Goal: Information Seeking & Learning: Learn about a topic

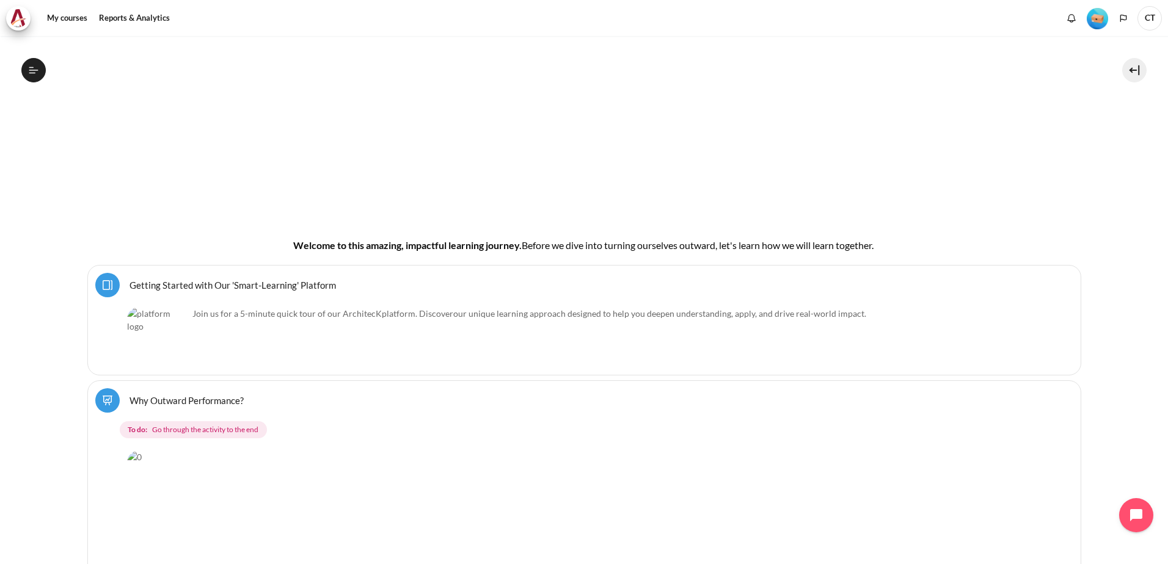
scroll to position [244, 0]
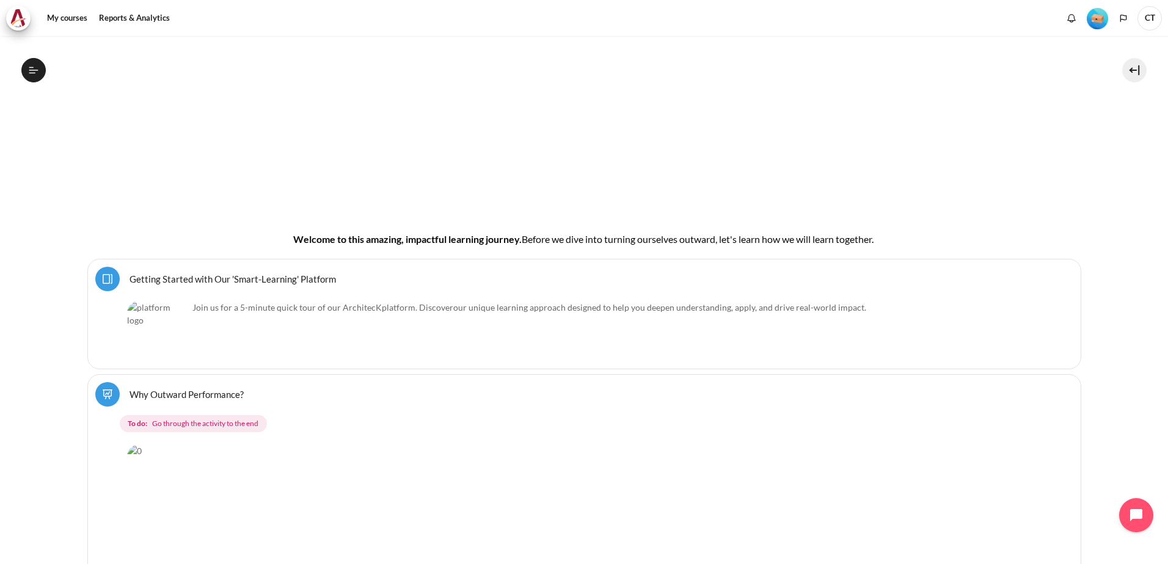
click at [206, 225] on link "Getting Started with Our 'Smart-Learning' Platform Page" at bounding box center [232, 279] width 206 height 12
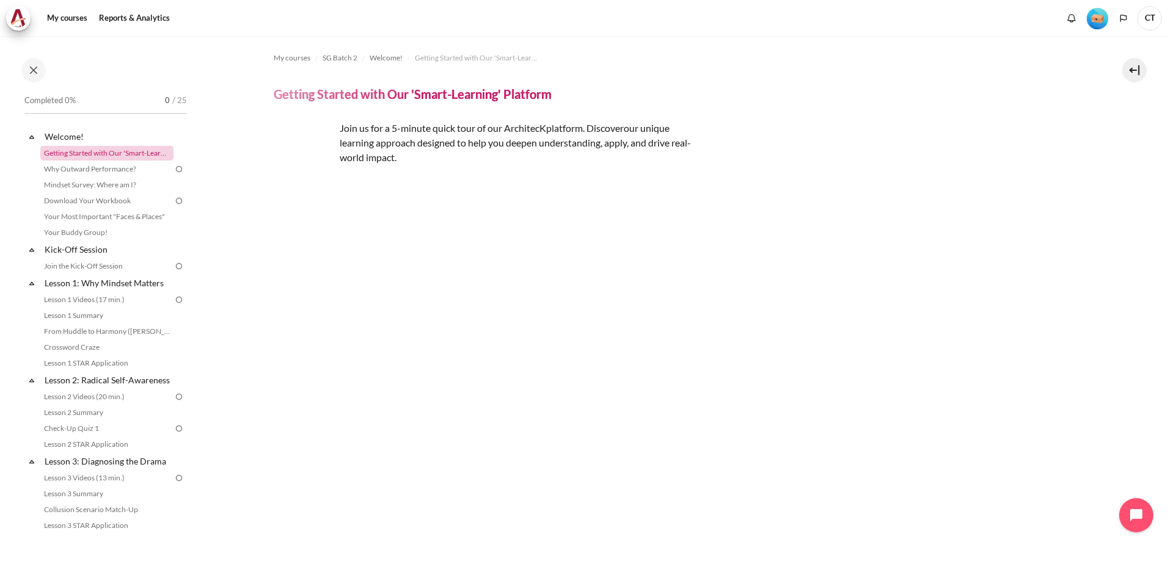
click at [107, 147] on link "Getting Started with Our 'Smart-Learning' Platform" at bounding box center [106, 153] width 133 height 15
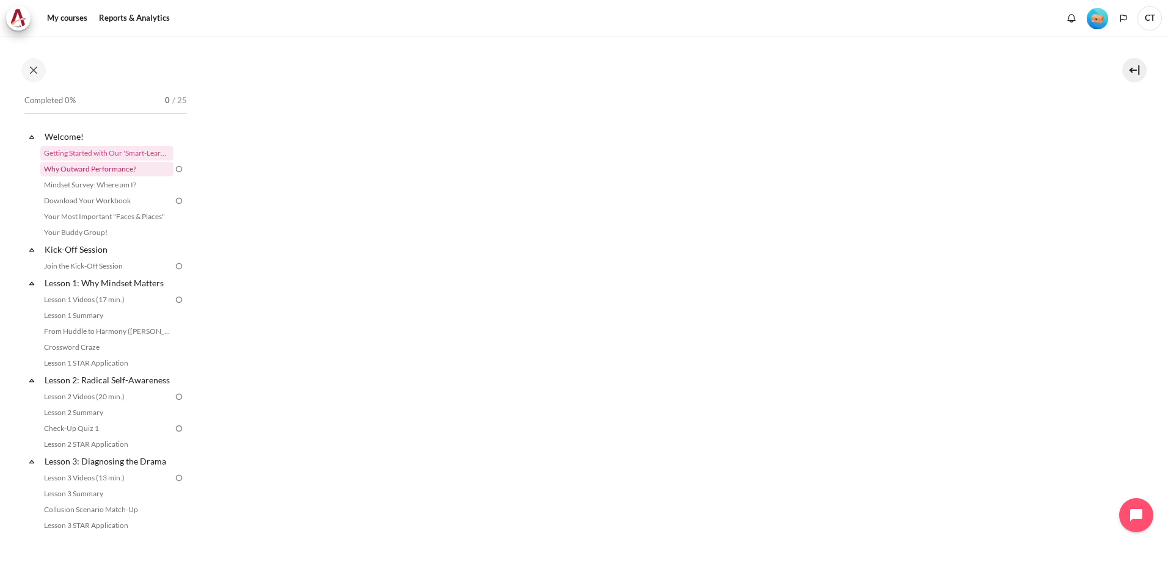
click at [129, 170] on link "Why Outward Performance?" at bounding box center [106, 169] width 133 height 15
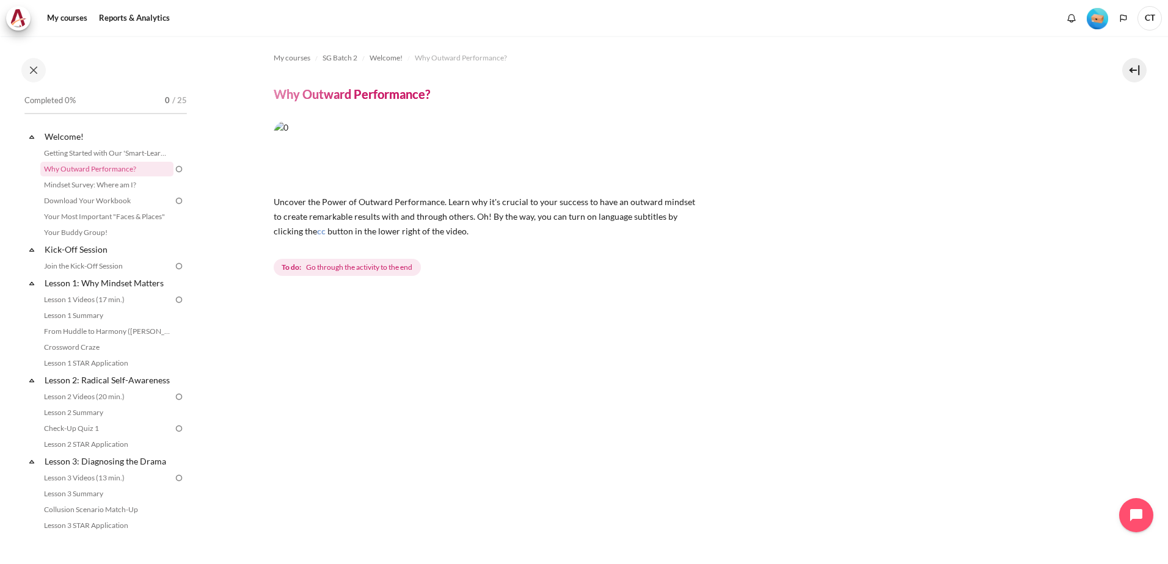
click at [392, 273] on span "Go through the activity to the end" at bounding box center [359, 267] width 106 height 11
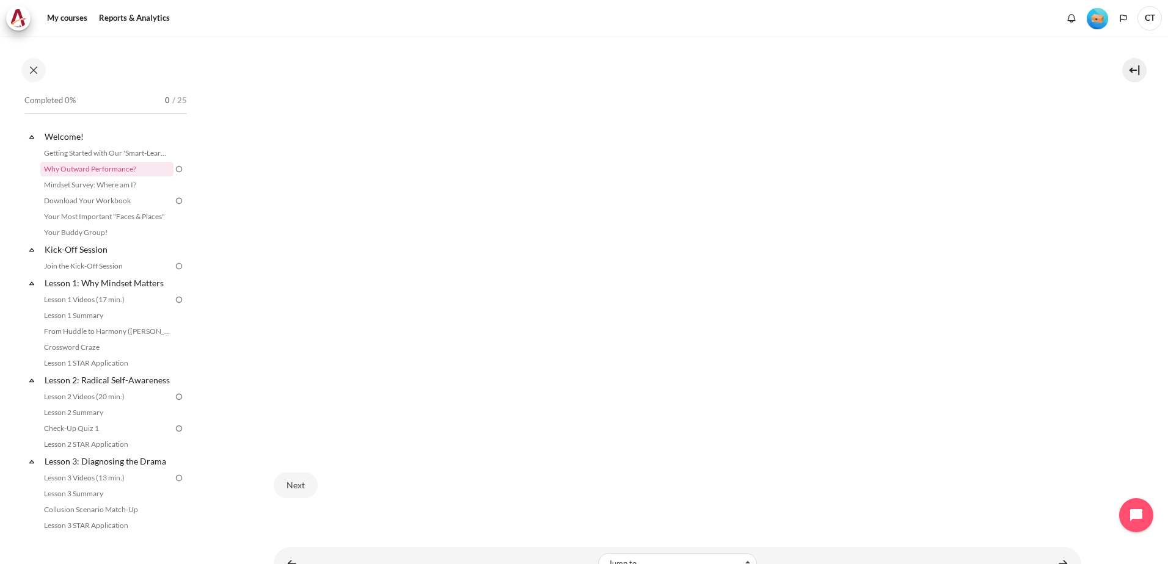
scroll to position [399, 0]
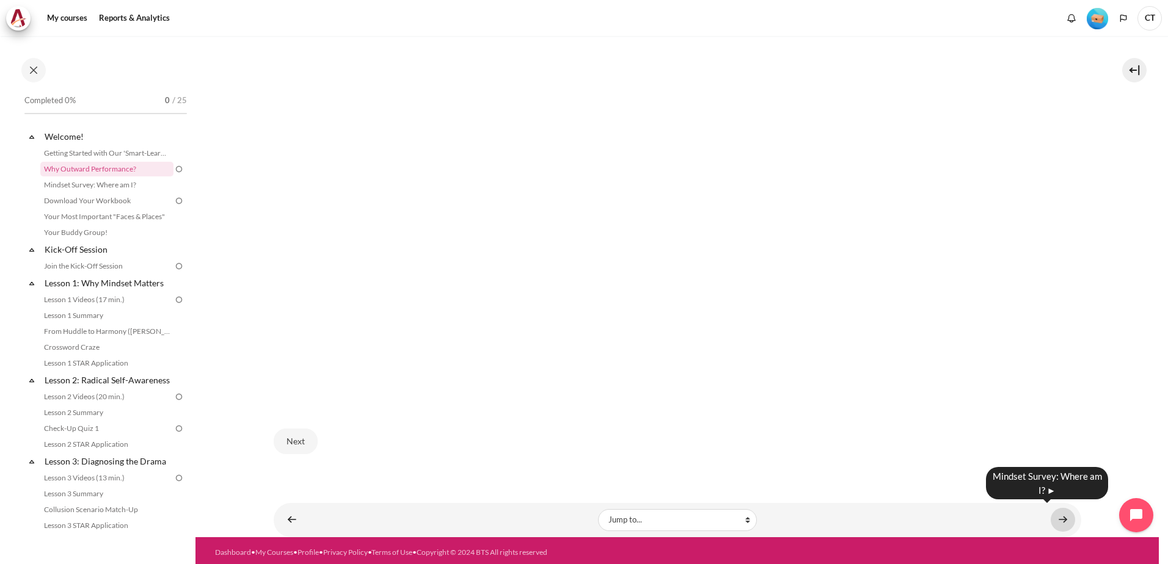
click at [1058, 519] on link "Content" at bounding box center [1063, 520] width 24 height 24
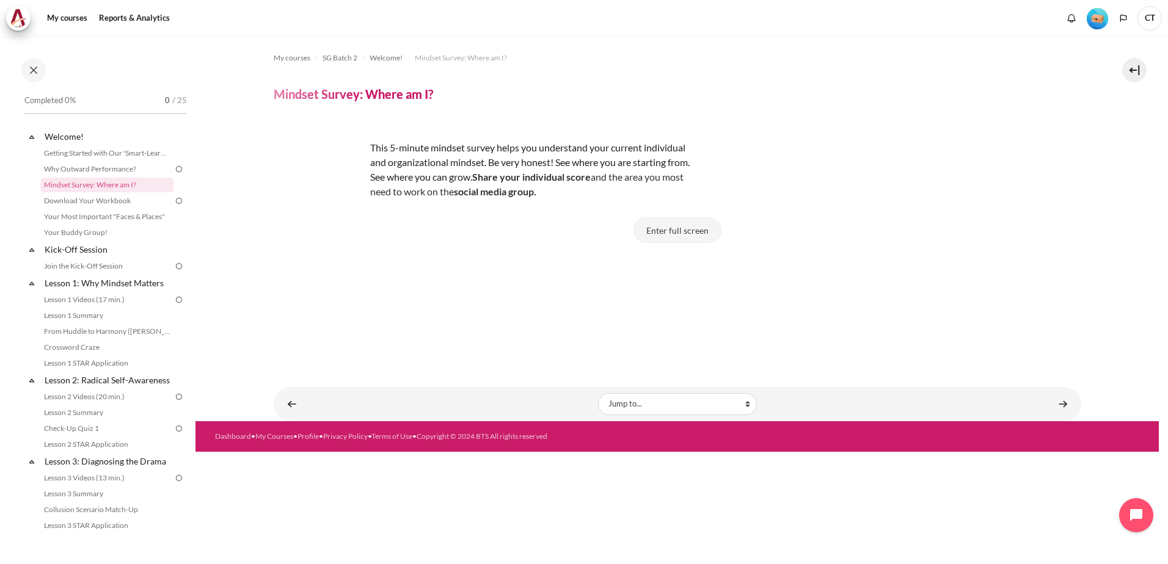
click at [698, 230] on button "Enter full screen" at bounding box center [677, 230] width 88 height 26
click at [668, 228] on button "Enter full screen" at bounding box center [677, 230] width 88 height 26
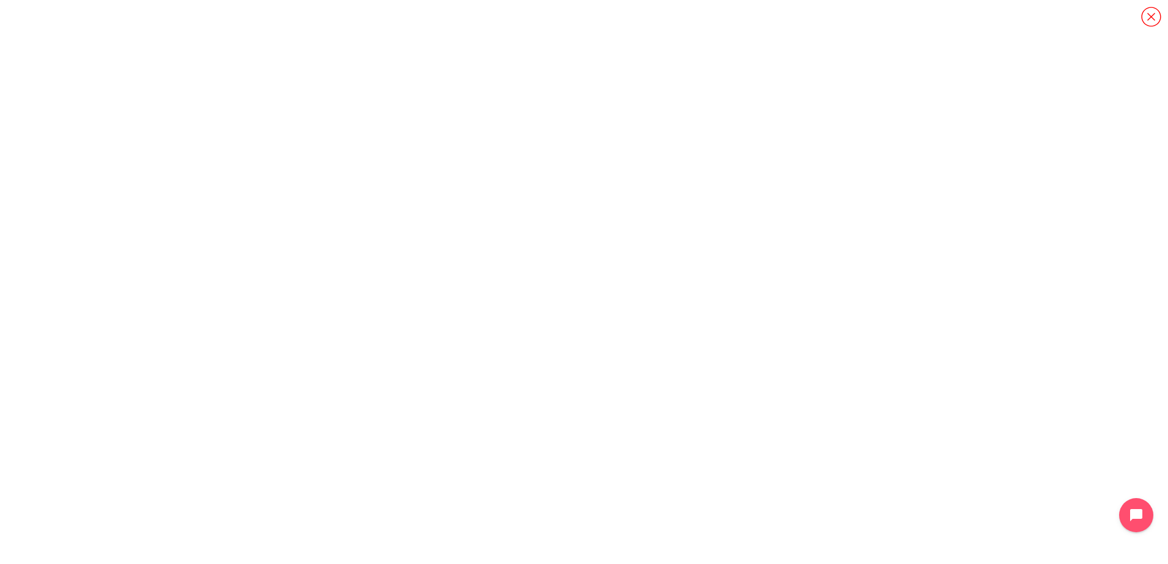
click at [1146, 15] on icon "Content" at bounding box center [1150, 16] width 21 height 21
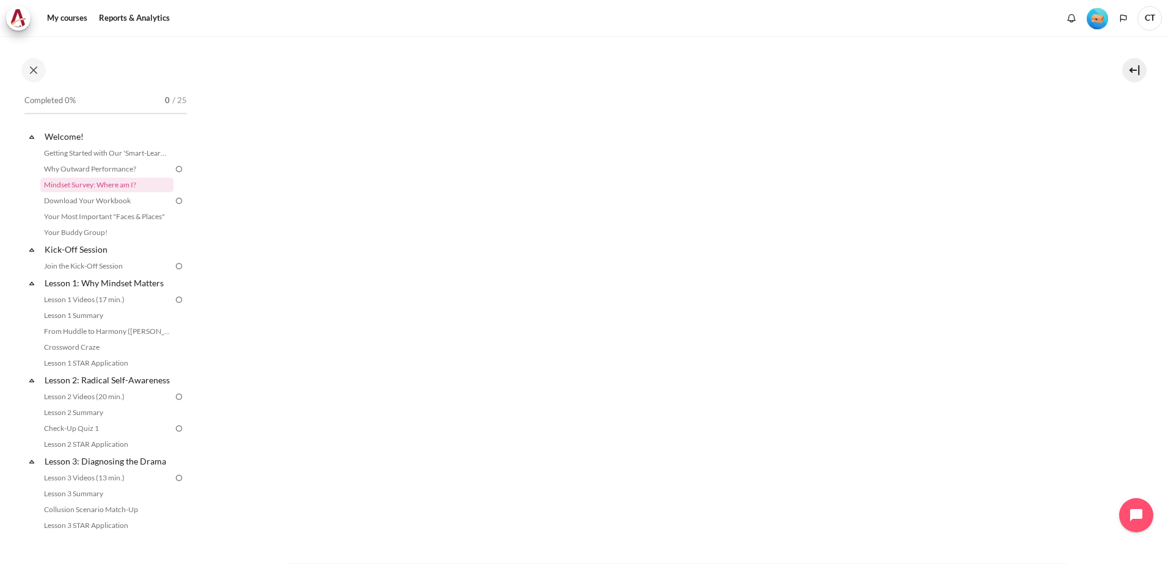
scroll to position [308, 0]
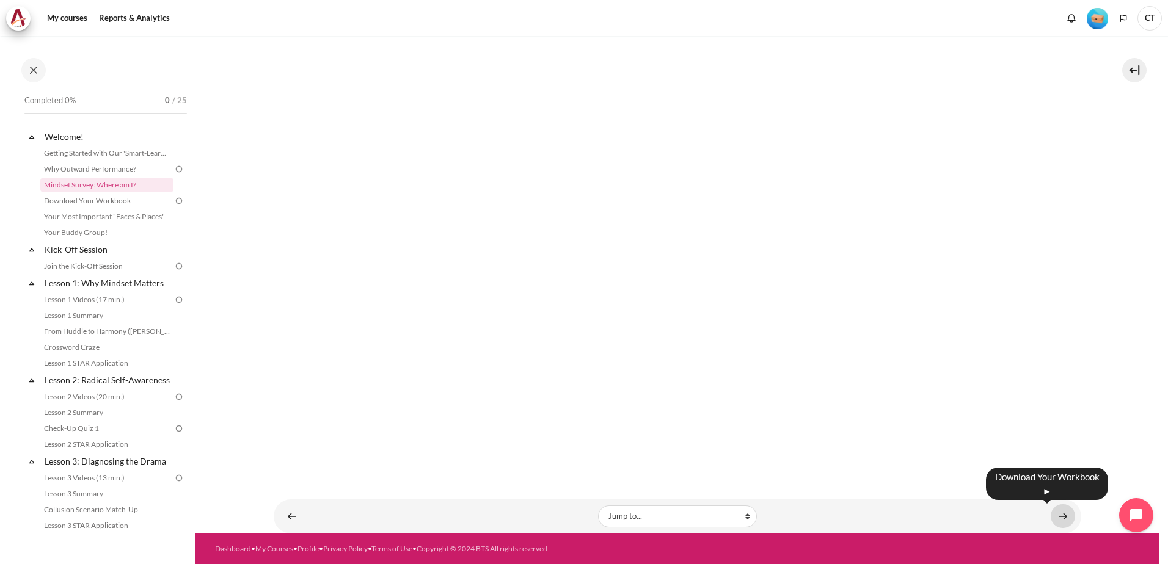
click at [1054, 516] on link "Content" at bounding box center [1063, 517] width 24 height 24
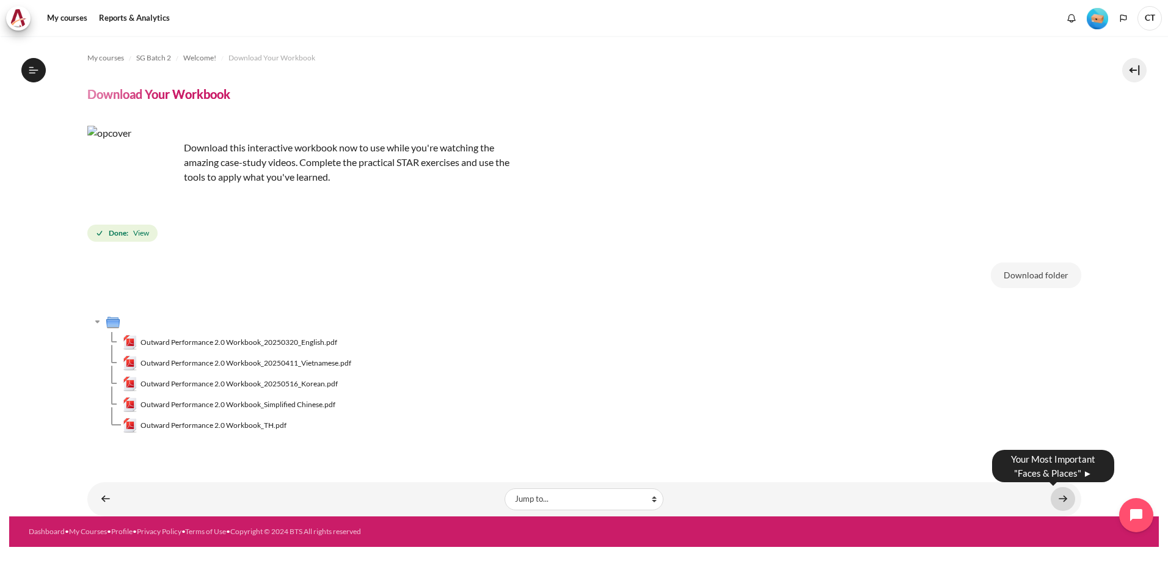
click at [1054, 502] on link "Content" at bounding box center [1063, 499] width 24 height 24
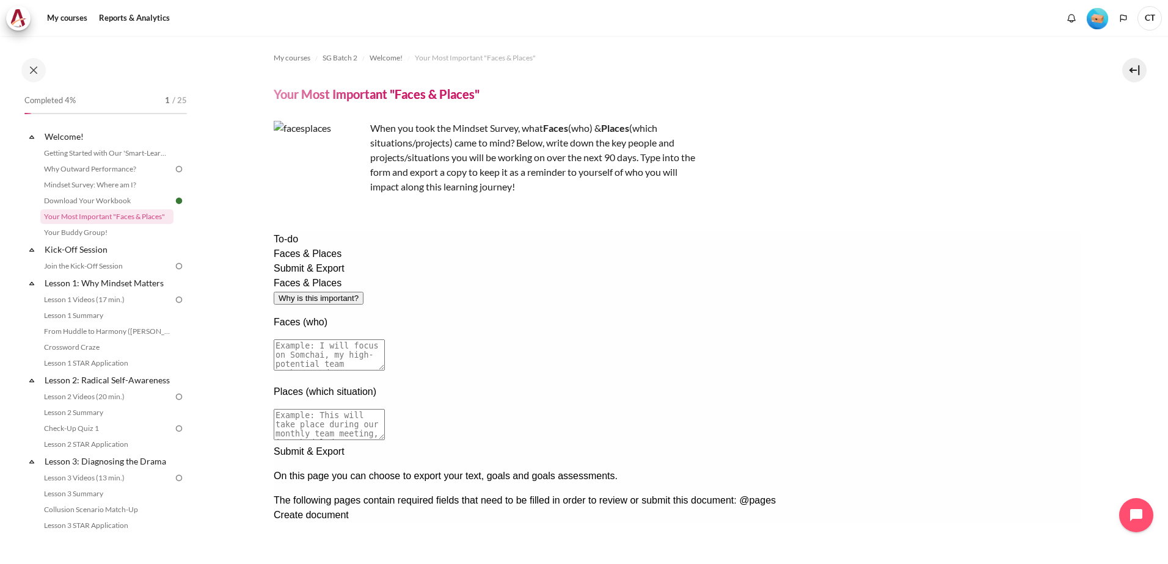
scroll to position [61, 0]
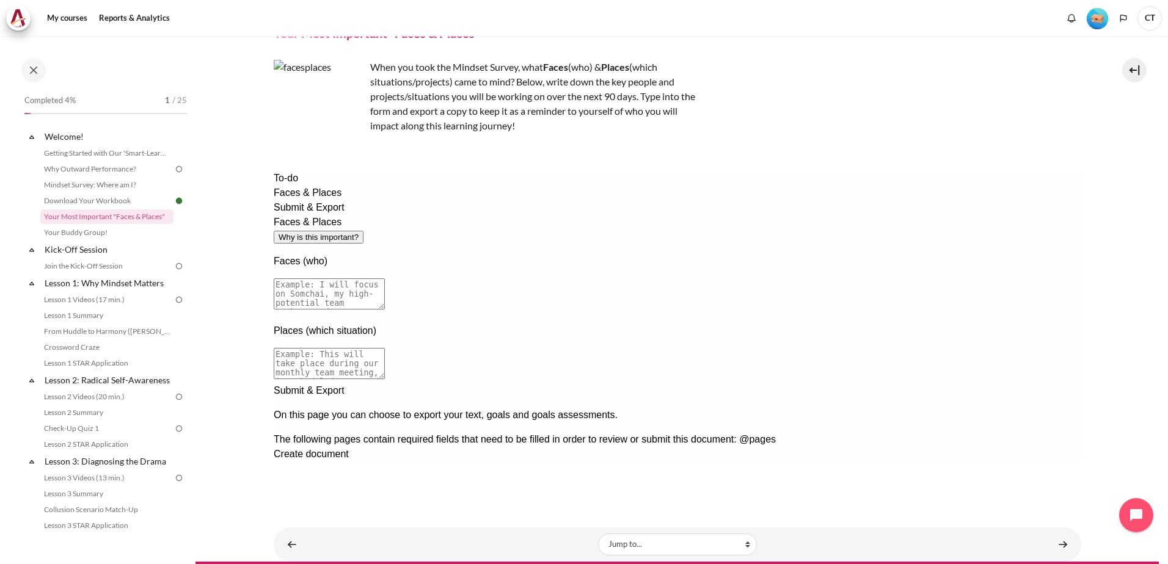
click at [384, 279] on textarea at bounding box center [328, 294] width 111 height 31
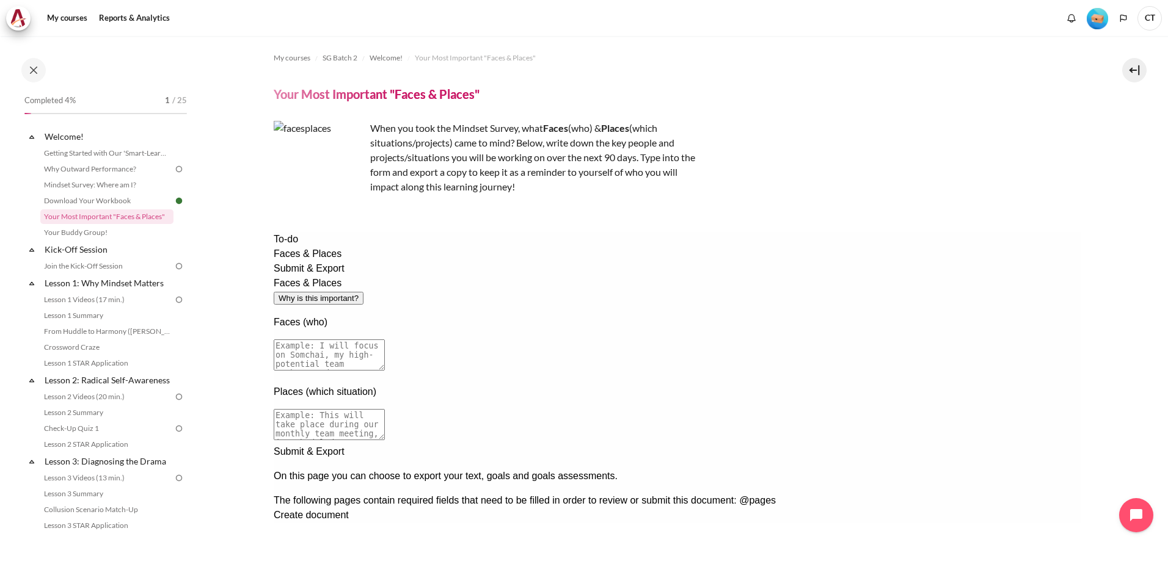
click at [384, 340] on textarea at bounding box center [328, 355] width 111 height 31
click at [992, 445] on div "Next documentation step" at bounding box center [676, 445] width 807 height 0
click at [953, 557] on div "Previous documentation step" at bounding box center [676, 557] width 807 height 0
click at [145, 263] on link "Join the Kick-Off Session" at bounding box center [106, 266] width 133 height 15
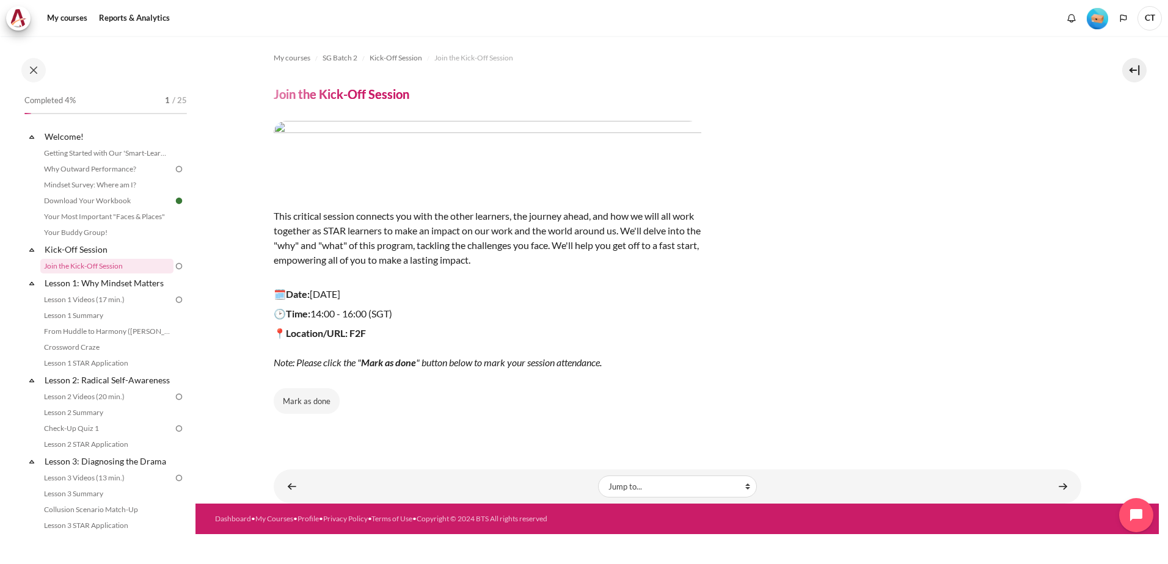
click at [778, 429] on div "My courses SG Batch 2 Kick-Off Session Join the Kick-Off Session Join the Kick-…" at bounding box center [677, 243] width 807 height 415
click at [151, 286] on link "Lesson 1: Why Mindset Matters" at bounding box center [108, 283] width 131 height 16
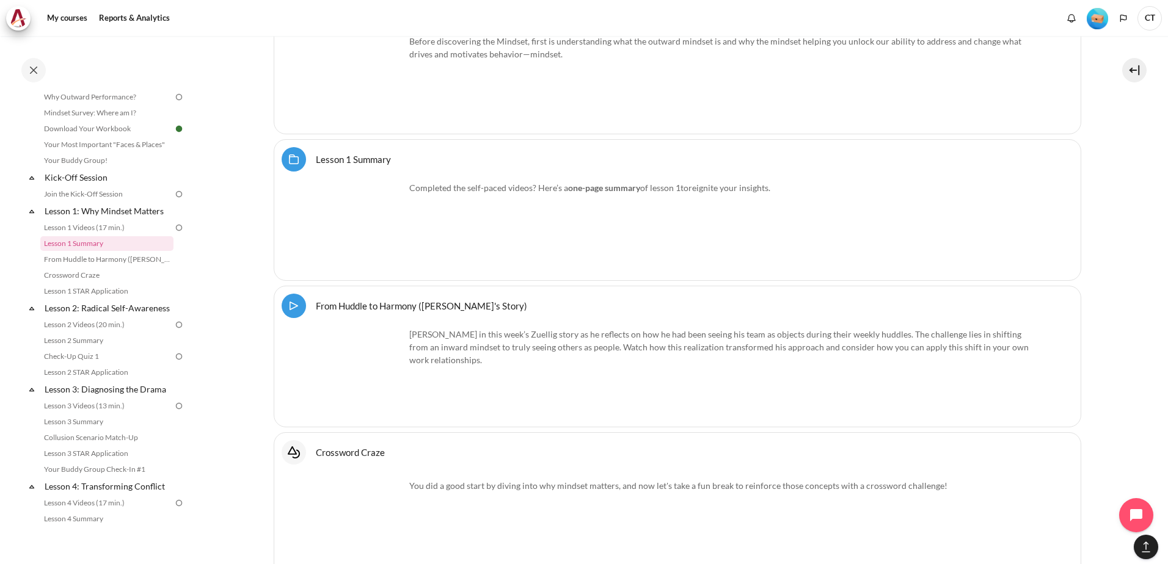
scroll to position [1785, 0]
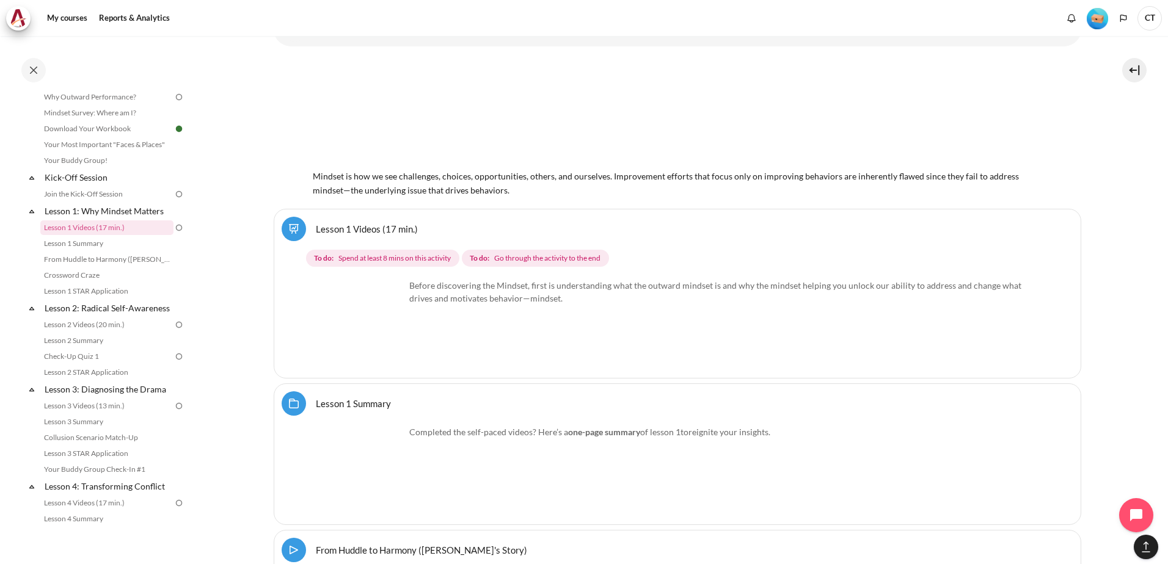
click at [388, 354] on img "Content" at bounding box center [359, 325] width 92 height 92
click at [388, 344] on img "Content" at bounding box center [359, 325] width 92 height 92
click at [359, 328] on img "Content" at bounding box center [359, 325] width 92 height 92
click at [316, 228] on link "Lesson 1 Videos (17 min.)" at bounding box center [367, 229] width 102 height 12
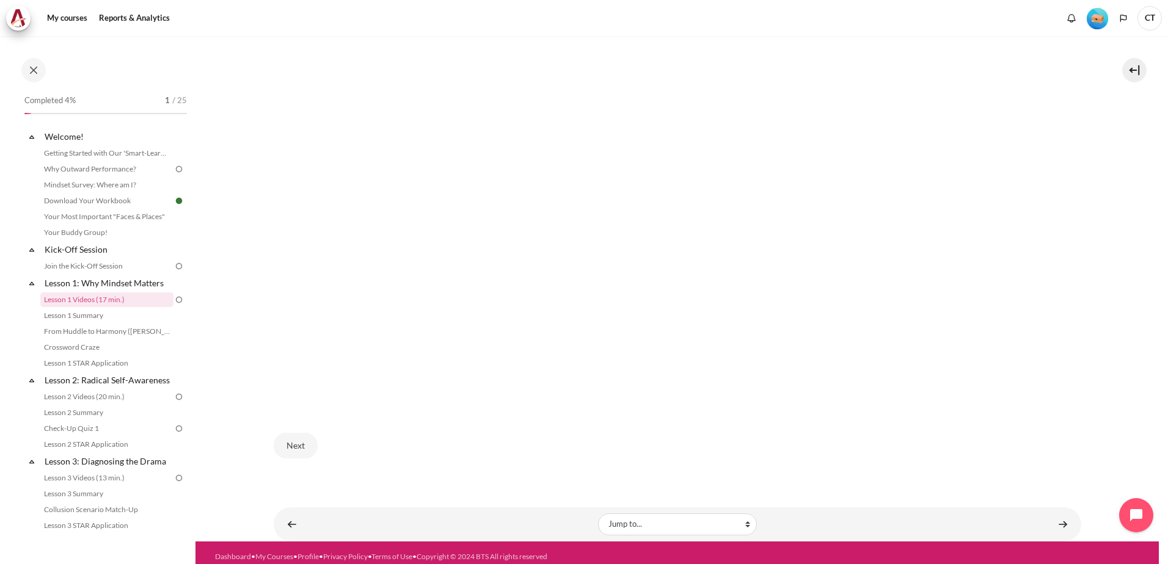
scroll to position [684, 0]
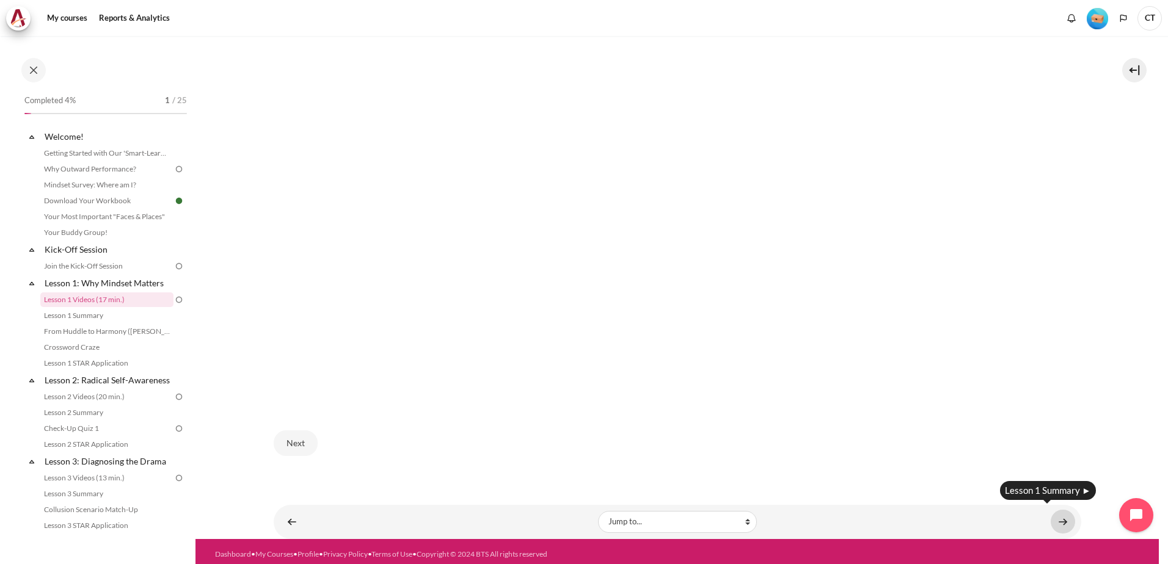
click at [1062, 517] on link "Content" at bounding box center [1063, 522] width 24 height 24
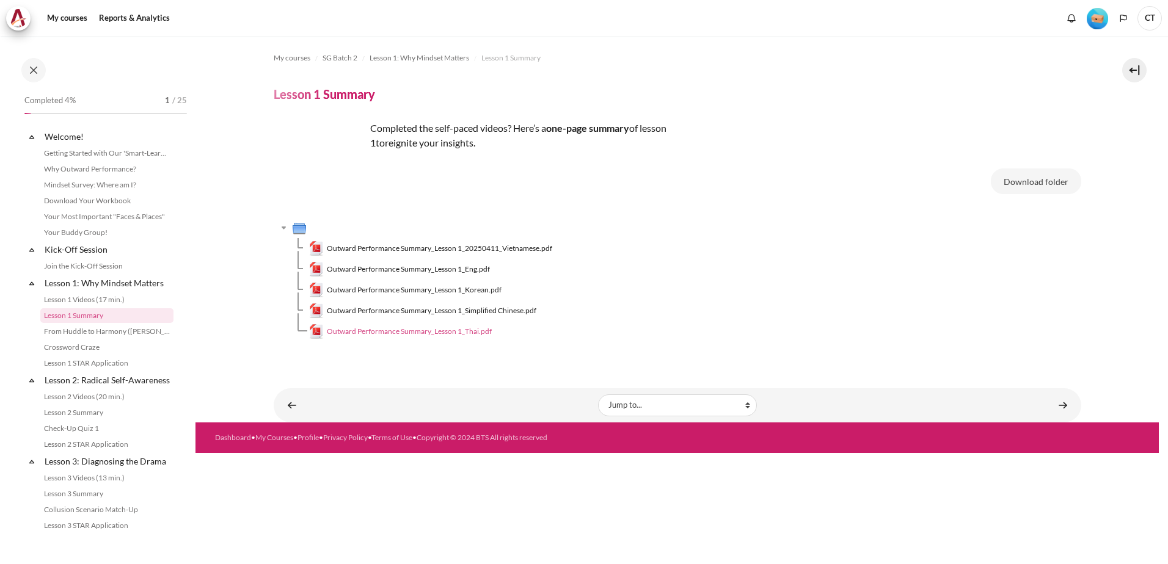
scroll to position [4, 0]
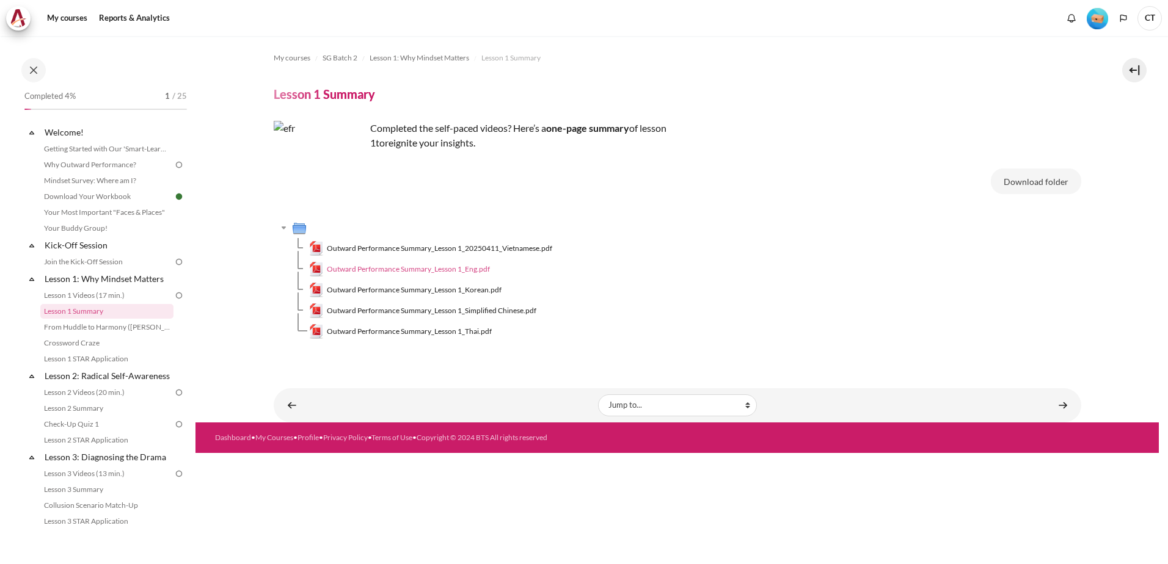
click at [475, 269] on span "Outward Performance Summary_Lesson 1_Eng.pdf" at bounding box center [408, 269] width 163 height 11
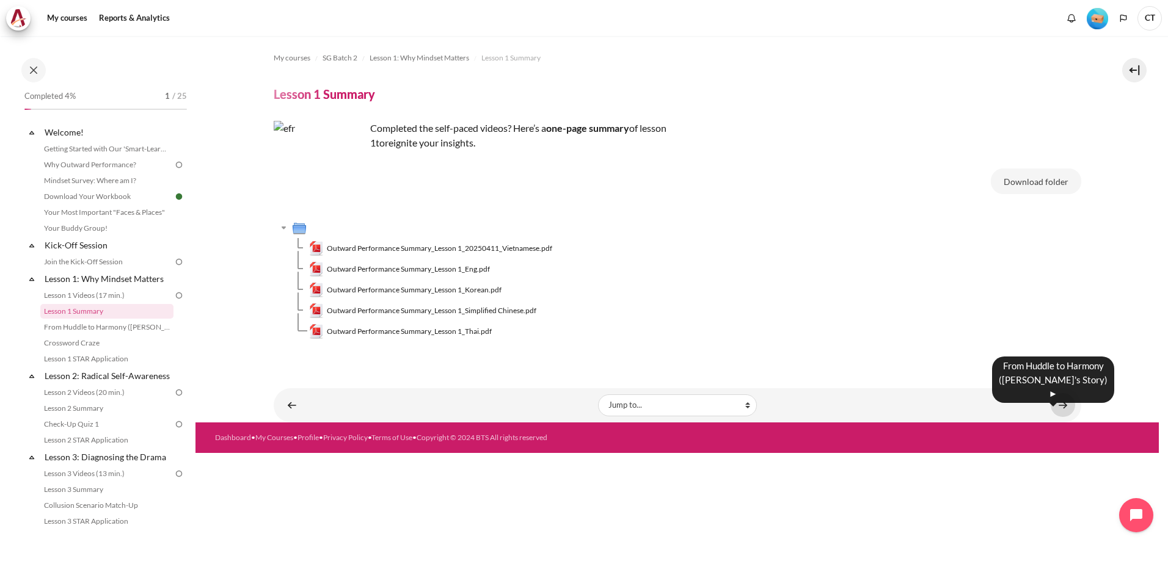
click at [1066, 404] on link "Content" at bounding box center [1063, 405] width 24 height 24
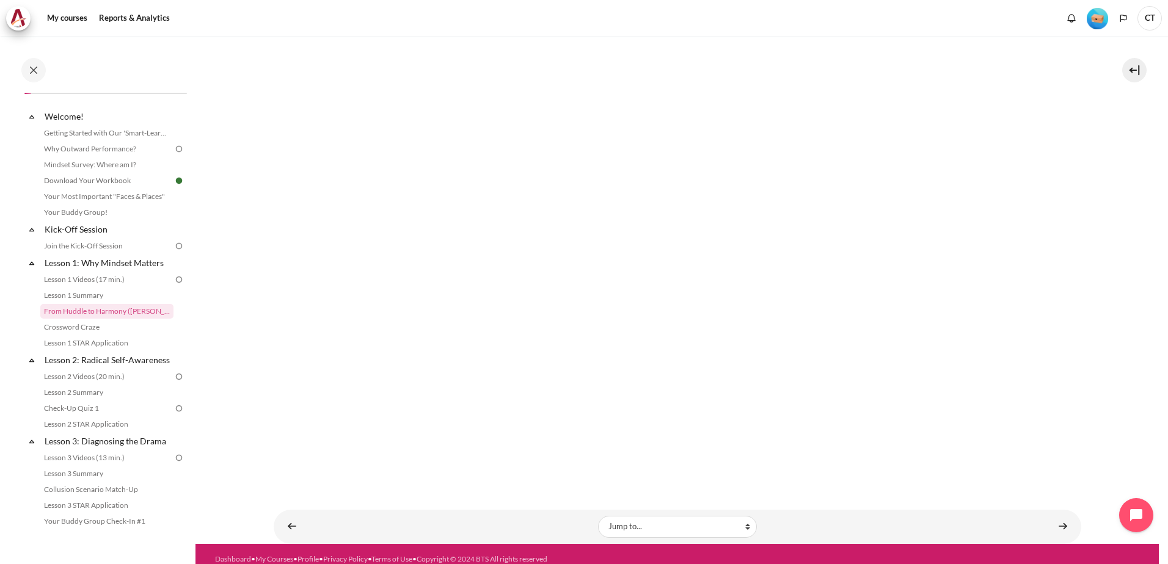
scroll to position [190, 0]
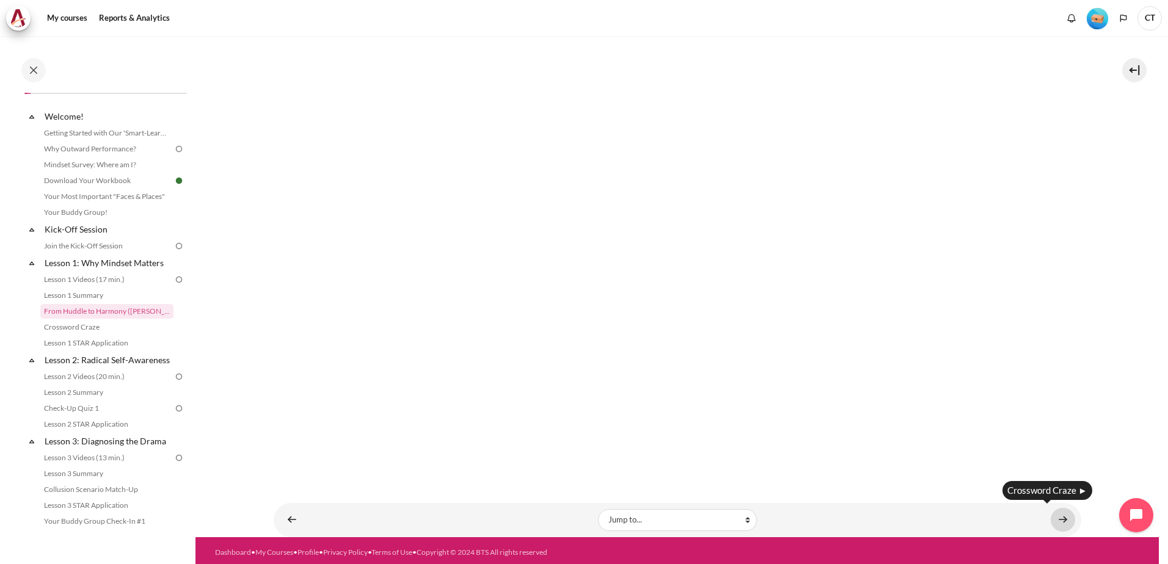
click at [1065, 515] on link "Content" at bounding box center [1063, 520] width 24 height 24
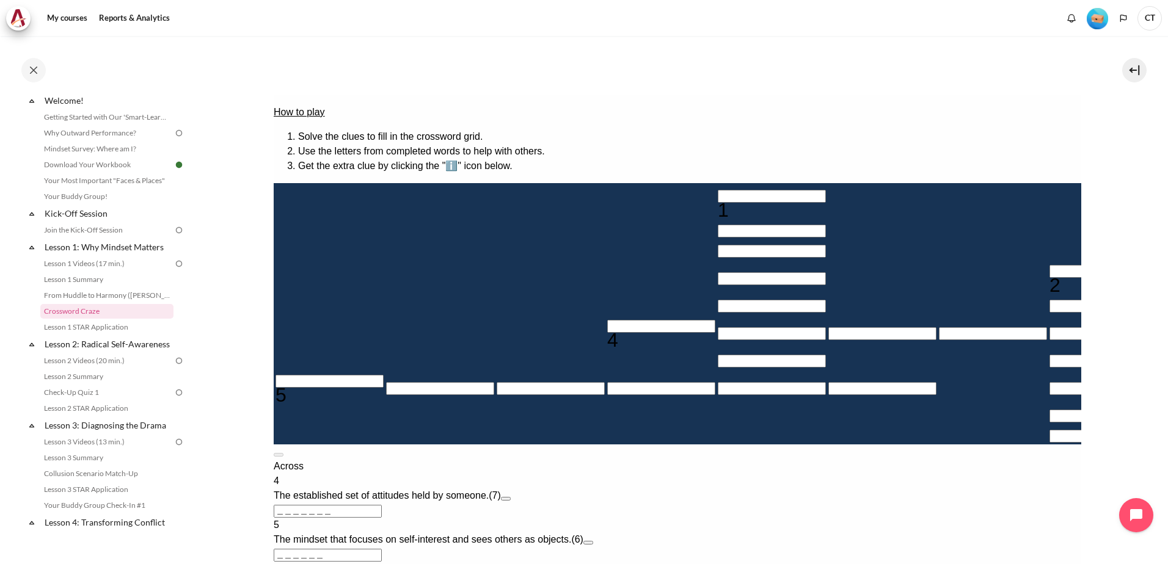
scroll to position [183, 0]
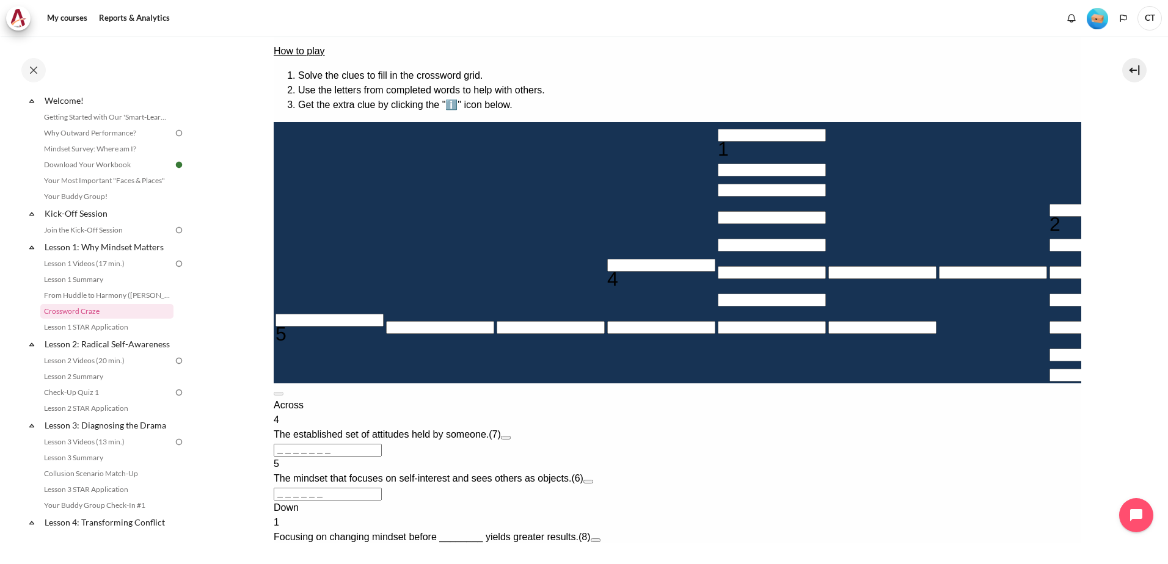
click at [607, 272] on input "Crossword grid. Use arrow keys to navigate and the keyboard to enter characters…" at bounding box center [661, 265] width 108 height 13
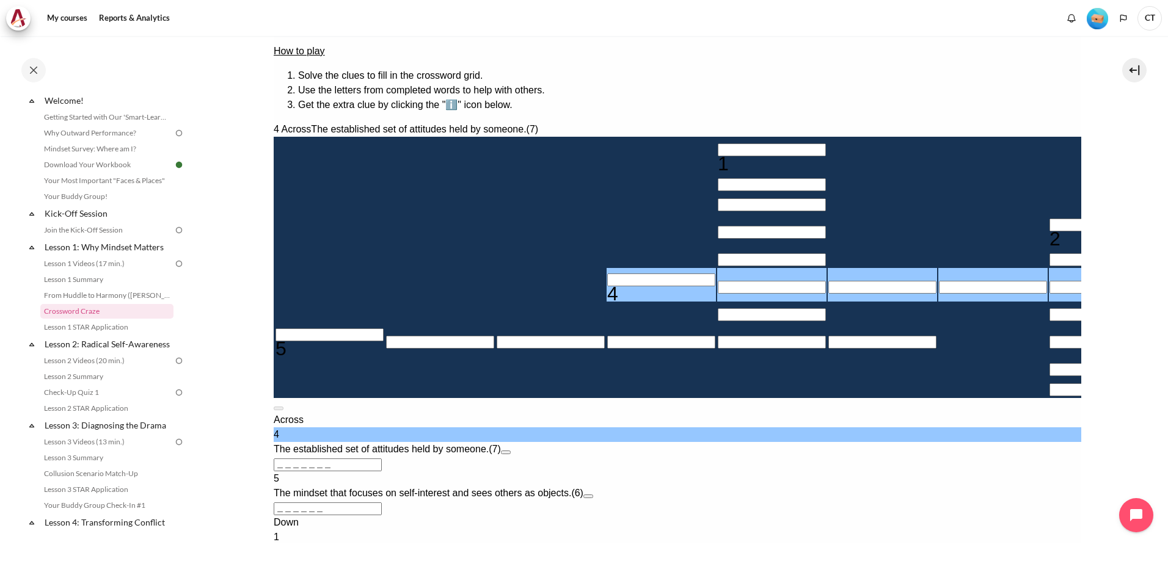
click at [717, 294] on input "Row 6, Column 5. 4 Across. The established set of attitudes held by someone., L…" at bounding box center [771, 287] width 108 height 13
click at [828, 294] on input "Row 6, Column 6. 4 Across. The established set of attitudes held by someone., L…" at bounding box center [882, 287] width 108 height 13
click at [938, 294] on input "Row 6, Column 7. 4 Across. The established set of attitudes held by someone., L…" at bounding box center [992, 287] width 108 height 13
click at [1049, 294] on input "Row 6, Column 8. 4 Across. The established set of attitudes held by someone., L…" at bounding box center [1103, 287] width 108 height 13
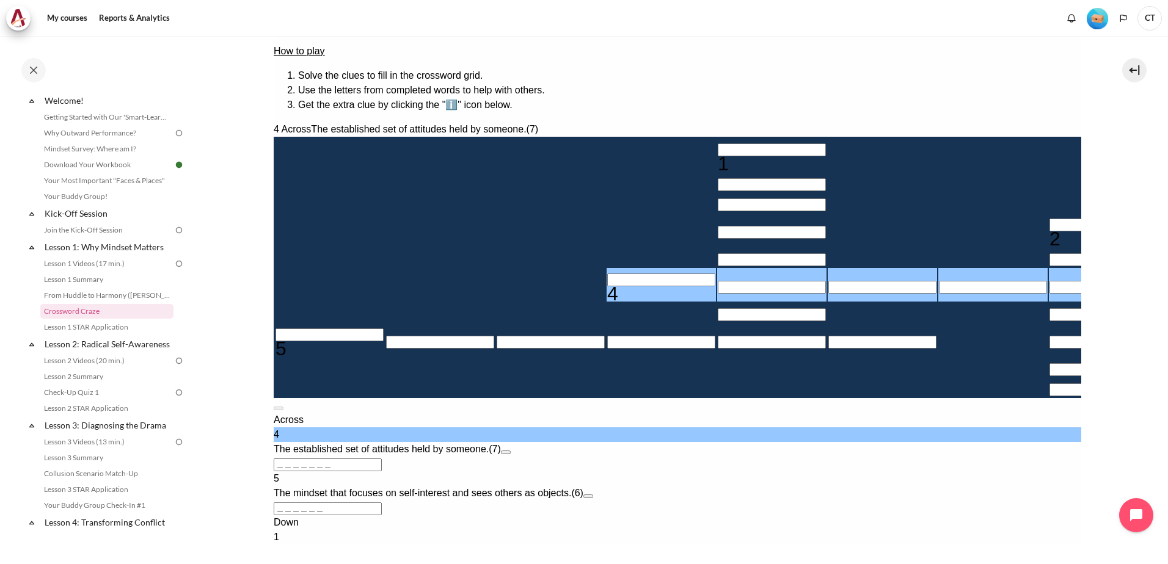
click at [607, 286] on input "Row 6, Column 4. 4 Across. The established set of attitudes held by someone., L…" at bounding box center [661, 280] width 108 height 13
type input "M＿＿＿＿＿＿"
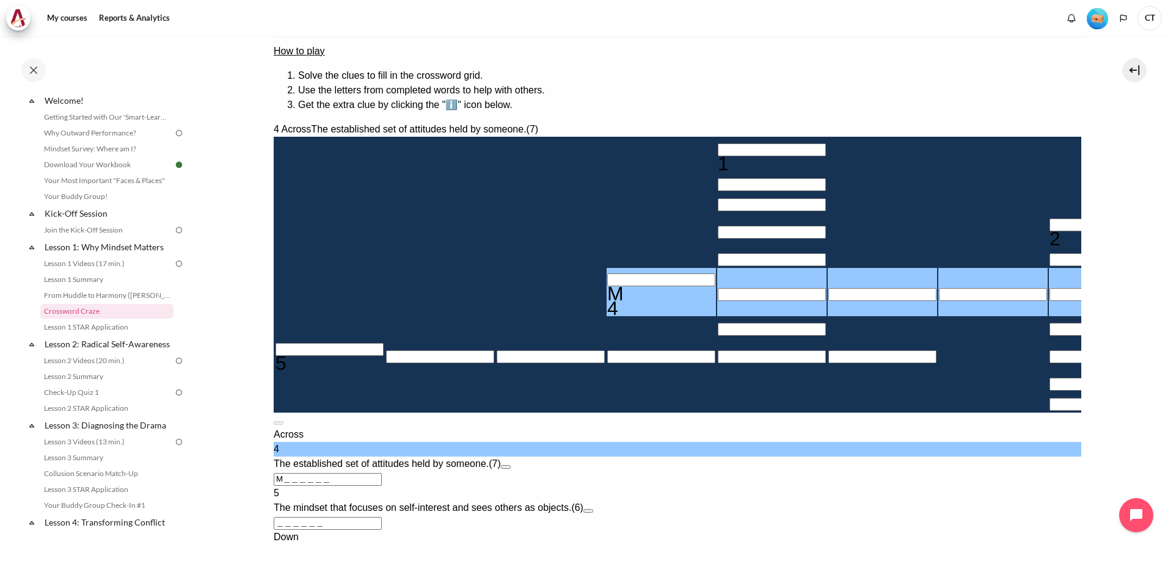
type input "MI＿＿＿＿＿"
type input "＿＿＿＿＿I＿＿"
type input "MIN＿＿＿＿"
type input "MIND＿＿＿"
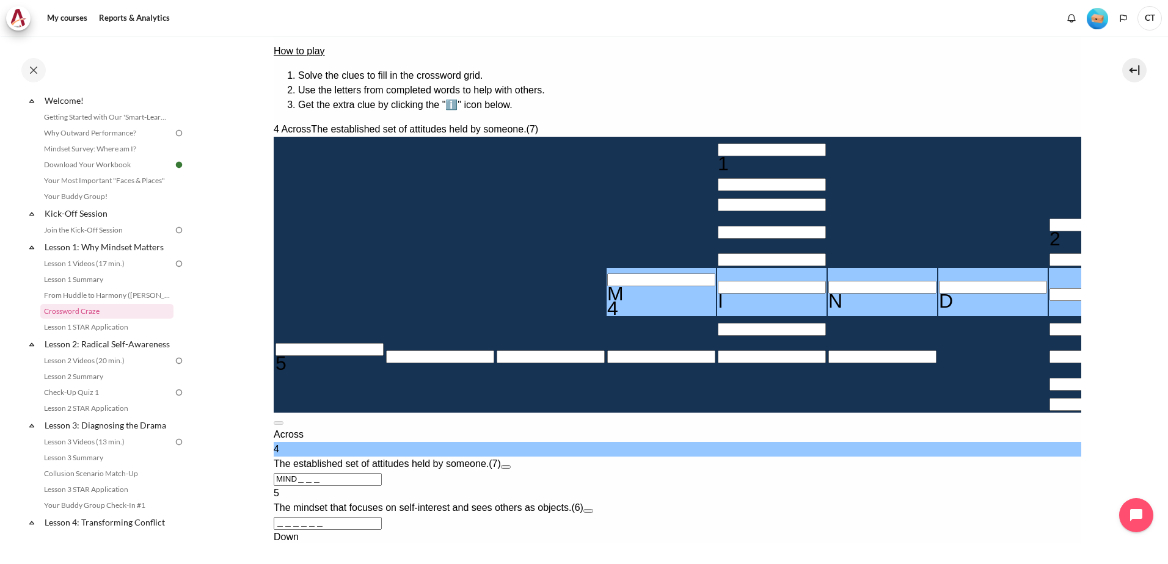
type input "MINDS＿＿"
type input "＿＿S＿＿＿＿"
type input "MINDSE＿"
type input "MINDSET"
type input "＿＿T＿＿＿＿"
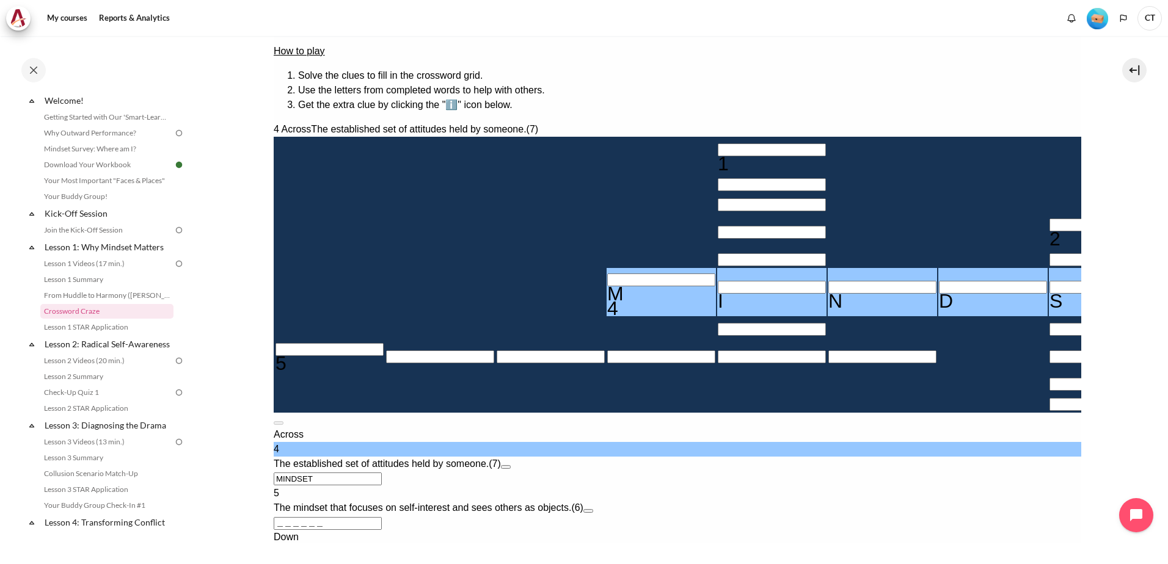
click at [820, 428] on div "Across 4 The established set of attitudes held by someone. (7) MINDSET 5 The mi…" at bounding box center [676, 479] width 807 height 103
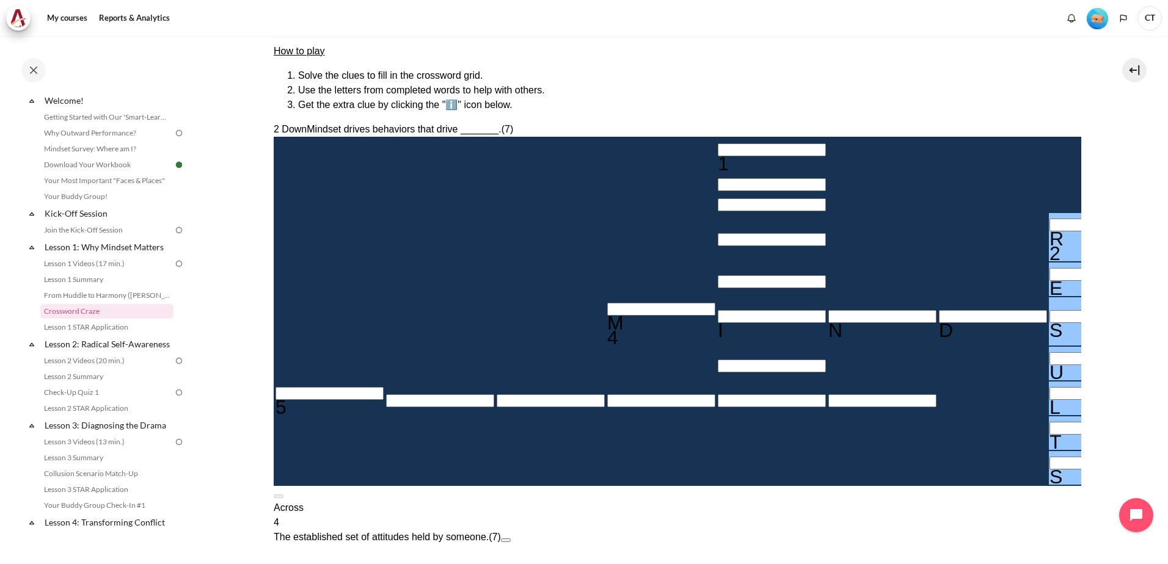
type input "RESULTS"
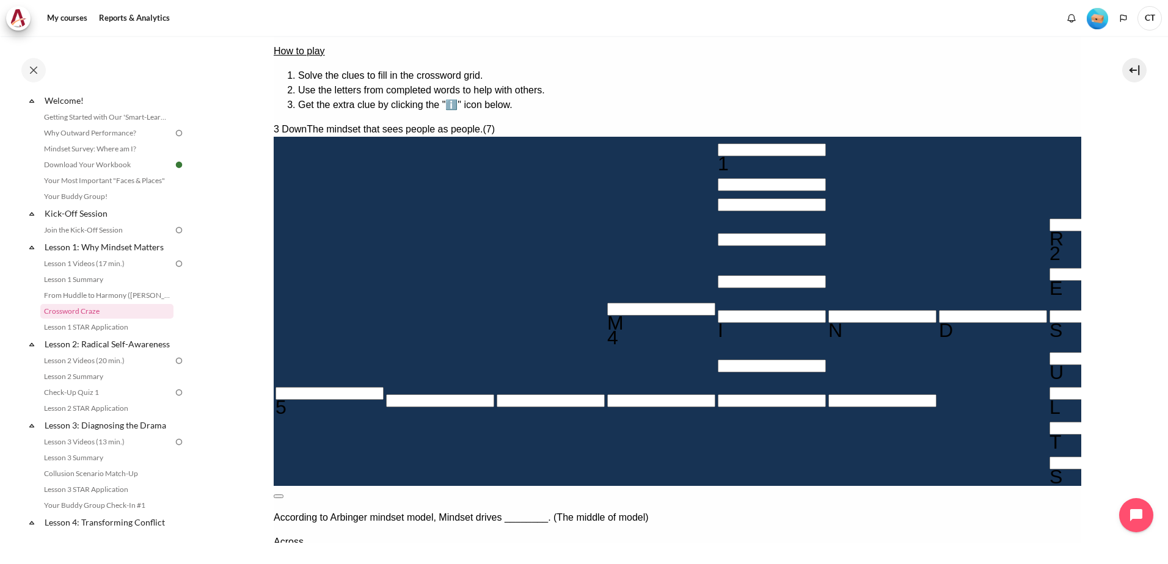
click at [283, 495] on button at bounding box center [278, 497] width 10 height 4
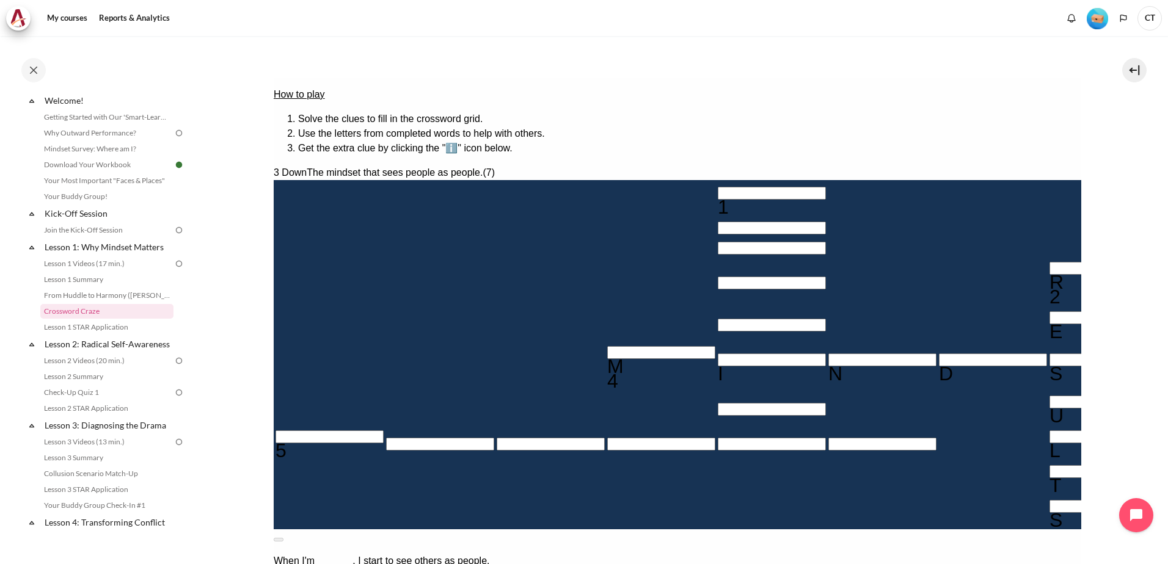
scroll to position [122, 0]
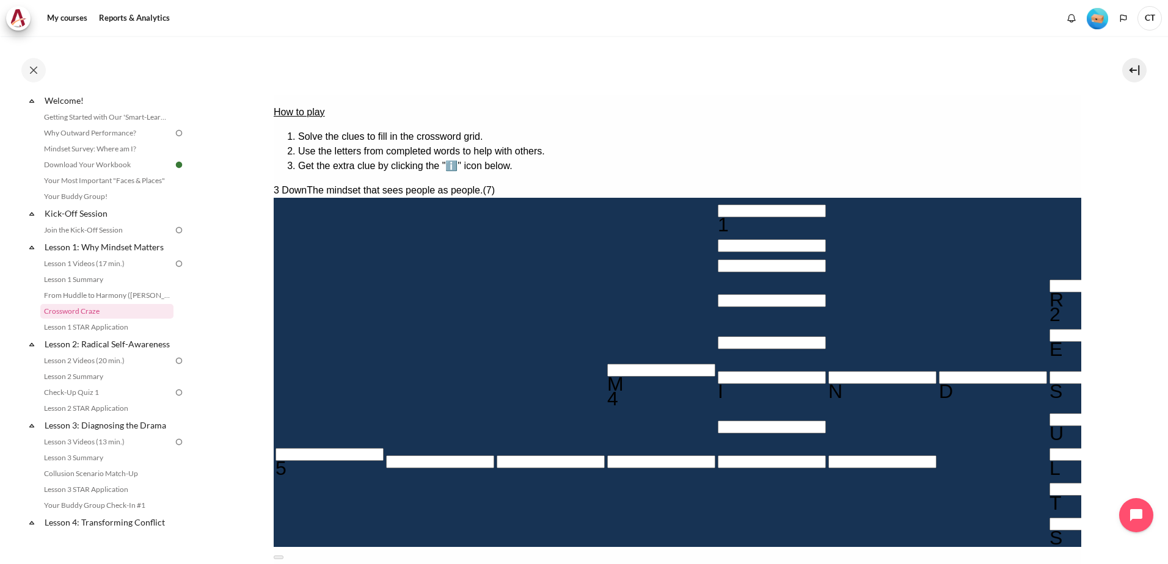
click at [283, 556] on button at bounding box center [278, 558] width 10 height 4
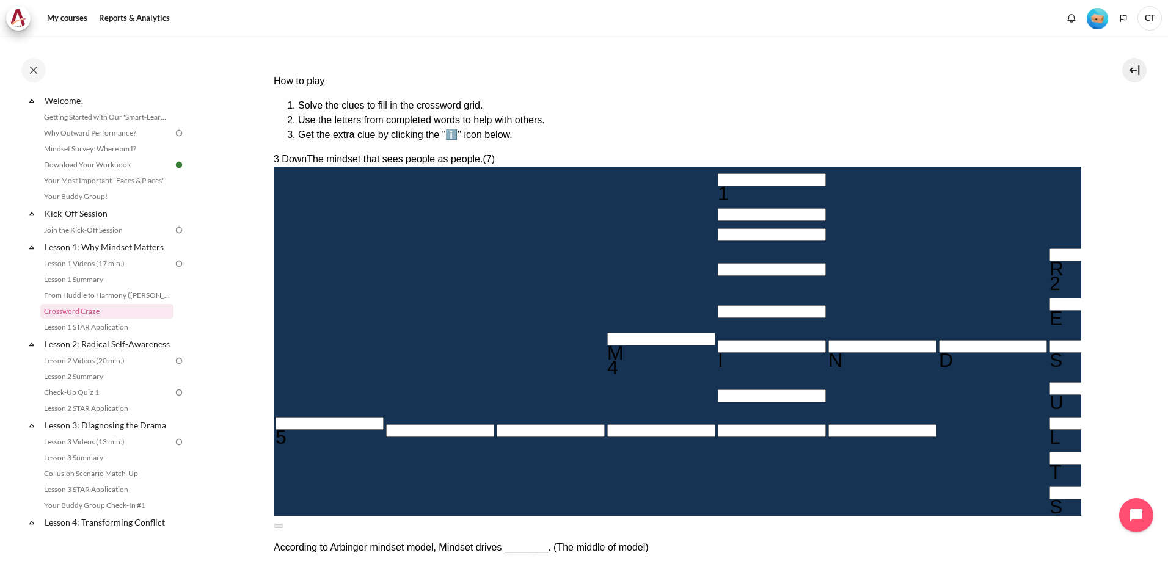
scroll to position [183, 0]
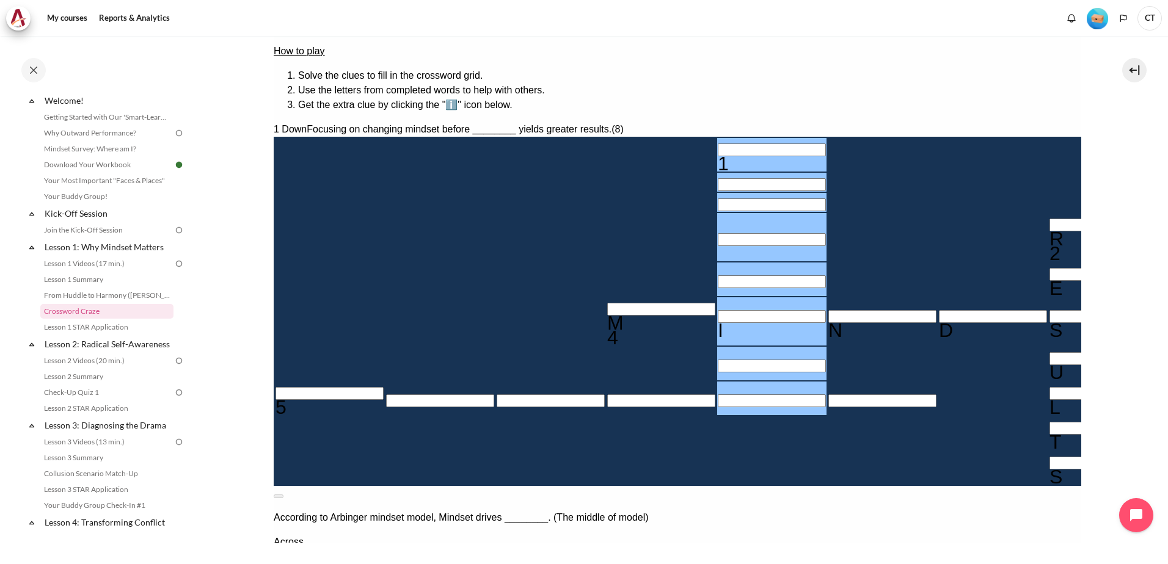
click at [717, 144] on input "Row 1, Column 5. 1 Down. Focusing on changing mindset before ________ yields gr…" at bounding box center [771, 150] width 108 height 13
type input "B＿＿＿＿I＿＿"
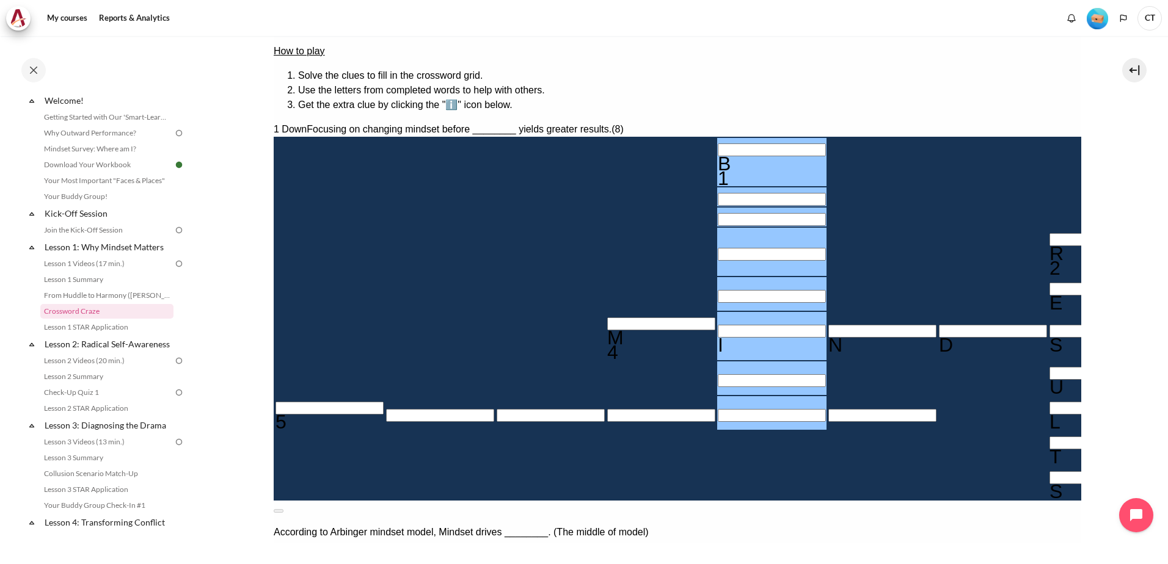
type input "BE＿＿＿I＿＿"
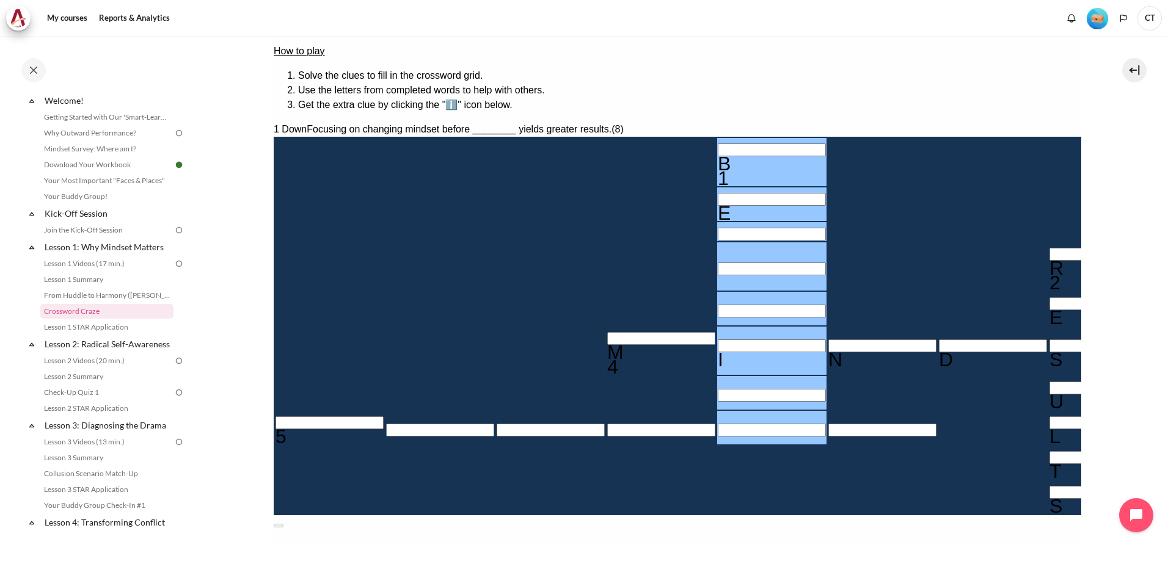
type input "BEG＿＿I＿＿"
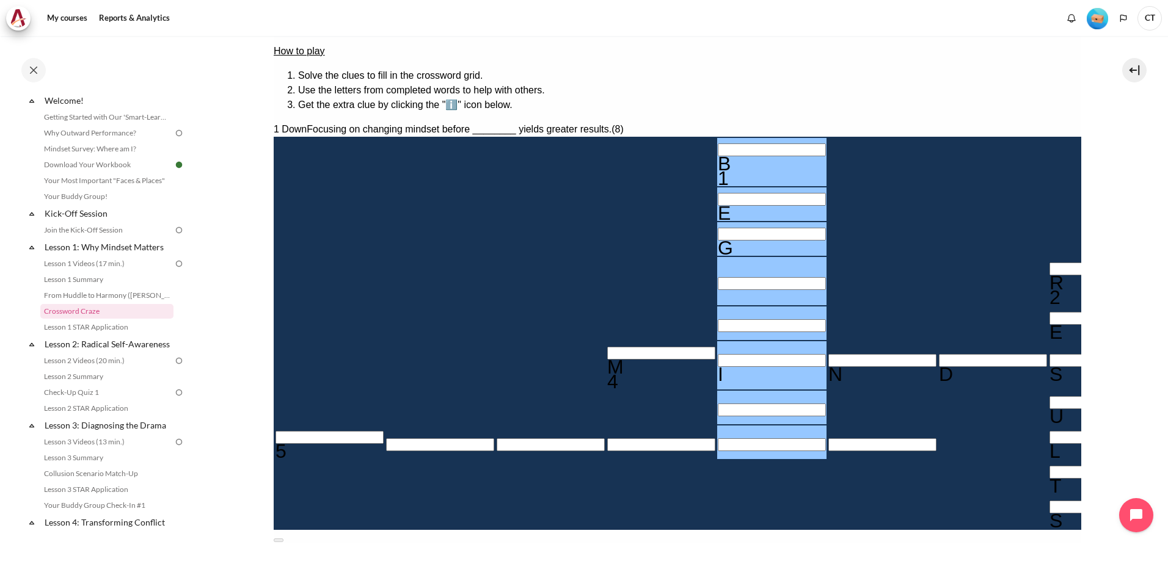
type input "BEGA＿I＿＿"
type input "BEGA+I＿＿"
click at [717, 241] on div "G" at bounding box center [771, 248] width 108 height 15
type input "BEHA+I＿＿"
type input "BEHAVI＿＿"
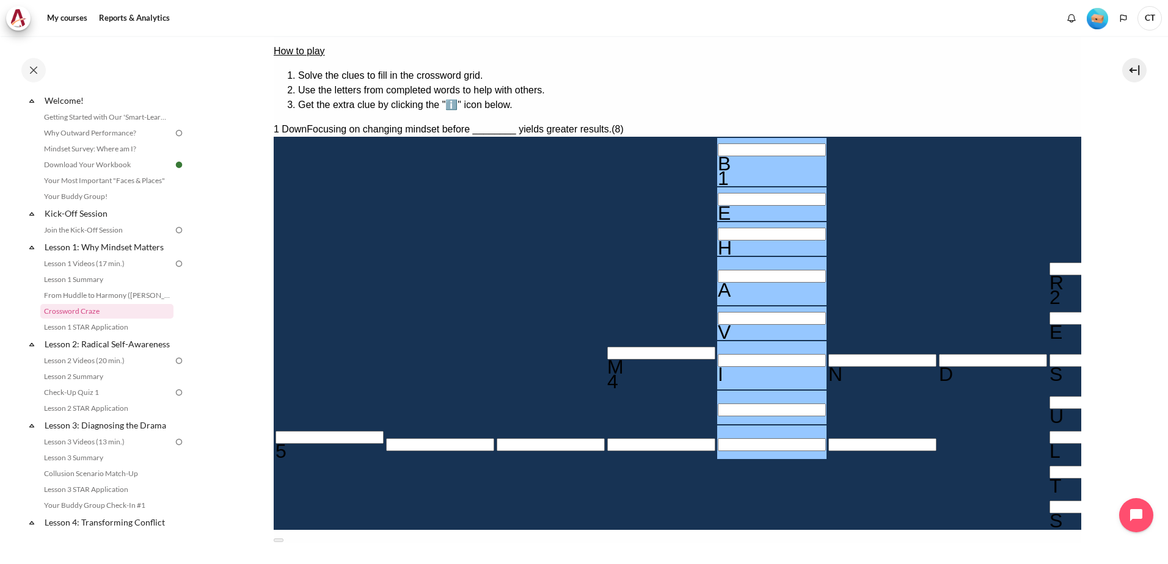
type input "MUNDSET"
type input "BEHAVU＿＿"
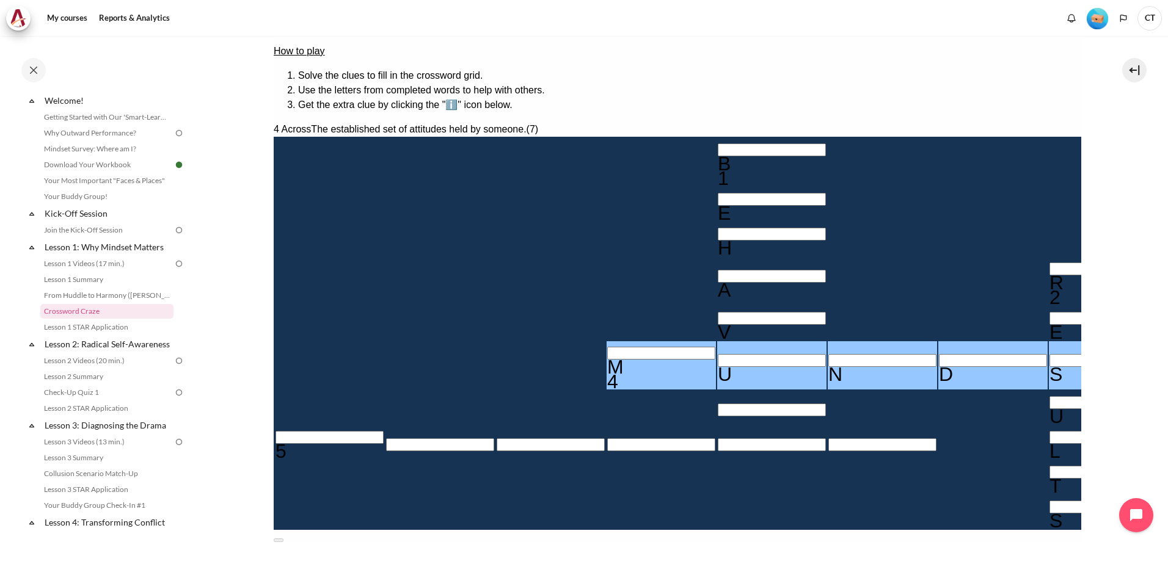
type input "MINDSET"
type input "BEHAVI＿＿"
type input "MIODSET"
type input "MIDDSET"
type input "MINDSET"
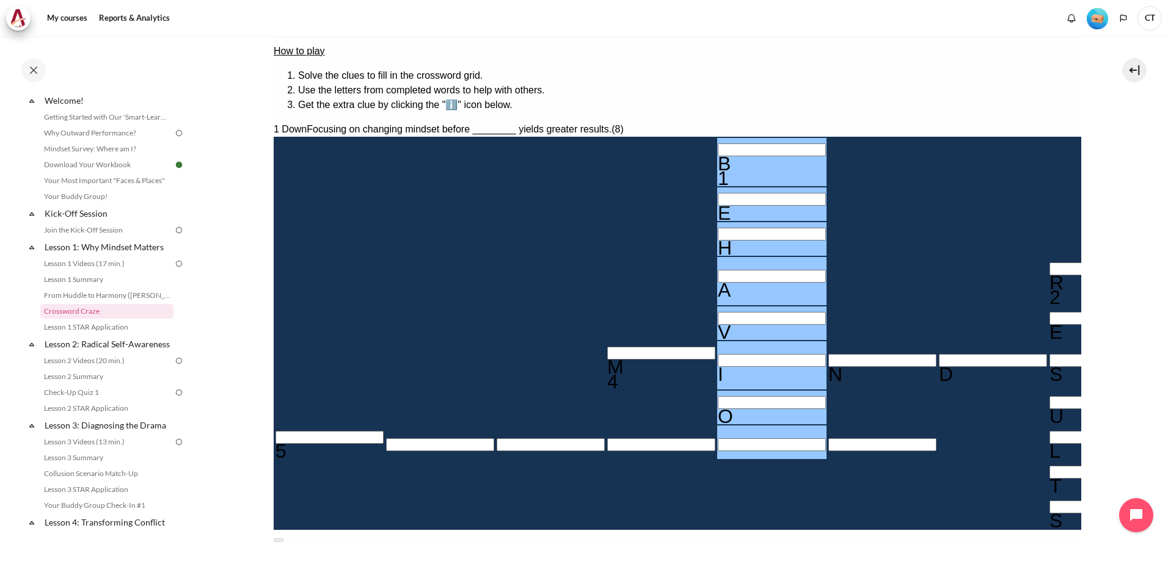
type input "BEHAVIO＿"
type input "＿＿＿＿R＿"
type input "BEHAVIOR"
click at [374, 431] on input "Crossword grid. Use arrow keys to navigate and the keyboard to enter characters…" at bounding box center [329, 437] width 108 height 13
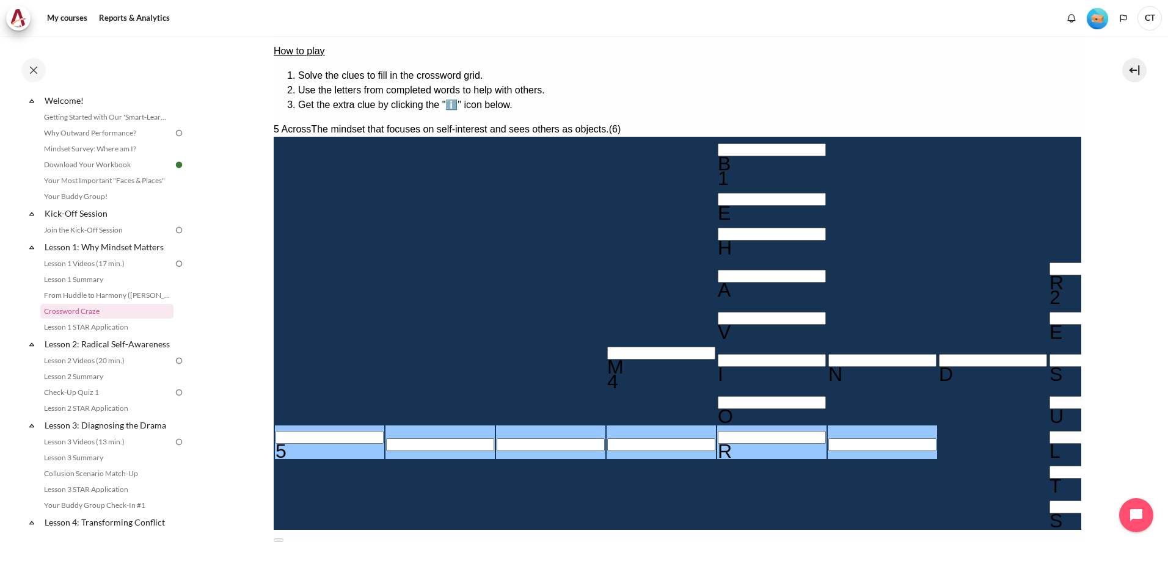
click at [283, 539] on button at bounding box center [278, 541] width 10 height 4
click at [352, 431] on input "Row 8, Column 1. 5 Across. The mindset that focuses on self-interest and sees o…" at bounding box center [329, 437] width 108 height 13
type input "I＿＿＿R＿"
type input "IN＿＿R＿"
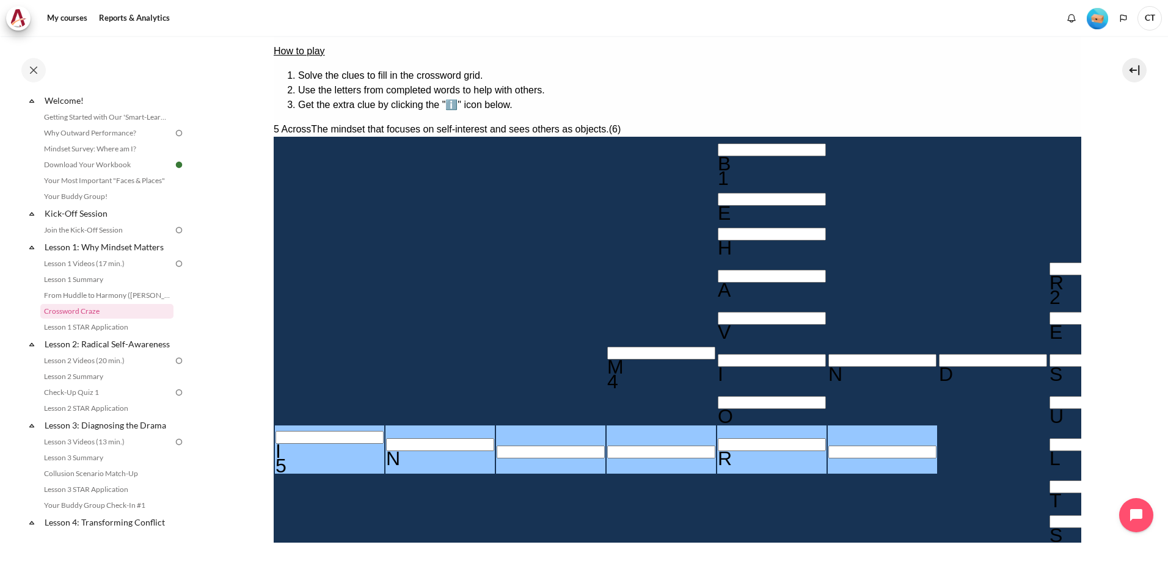
type input "INW＿R＿"
type input "INWAR＿"
type input "INWARD"
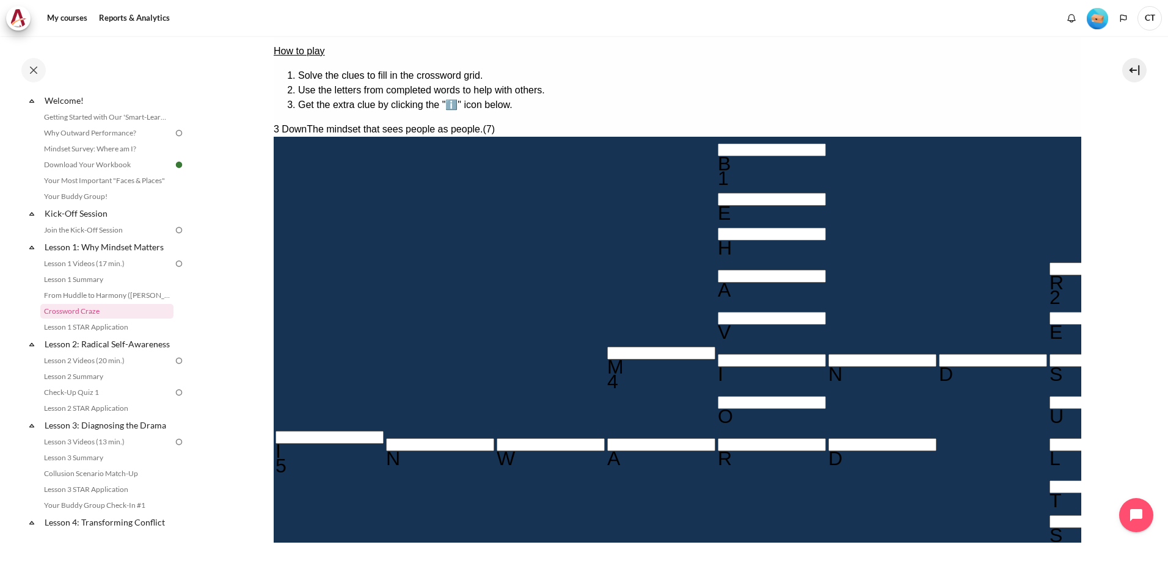
type input "O＿T＿＿＿＿"
type input "OUT＿＿＿＿"
type input "OUTW＿＿＿"
type input "OUTWA＿＿"
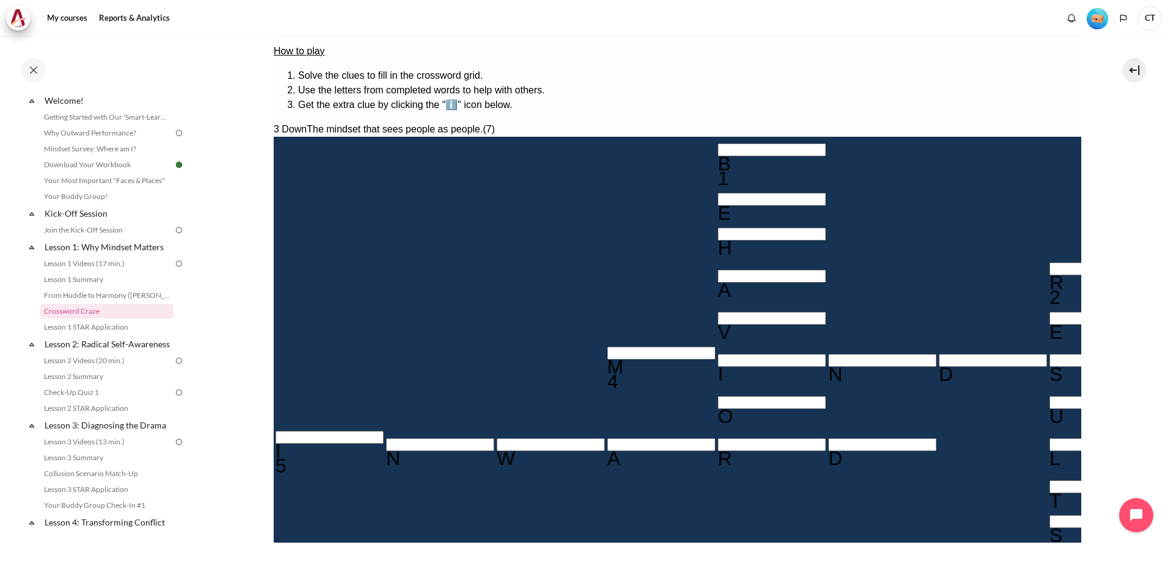
type input "OUTWAD＿"
type input "OUTWAR＿"
type input "OUTWARD"
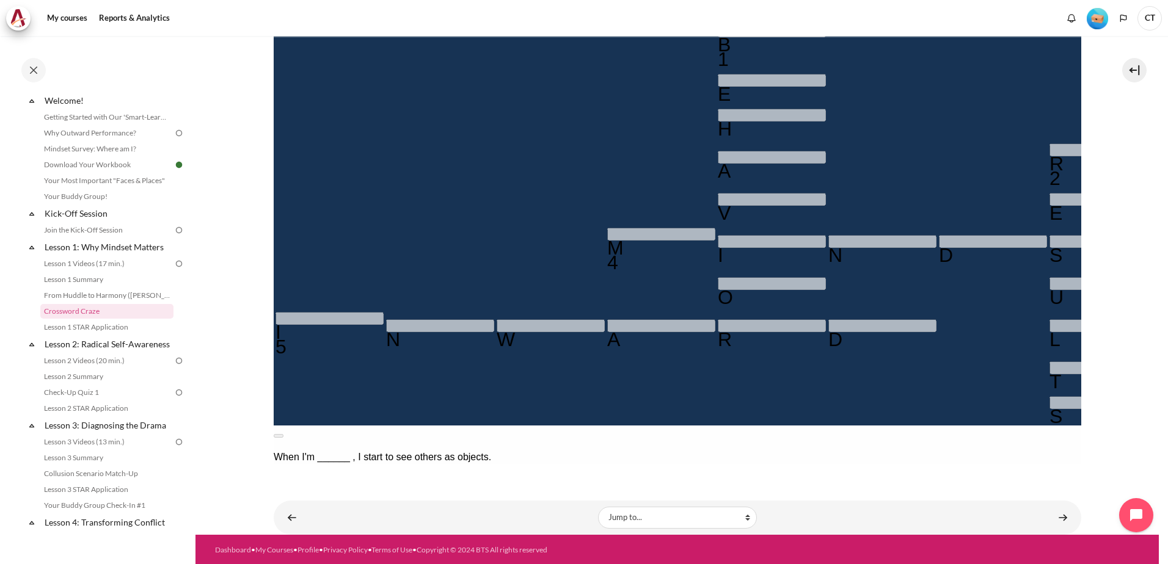
scroll to position [289, 0]
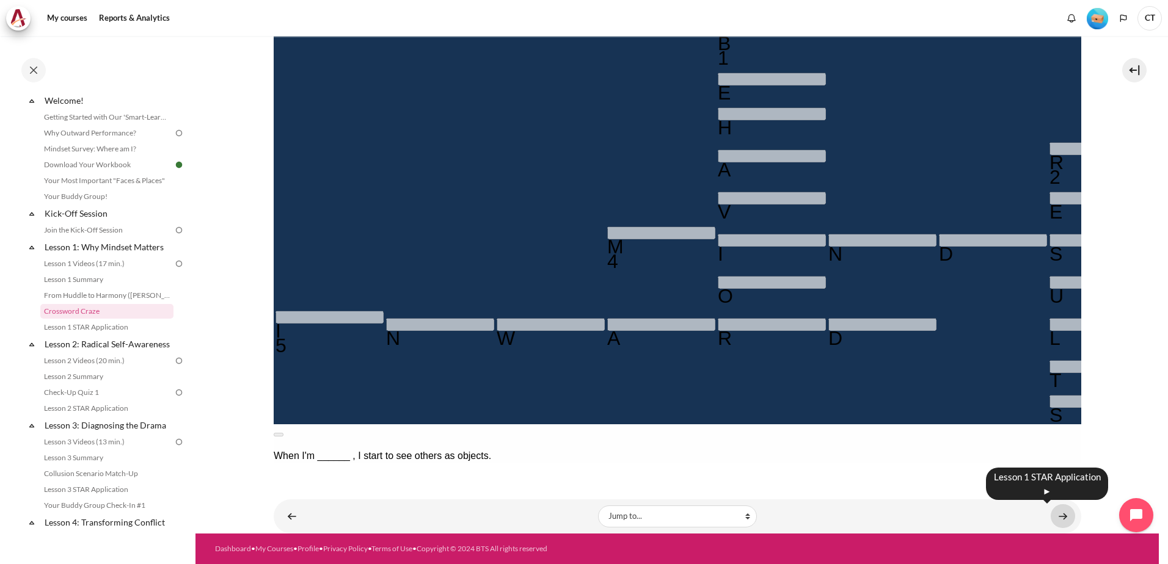
click at [1056, 522] on link "Content" at bounding box center [1063, 517] width 24 height 24
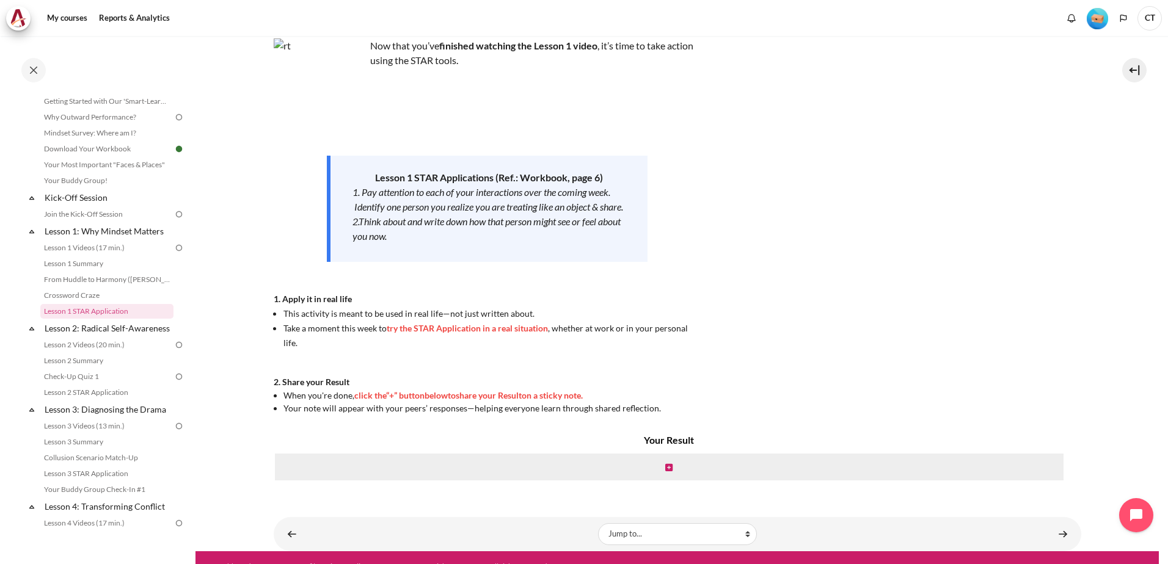
scroll to position [100, 0]
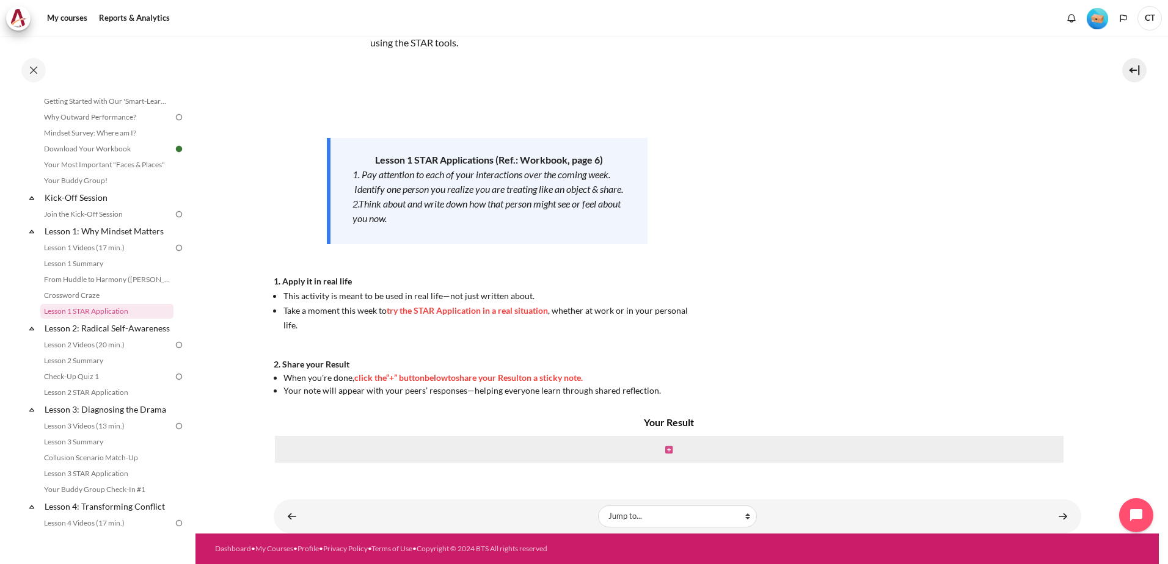
click at [668, 452] on icon "Content" at bounding box center [668, 450] width 7 height 9
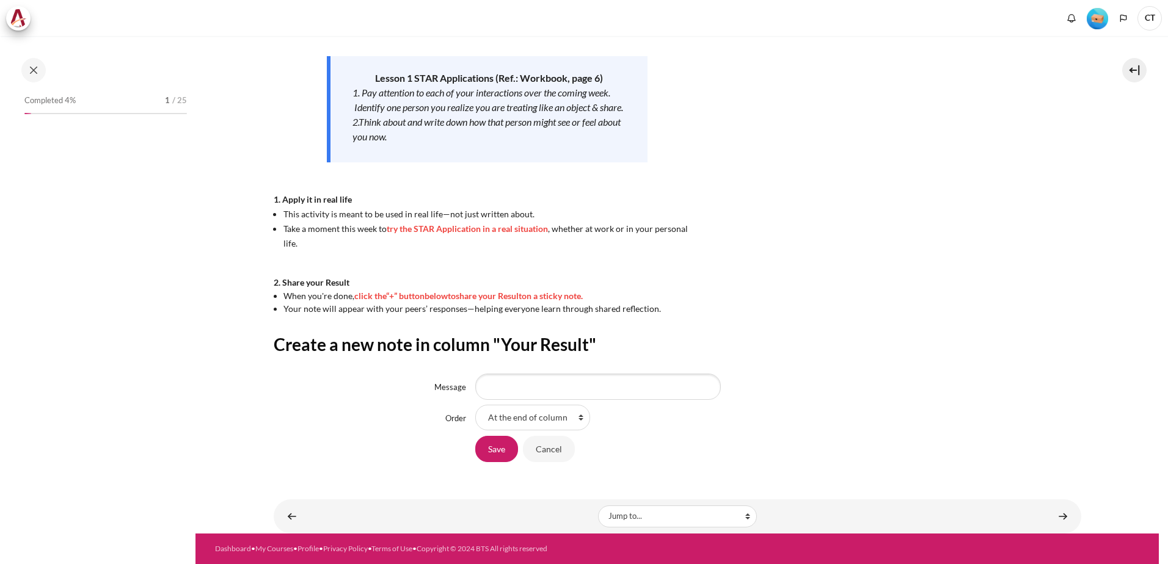
scroll to position [52, 0]
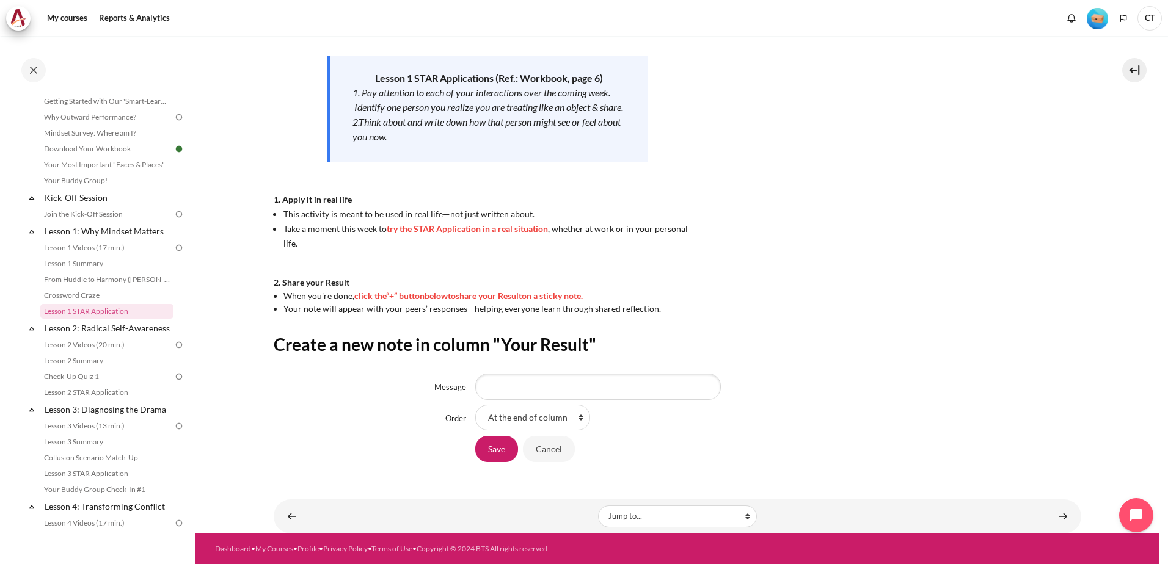
click at [571, 420] on select "At the end of column First place in column" at bounding box center [532, 418] width 115 height 26
click at [790, 416] on div "At the end of column First place in column" at bounding box center [778, 418] width 606 height 26
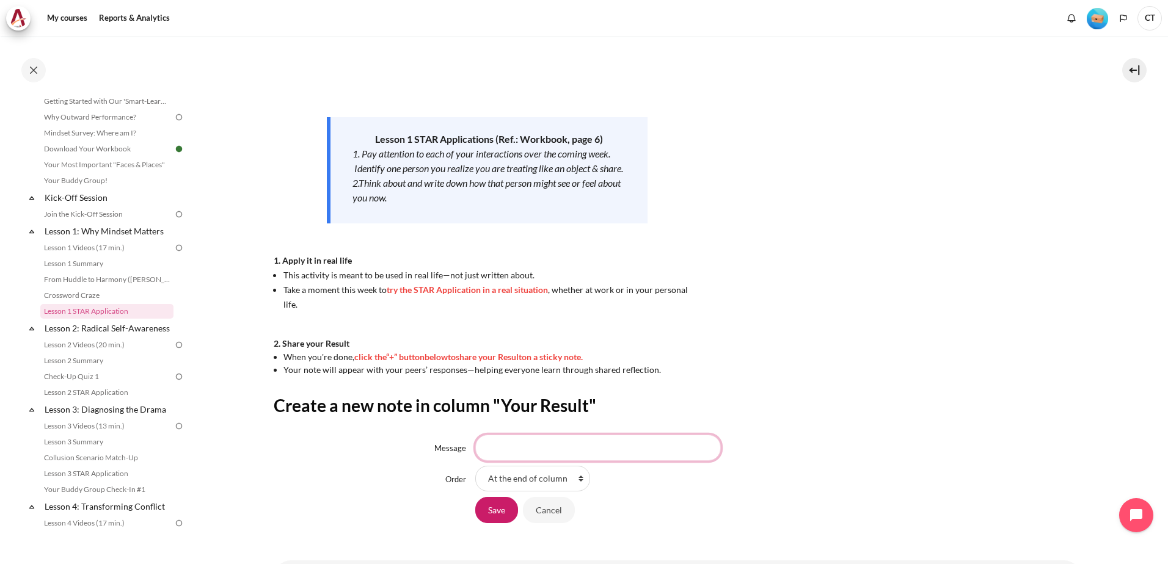
click at [608, 453] on input "Message" at bounding box center [598, 448] width 246 height 26
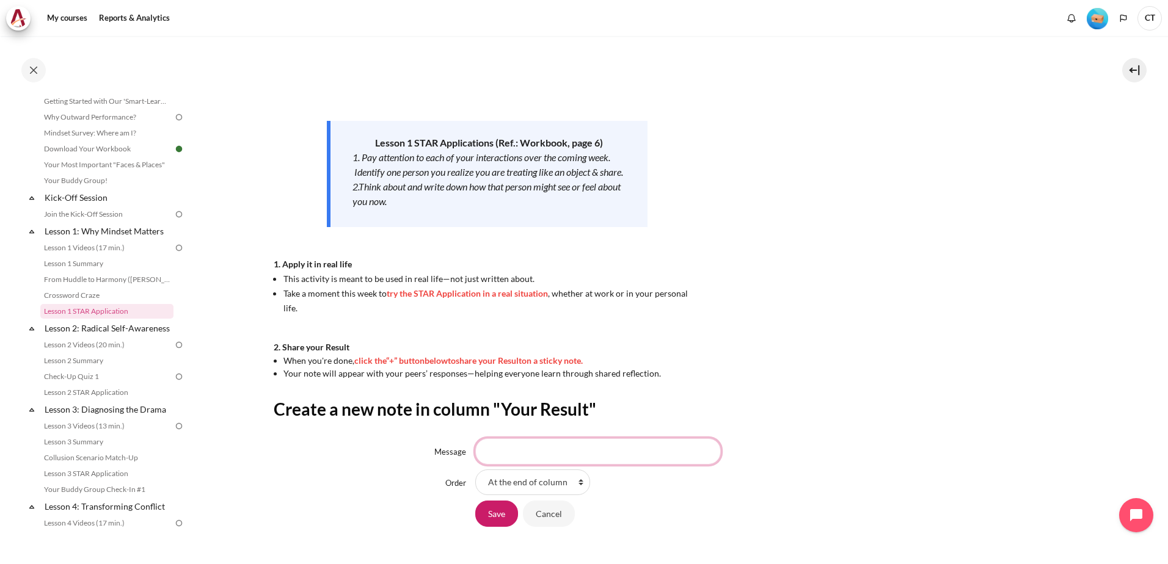
scroll to position [122, 0]
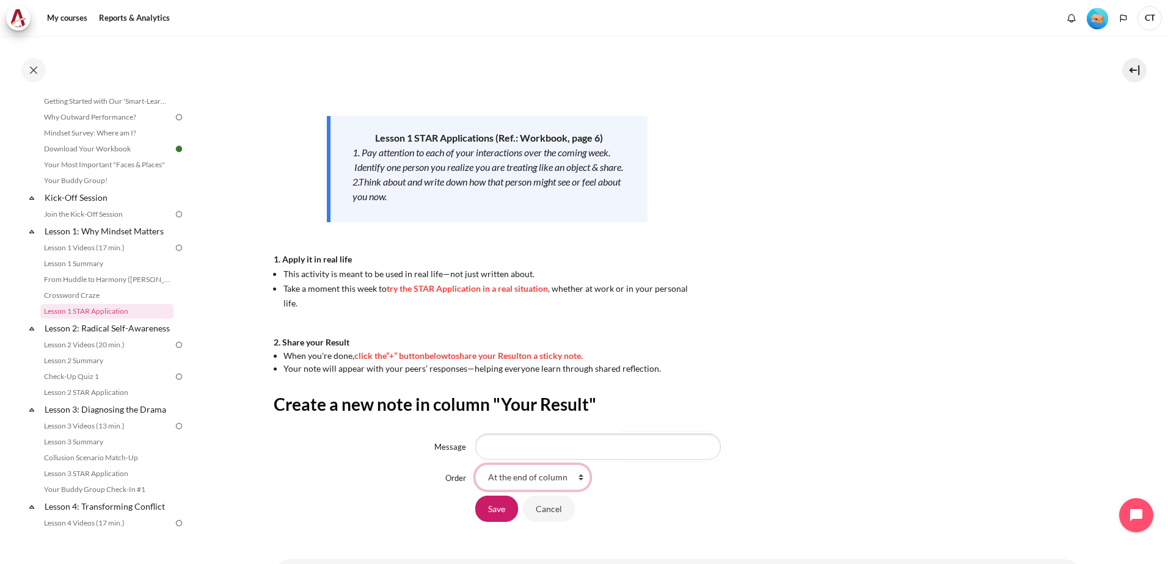
click at [577, 481] on select "At the end of column First place in column" at bounding box center [532, 478] width 115 height 26
click at [475, 465] on select "At the end of column First place in column" at bounding box center [532, 478] width 115 height 26
click at [555, 454] on input "Message" at bounding box center [598, 447] width 246 height 26
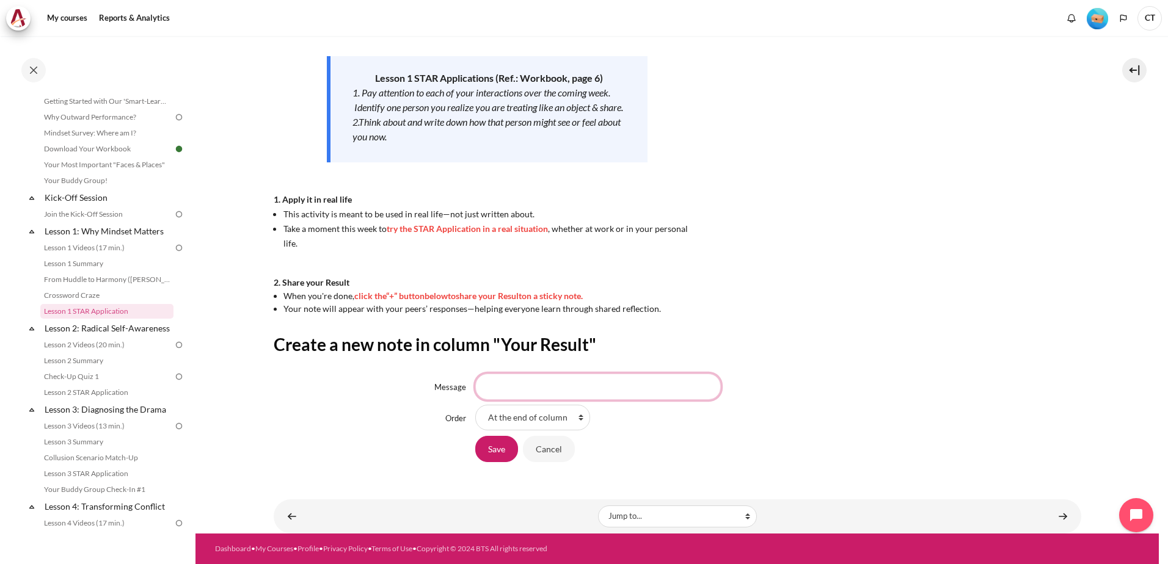
scroll to position [121, 0]
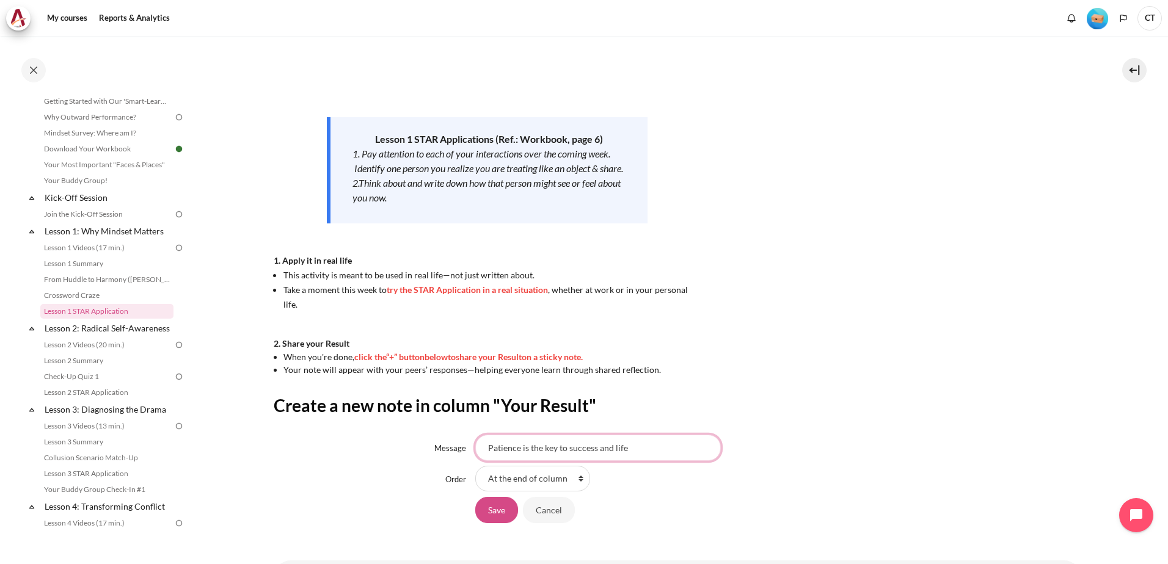
type input "Patience is the key to success and life"
click at [503, 508] on input "Save" at bounding box center [496, 510] width 43 height 26
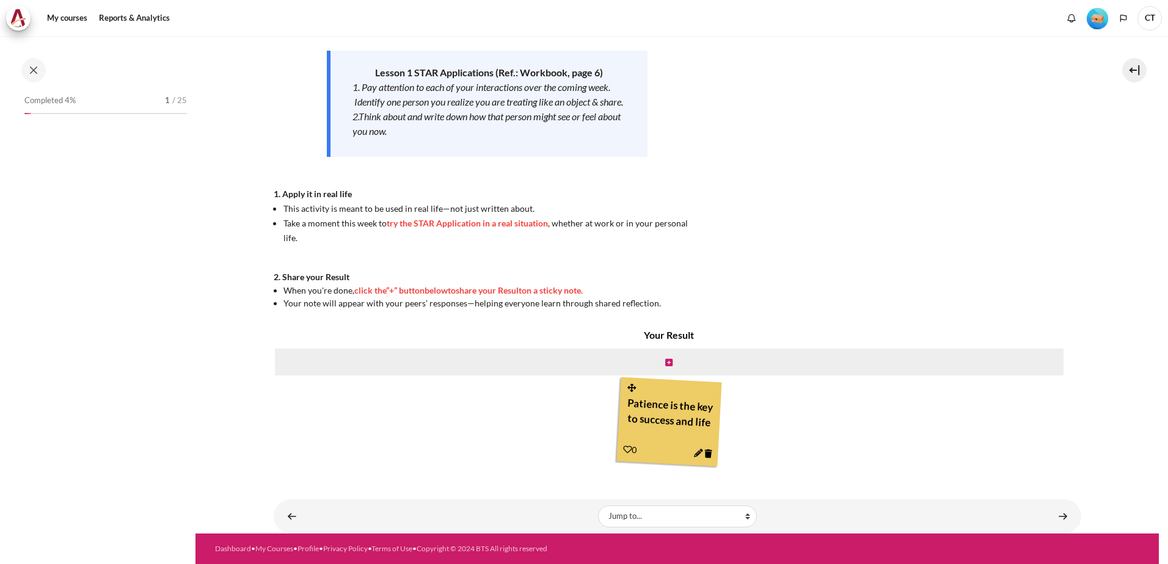
scroll to position [52, 0]
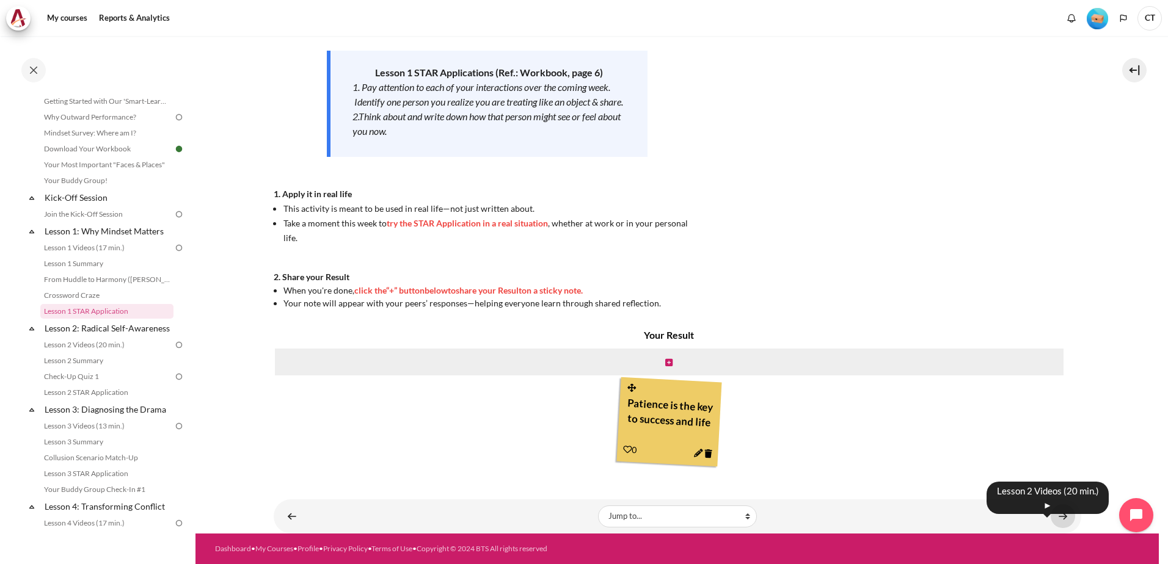
click at [1058, 520] on link "Content" at bounding box center [1063, 517] width 24 height 24
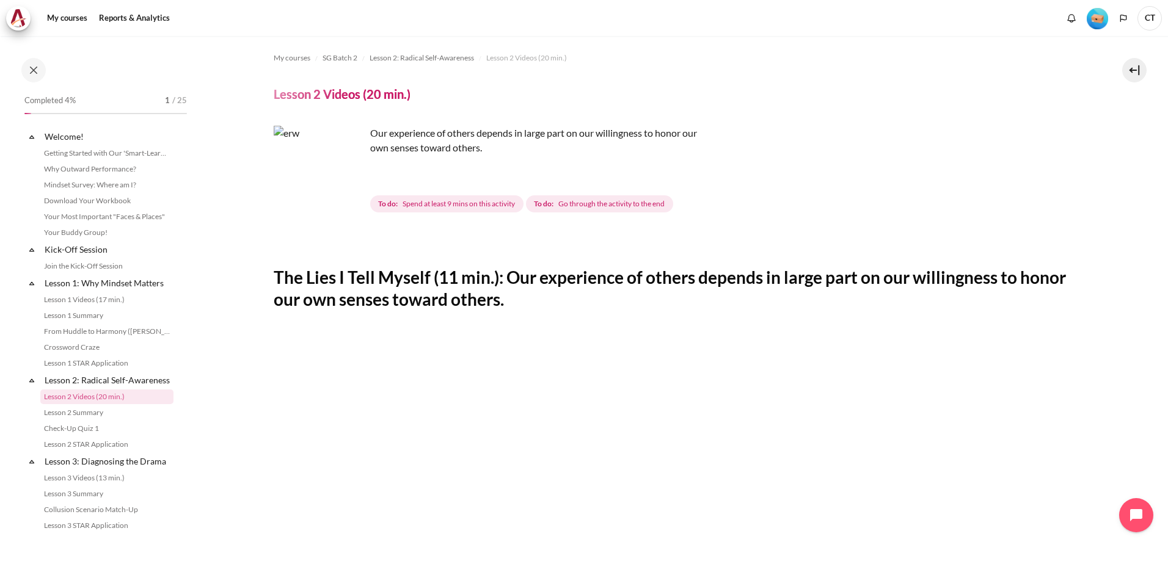
scroll to position [98, 0]
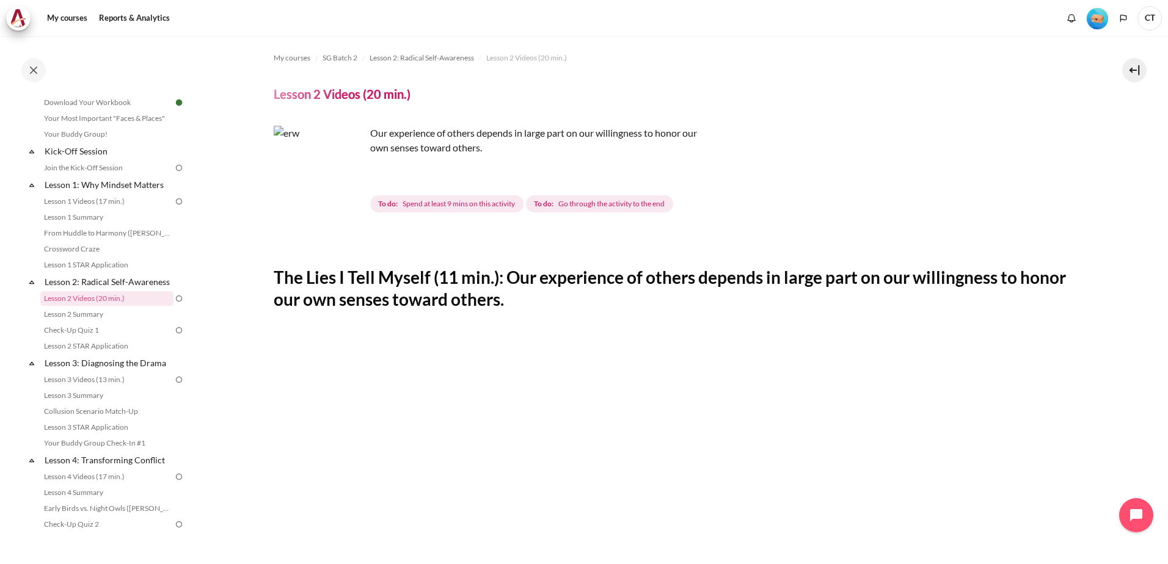
click at [175, 201] on img at bounding box center [178, 201] width 11 height 11
click at [173, 203] on img at bounding box center [178, 201] width 11 height 11
click at [131, 218] on link "Lesson 1 Summary" at bounding box center [106, 217] width 133 height 15
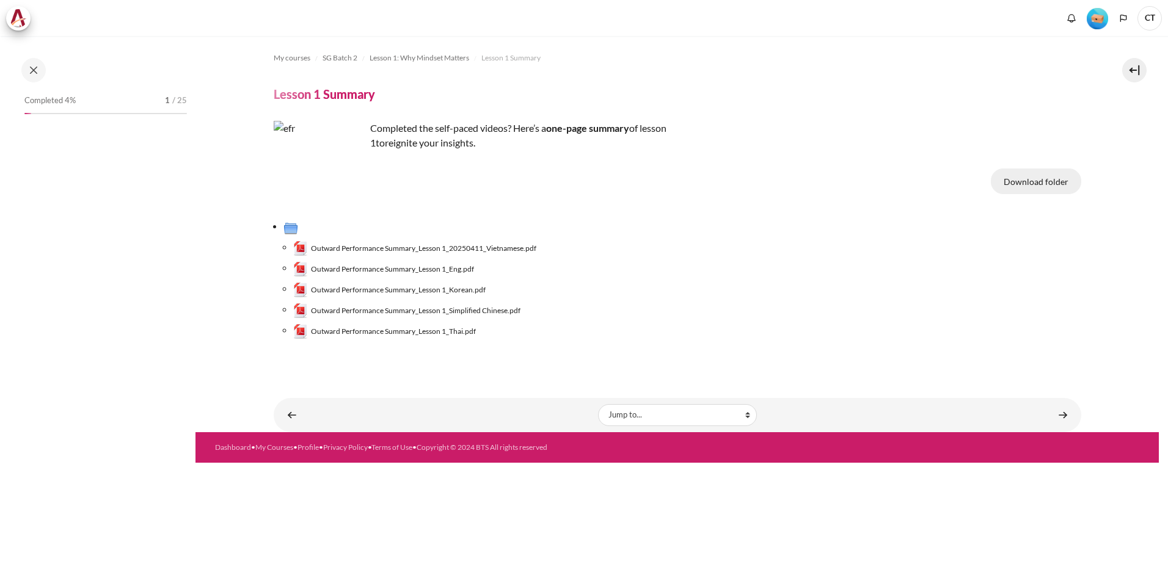
click at [1030, 175] on button "Download folder" at bounding box center [1036, 182] width 90 height 26
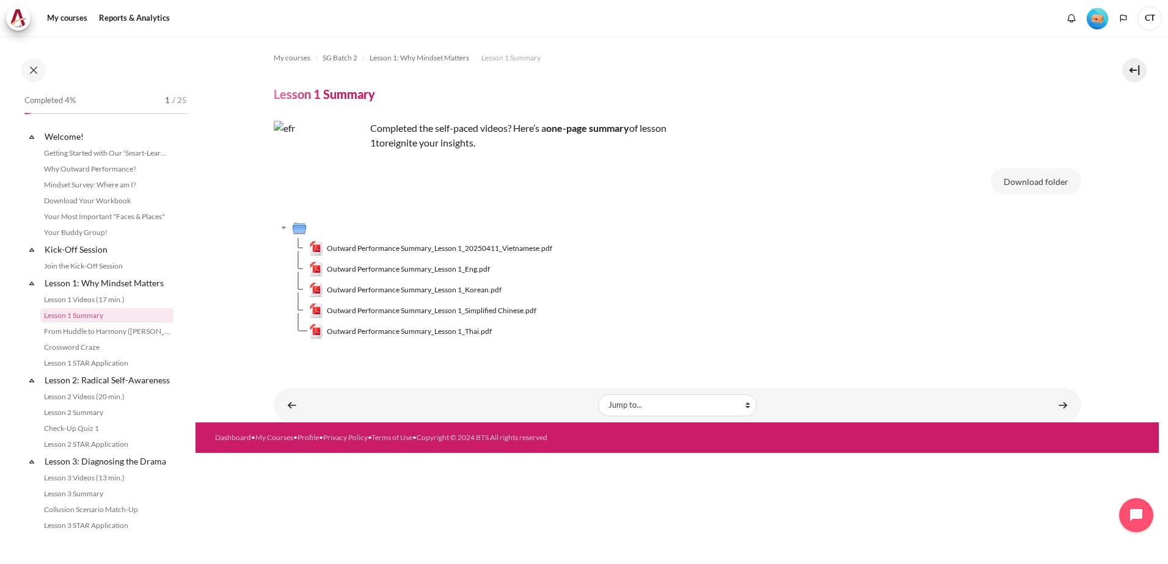
scroll to position [4, 0]
click at [162, 164] on link "Why Outward Performance?" at bounding box center [106, 165] width 133 height 15
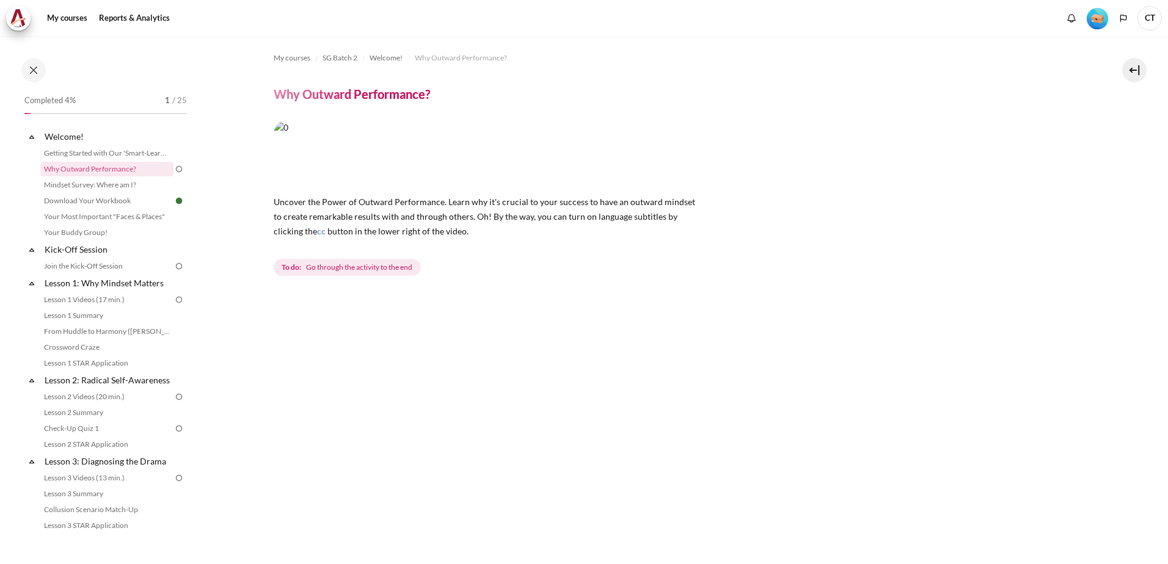
click at [398, 267] on span "Go through the activity to the end" at bounding box center [359, 267] width 106 height 11
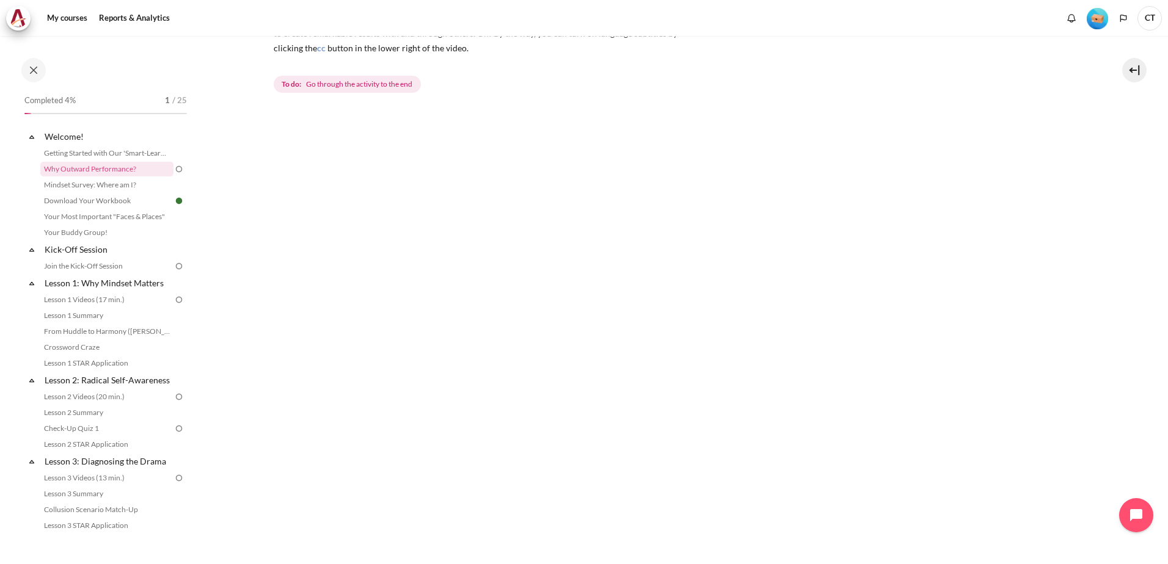
scroll to position [399, 0]
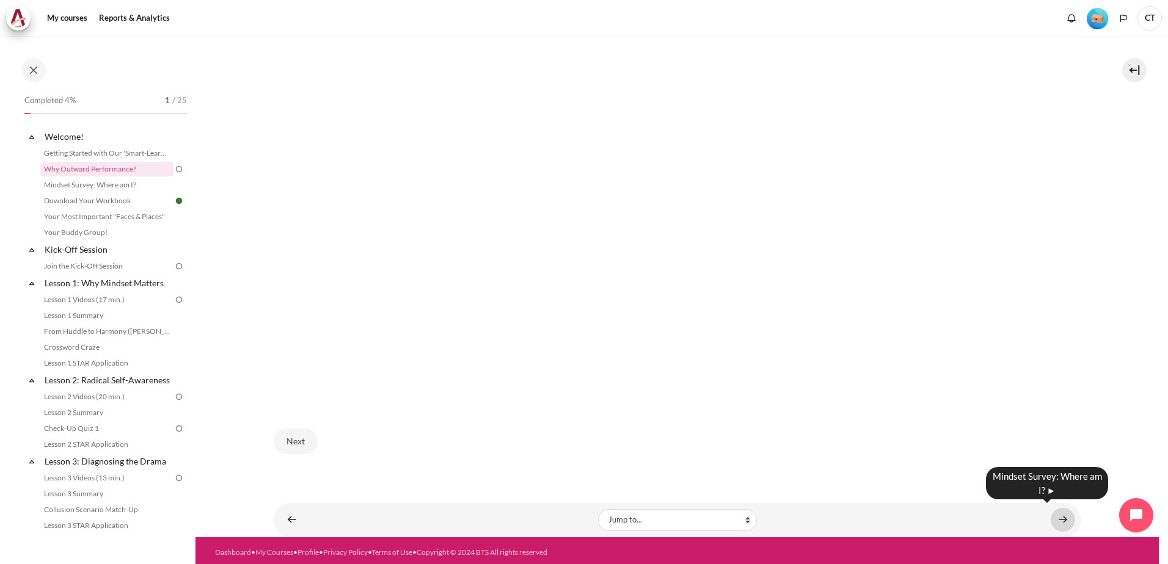
click at [1062, 512] on link "Content" at bounding box center [1063, 520] width 24 height 24
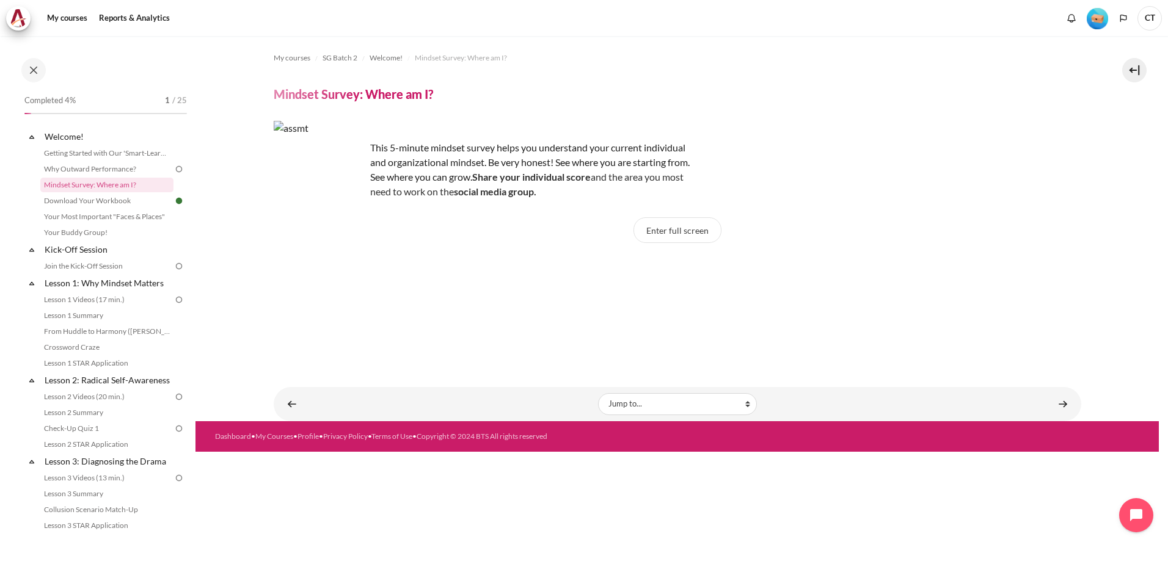
click at [175, 170] on img at bounding box center [178, 169] width 11 height 11
click at [120, 168] on link "Why Outward Performance?" at bounding box center [106, 169] width 133 height 15
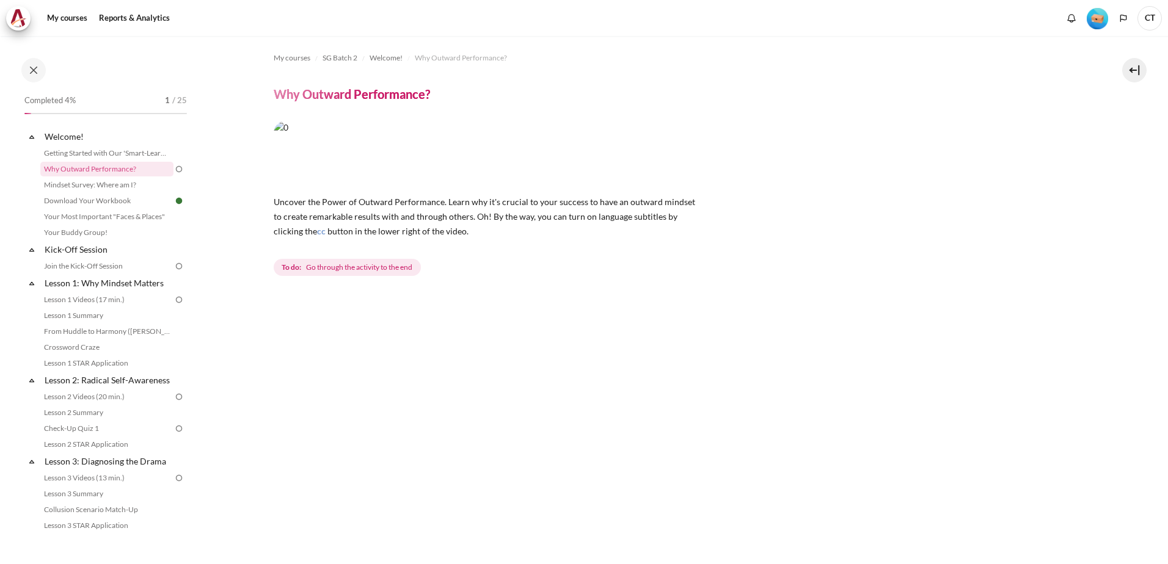
click at [362, 265] on span "Go through the activity to the end" at bounding box center [359, 267] width 106 height 11
drag, startPoint x: 362, startPoint y: 265, endPoint x: 541, endPoint y: 239, distance: 181.5
click at [541, 239] on div "Uncover the Power of Outward Performance. Learn why it's crucial to your succes…" at bounding box center [677, 200] width 807 height 158
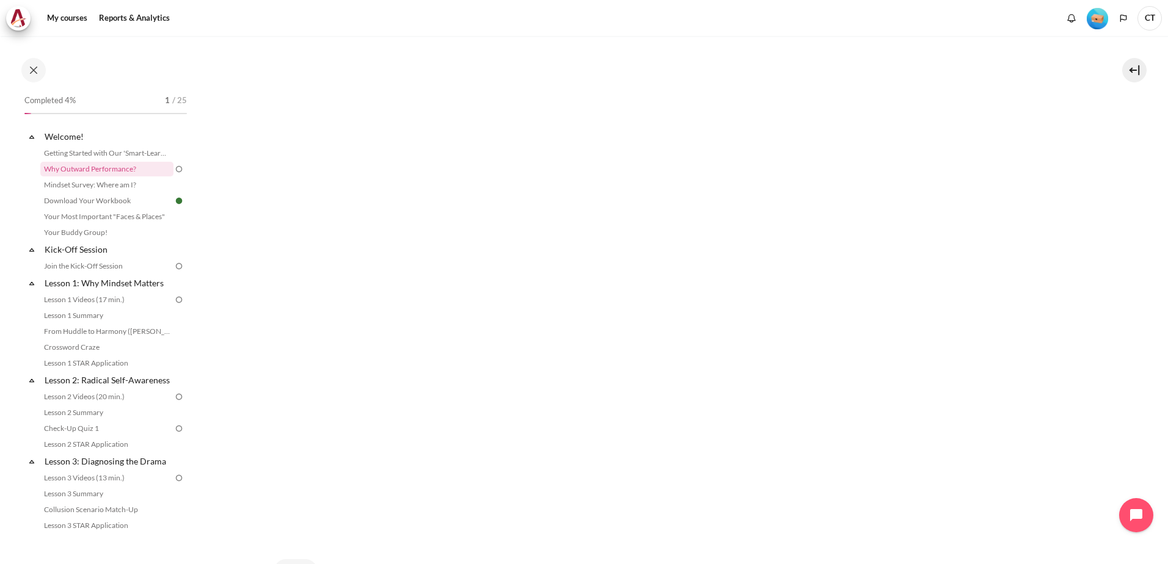
scroll to position [399, 0]
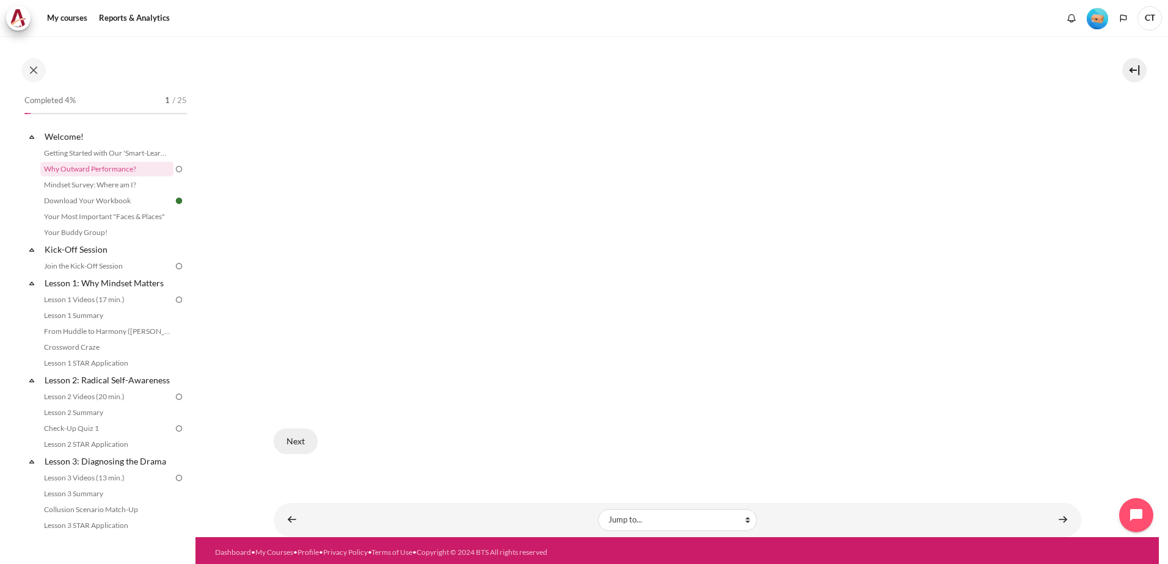
click at [302, 439] on button "Next" at bounding box center [296, 442] width 44 height 26
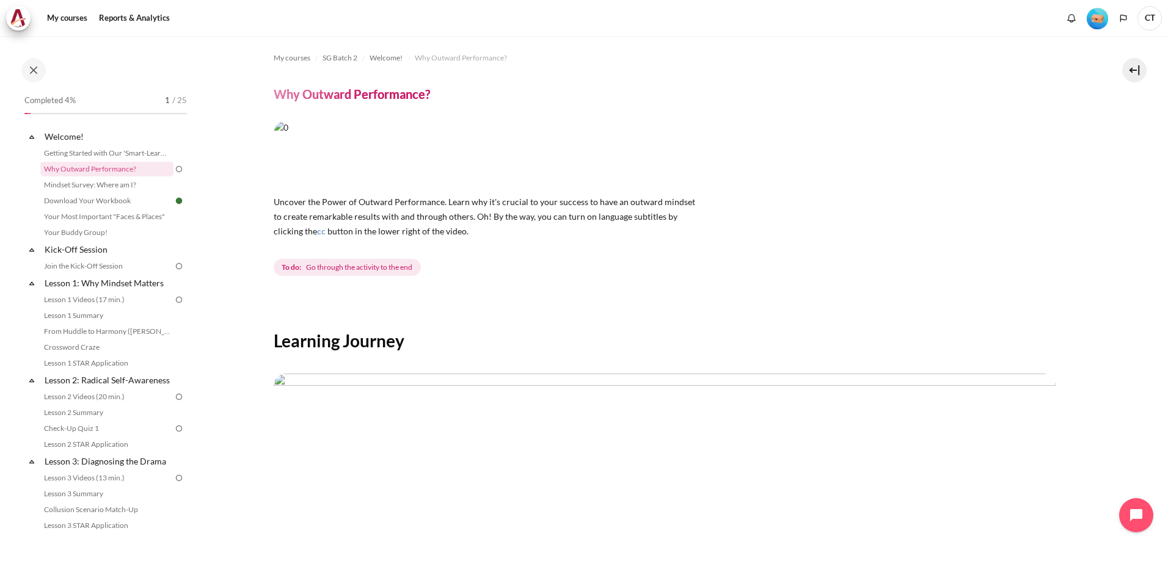
click at [394, 275] on span "To do: Go through the activity to the end" at bounding box center [347, 267] width 147 height 17
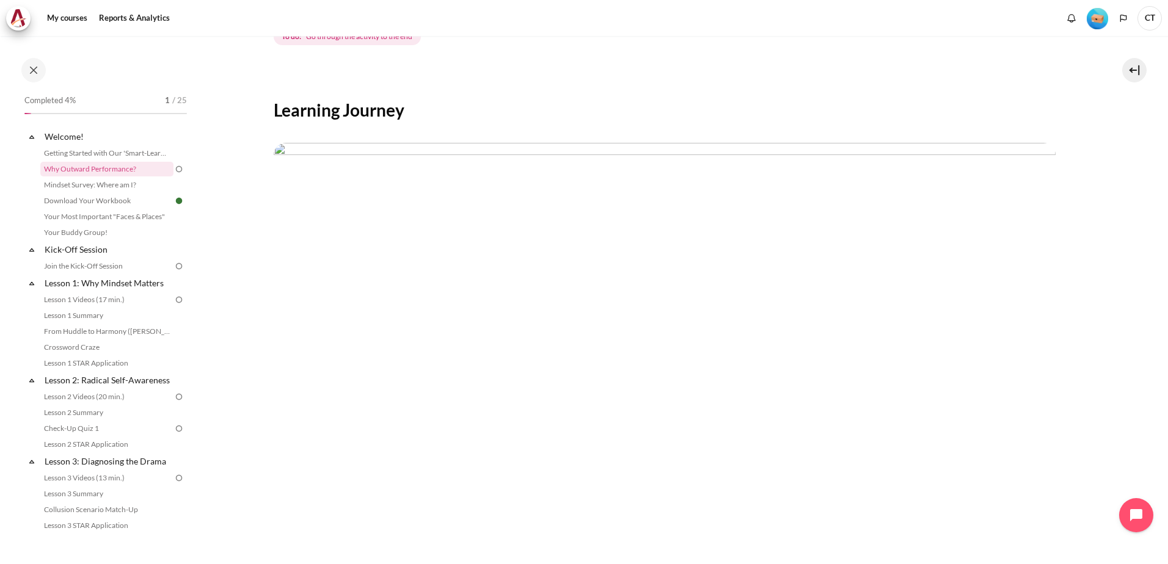
scroll to position [413, 0]
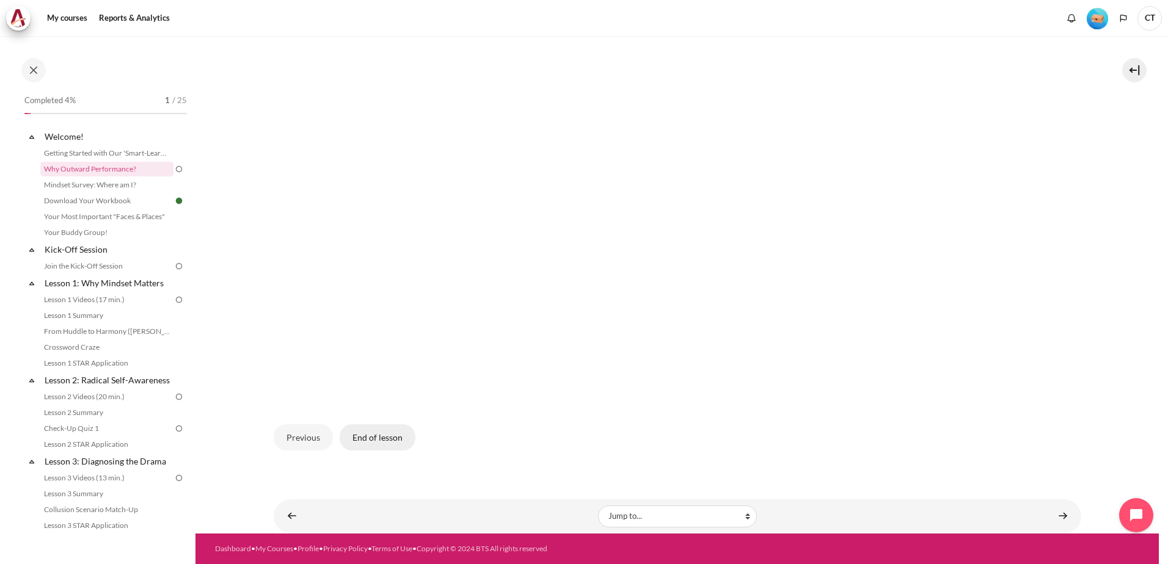
click at [382, 442] on button "End of lesson" at bounding box center [378, 437] width 76 height 26
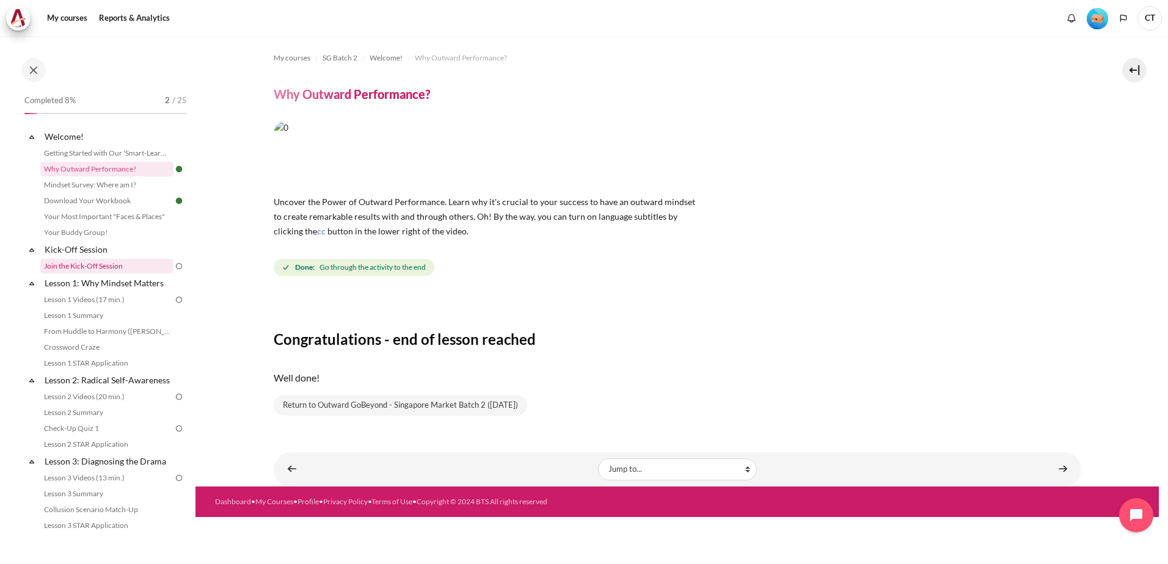
click at [152, 263] on link "Join the Kick-Off Session" at bounding box center [106, 266] width 133 height 15
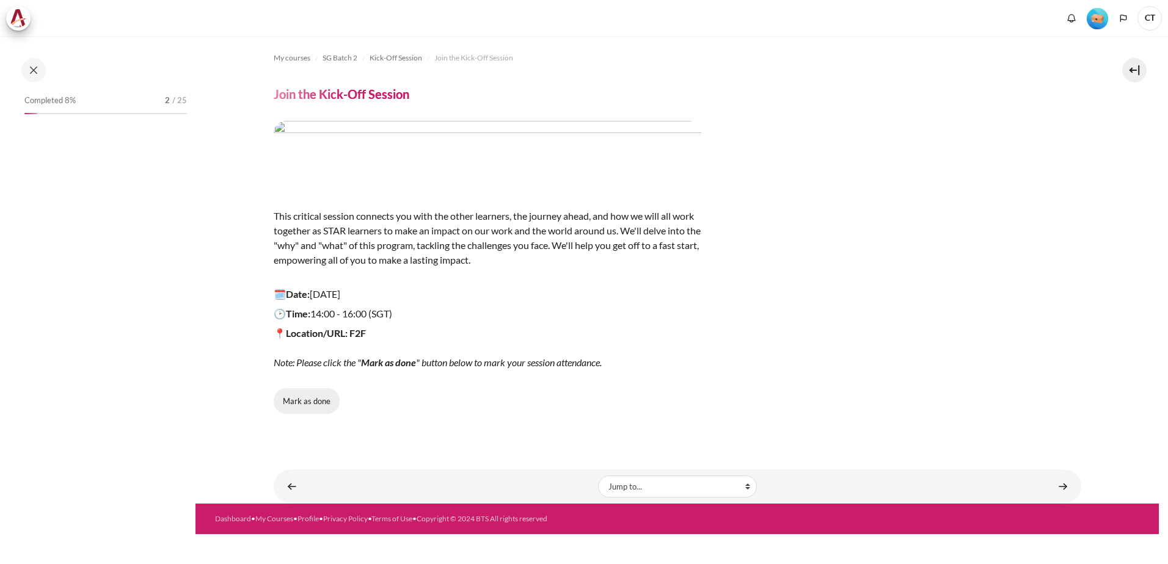
click at [323, 405] on button "Mark as done" at bounding box center [307, 401] width 66 height 26
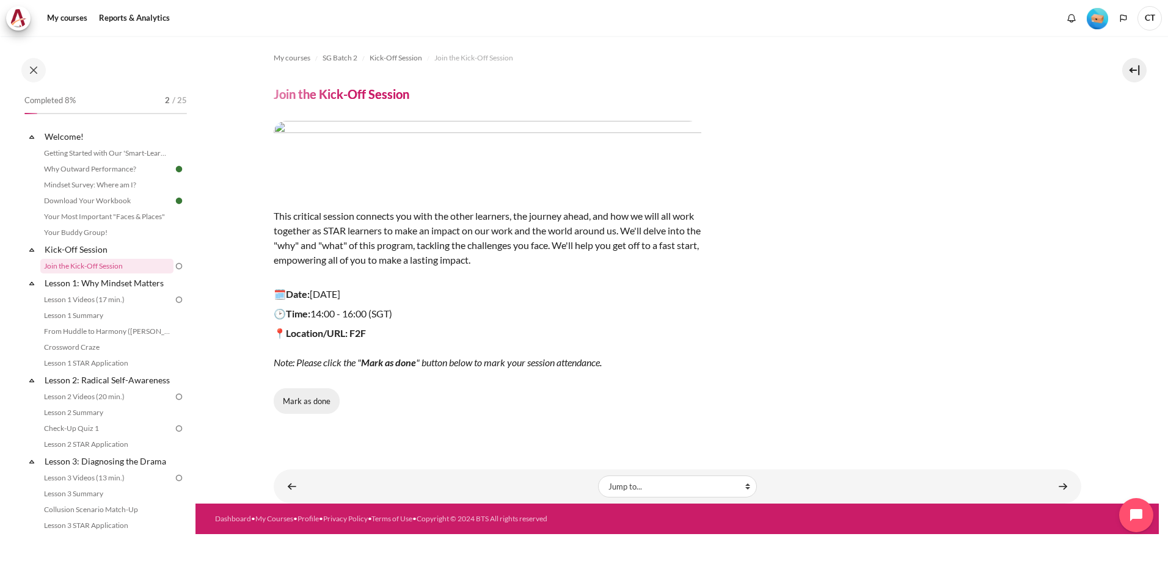
click at [300, 401] on button "Mark as done" at bounding box center [307, 401] width 66 height 26
click at [100, 301] on link "Lesson 1 Videos (17 min.)" at bounding box center [106, 300] width 133 height 15
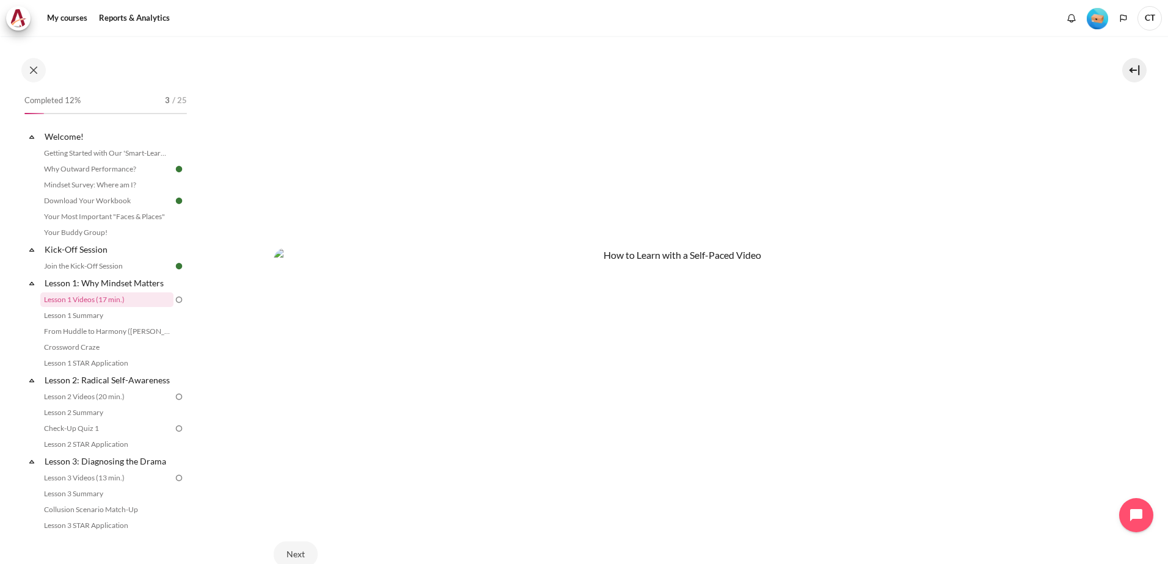
scroll to position [684, 0]
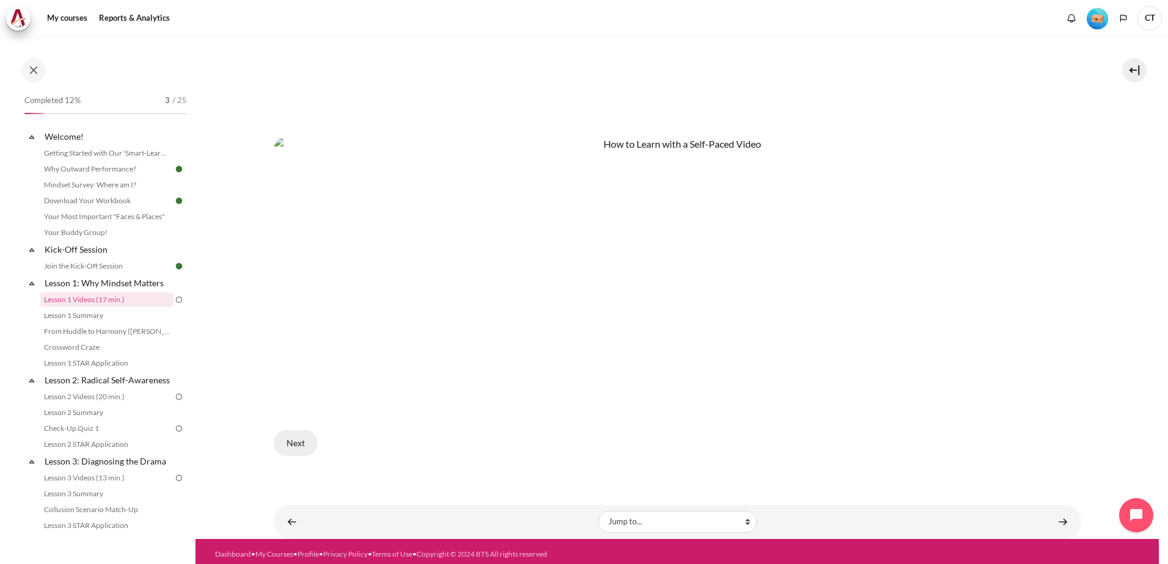
click at [290, 439] on button "Next" at bounding box center [296, 444] width 44 height 26
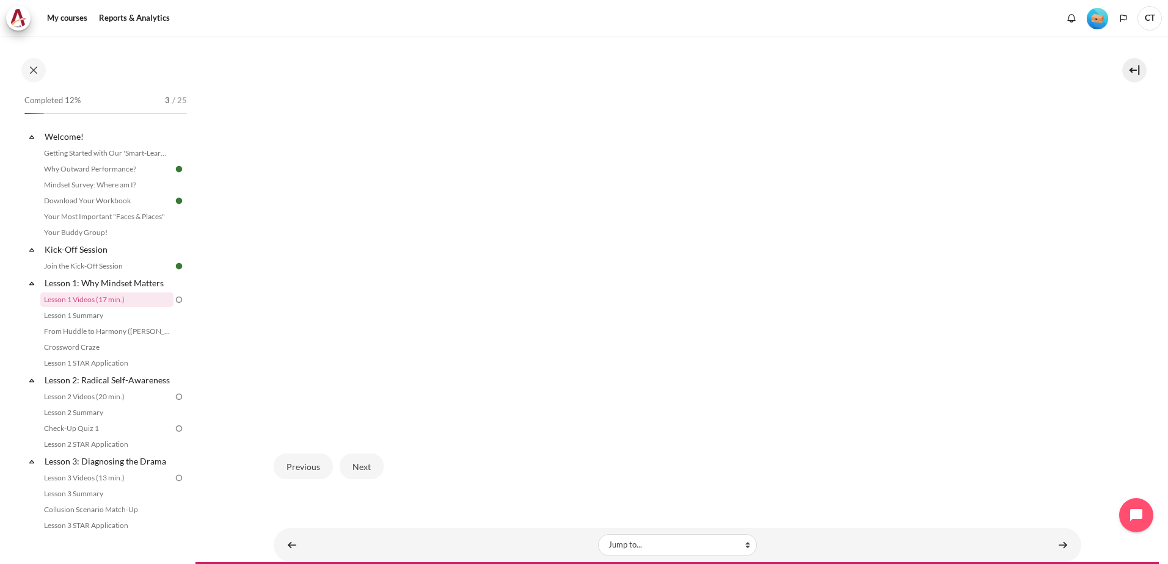
scroll to position [359, 0]
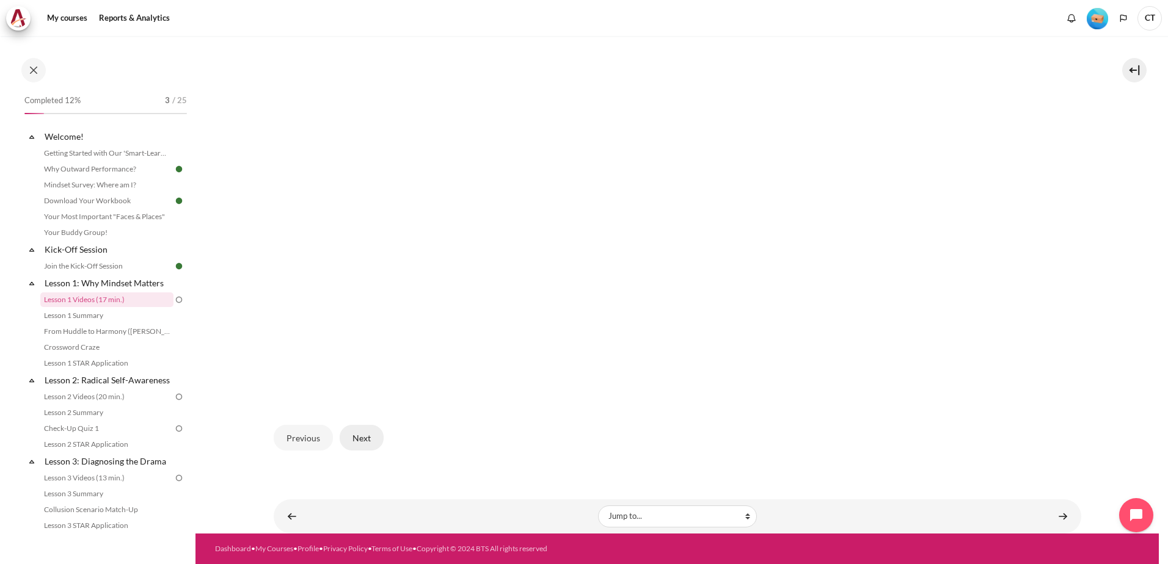
click at [374, 442] on button "Next" at bounding box center [362, 438] width 44 height 26
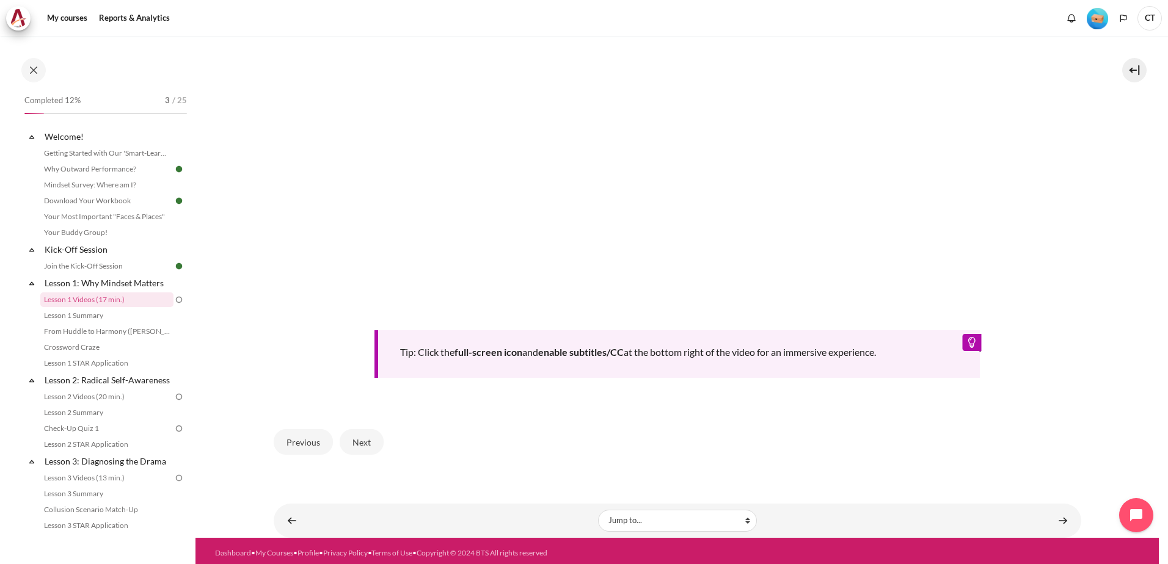
scroll to position [497, 0]
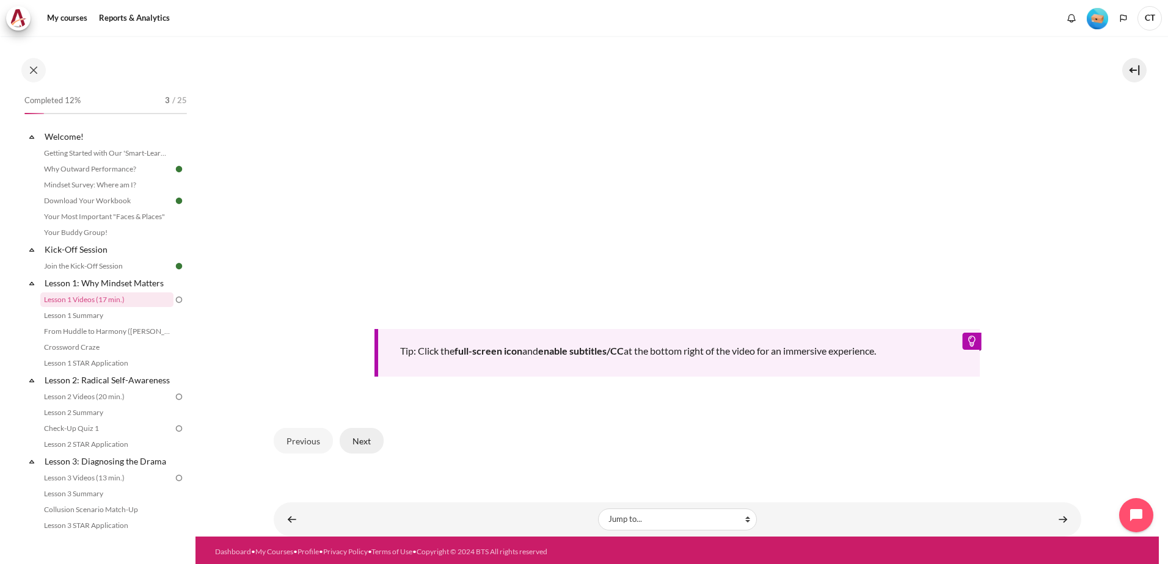
click at [355, 436] on button "Next" at bounding box center [362, 441] width 44 height 26
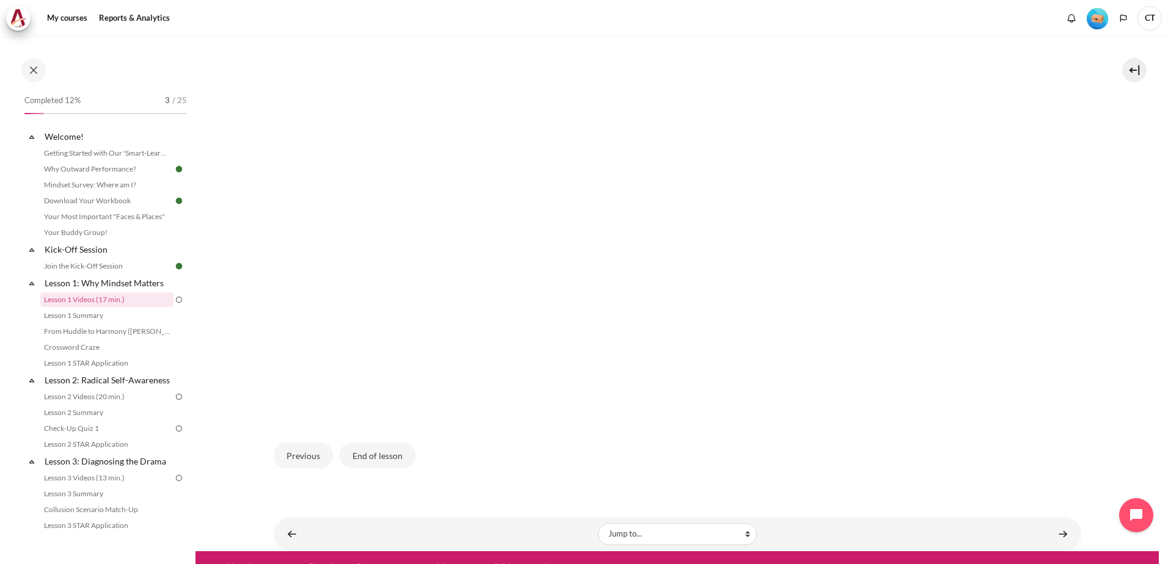
scroll to position [359, 0]
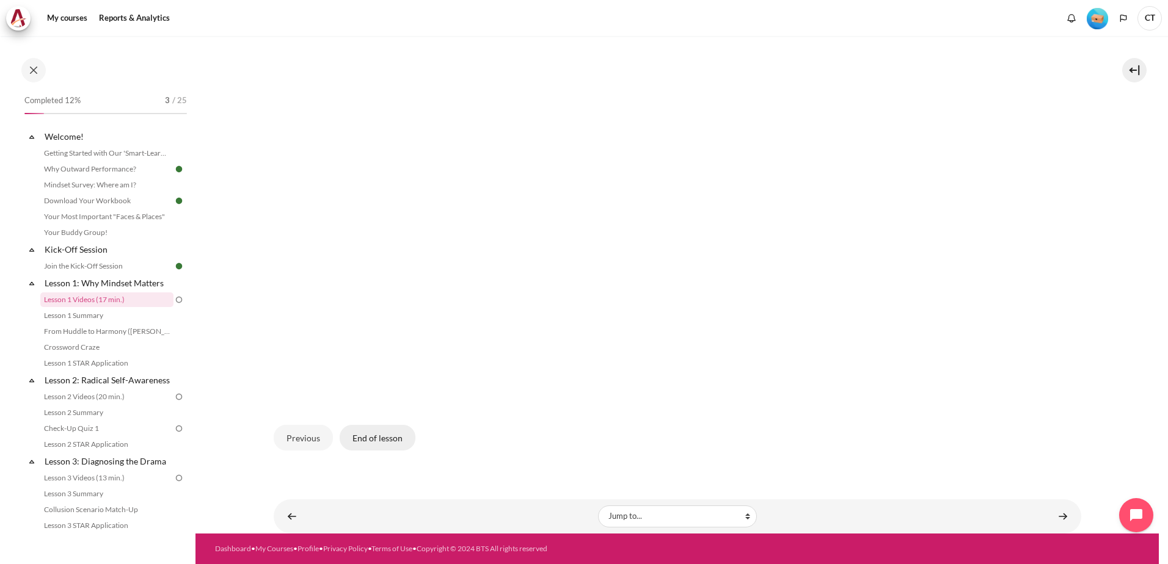
click at [376, 442] on button "End of lesson" at bounding box center [378, 438] width 76 height 26
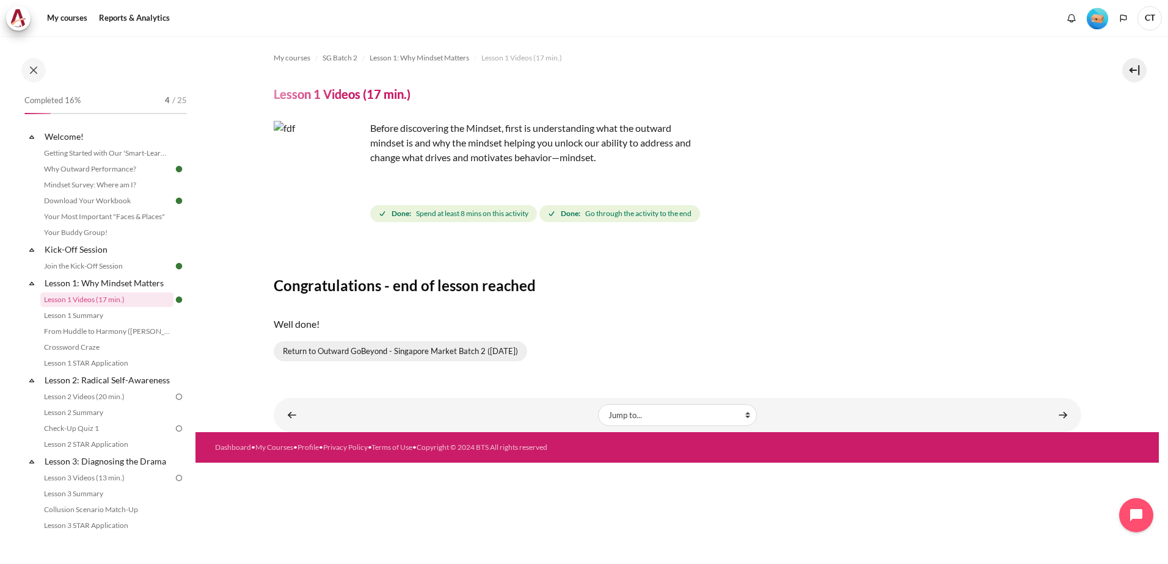
click at [446, 353] on link "Return to Outward GoBeyond - Singapore Market Batch 2 ([DATE])" at bounding box center [400, 351] width 253 height 21
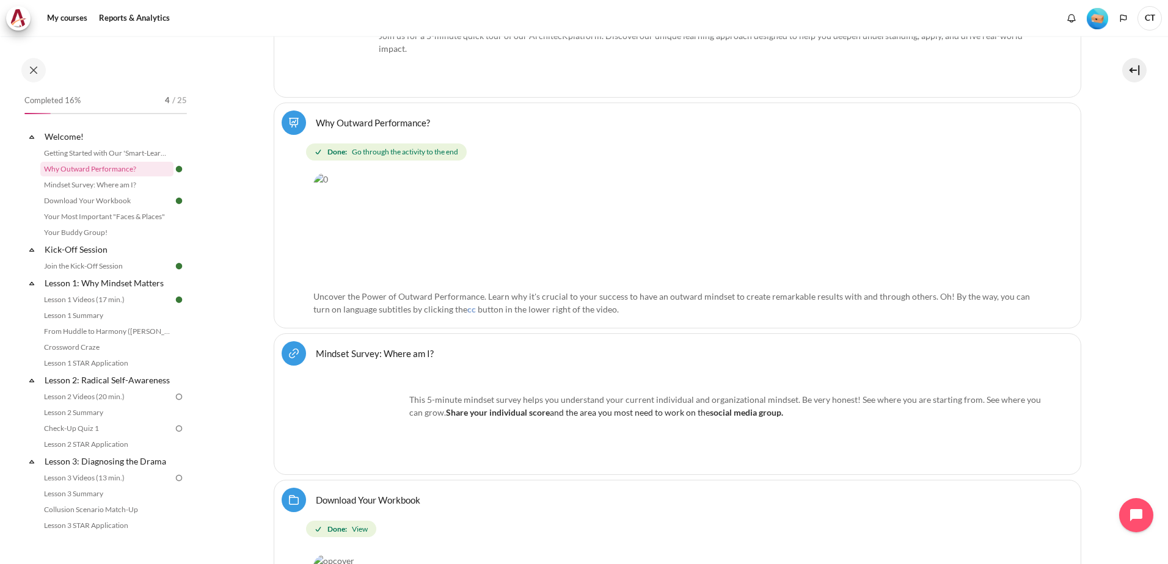
scroll to position [462, 0]
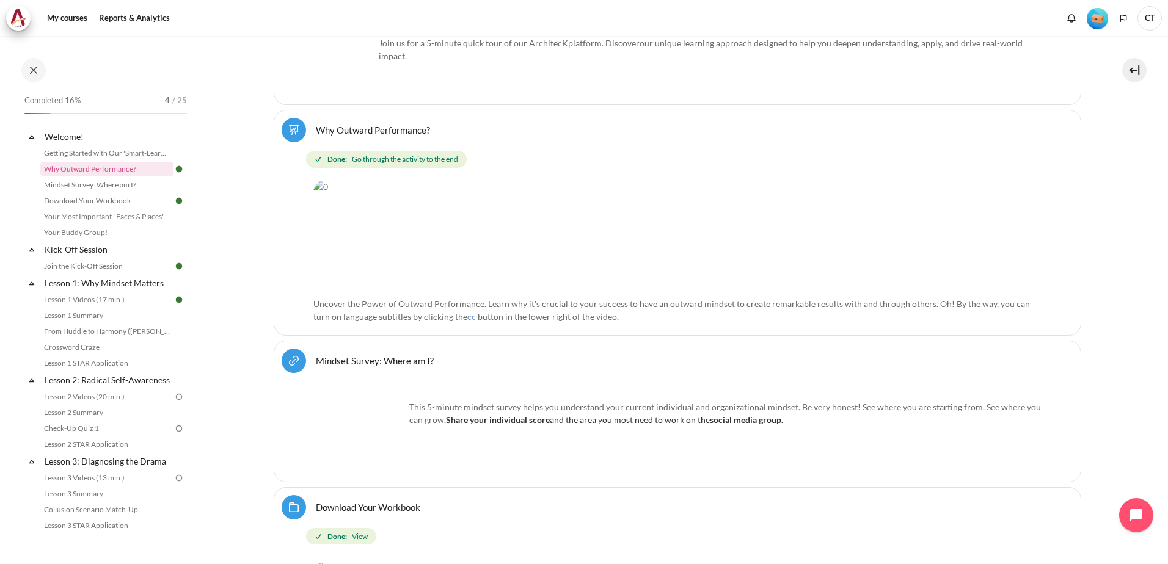
click at [364, 362] on link "Mindset Survey: Where am I? URL" at bounding box center [375, 361] width 118 height 12
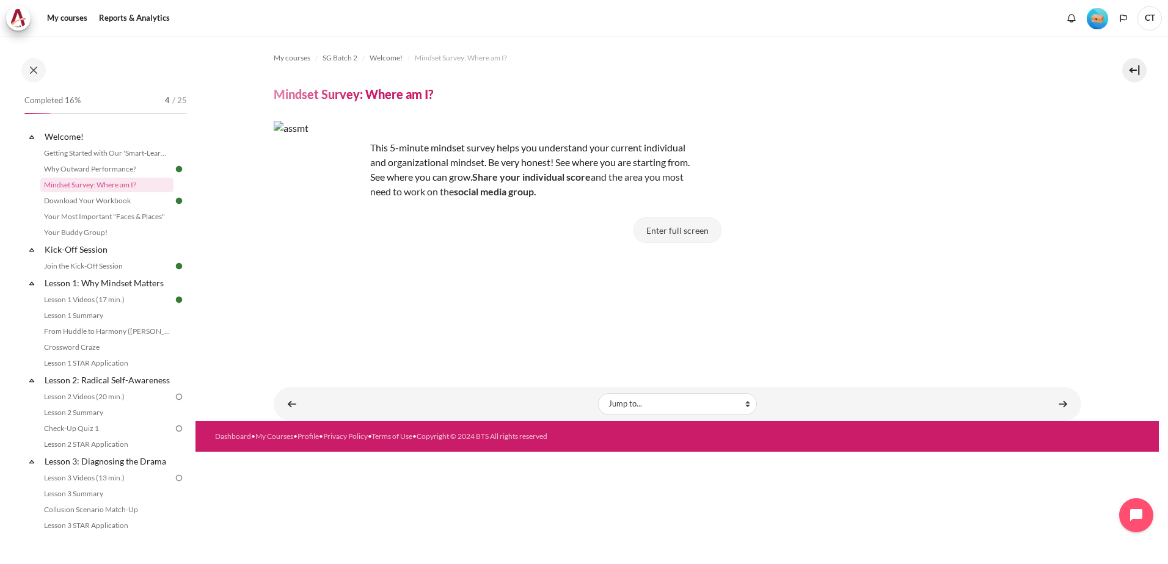
click at [674, 230] on button "Enter full screen" at bounding box center [677, 230] width 88 height 26
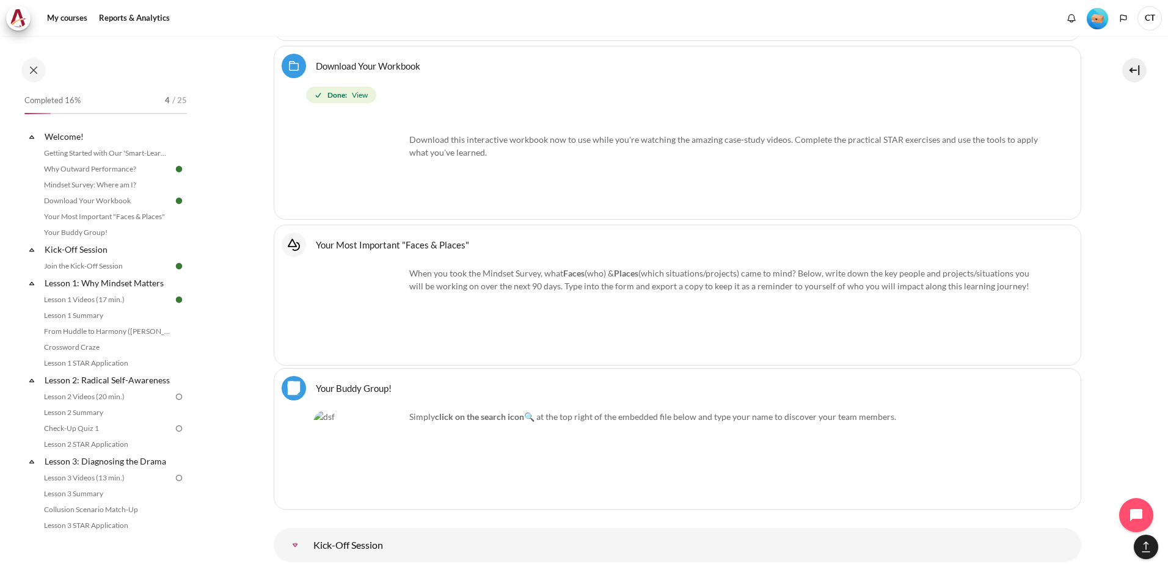
scroll to position [1073, 0]
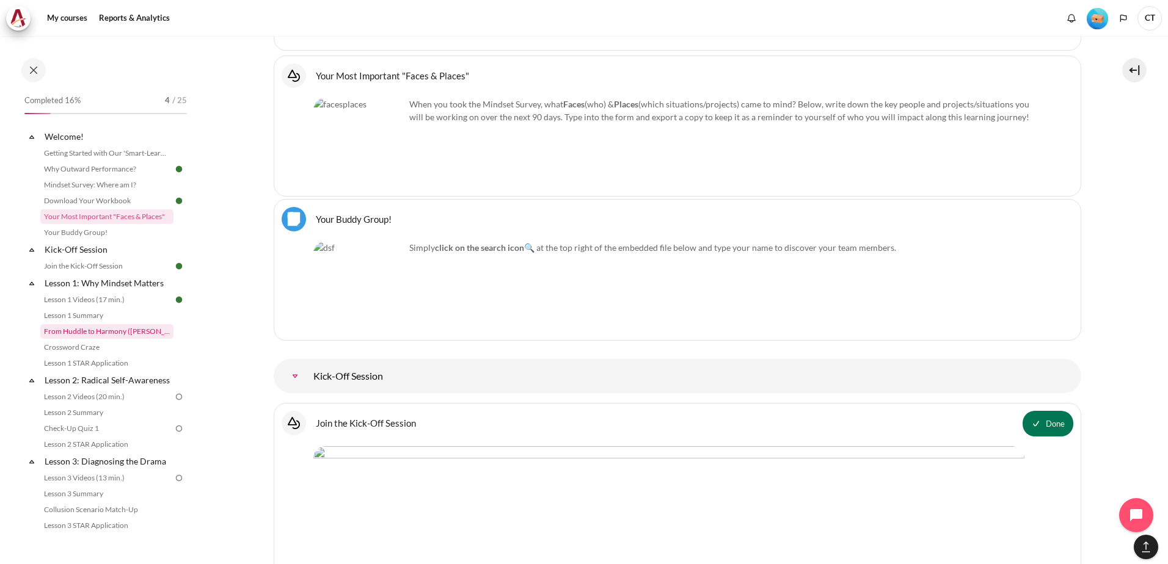
click at [123, 332] on link "From Huddle to Harmony ([PERSON_NAME]'s Story)" at bounding box center [106, 331] width 133 height 15
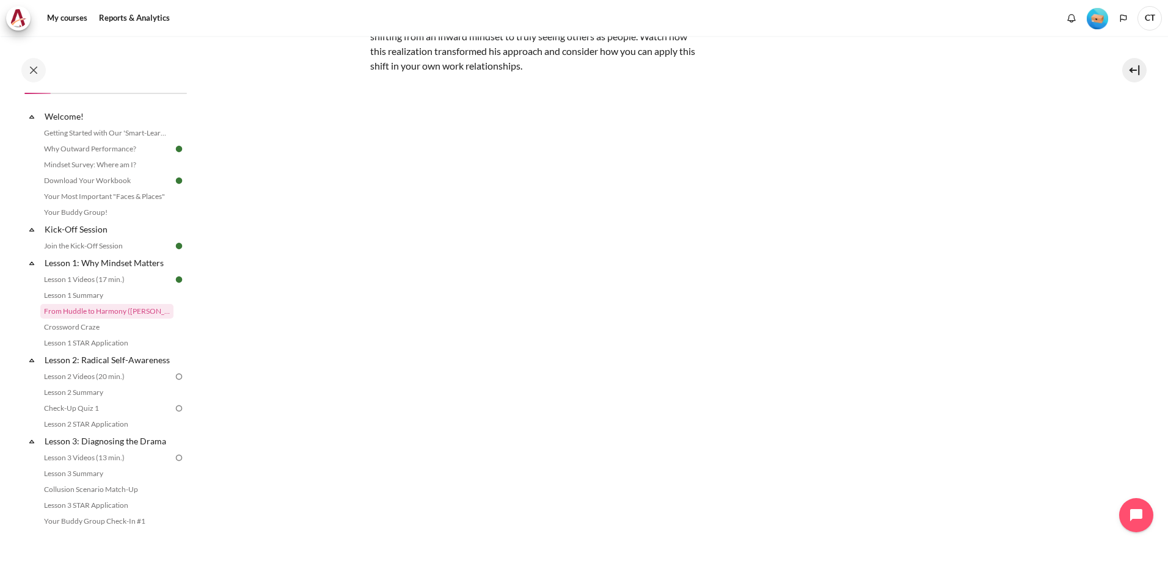
scroll to position [190, 0]
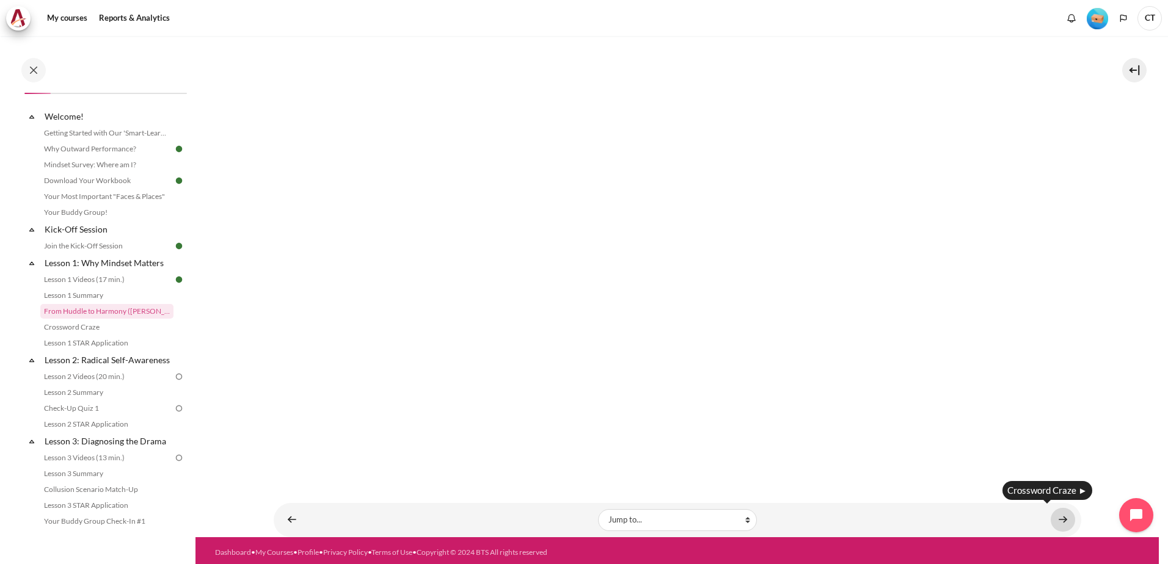
click at [1053, 518] on link "Content" at bounding box center [1063, 520] width 24 height 24
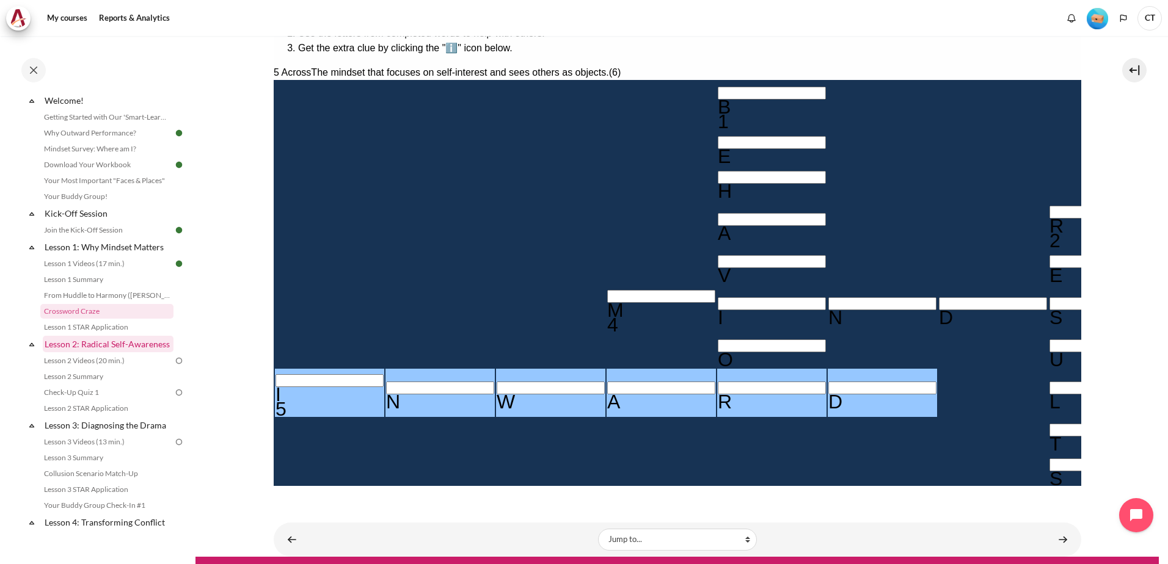
scroll to position [244, 0]
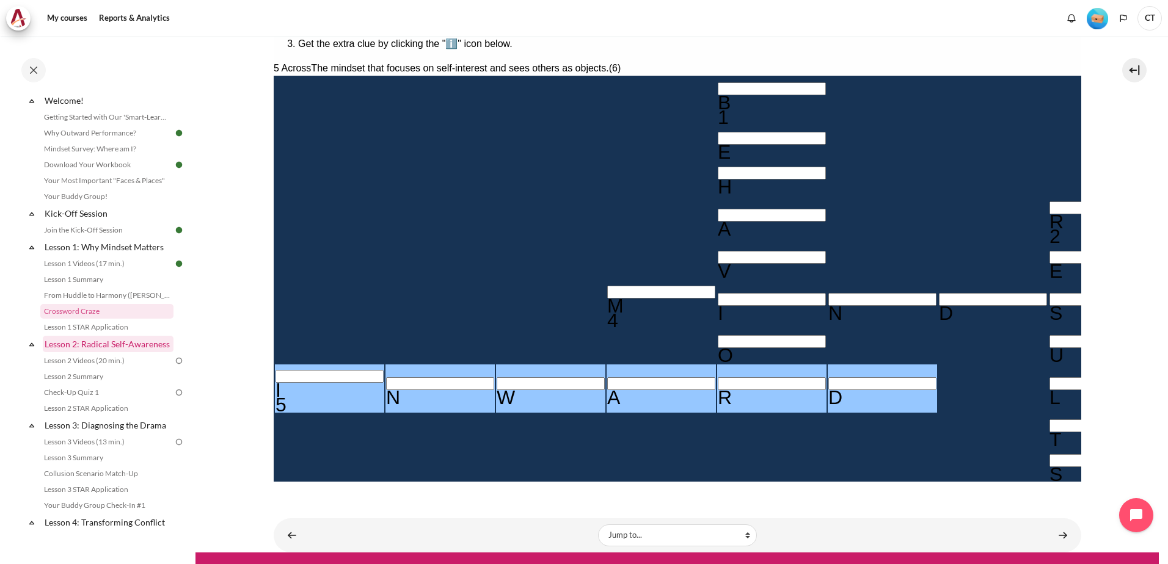
click at [117, 346] on link "Lesson 2: Radical Self-Awareness" at bounding box center [108, 344] width 131 height 16
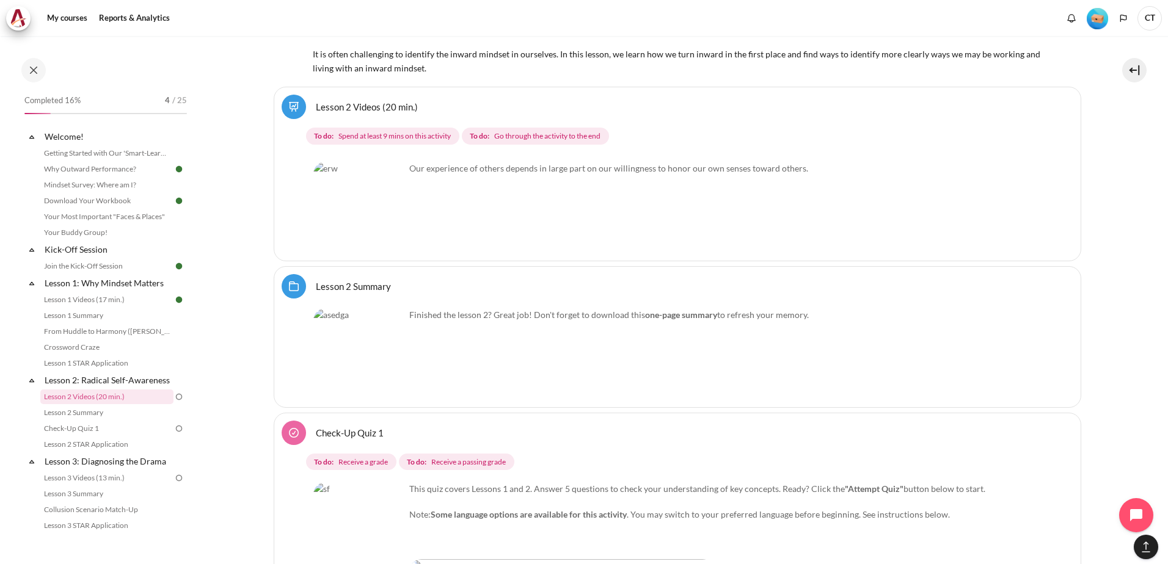
click at [389, 228] on img "Content" at bounding box center [359, 208] width 92 height 92
click at [316, 103] on link "Lesson 2 Videos (20 min.)" at bounding box center [367, 107] width 102 height 12
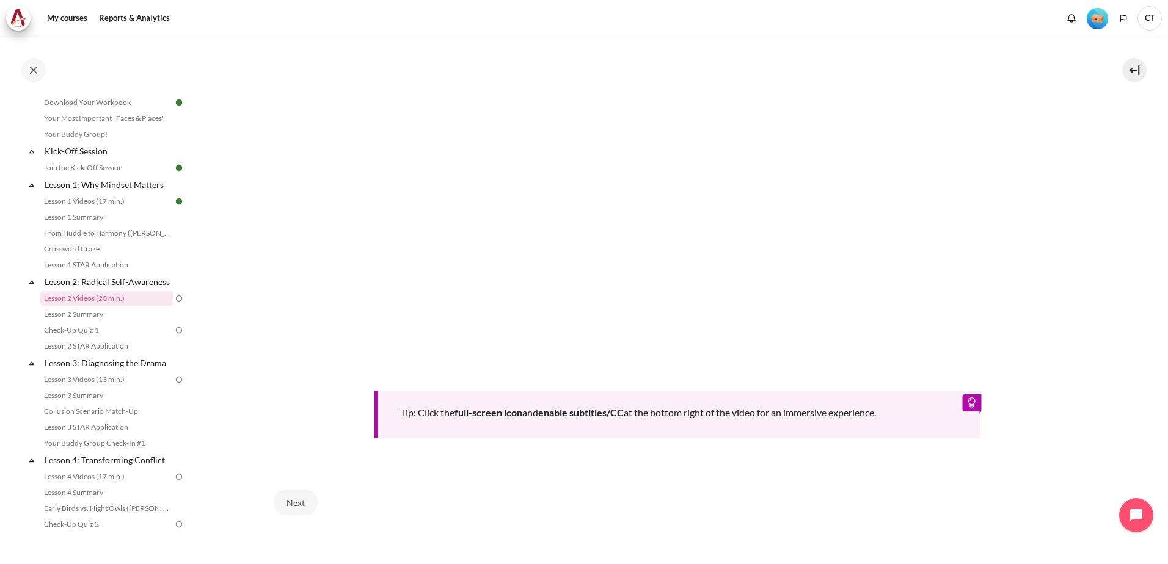
scroll to position [428, 0]
click at [299, 492] on button "Next" at bounding box center [296, 500] width 44 height 26
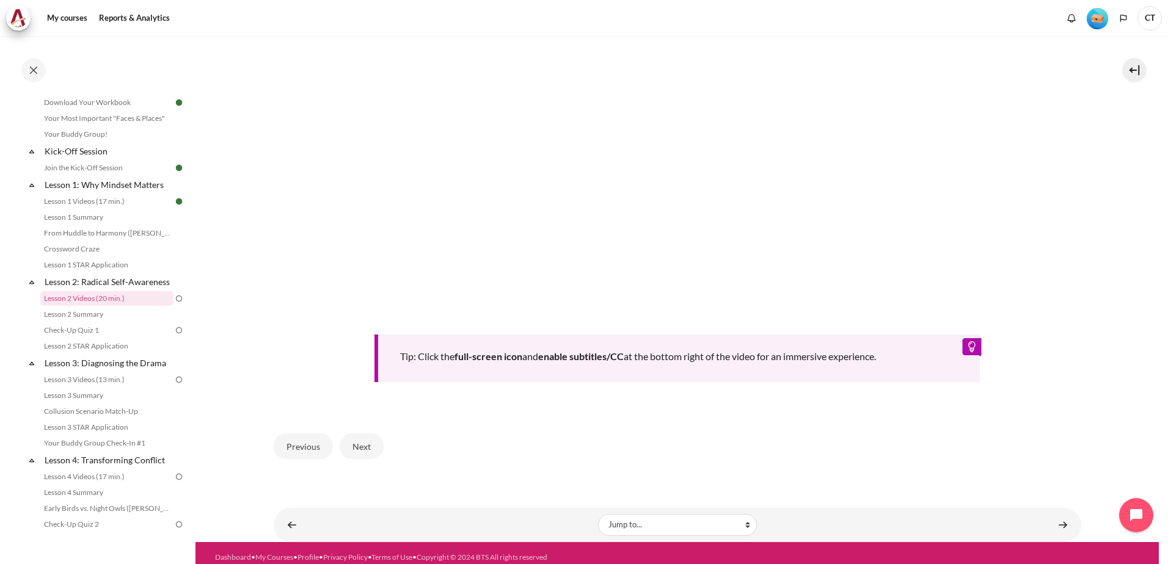
scroll to position [487, 0]
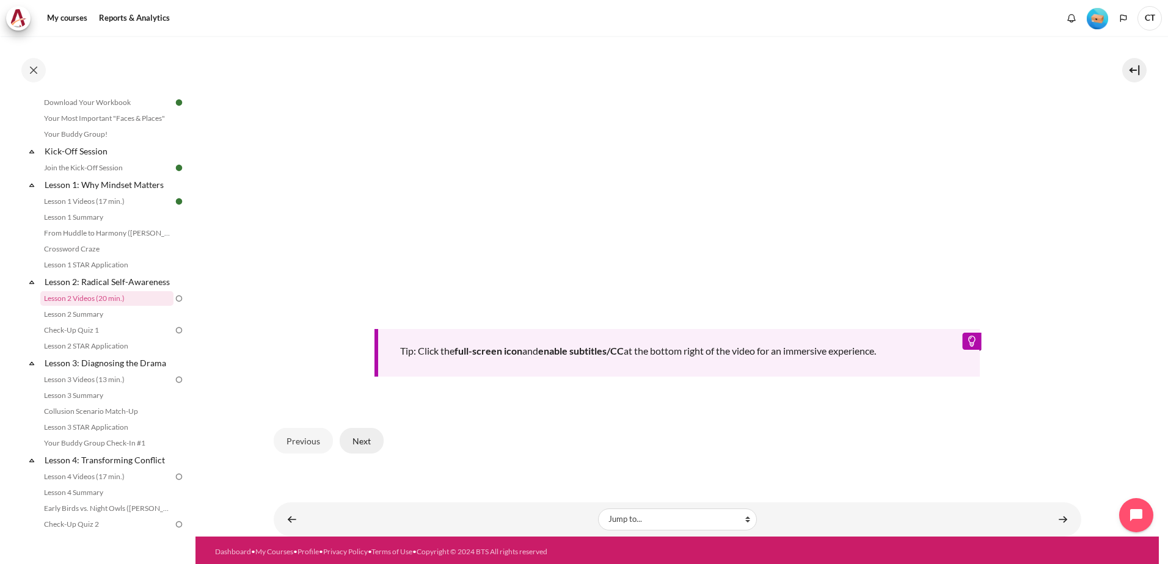
click at [368, 435] on button "Next" at bounding box center [362, 441] width 44 height 26
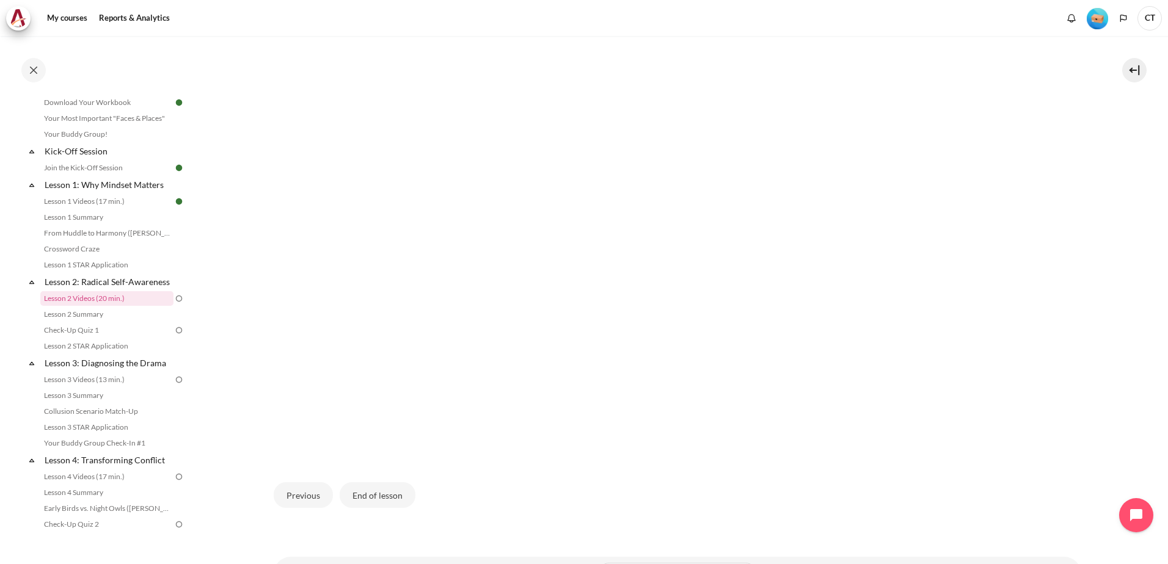
scroll to position [349, 0]
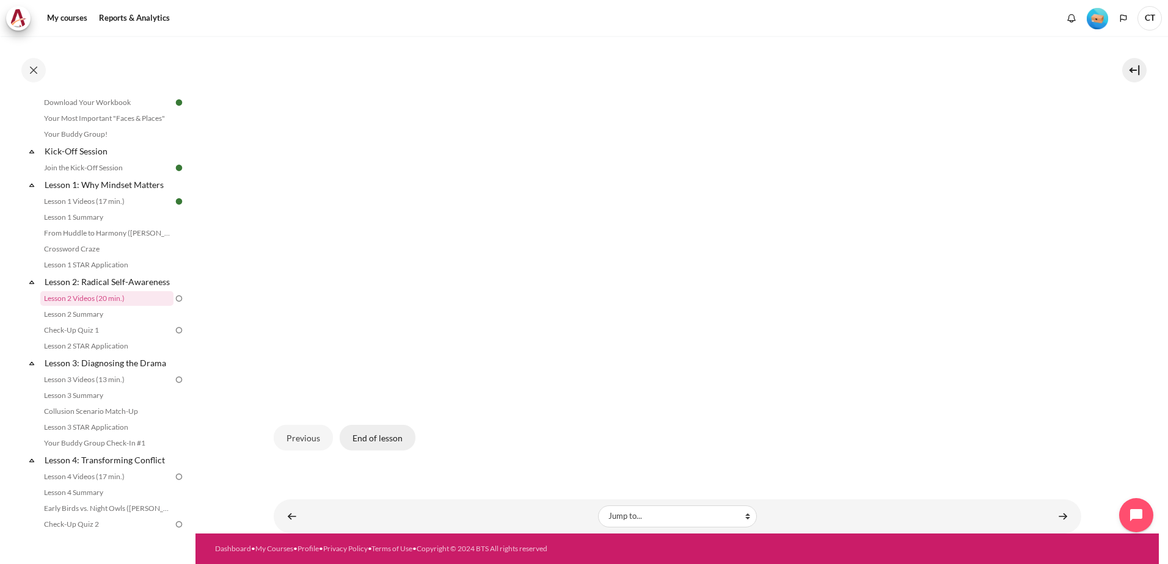
click at [396, 437] on button "End of lesson" at bounding box center [378, 438] width 76 height 26
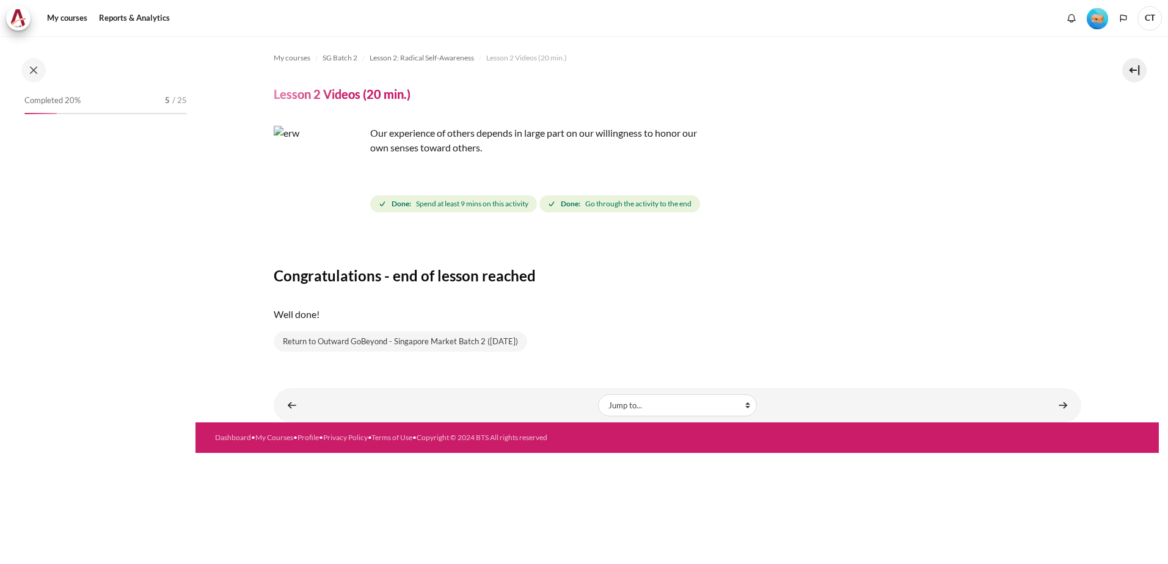
scroll to position [98, 0]
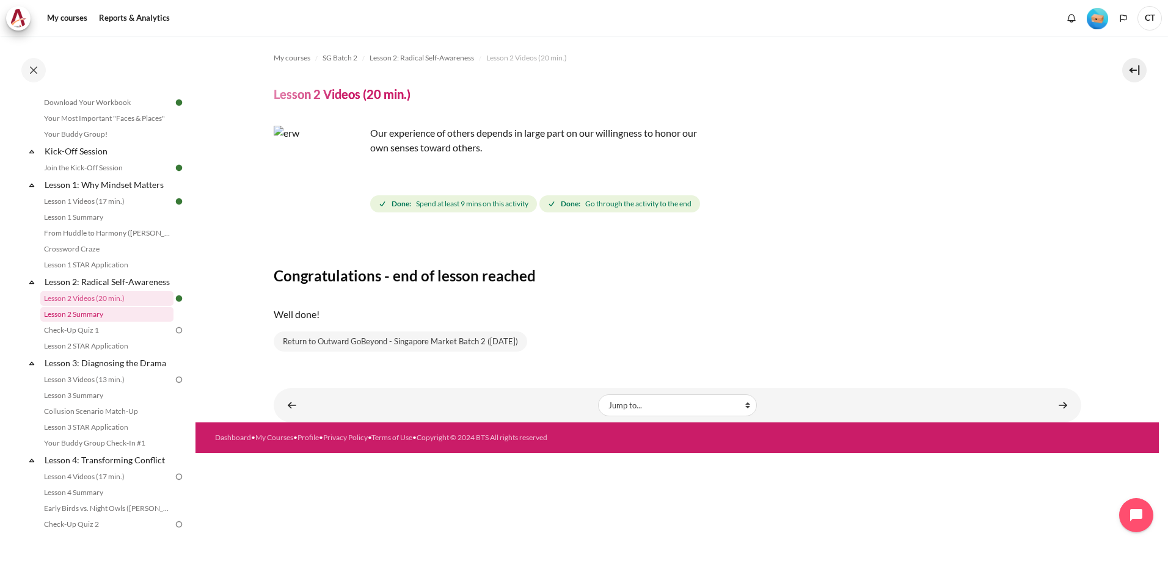
click at [144, 322] on link "Lesson 2 Summary" at bounding box center [106, 314] width 133 height 15
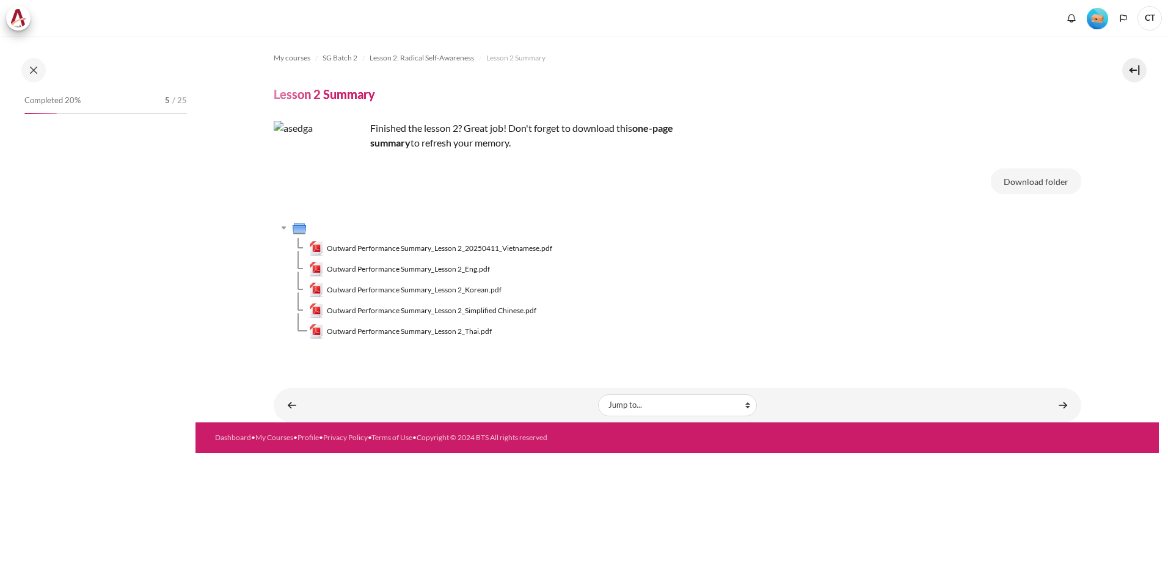
scroll to position [114, 0]
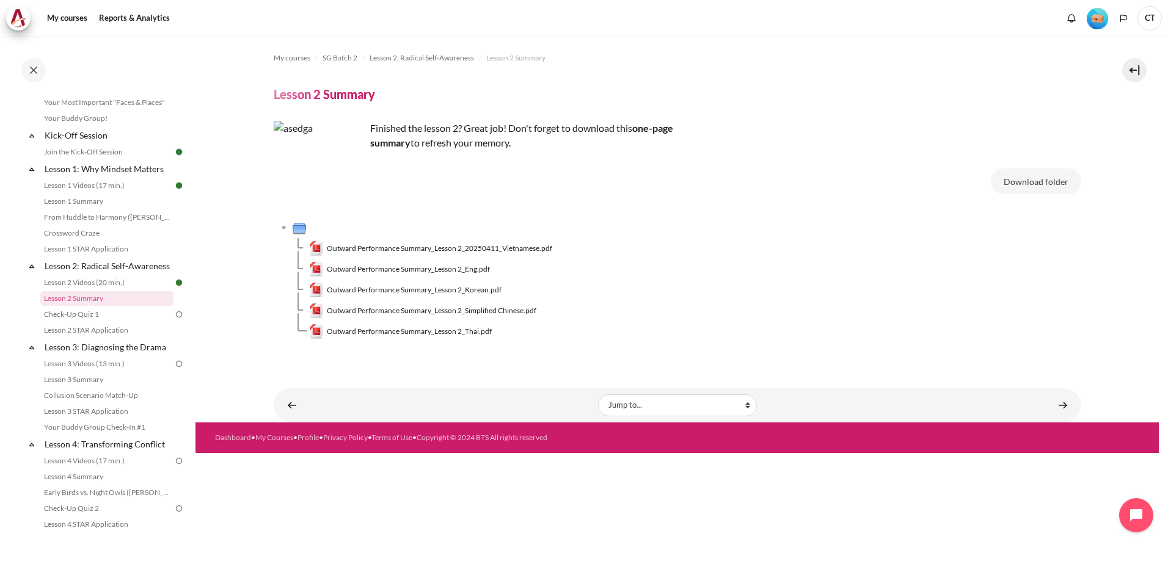
click at [764, 105] on div "My courses SG Batch 2 Lesson 2: Radical Self-Awareness Lesson 2 Summary Lesson …" at bounding box center [677, 203] width 807 height 334
click at [1040, 178] on button "Download folder" at bounding box center [1036, 182] width 90 height 26
click at [107, 322] on link "Check-Up Quiz 1" at bounding box center [106, 314] width 133 height 15
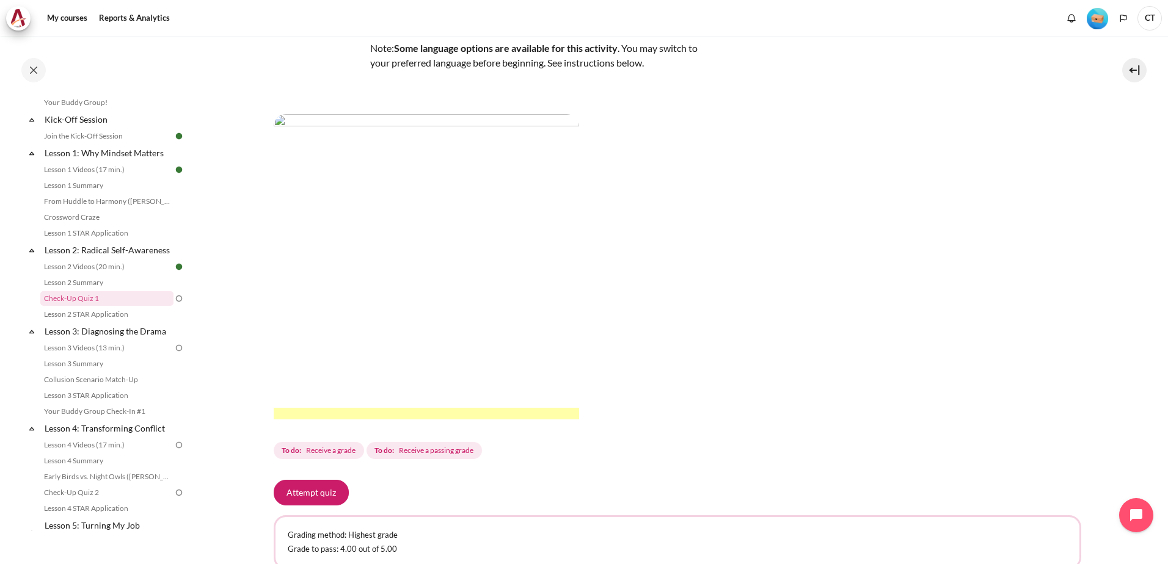
scroll to position [246, 0]
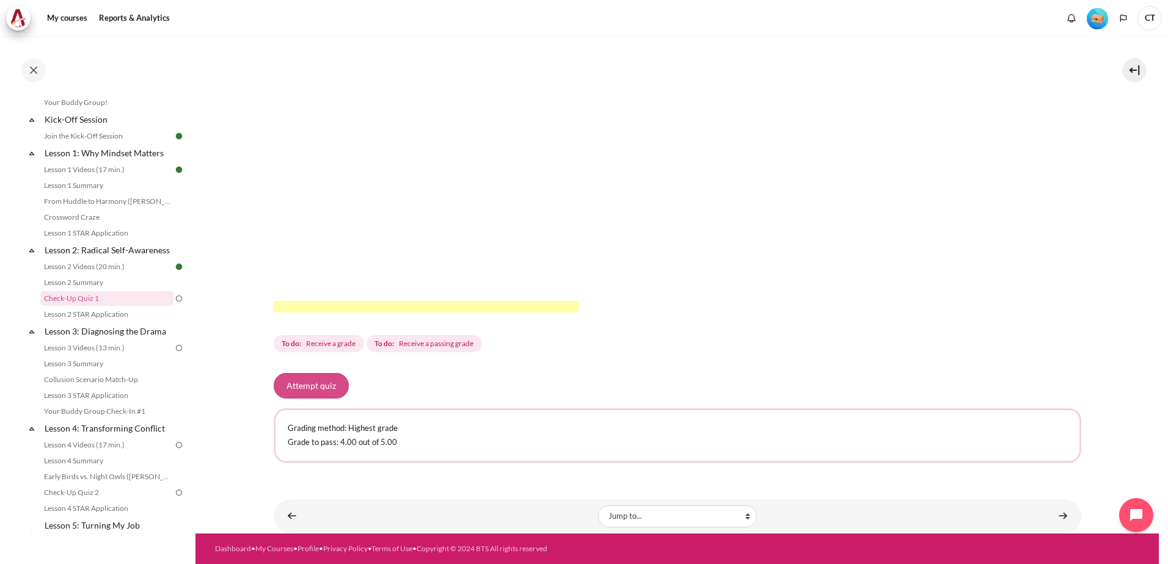
click at [316, 382] on button "Attempt quiz" at bounding box center [311, 386] width 75 height 26
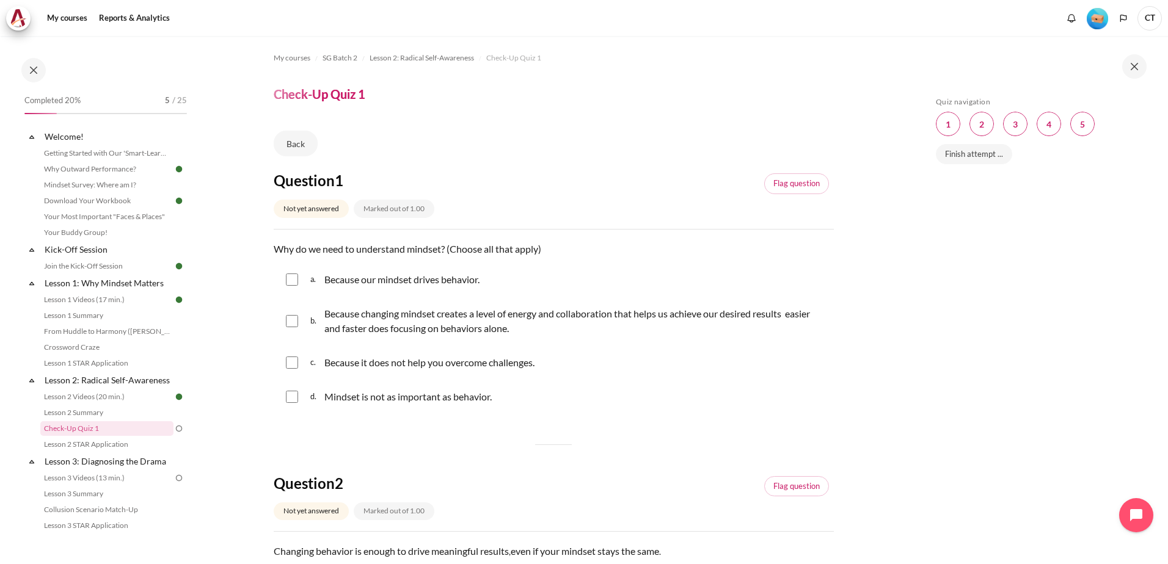
click at [291, 283] on input "Content" at bounding box center [292, 280] width 12 height 12
checkbox input "true"
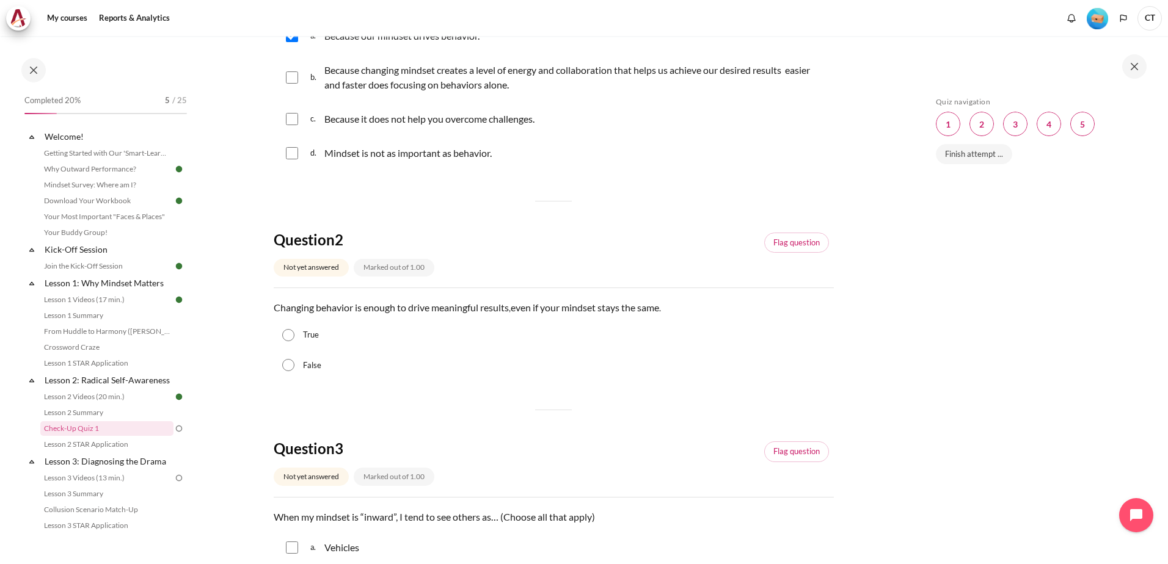
scroll to position [244, 0]
click at [296, 371] on div "False" at bounding box center [554, 365] width 560 height 31
click at [292, 366] on input "False" at bounding box center [288, 365] width 12 height 12
radio input "true"
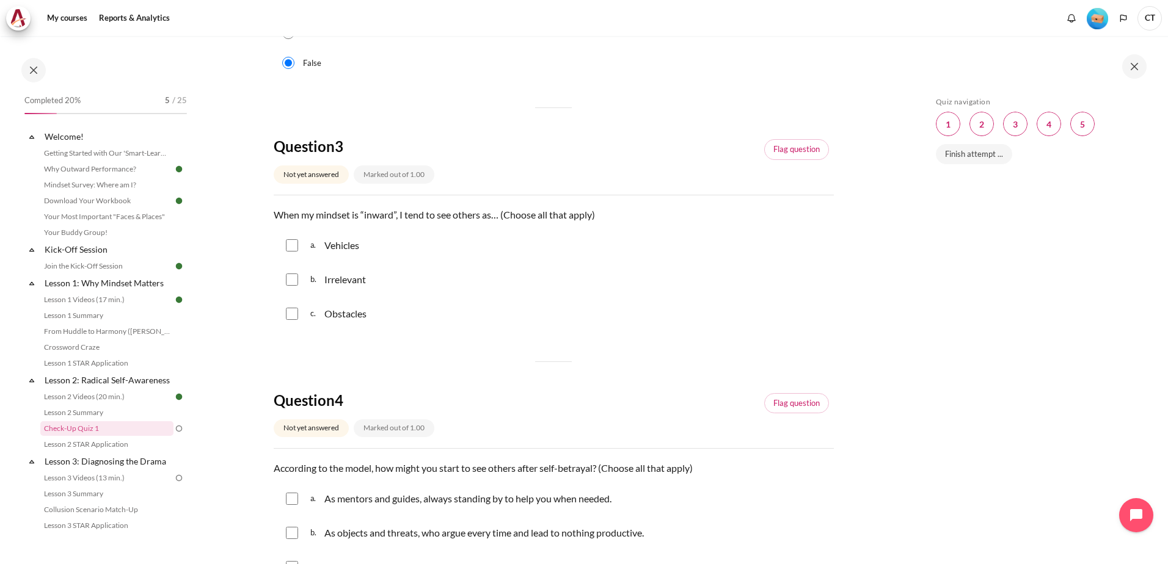
scroll to position [550, 0]
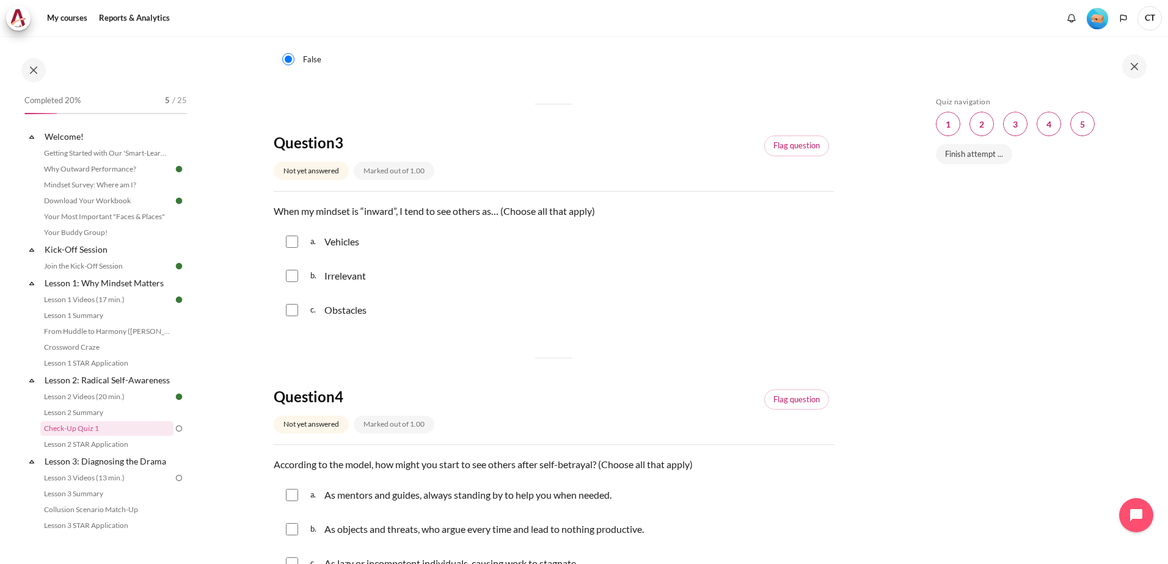
click at [295, 312] on input "Content" at bounding box center [292, 310] width 12 height 12
checkbox input "true"
click at [297, 279] on input "Content" at bounding box center [292, 276] width 12 height 12
checkbox input "true"
click at [290, 244] on input "Content" at bounding box center [292, 242] width 12 height 12
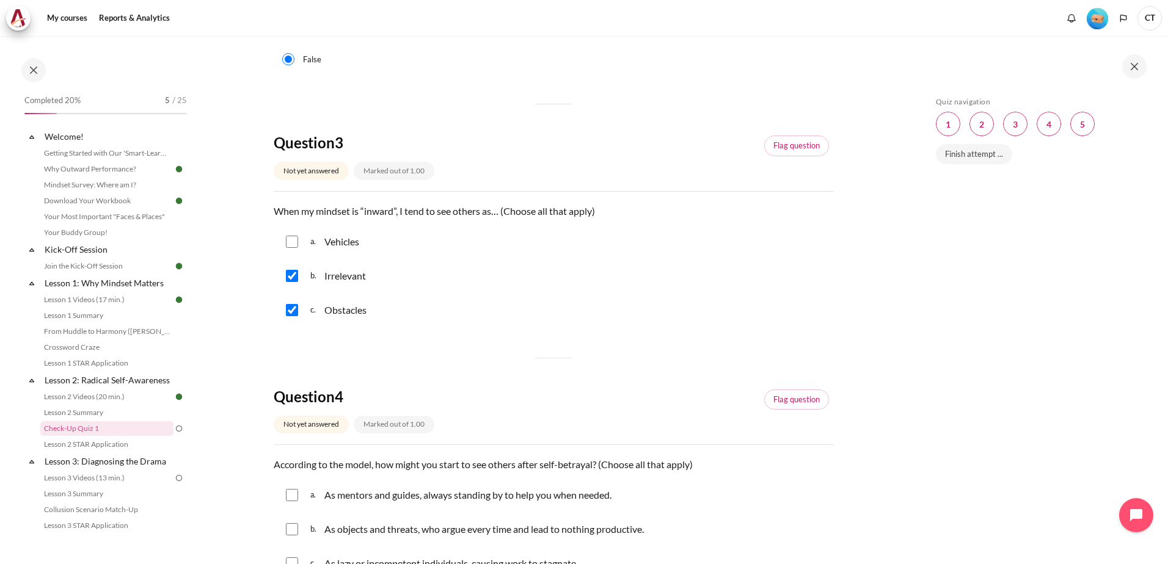
checkbox input "true"
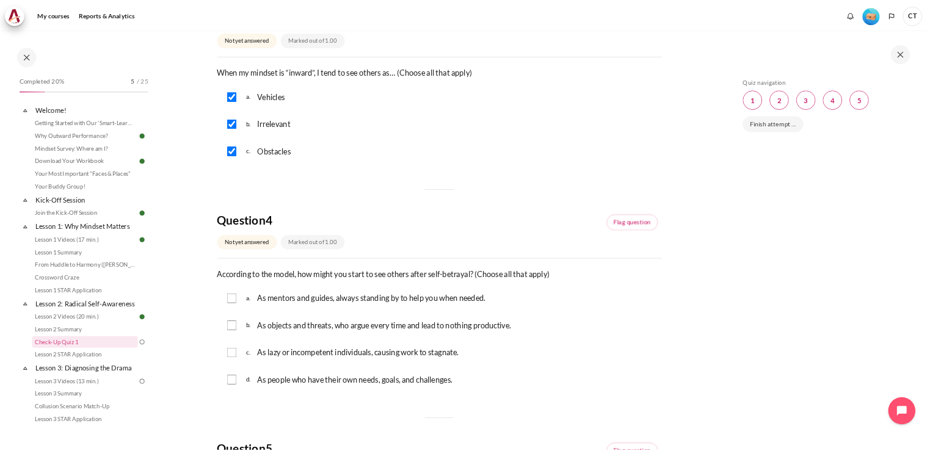
scroll to position [794, 0]
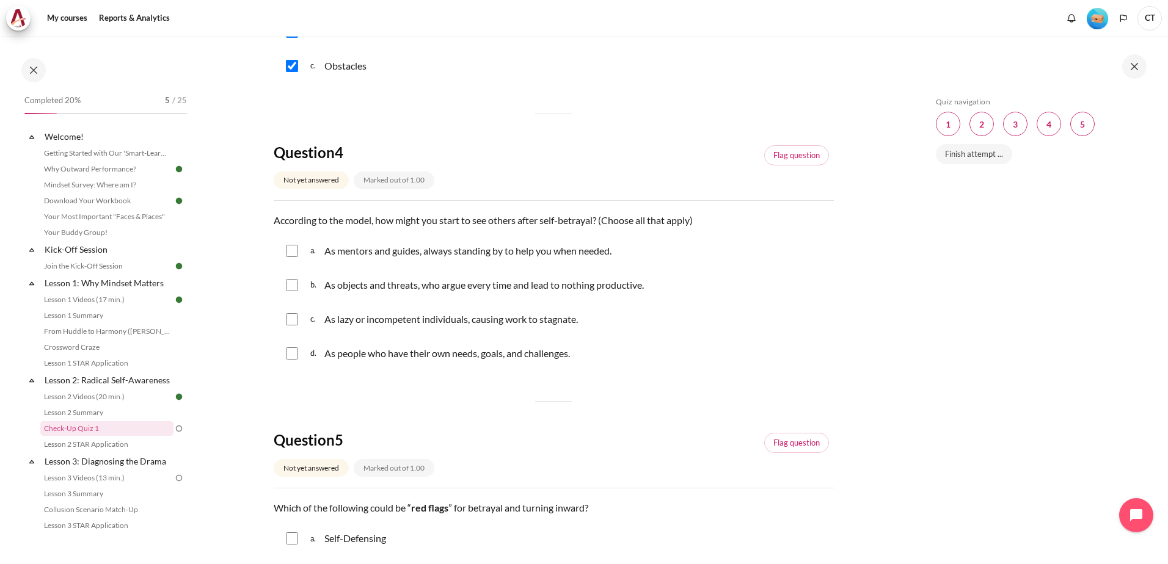
click at [702, 325] on div "c. As lazy or incompetent individuals, causing work to stagnate." at bounding box center [554, 320] width 560 height 32
click at [301, 283] on div "b. As objects and threats, who argue every time and lead to nothing productive." at bounding box center [554, 285] width 560 height 32
click at [294, 284] on input "Content" at bounding box center [292, 285] width 12 height 12
checkbox input "true"
click at [300, 319] on div "c. As lazy or incompetent individuals, causing work to stagnate." at bounding box center [554, 320] width 560 height 32
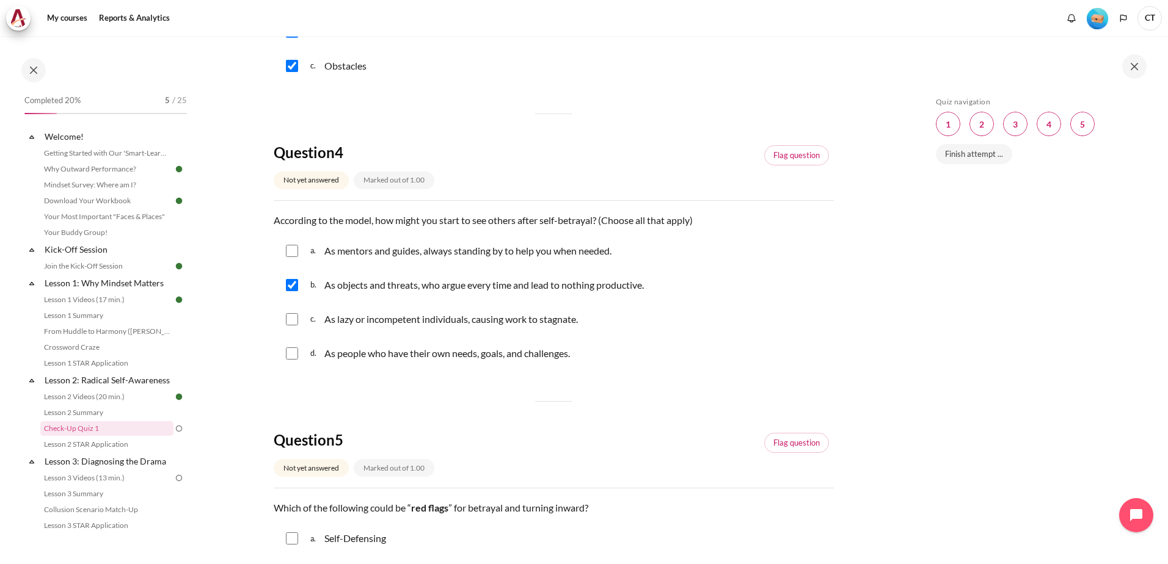
click at [296, 321] on input "Content" at bounding box center [292, 319] width 12 height 12
checkbox input "true"
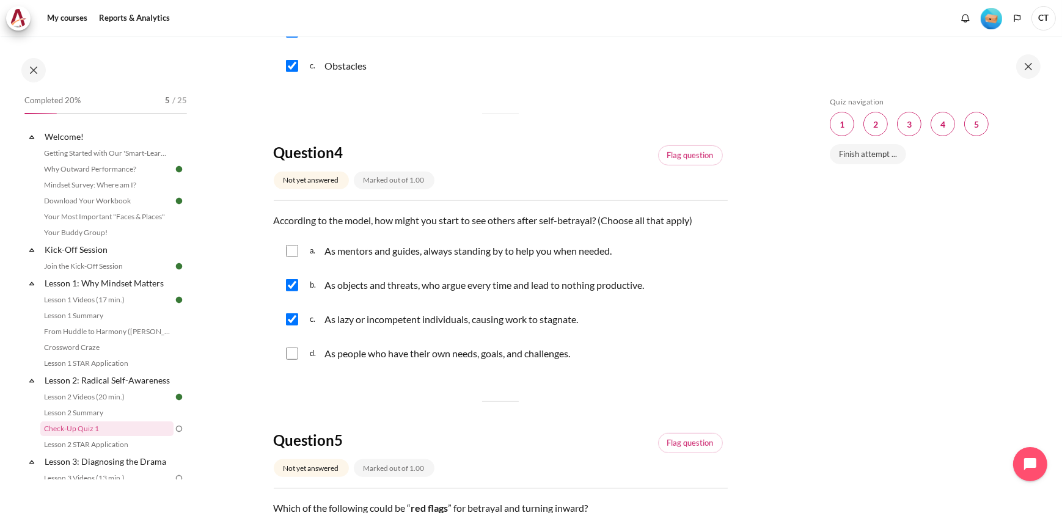
click at [426, 382] on div "Question 1 Not yet answered Marked out of 1.00 Flag question Question text Why …" at bounding box center [501, 57] width 454 height 1361
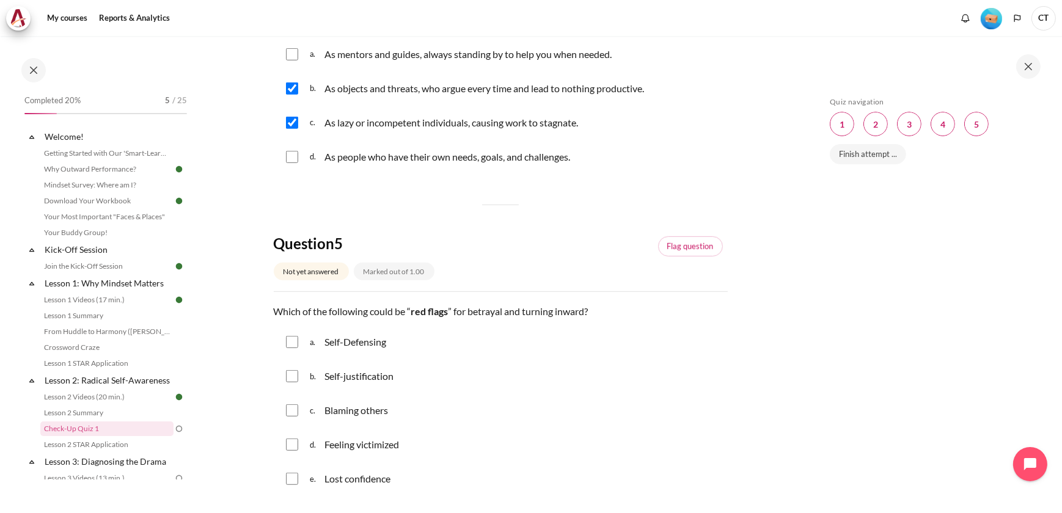
scroll to position [1016, 0]
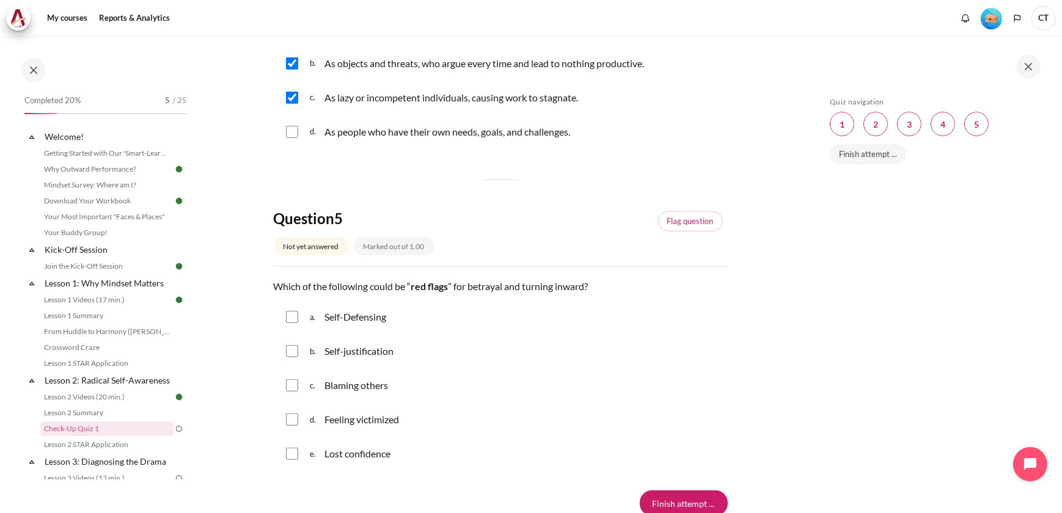
click at [297, 349] on input "Content" at bounding box center [292, 351] width 12 height 12
checkbox input "true"
click at [293, 382] on input "Content" at bounding box center [292, 385] width 12 height 12
checkbox input "true"
click at [288, 418] on input "Content" at bounding box center [292, 420] width 12 height 12
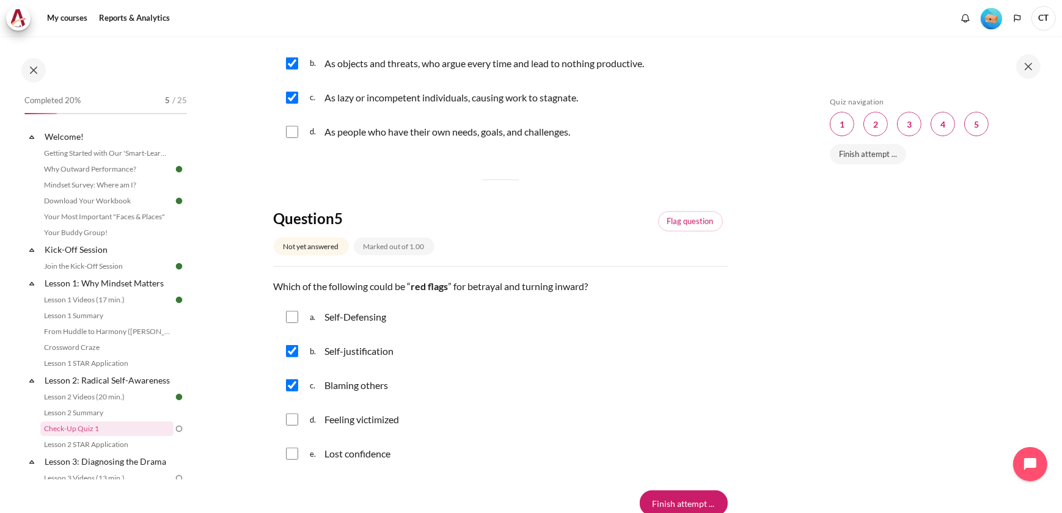
checkbox input "true"
click at [293, 315] on input "Content" at bounding box center [292, 317] width 12 height 12
click at [295, 315] on input "Content" at bounding box center [292, 317] width 12 height 12
checkbox input "false"
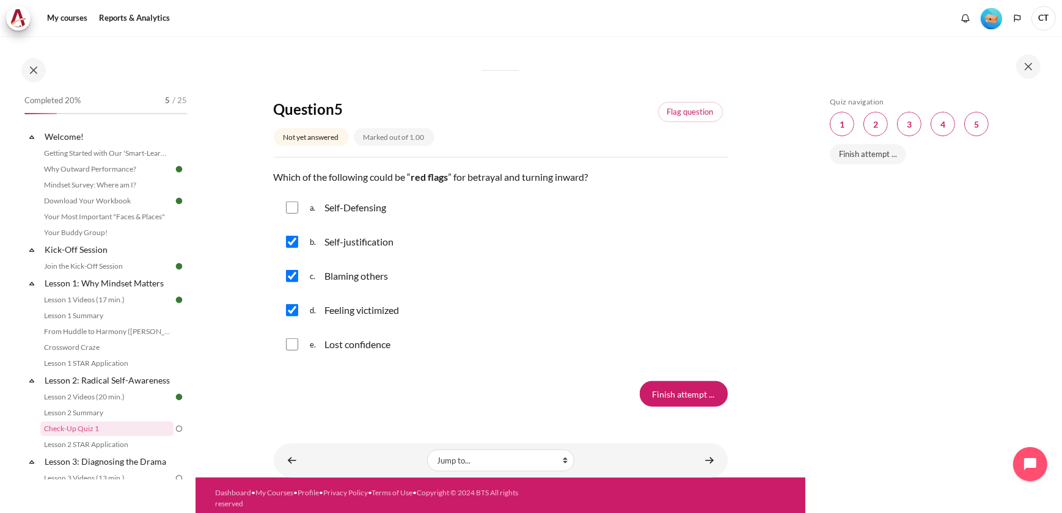
scroll to position [1130, 0]
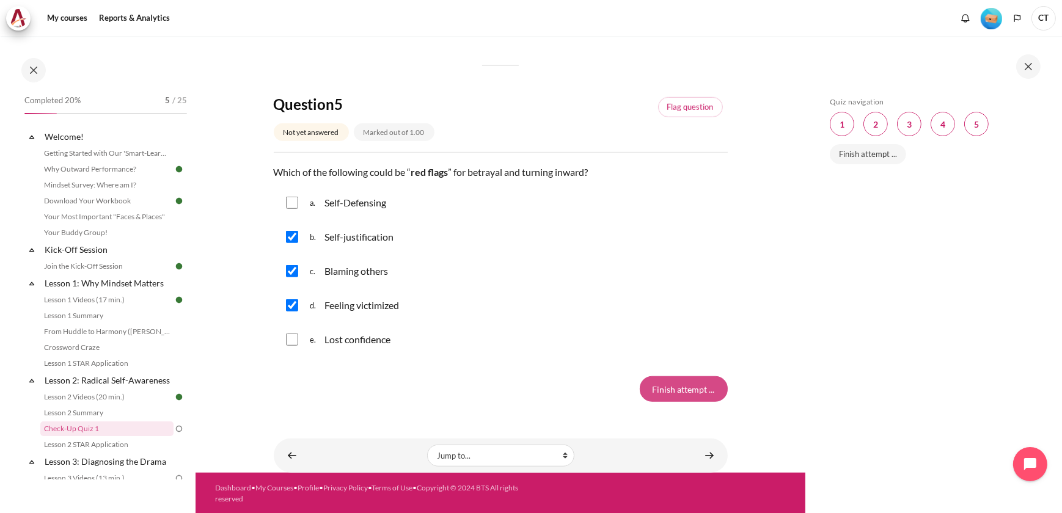
click at [693, 383] on input "Finish attempt ..." at bounding box center [683, 389] width 88 height 26
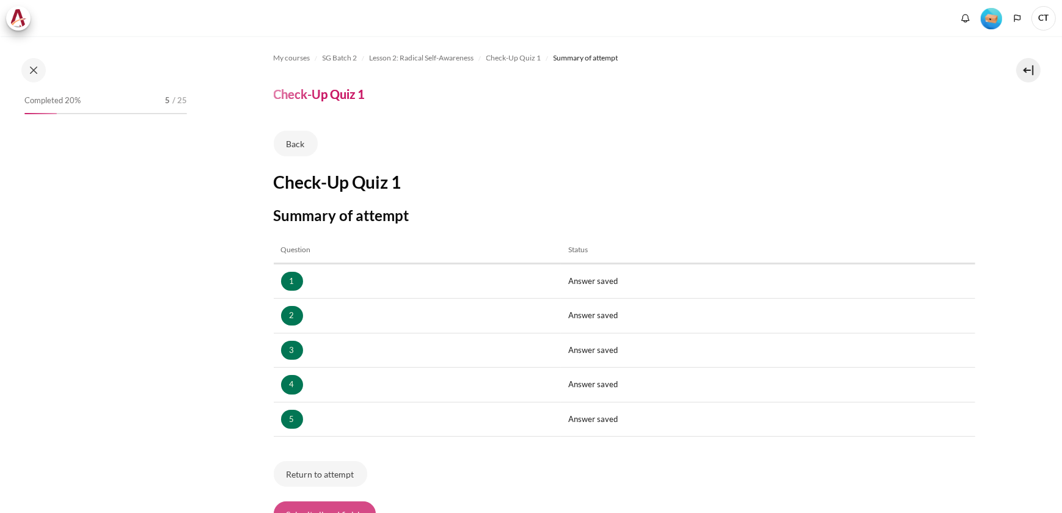
scroll to position [115, 0]
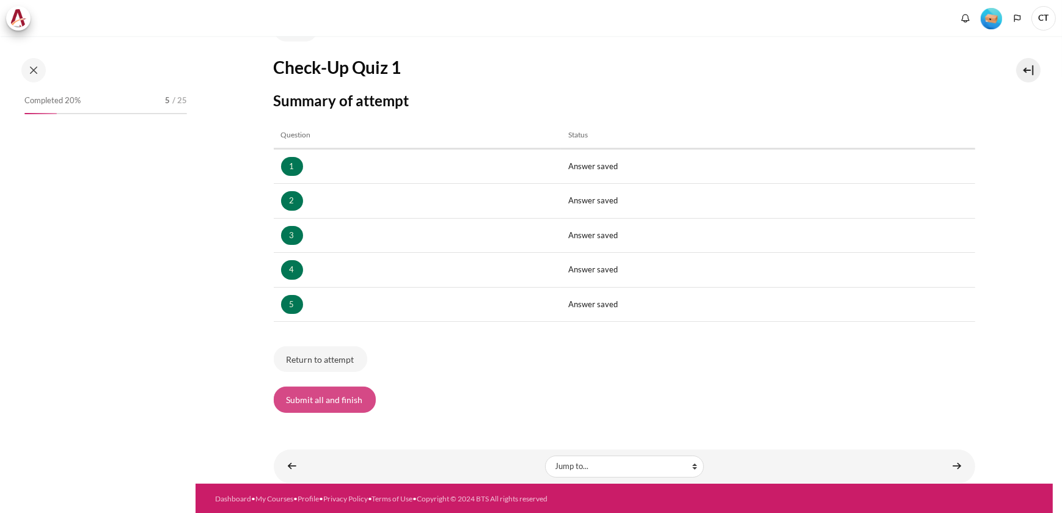
click at [317, 398] on button "Submit all and finish" at bounding box center [325, 400] width 102 height 26
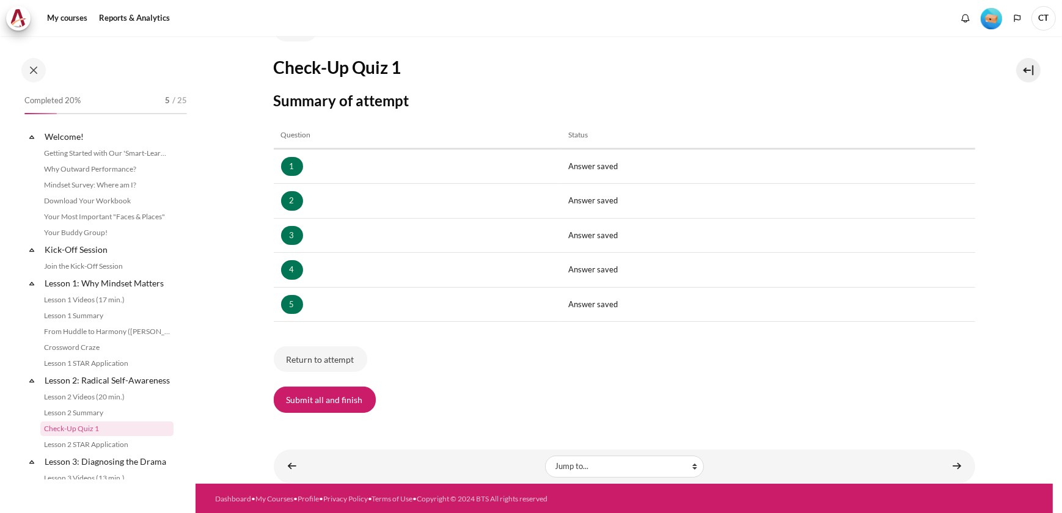
scroll to position [155, 0]
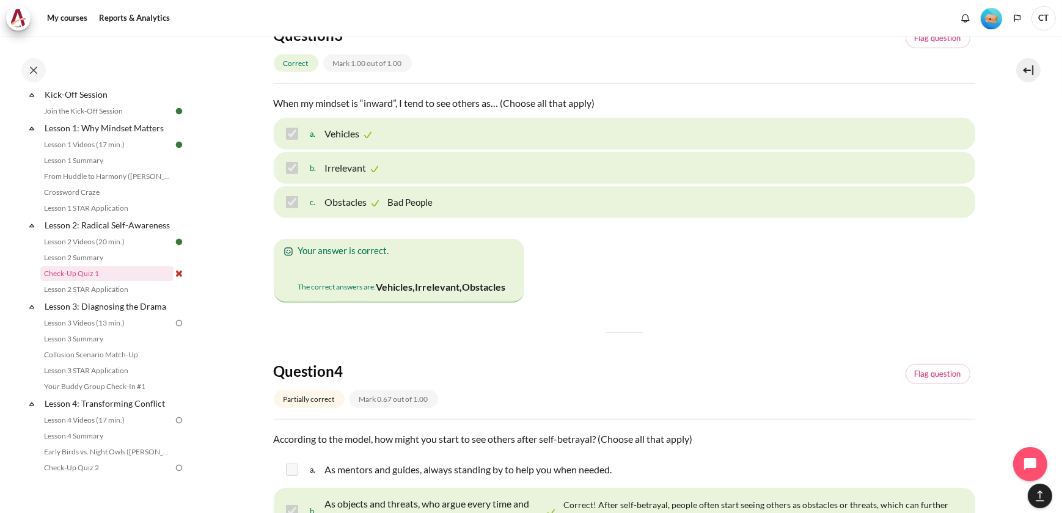
scroll to position [870, 0]
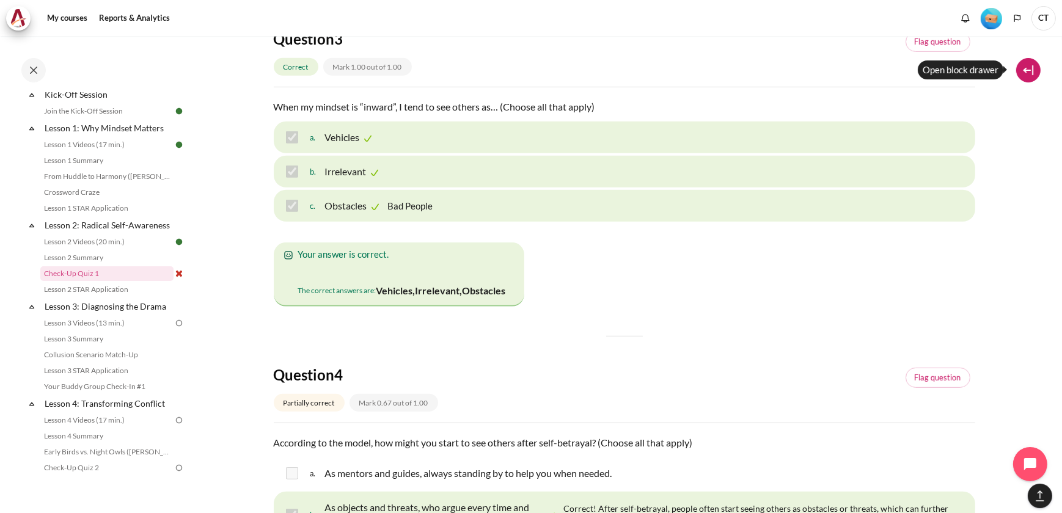
click at [1031, 75] on button at bounding box center [1028, 70] width 24 height 24
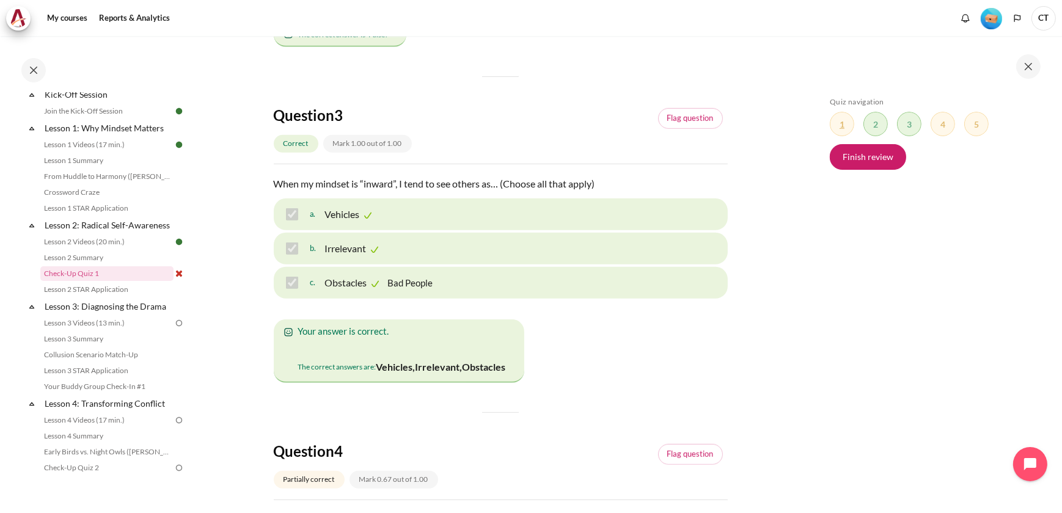
click at [843, 122] on span "Blocks" at bounding box center [841, 124] width 24 height 24
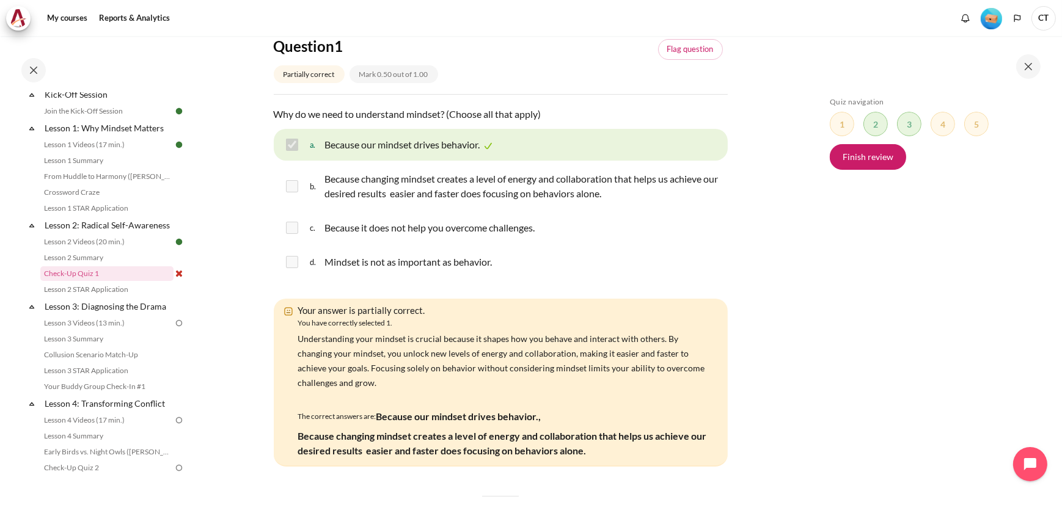
click at [500, 195] on p "Because changing mindset creates a level of energy and collaboration that helps…" at bounding box center [522, 186] width 397 height 29
click at [175, 279] on img at bounding box center [178, 273] width 11 height 11
click at [878, 157] on link "Finish review" at bounding box center [867, 157] width 76 height 26
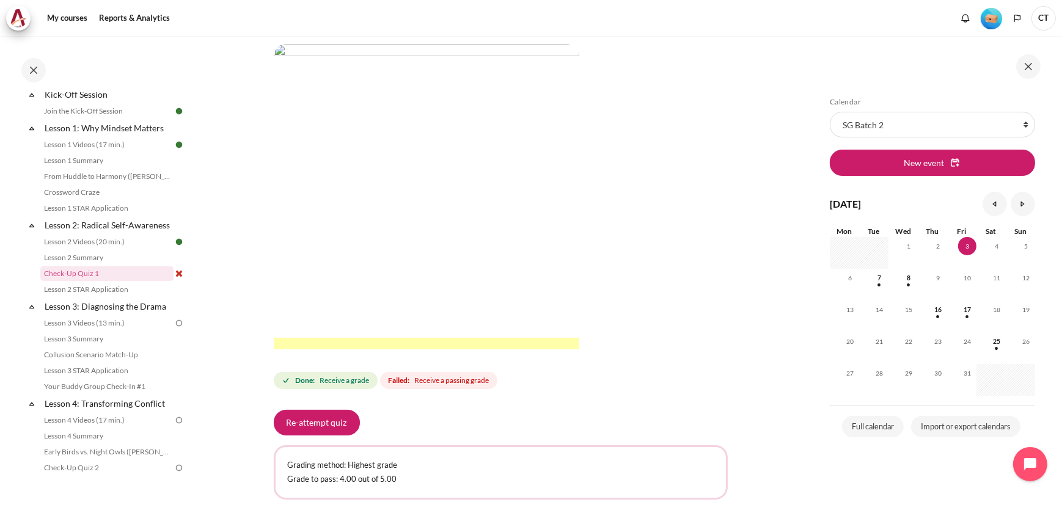
scroll to position [388, 0]
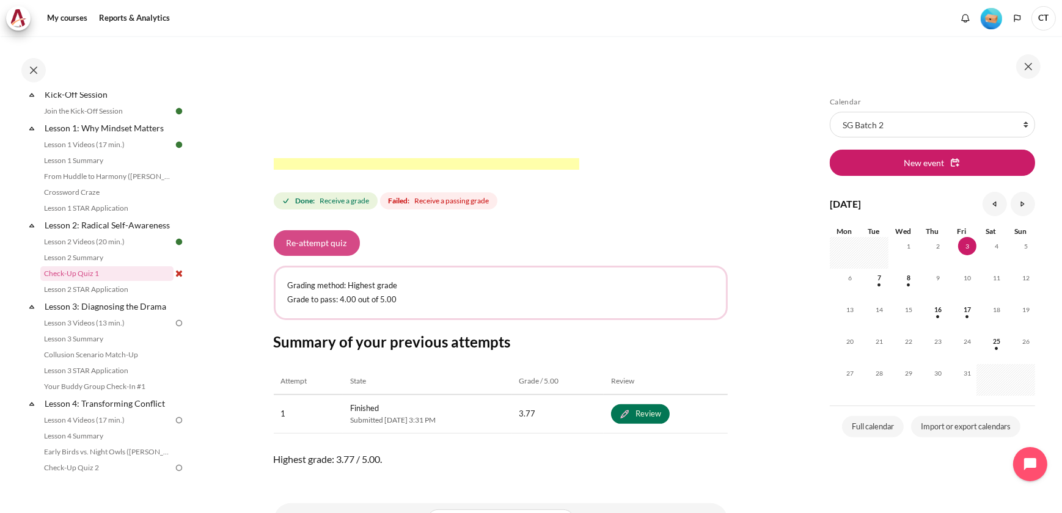
click at [320, 238] on button "Re-attempt quiz" at bounding box center [317, 243] width 86 height 26
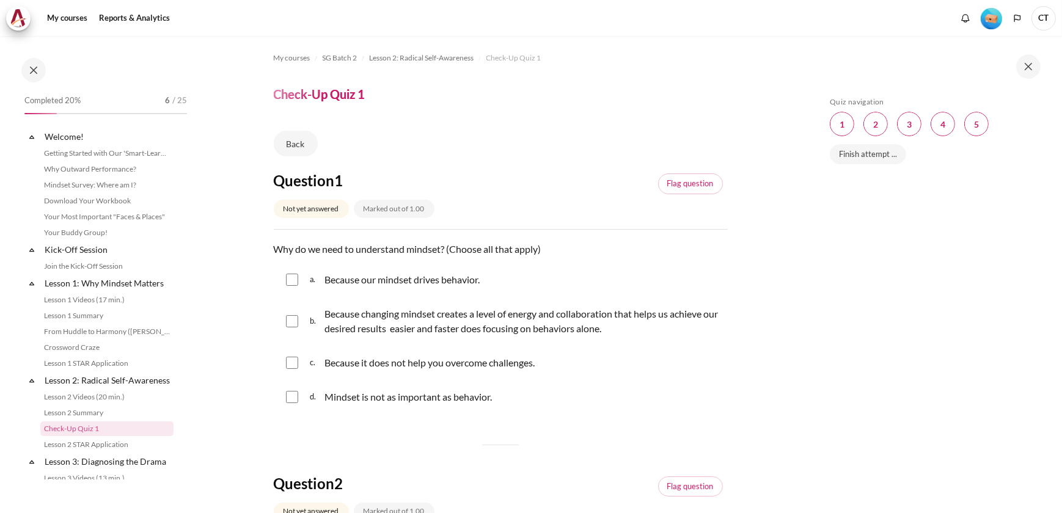
scroll to position [155, 0]
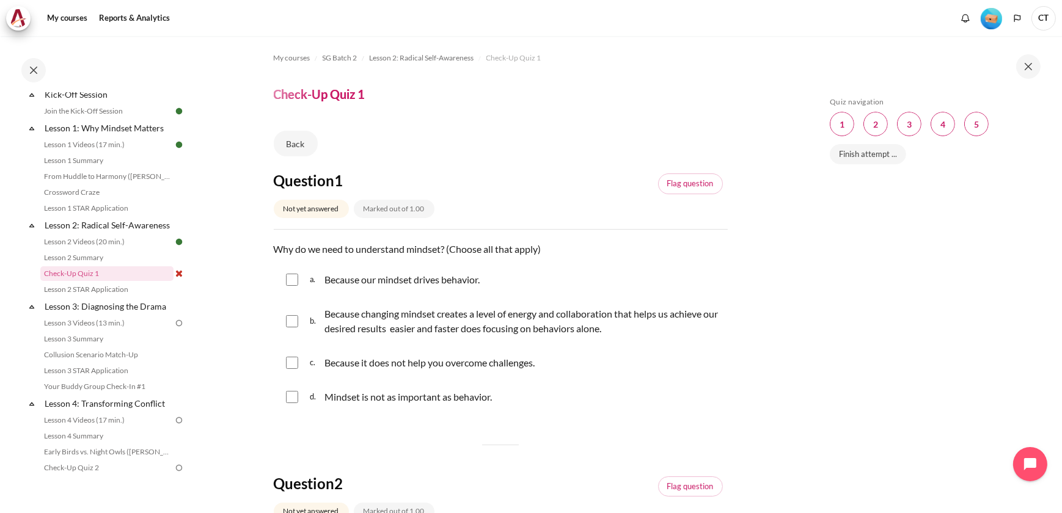
click at [374, 280] on p "Because our mindset drives behavior." at bounding box center [401, 279] width 155 height 15
checkbox input "true"
click at [332, 324] on p "Because changing mindset creates a level of energy and collaboration that helps…" at bounding box center [522, 321] width 397 height 29
checkbox input "true"
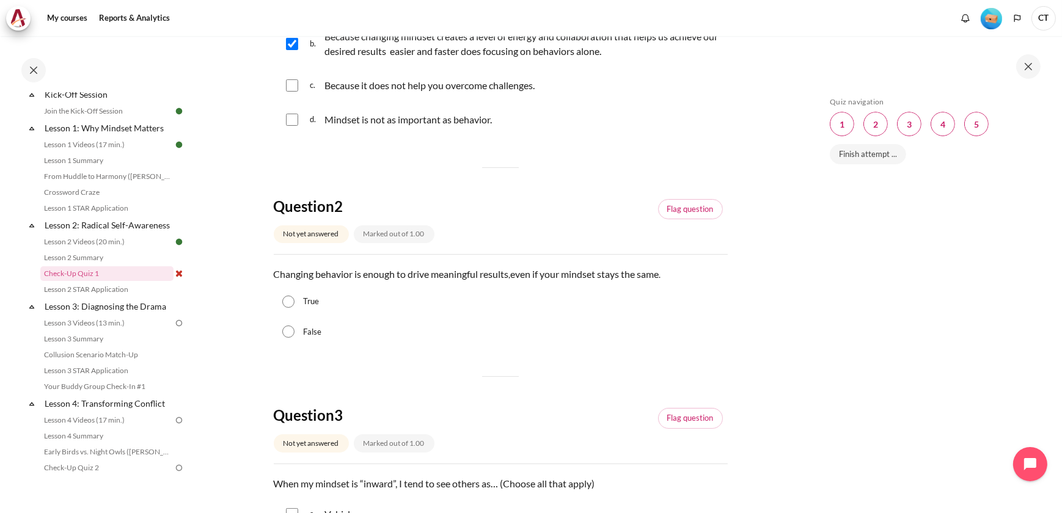
click at [305, 330] on label "False" at bounding box center [312, 332] width 18 height 12
click at [294, 330] on input "False" at bounding box center [288, 332] width 12 height 12
radio input "true"
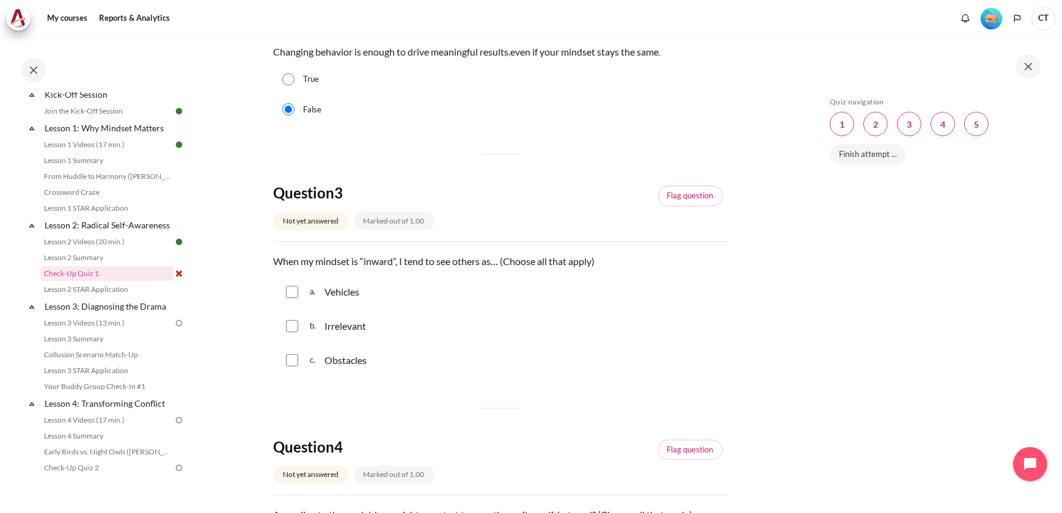
click at [341, 294] on p "Vehicles" at bounding box center [341, 292] width 35 height 15
checkbox input "true"
click at [343, 327] on p "Irrelevant" at bounding box center [345, 326] width 42 height 15
checkbox input "true"
click at [340, 360] on p "Obstacles" at bounding box center [345, 360] width 42 height 15
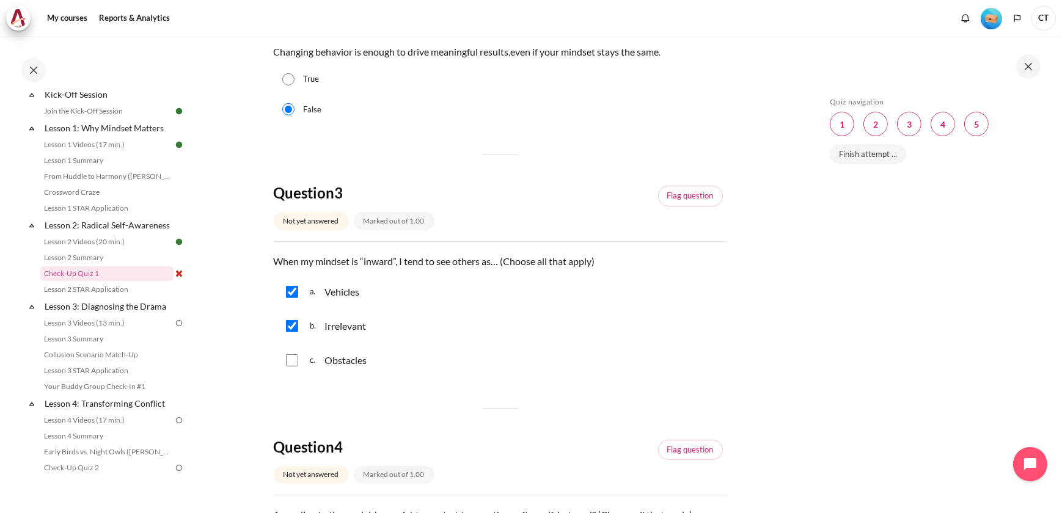
checkbox input "true"
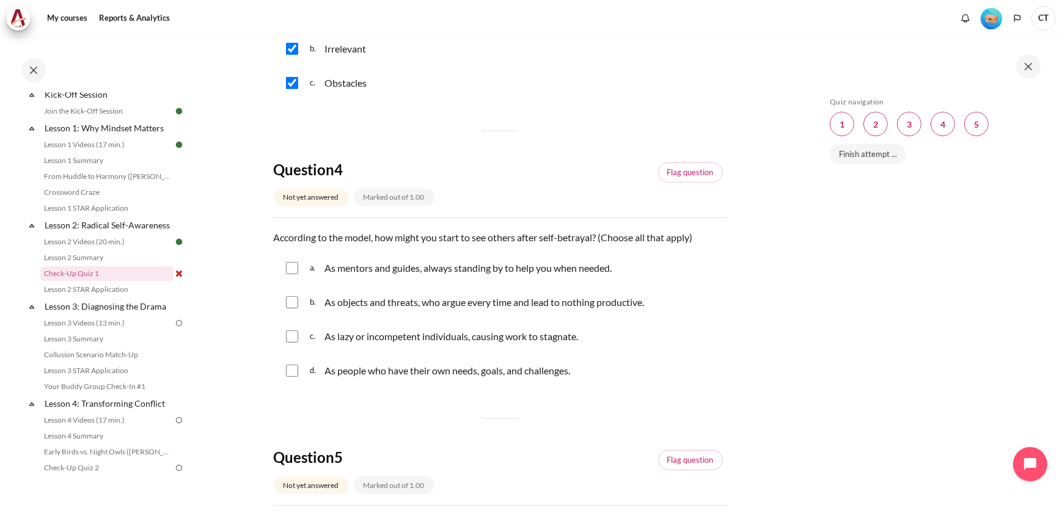
click at [366, 302] on p "As objects and threats, who argue every time and lead to nothing productive." at bounding box center [483, 302] width 319 height 15
checkbox input "true"
click at [366, 331] on p "As lazy or incompetent individuals, causing work to stagnate." at bounding box center [450, 336] width 253 height 15
checkbox input "true"
click at [367, 361] on div "As people who have their own needs, goals, and challenges." at bounding box center [447, 371] width 246 height 20
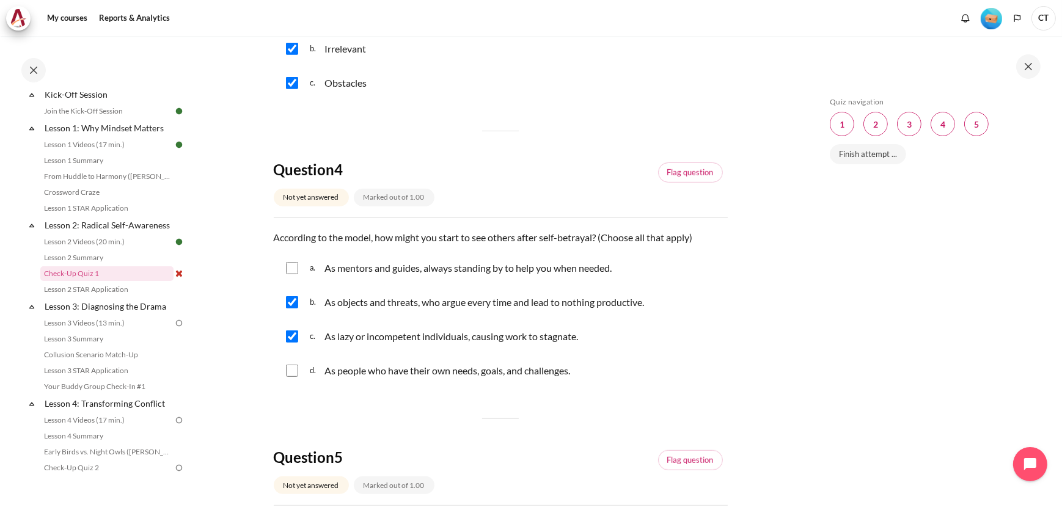
checkbox input "true"
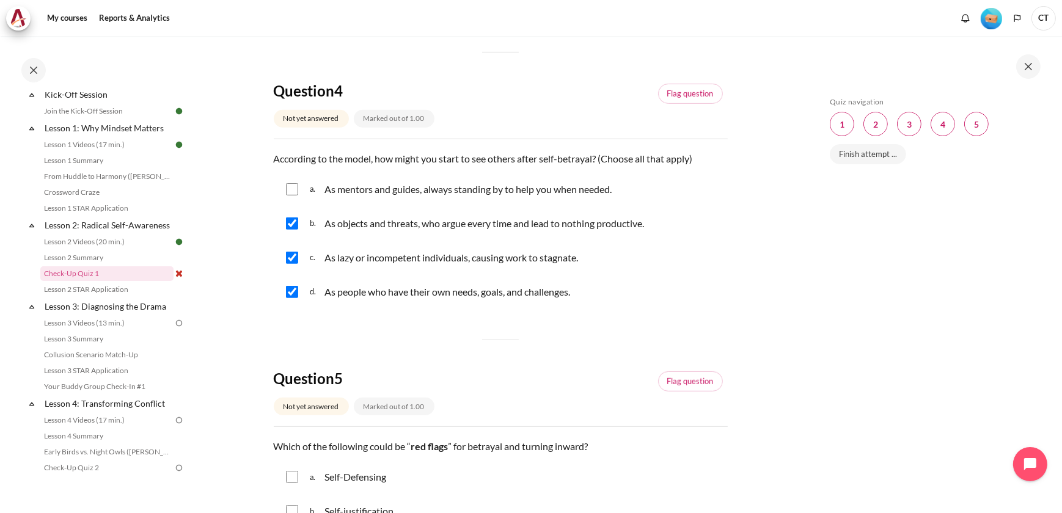
scroll to position [999, 0]
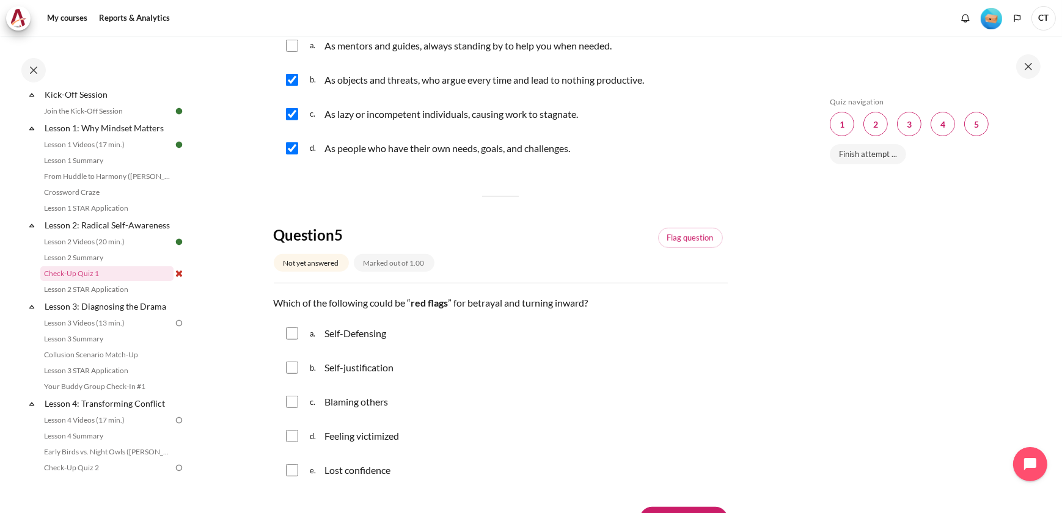
click at [369, 366] on p "Self-justification" at bounding box center [358, 367] width 69 height 15
checkbox input "true"
click at [363, 404] on p "Blaming others" at bounding box center [356, 402] width 64 height 15
checkbox input "true"
click at [363, 452] on div "a. Self-Defensing b. Self-justification c. Blaming others d. Feeling victimized…" at bounding box center [501, 402] width 454 height 169
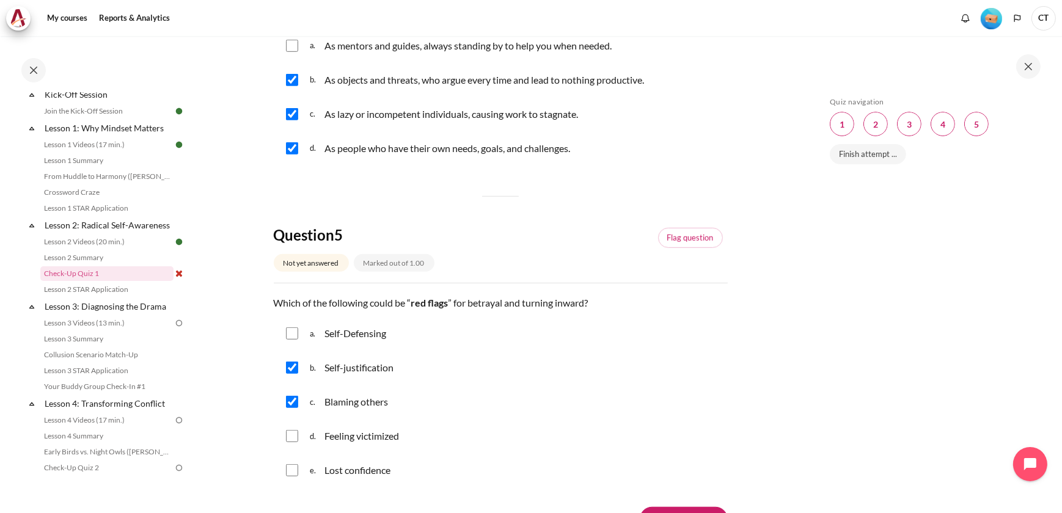
click at [366, 440] on p "Feeling victimized" at bounding box center [361, 436] width 75 height 15
checkbox input "true"
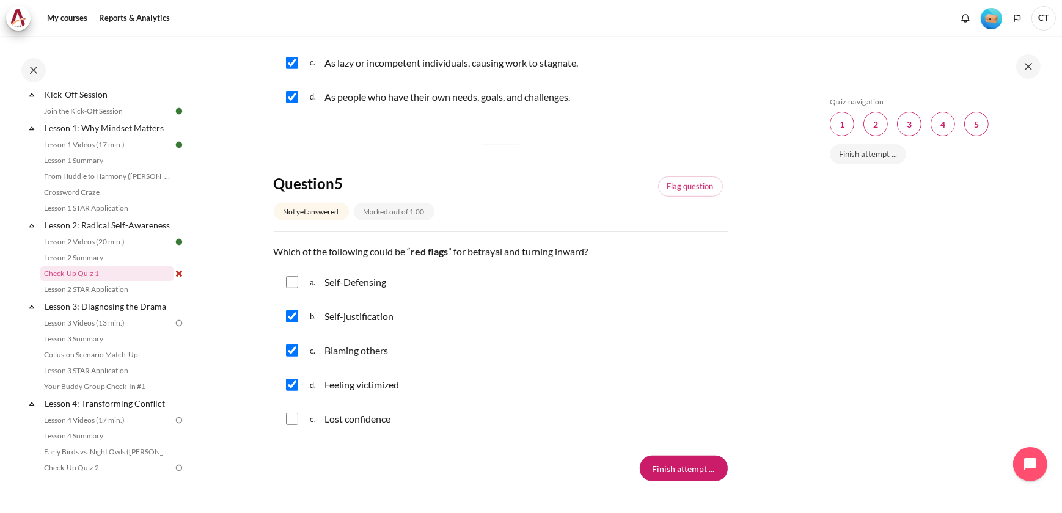
scroll to position [1130, 0]
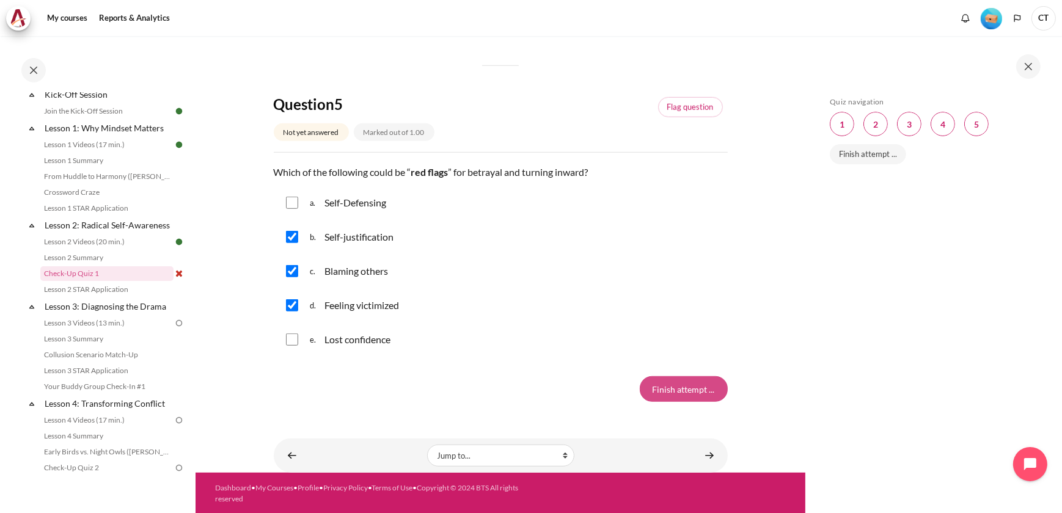
click at [666, 376] on input "Finish attempt ..." at bounding box center [683, 389] width 88 height 26
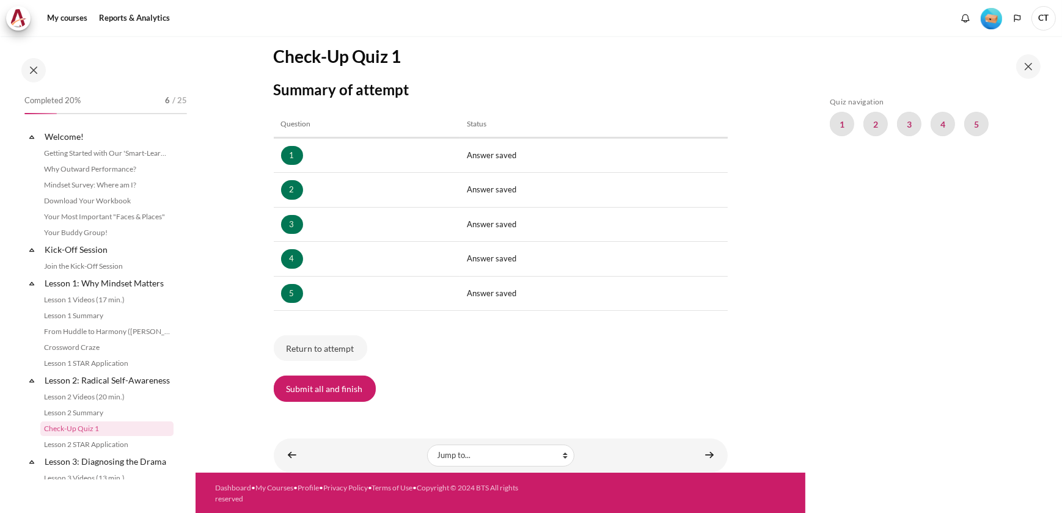
scroll to position [155, 0]
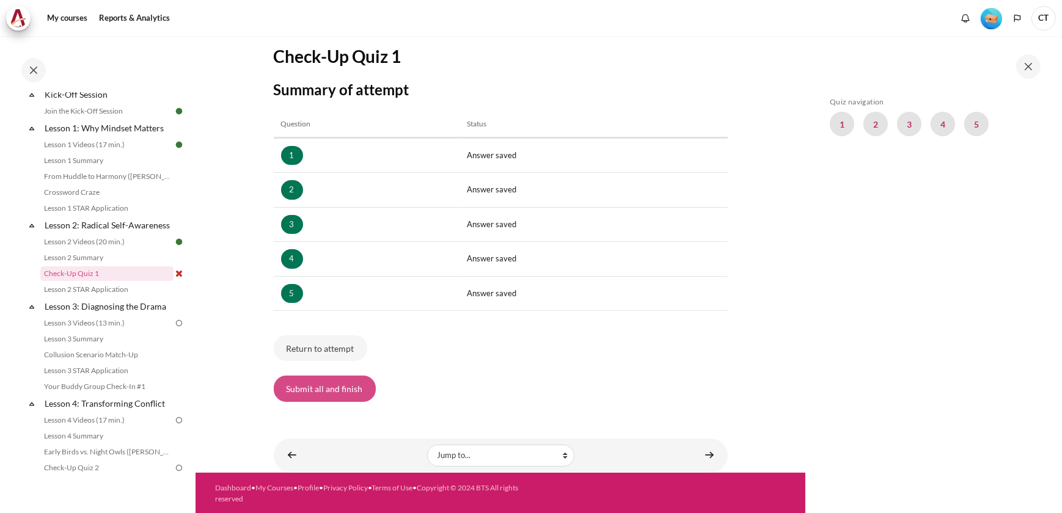
click at [343, 387] on button "Submit all and finish" at bounding box center [325, 389] width 102 height 26
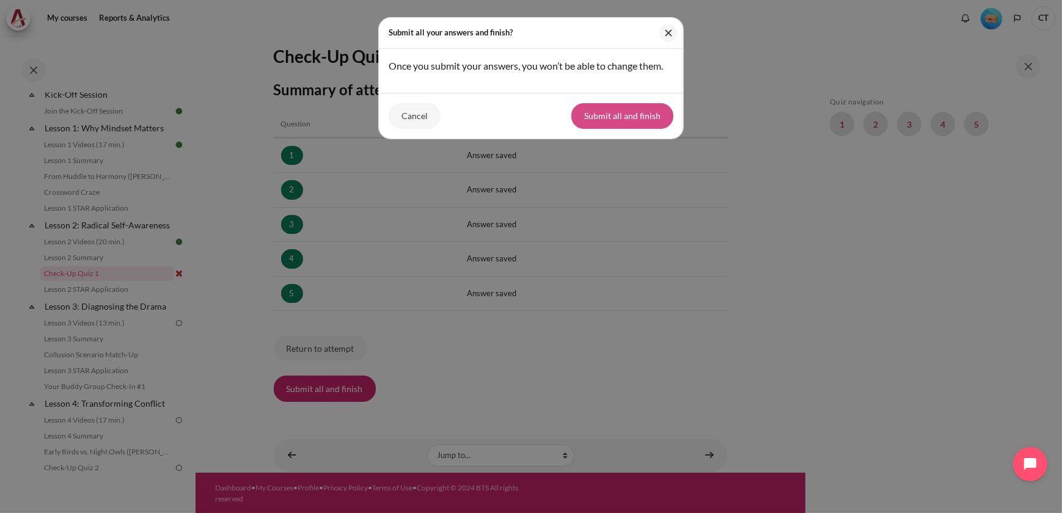
click at [641, 111] on button "Submit all and finish" at bounding box center [622, 116] width 102 height 26
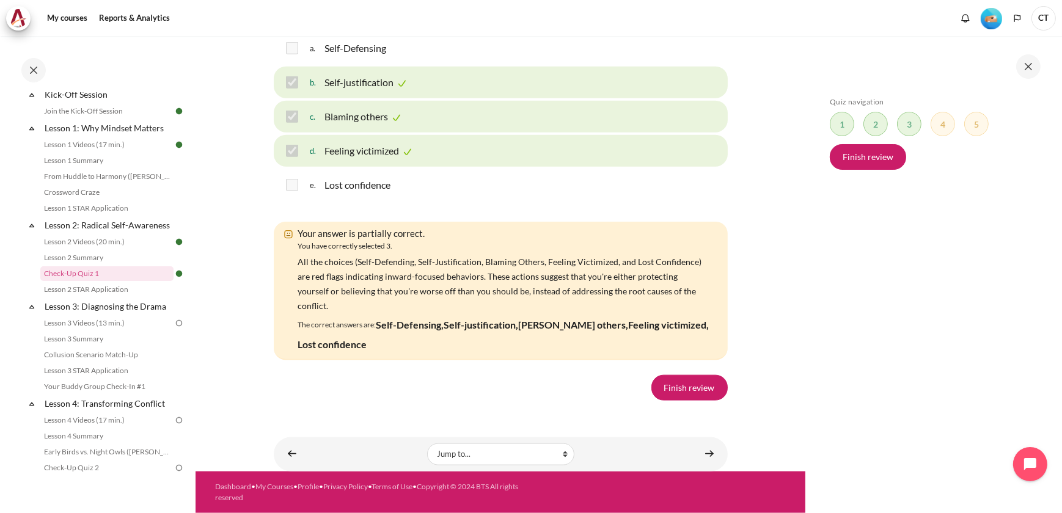
scroll to position [2046, 0]
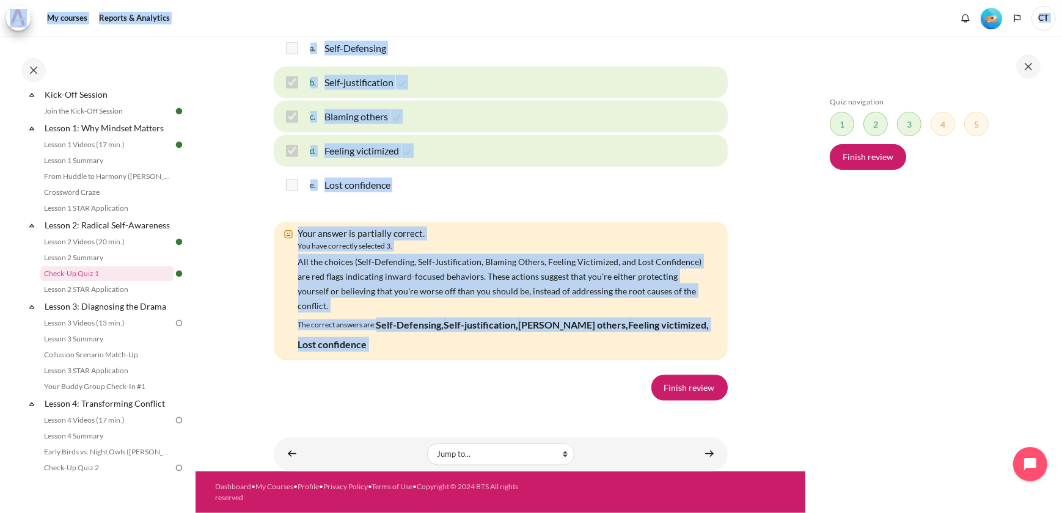
drag, startPoint x: 690, startPoint y: 373, endPoint x: 898, endPoint y: 346, distance: 209.5
click at [898, 346] on div "Skip to main content Open course index Completed 24% 6 / 25 Expand Collapse" at bounding box center [531, 256] width 1062 height 513
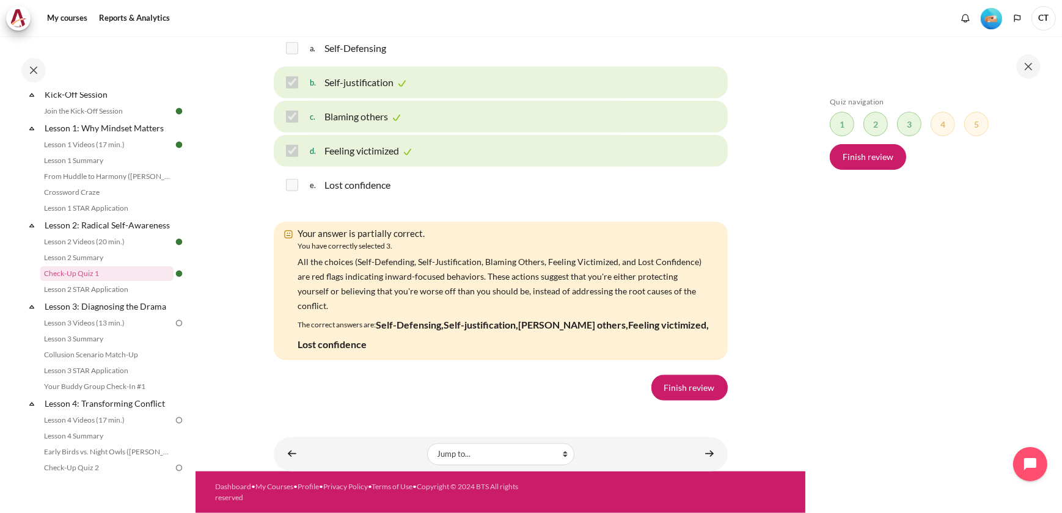
click at [825, 324] on div "Skip Quiz navigation Quiz navigation Question 1 This page Question 2 This page …" at bounding box center [931, 283] width 217 height 373
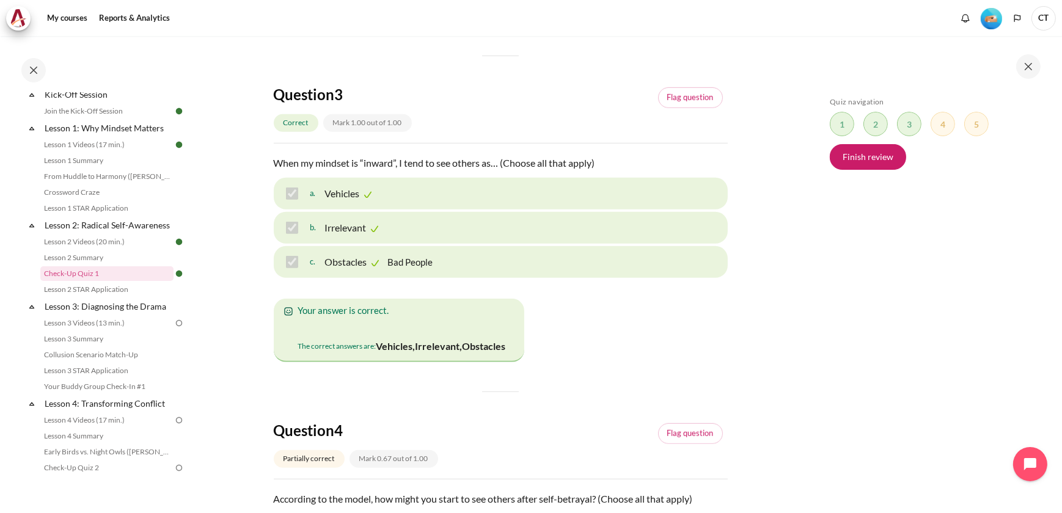
scroll to position [547, 0]
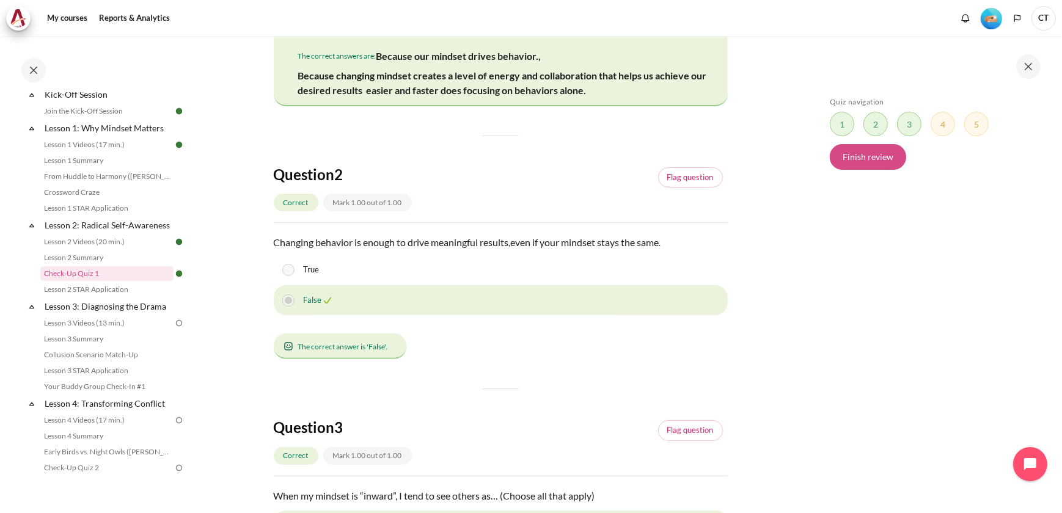
click at [861, 163] on link "Finish review" at bounding box center [867, 157] width 76 height 26
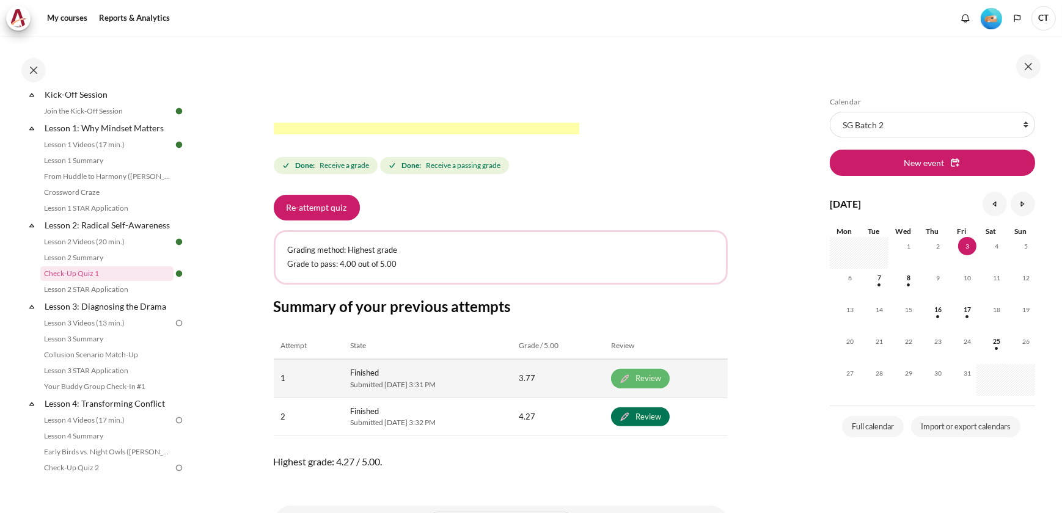
scroll to position [491, 0]
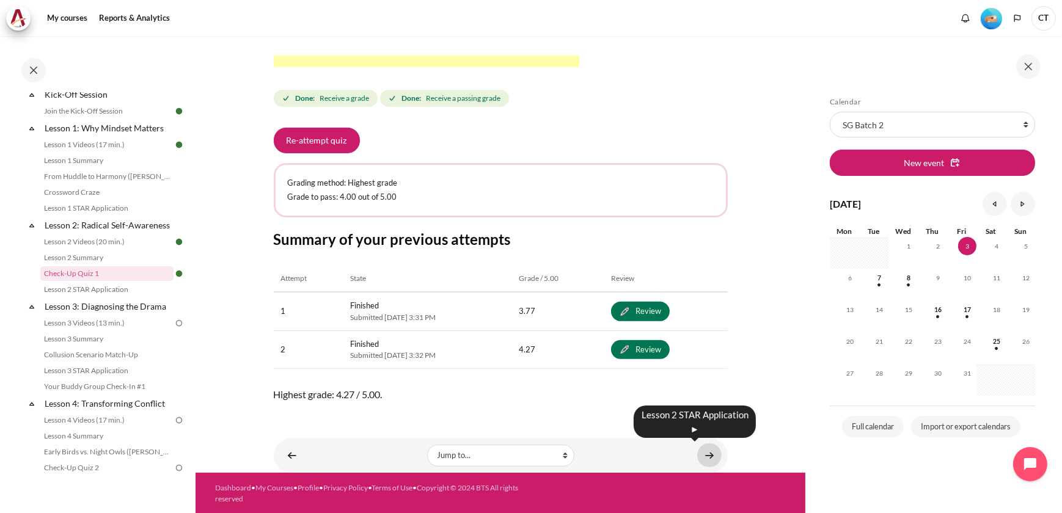
click at [709, 459] on link "Content" at bounding box center [709, 455] width 24 height 24
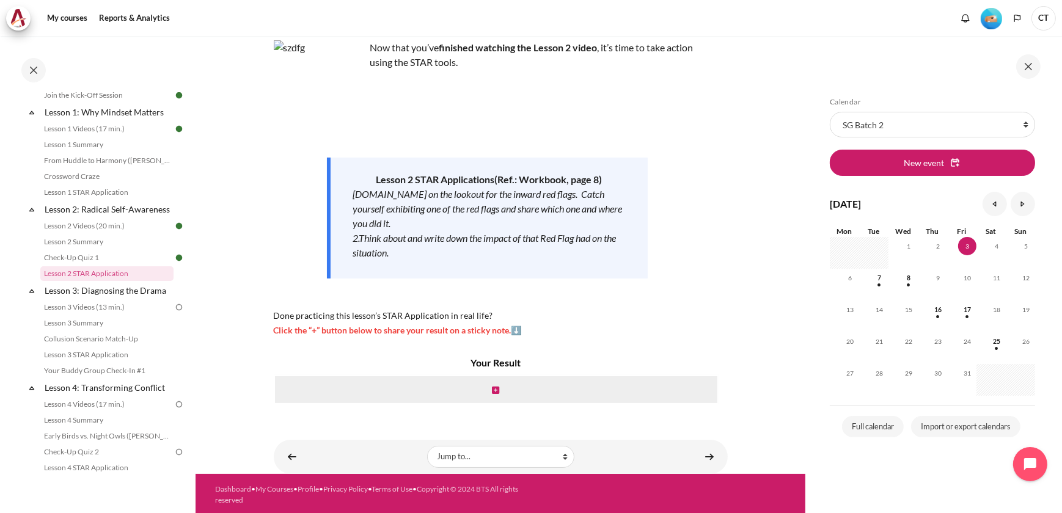
scroll to position [82, 0]
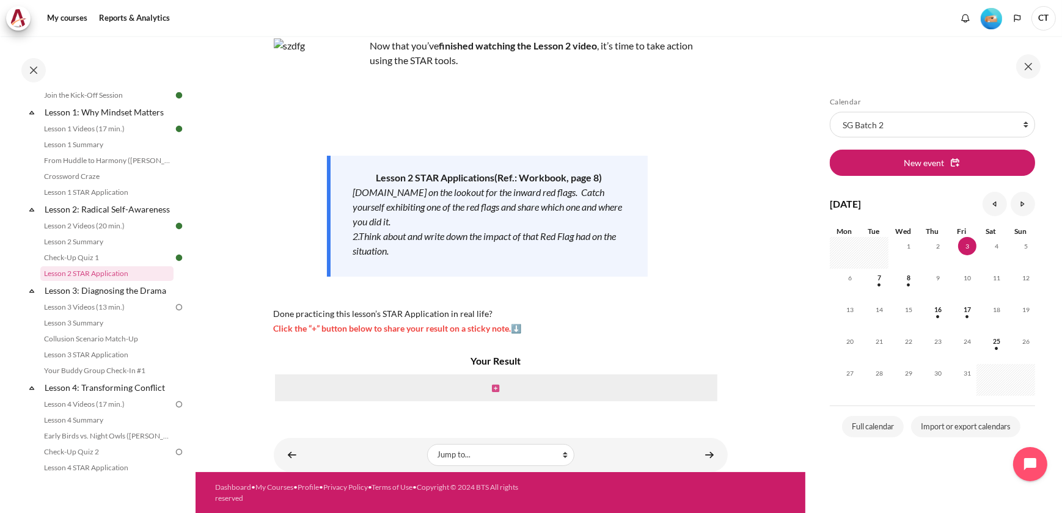
click at [492, 388] on icon "Content" at bounding box center [495, 388] width 7 height 9
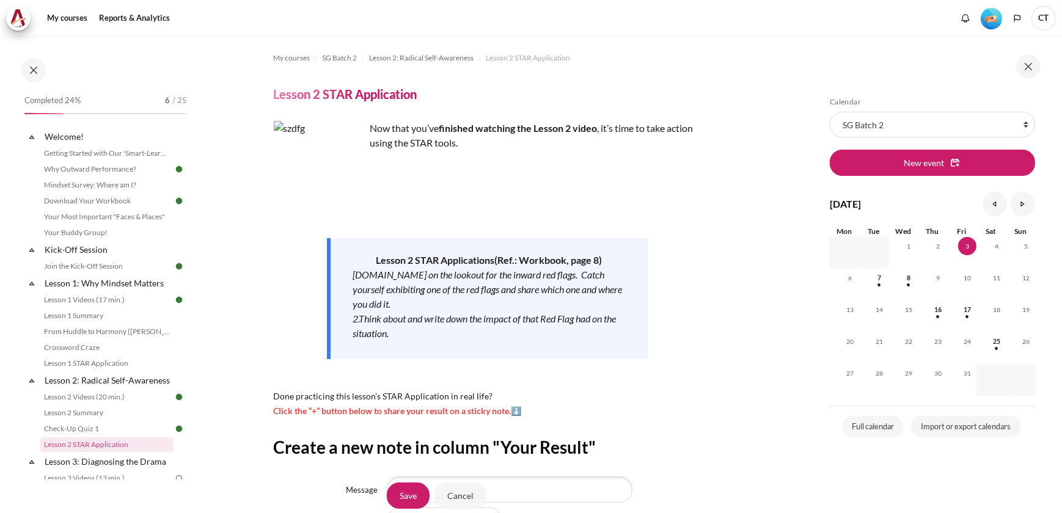
scroll to position [165, 0]
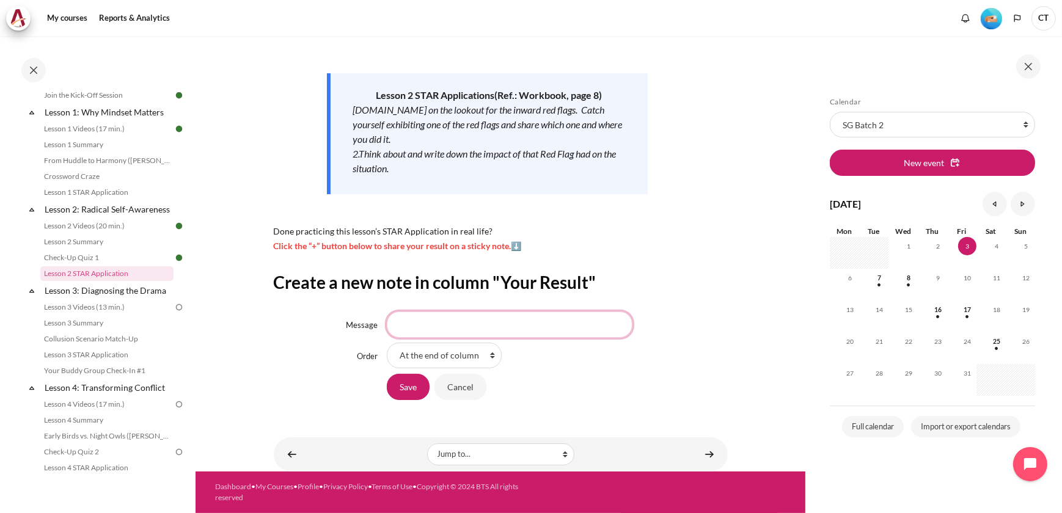
click at [523, 323] on input "Message" at bounding box center [510, 325] width 246 height 26
click at [491, 357] on select "At the end of column First place in column" at bounding box center [444, 356] width 115 height 26
click at [503, 329] on input "Message" at bounding box center [510, 325] width 246 height 26
click at [459, 319] on input "Message" at bounding box center [510, 325] width 246 height 26
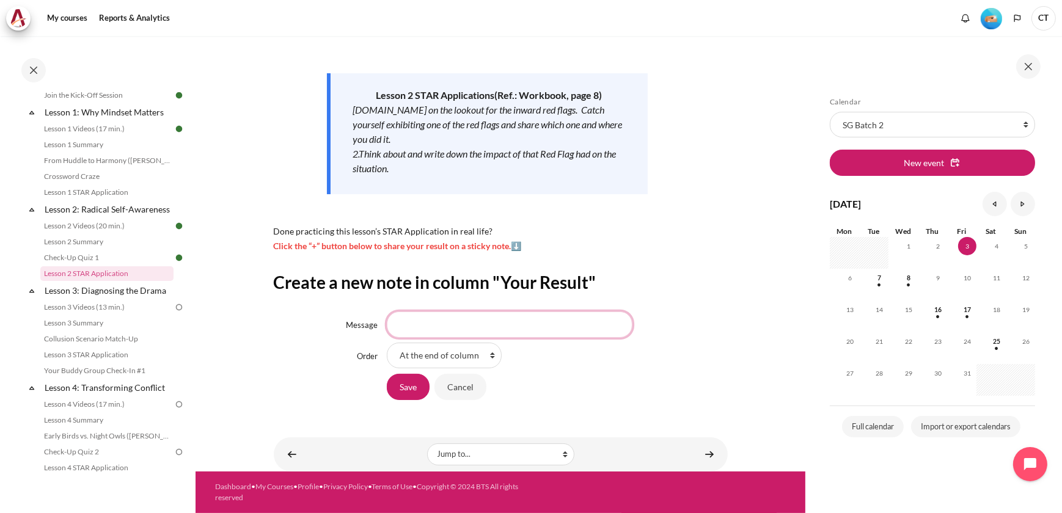
click at [421, 326] on input "Message" at bounding box center [510, 325] width 246 height 26
paste input "The problem remains unresolved and has led to a new issue."
click at [424, 324] on input "The problem remains unresolved and has led to a new issue." at bounding box center [510, 325] width 246 height 26
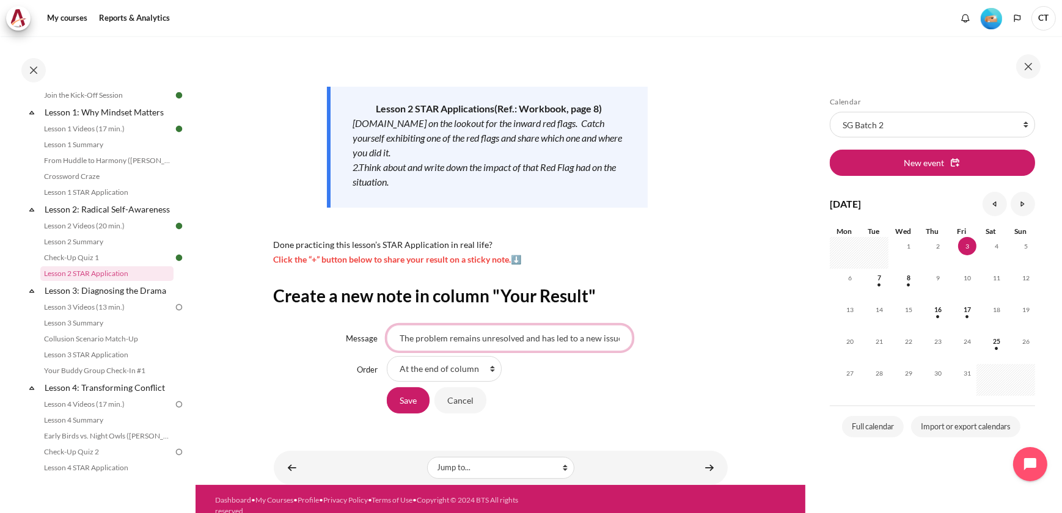
scroll to position [165, 0]
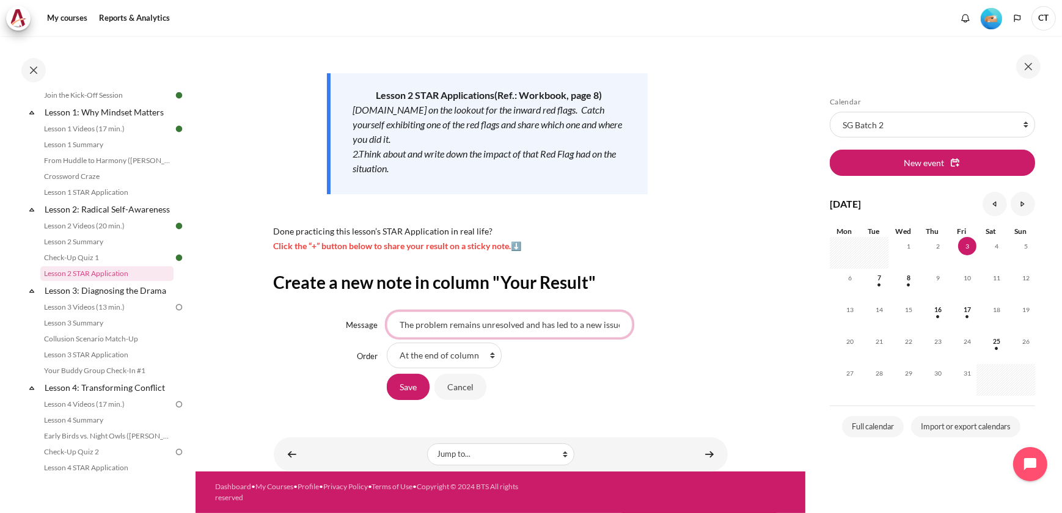
click at [475, 322] on input "The problem remains unresolved and has led to a new issue." at bounding box center [510, 325] width 246 height 26
drag, startPoint x: 476, startPoint y: 322, endPoint x: 371, endPoint y: 320, distance: 105.1
click at [371, 320] on div "Message The problem remains unresolved and has led to a new issue." at bounding box center [501, 325] width 454 height 26
click at [495, 320] on input "The problem remains unresolved and has led to a new issue." at bounding box center [510, 325] width 246 height 26
drag, startPoint x: 446, startPoint y: 324, endPoint x: 414, endPoint y: 325, distance: 31.8
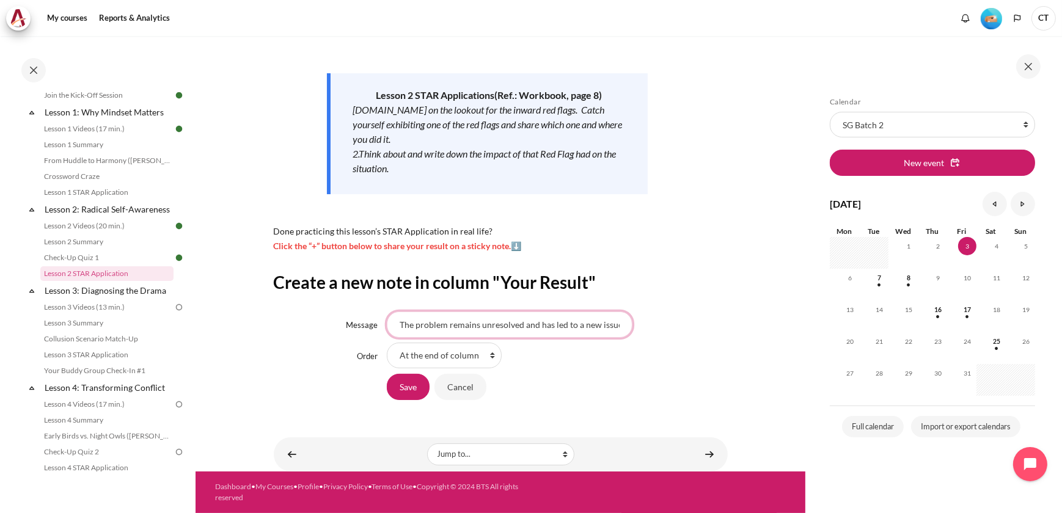
click at [414, 325] on input "The problem remains unresolved and has led to a new issue." at bounding box center [510, 325] width 246 height 26
type input "The issue remains unresolved and easily led to a new issue."
click at [406, 382] on input "Save" at bounding box center [408, 387] width 43 height 26
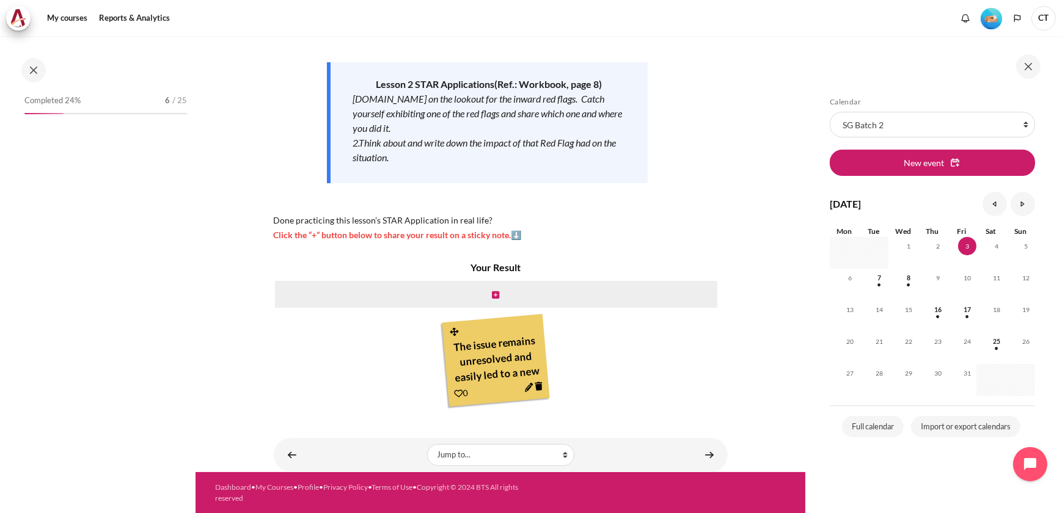
scroll to position [171, 0]
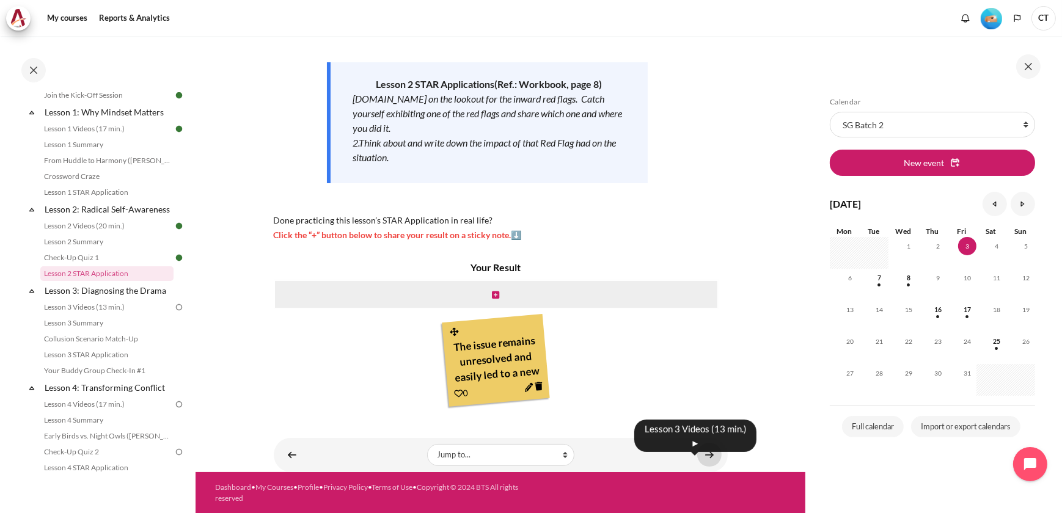
click at [701, 451] on link "Content" at bounding box center [709, 455] width 24 height 24
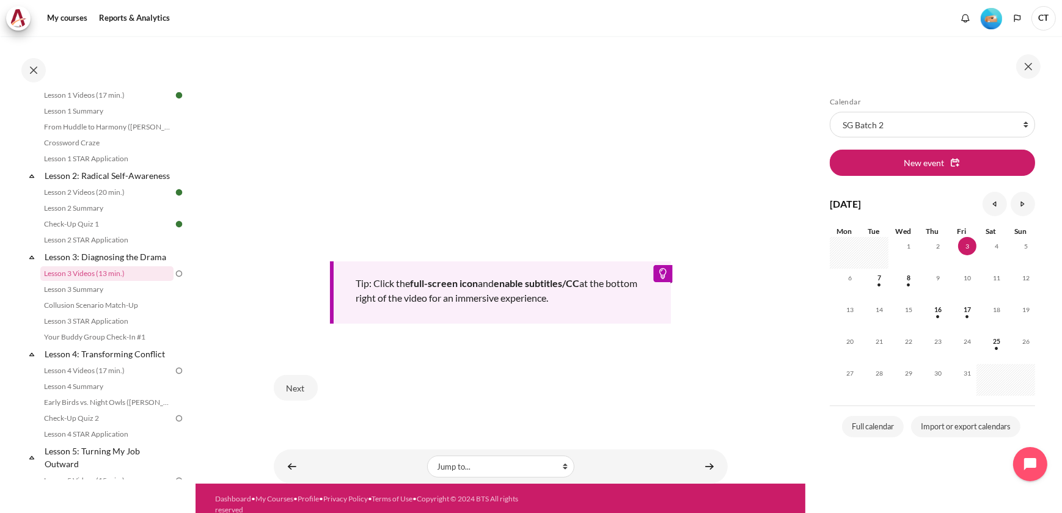
scroll to position [423, 0]
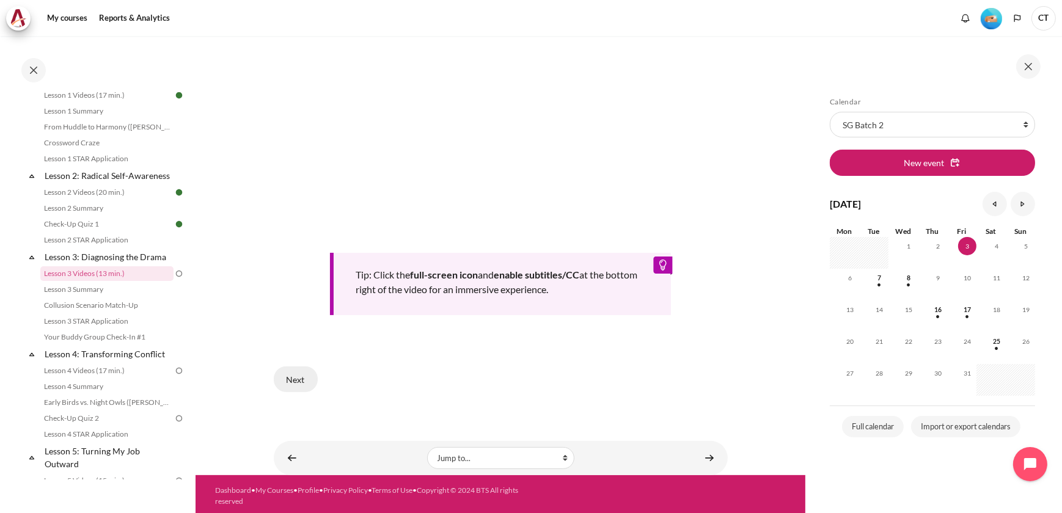
click at [307, 373] on button "Next" at bounding box center [296, 379] width 44 height 26
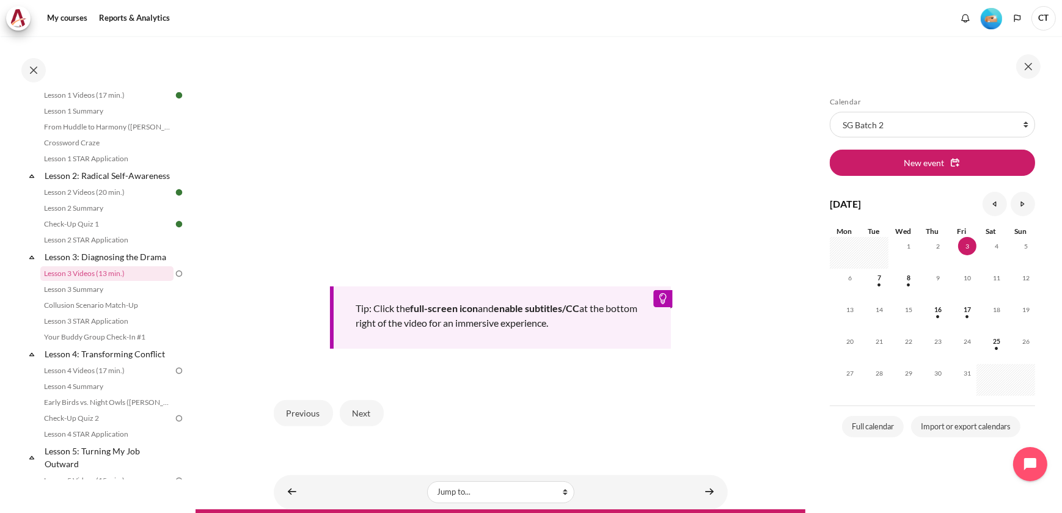
scroll to position [379, 0]
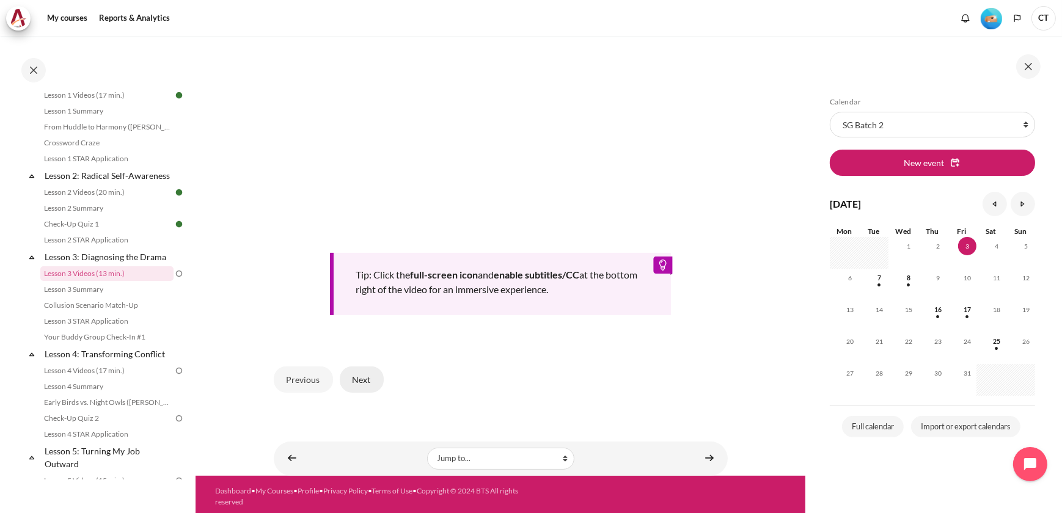
click at [373, 381] on button "Next" at bounding box center [362, 379] width 44 height 26
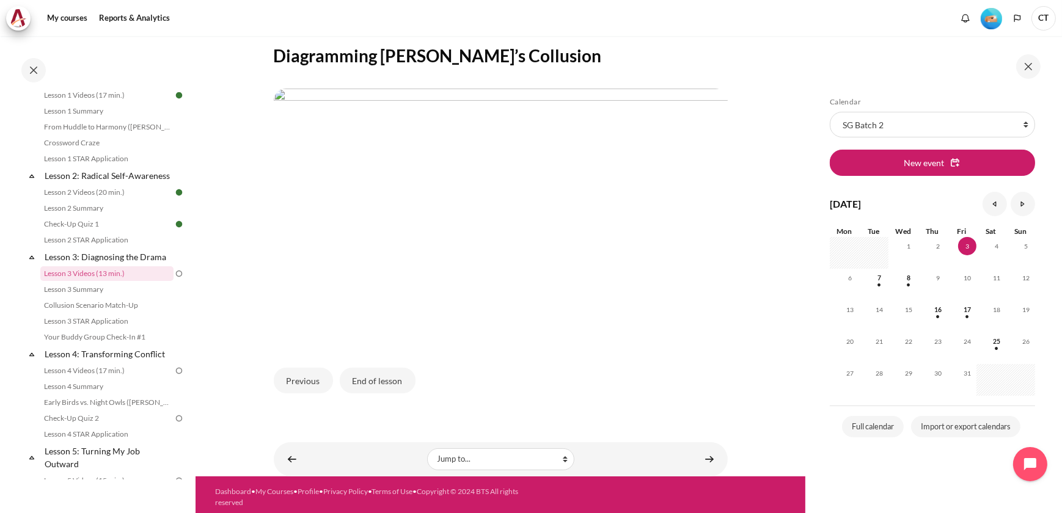
scroll to position [238, 0]
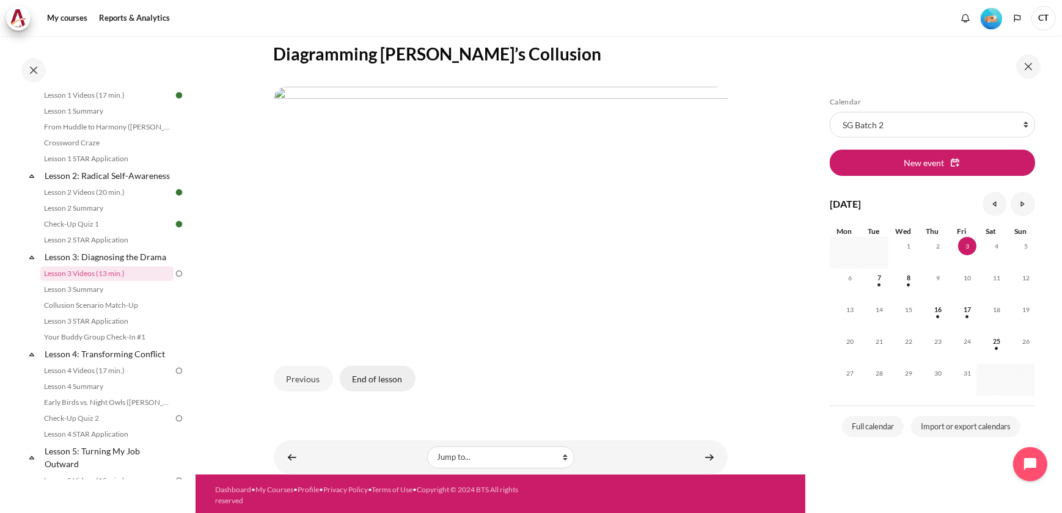
click at [393, 381] on button "End of lesson" at bounding box center [378, 379] width 76 height 26
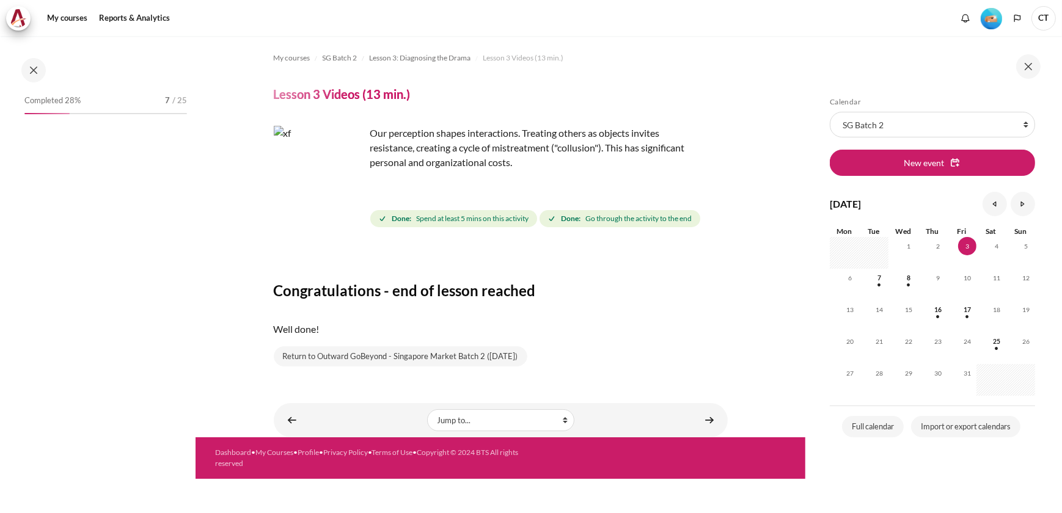
scroll to position [205, 0]
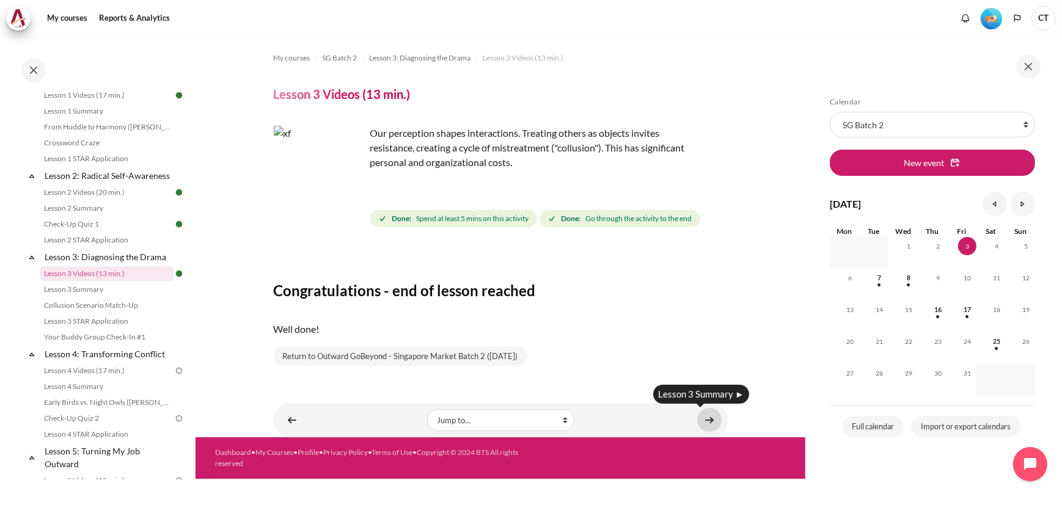
click at [711, 417] on link "Content" at bounding box center [709, 420] width 24 height 24
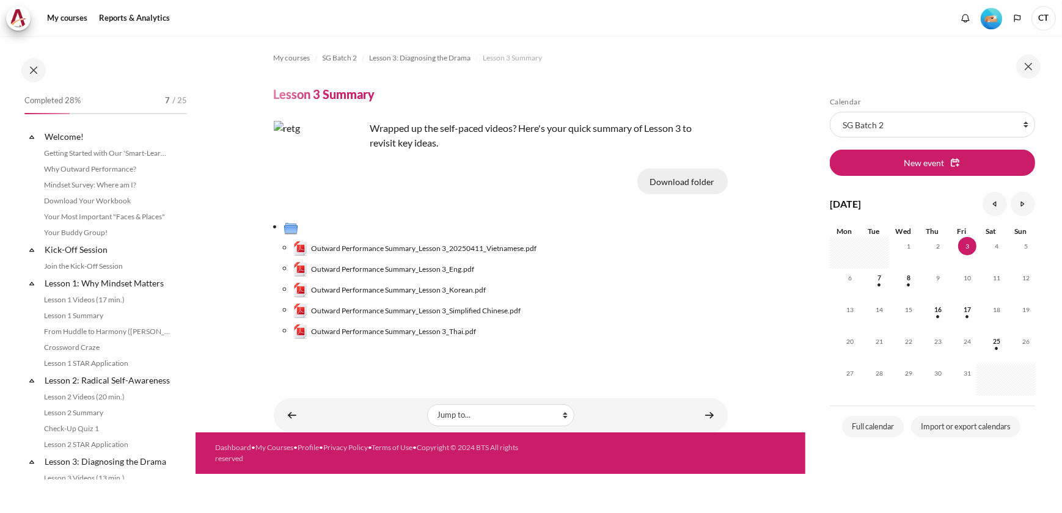
scroll to position [220, 0]
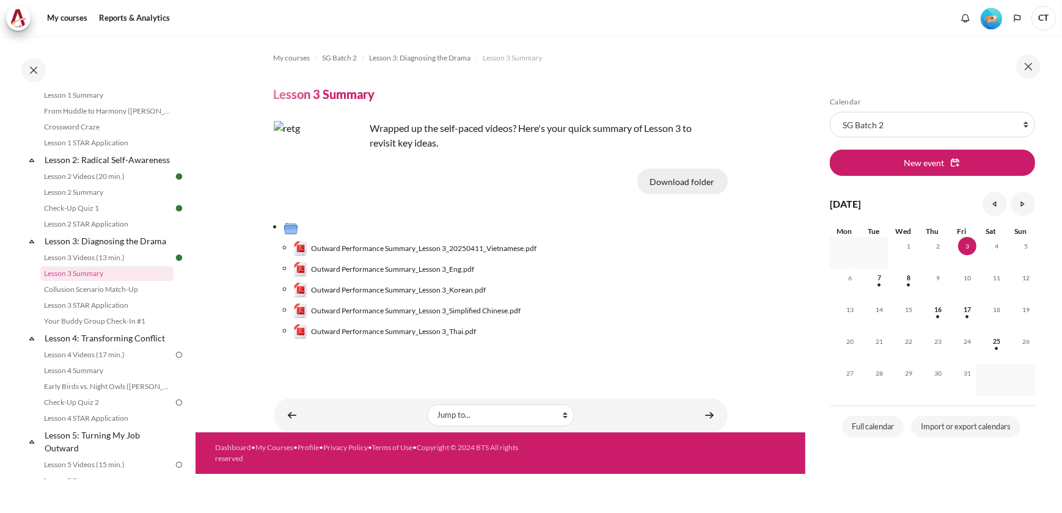
click at [680, 183] on button "Download folder" at bounding box center [682, 182] width 90 height 26
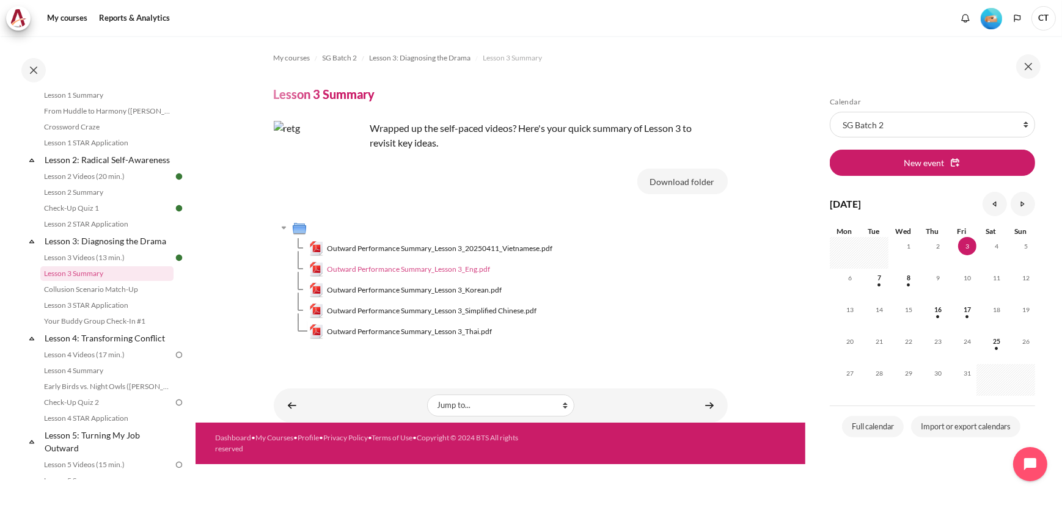
click at [479, 269] on span "Outward Performance Summary_Lesson 3_Eng.pdf" at bounding box center [408, 269] width 163 height 11
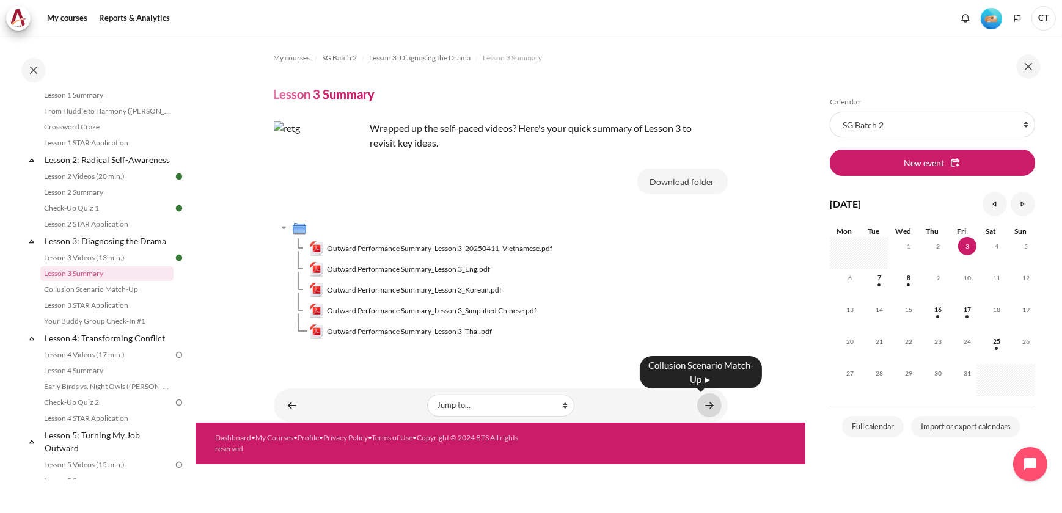
click at [712, 408] on link "Content" at bounding box center [709, 405] width 24 height 24
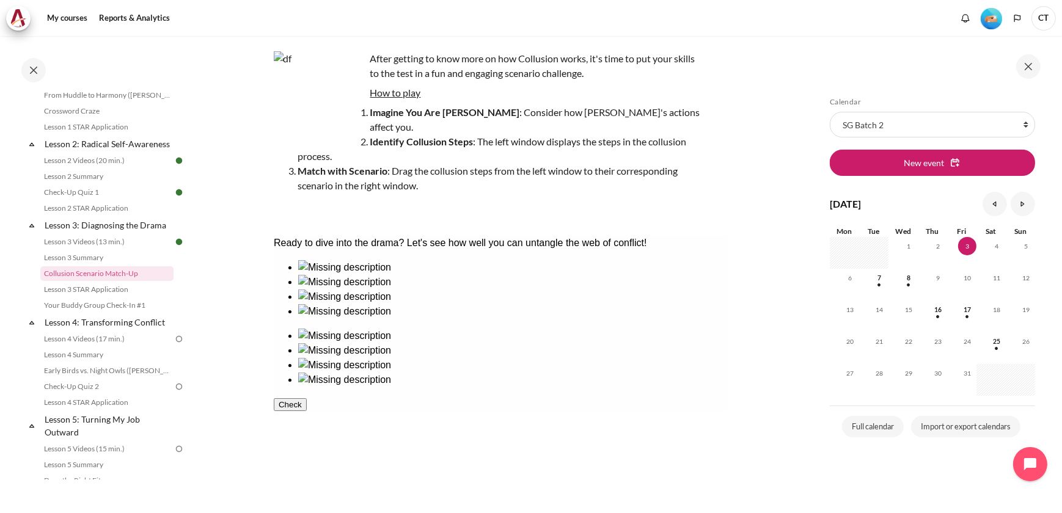
scroll to position [55, 0]
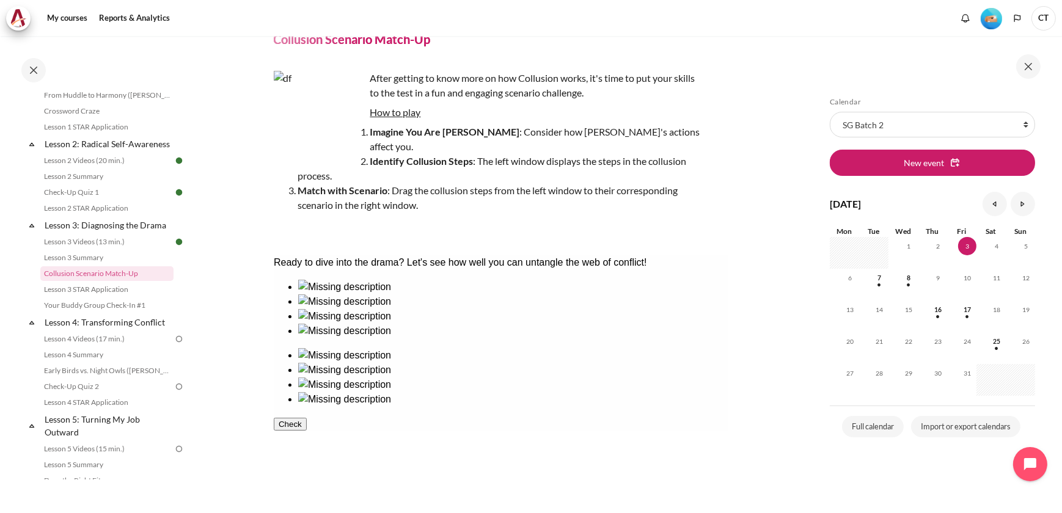
drag, startPoint x: 647, startPoint y: 421, endPoint x: 418, endPoint y: 394, distance: 231.2
click at [418, 394] on div at bounding box center [500, 342] width 454 height 127
click at [328, 323] on div at bounding box center [511, 323] width 429 height 0
click at [317, 323] on div at bounding box center [511, 323] width 429 height 0
click at [632, 406] on ul at bounding box center [500, 377] width 454 height 59
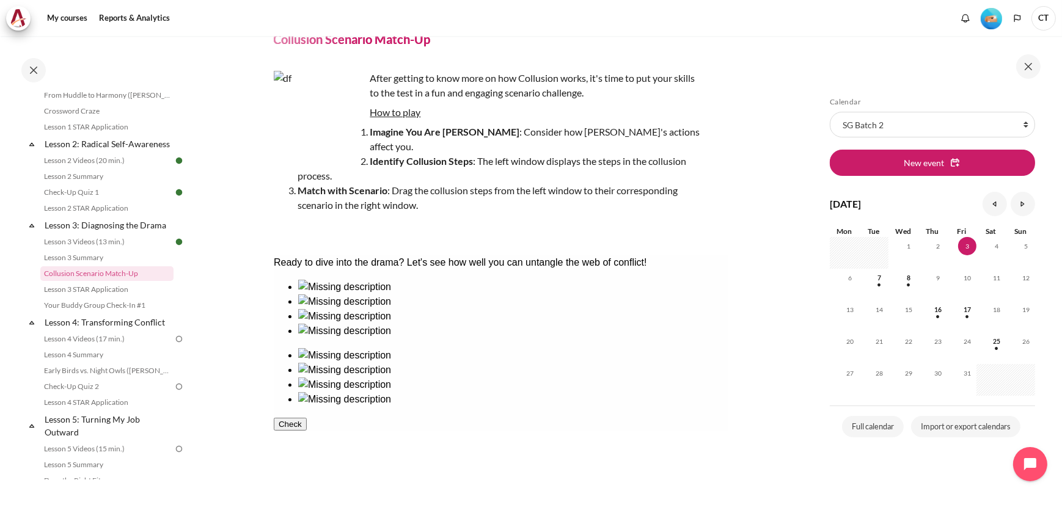
click at [426, 338] on div at bounding box center [511, 338] width 429 height 0
click at [410, 308] on div at bounding box center [511, 308] width 429 height 0
click at [648, 377] on div at bounding box center [511, 377] width 429 height 0
click at [627, 362] on div at bounding box center [511, 369] width 429 height 15
click at [637, 406] on ul at bounding box center [500, 377] width 454 height 59
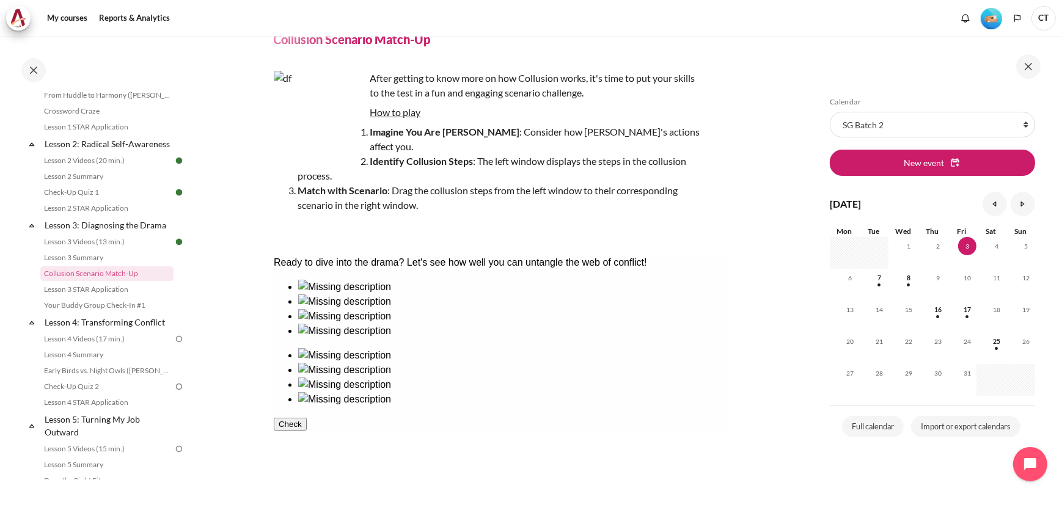
click at [614, 406] on ul at bounding box center [500, 377] width 454 height 59
click at [418, 338] on div at bounding box center [511, 338] width 429 height 0
click at [627, 406] on div at bounding box center [511, 406] width 429 height 0
click at [319, 323] on div at bounding box center [511, 323] width 429 height 0
click at [390, 362] on img at bounding box center [343, 369] width 93 height 15
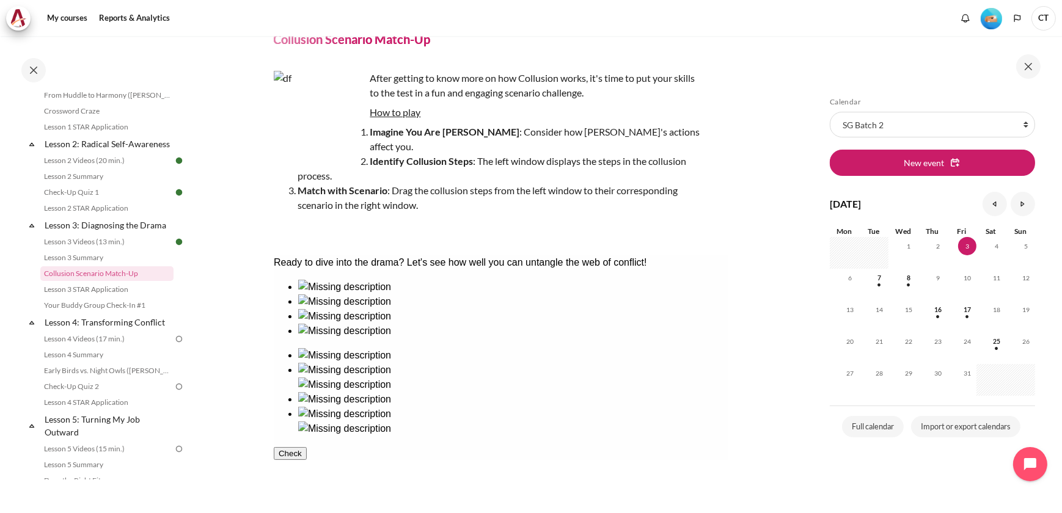
click at [542, 423] on ul at bounding box center [500, 392] width 454 height 88
click at [390, 429] on img at bounding box center [343, 428] width 93 height 15
click at [315, 294] on div at bounding box center [511, 294] width 429 height 0
click at [390, 421] on img at bounding box center [343, 413] width 93 height 15
click at [407, 308] on div at bounding box center [511, 308] width 429 height 0
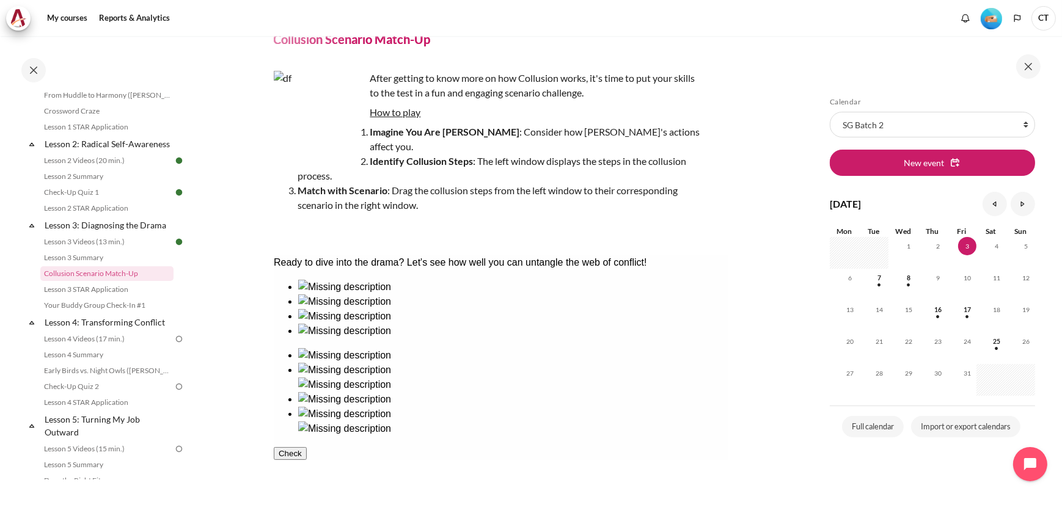
click at [531, 362] on div at bounding box center [511, 362] width 429 height 0
click at [424, 338] on div at bounding box center [511, 338] width 429 height 0
click at [540, 421] on div at bounding box center [511, 421] width 429 height 0
click at [306, 489] on button "Check" at bounding box center [289, 482] width 33 height 13
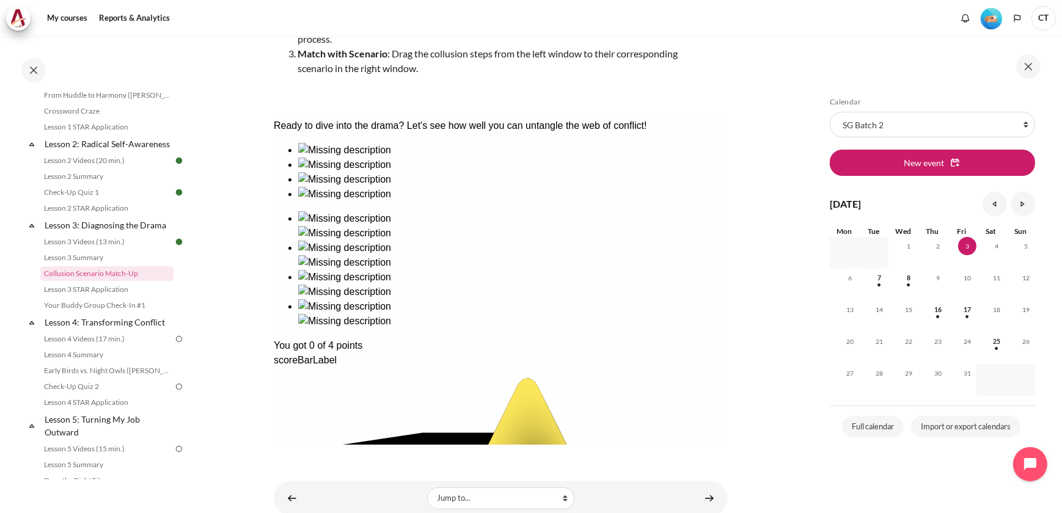
scroll to position [220, 0]
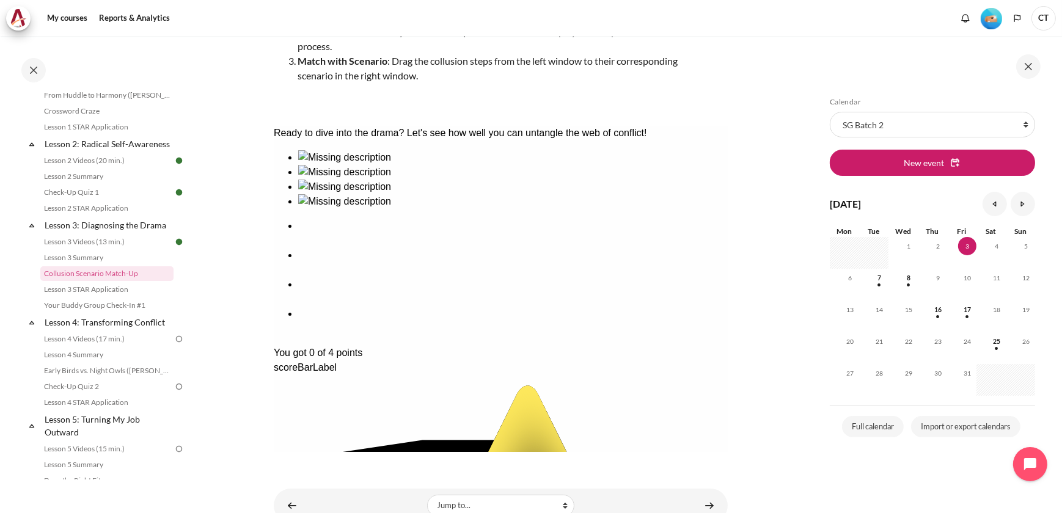
scroll to position [165, 0]
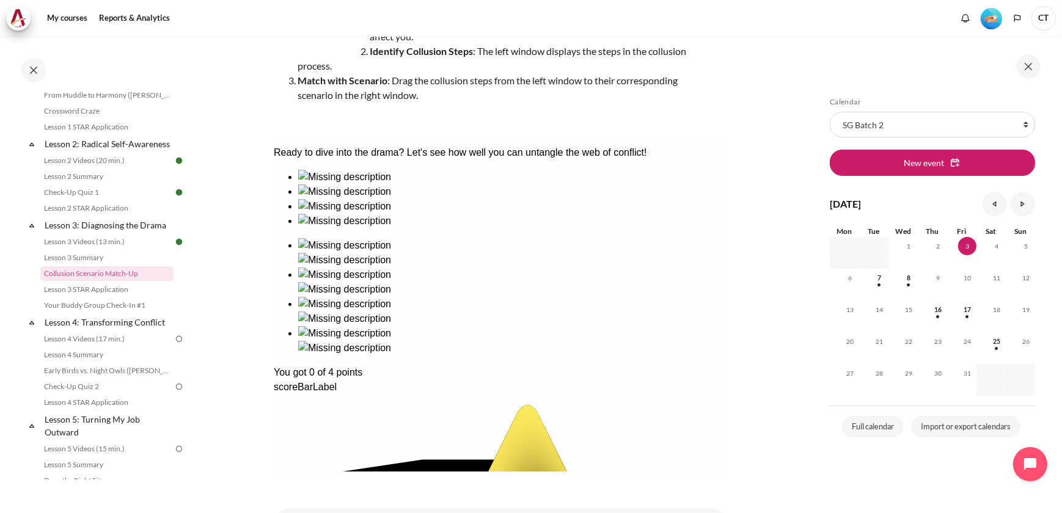
click at [650, 329] on div "Ready to dive into the drama? Let's see how well you can untangle the web of co…" at bounding box center [500, 471] width 454 height 652
click at [636, 315] on div "Ready to dive into the drama? Let's see how well you can untangle the web of co…" at bounding box center [500, 471] width 454 height 652
drag, startPoint x: 615, startPoint y: 302, endPoint x: 671, endPoint y: 340, distance: 67.4
click at [671, 340] on div "Ready to dive into the drama? Let's see how well you can untangle the web of co…" at bounding box center [500, 471] width 454 height 652
click at [664, 337] on div "Ready to dive into the drama? Let's see how well you can untangle the web of co…" at bounding box center [500, 471] width 454 height 652
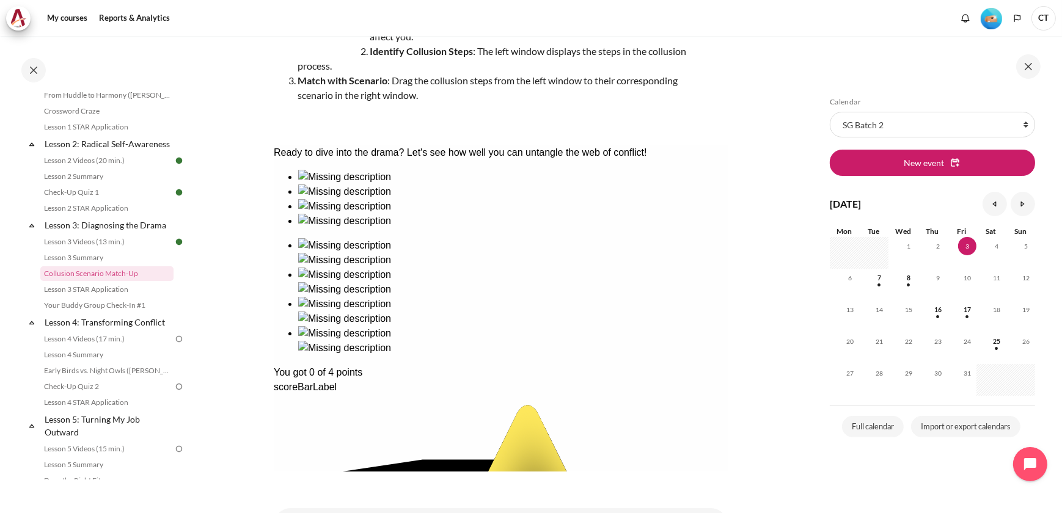
click at [659, 296] on div "Ready to dive into the drama? Let's see how well you can untangle the web of co…" at bounding box center [500, 471] width 454 height 652
click at [572, 330] on div "Ready to dive into the drama? Let's see how well you can untangle the web of co…" at bounding box center [500, 471] width 454 height 652
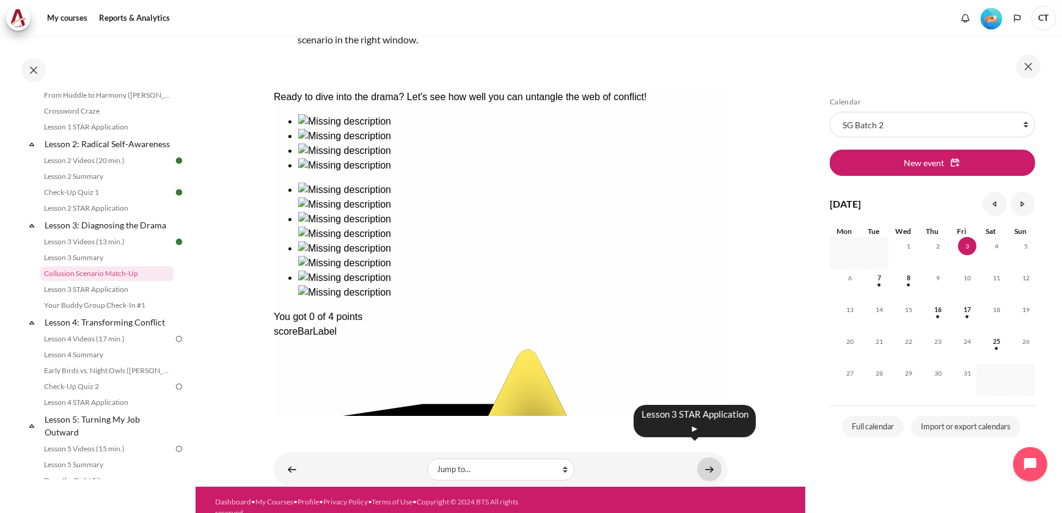
click at [707, 457] on link "Content" at bounding box center [709, 469] width 24 height 24
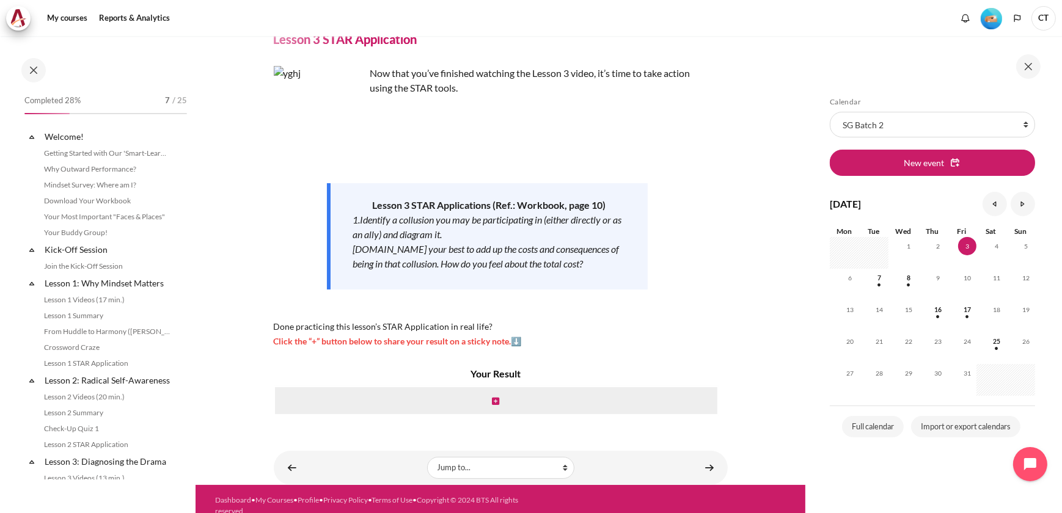
scroll to position [252, 0]
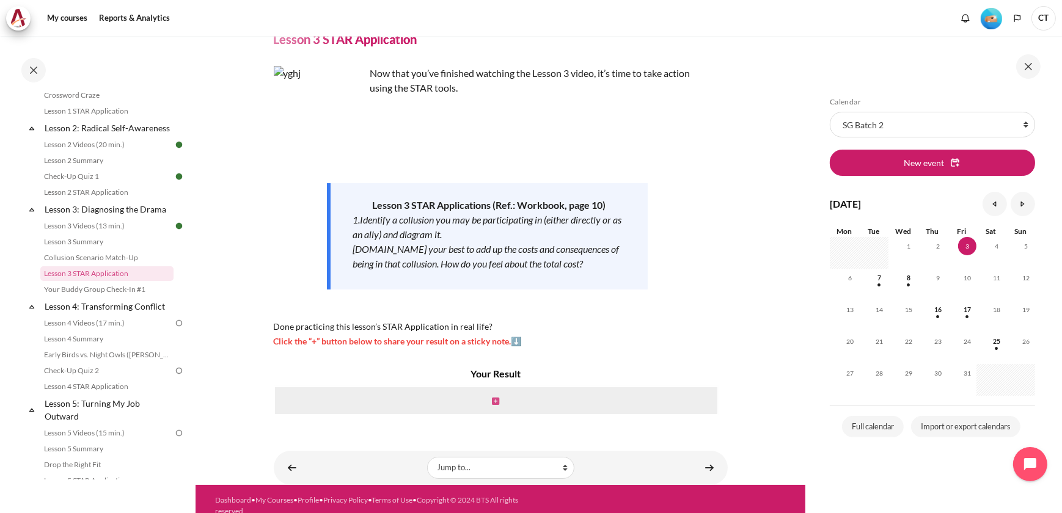
click at [493, 401] on icon "Content" at bounding box center [495, 401] width 7 height 9
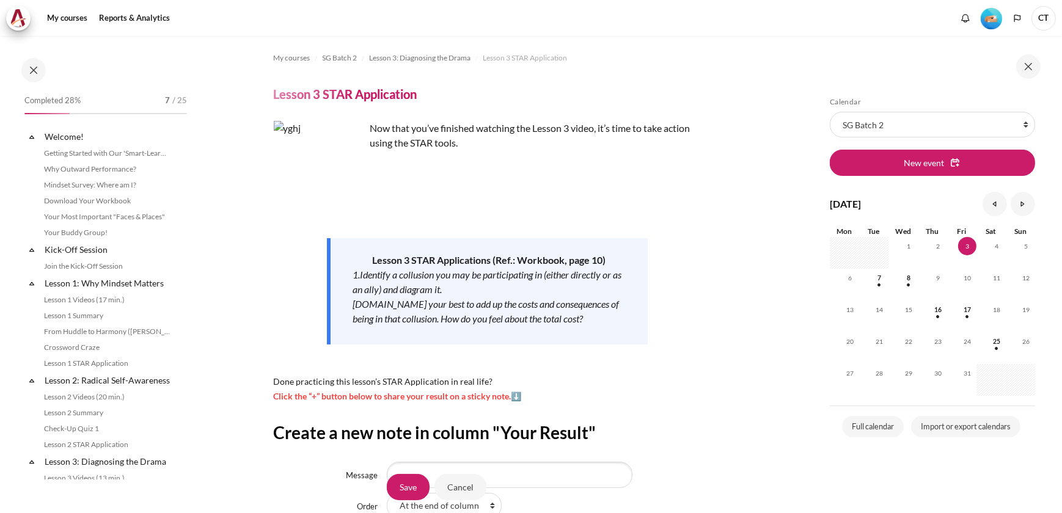
scroll to position [111, 0]
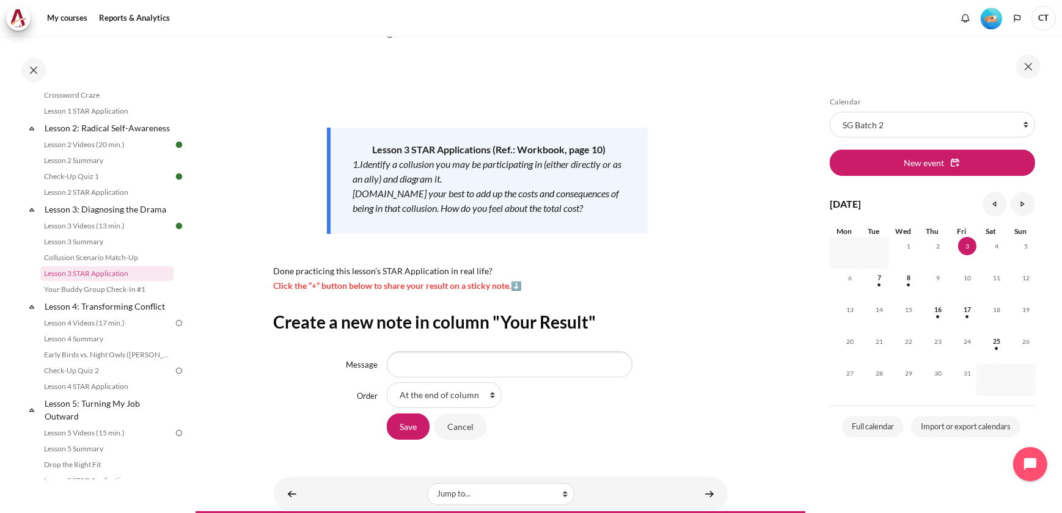
type input "2"
type input "d"
type input "2x cost of conflict"
click at [408, 431] on input "Save" at bounding box center [408, 427] width 43 height 26
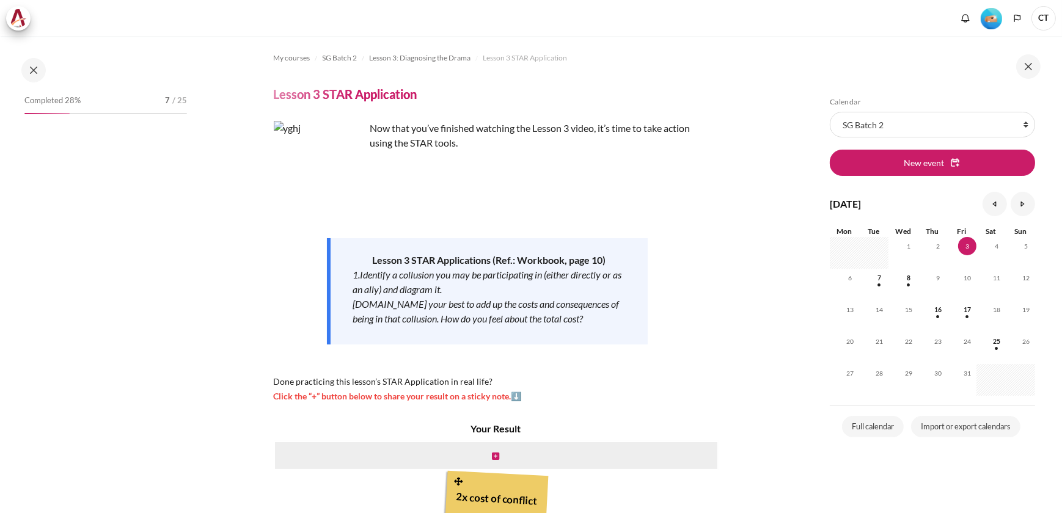
scroll to position [155, 0]
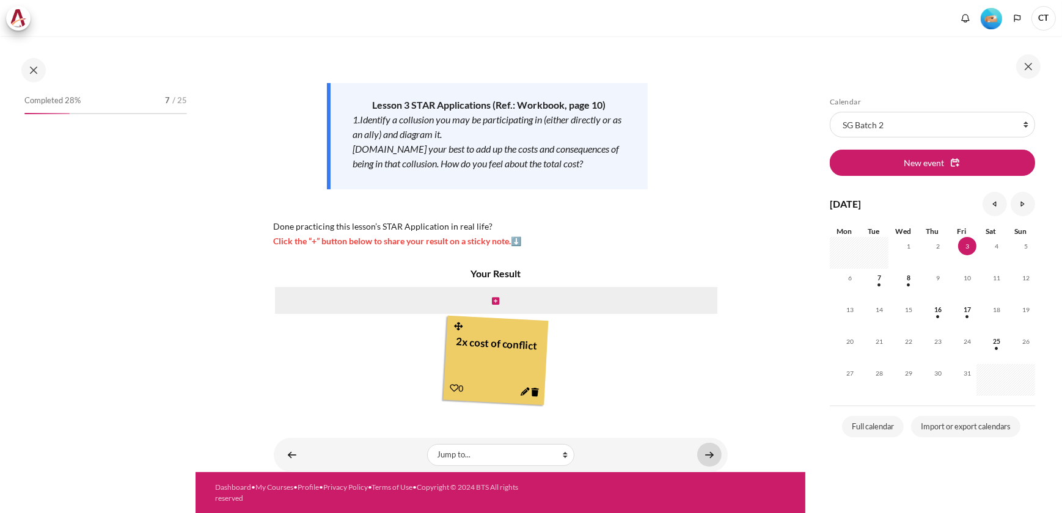
click at [707, 453] on link "Content" at bounding box center [709, 455] width 24 height 24
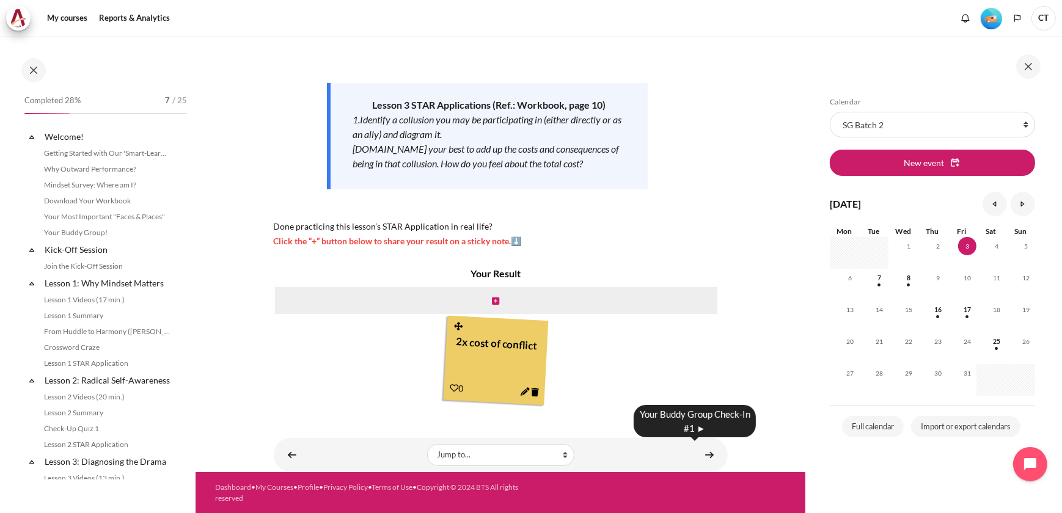
scroll to position [252, 0]
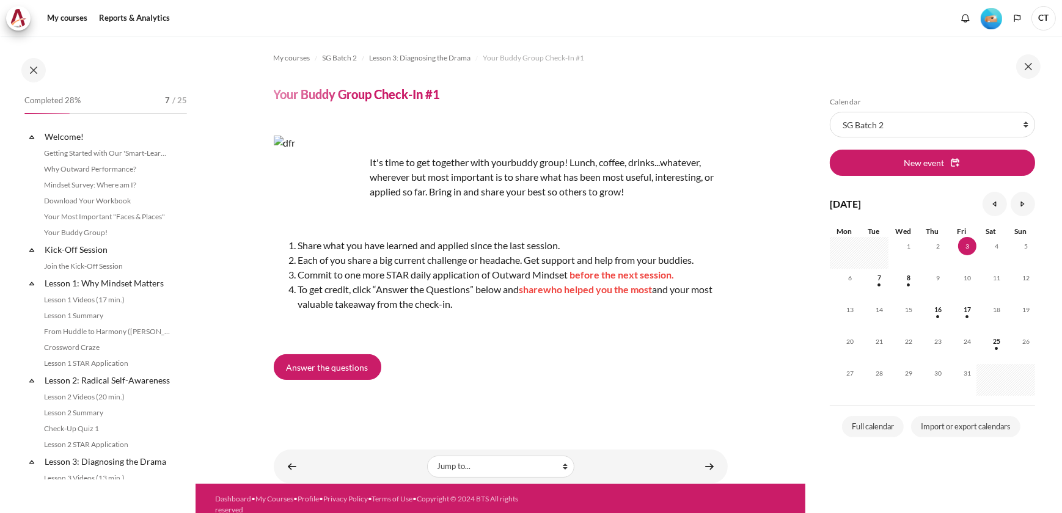
scroll to position [268, 0]
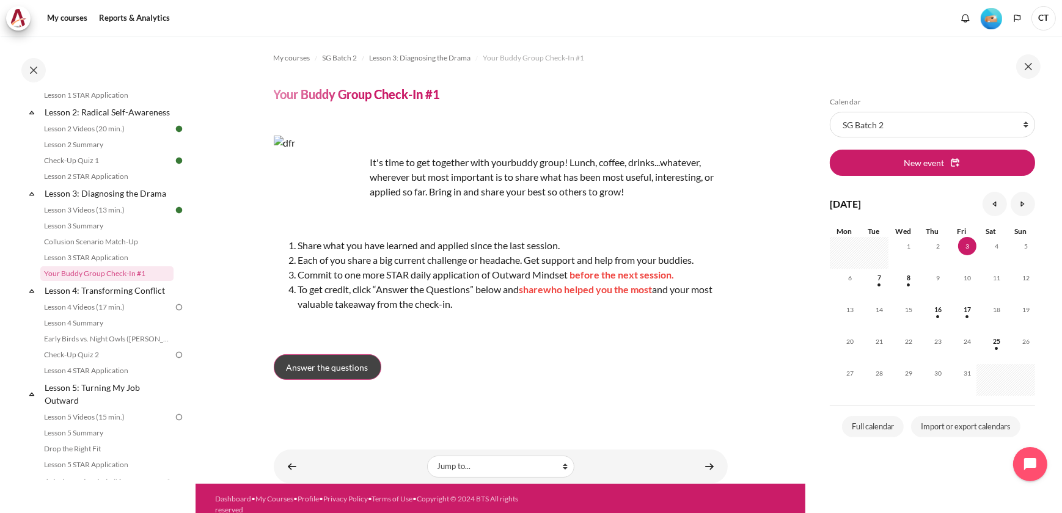
click at [341, 363] on span "Answer the questions" at bounding box center [327, 367] width 82 height 13
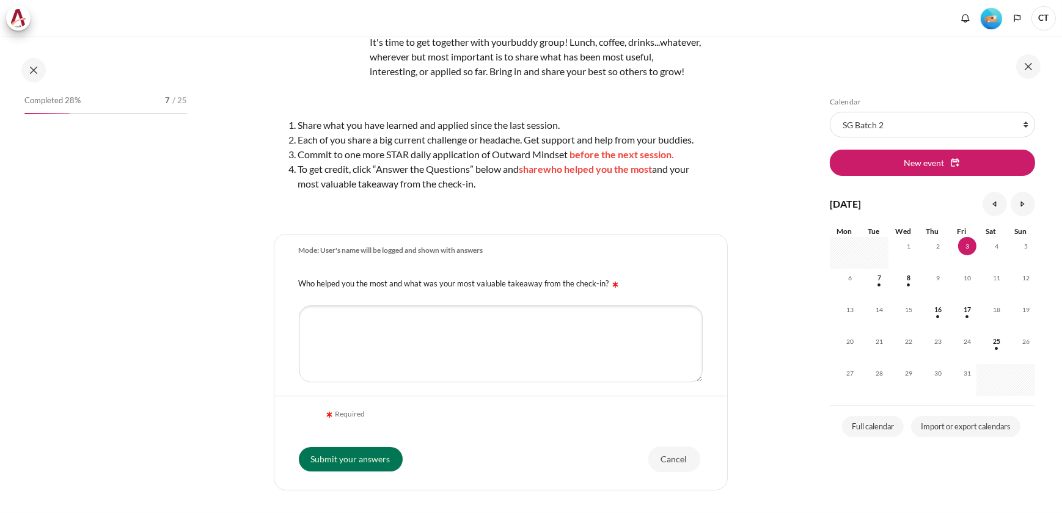
scroll to position [268, 0]
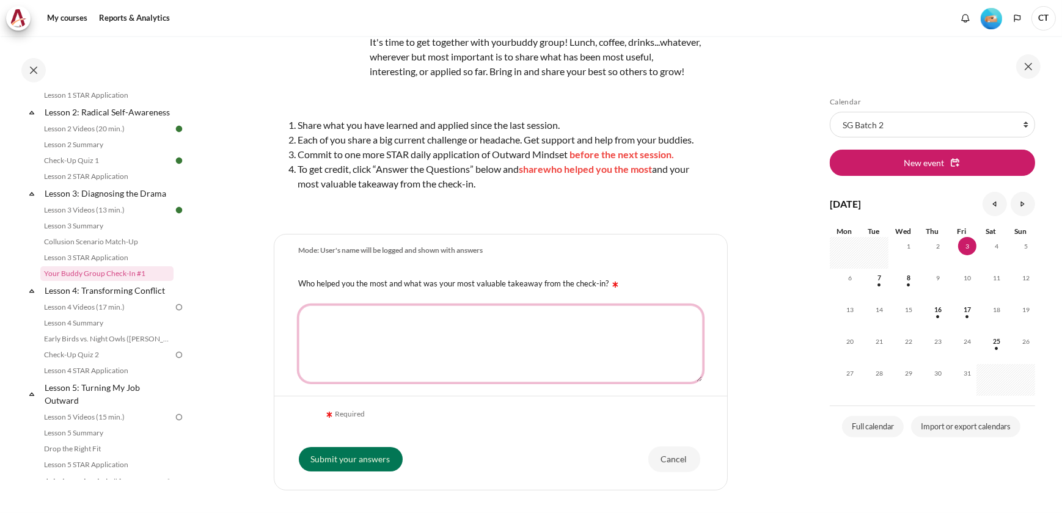
click at [429, 357] on textarea "Who helped you the most and what was your most valuable takeaway from the check…" at bounding box center [501, 343] width 404 height 77
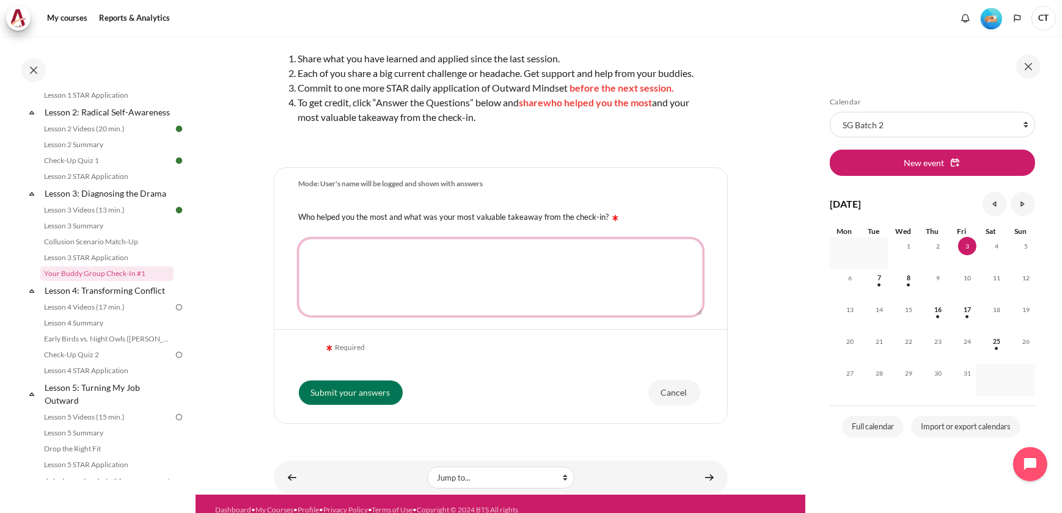
scroll to position [159, 0]
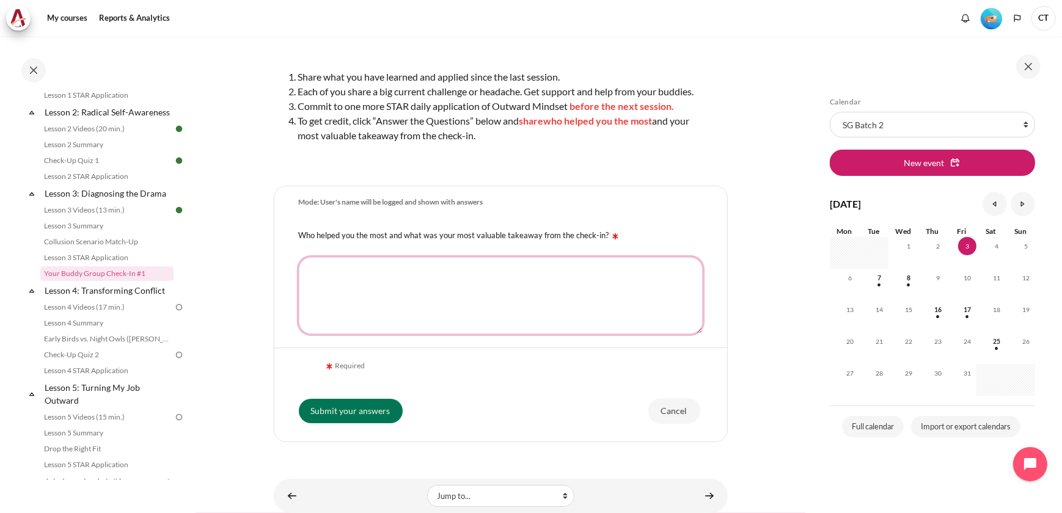
click at [372, 330] on textarea "Who helped you the most and what was your most valuable takeaway from the check…" at bounding box center [501, 295] width 404 height 77
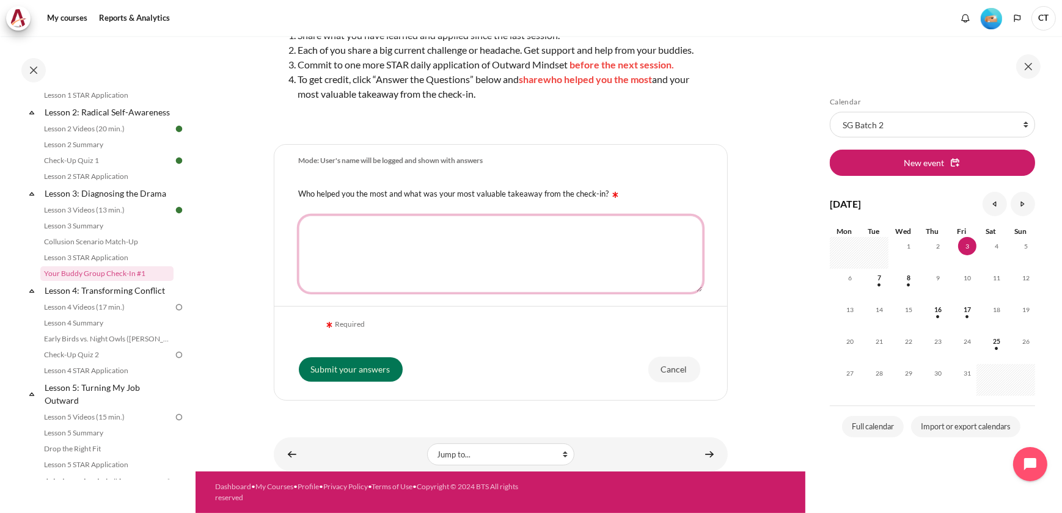
scroll to position [214, 0]
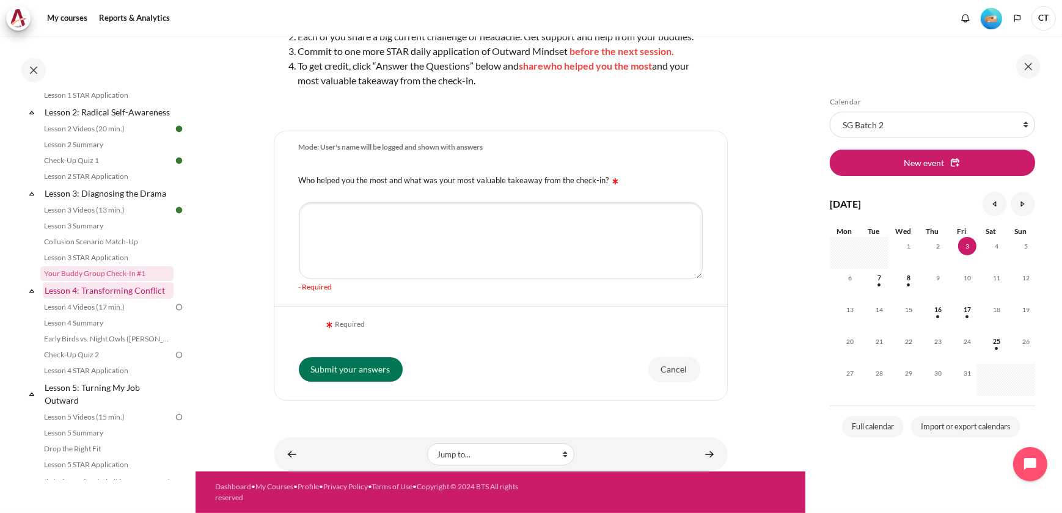
click at [120, 299] on link "Lesson 4: Transforming Conflict" at bounding box center [108, 290] width 131 height 16
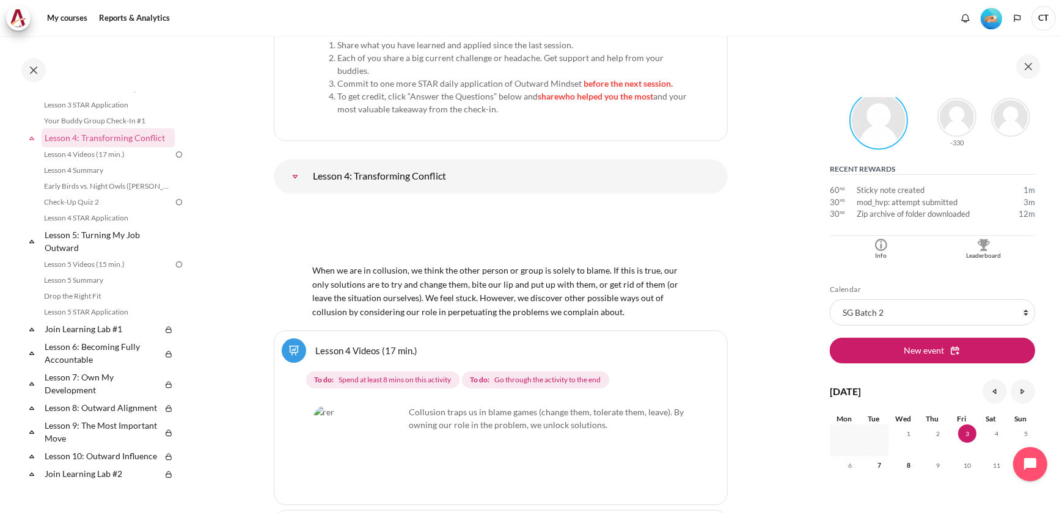
scroll to position [277, 0]
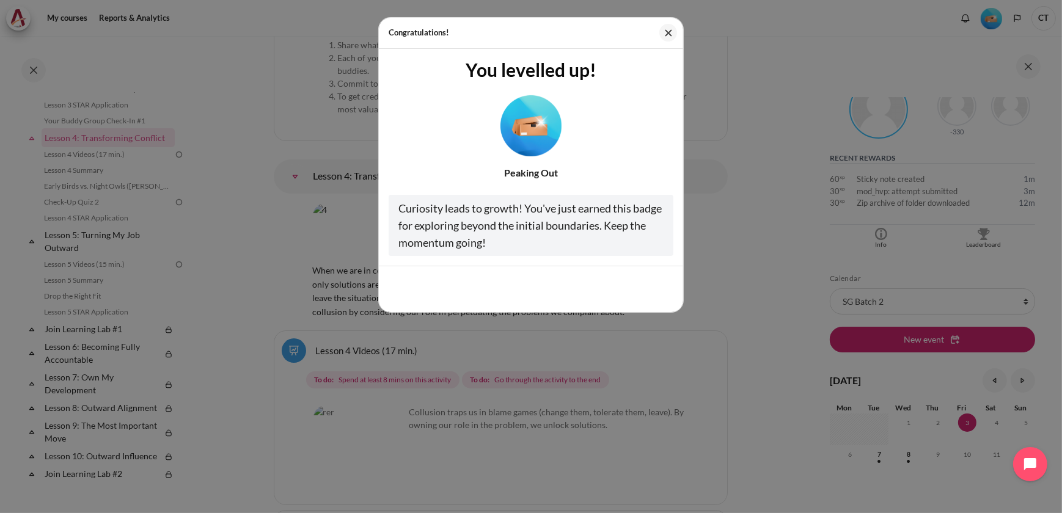
click at [519, 129] on img "Level #2" at bounding box center [530, 125] width 61 height 61
click at [647, 286] on button "Cool, thanks!" at bounding box center [635, 289] width 76 height 26
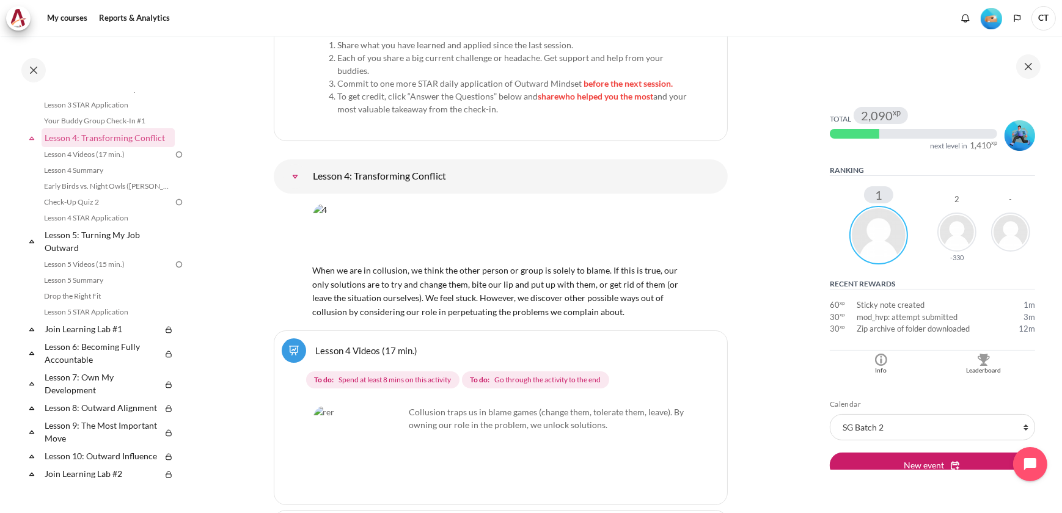
scroll to position [166, 0]
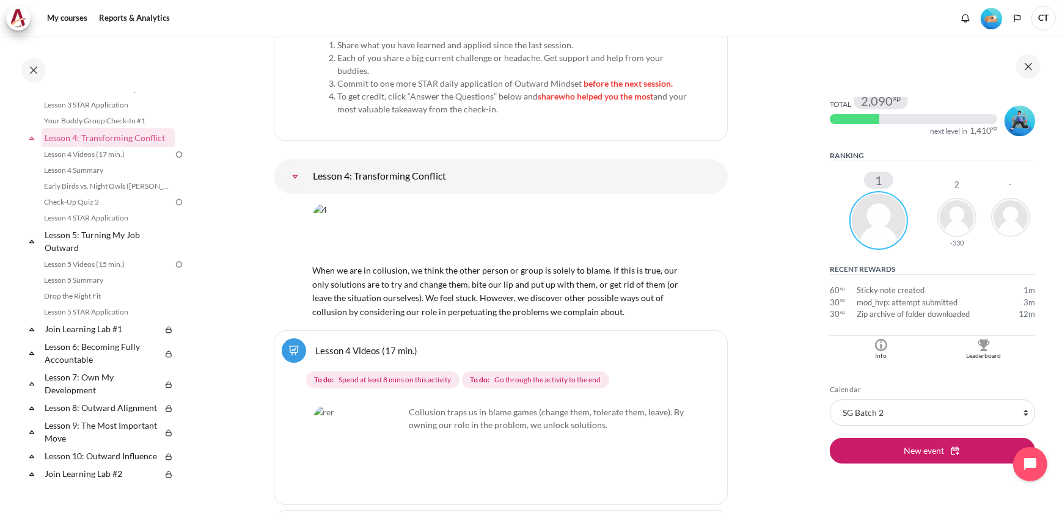
click at [949, 220] on img "Blocks" at bounding box center [956, 217] width 39 height 39
click at [957, 293] on td "Sticky note created" at bounding box center [931, 291] width 150 height 12
click at [937, 293] on td "Sticky note created" at bounding box center [931, 291] width 150 height 12
click at [935, 293] on td "Sticky note created" at bounding box center [931, 291] width 150 height 12
click at [933, 303] on td "mod_hvp: attempt submitted" at bounding box center [931, 303] width 150 height 12
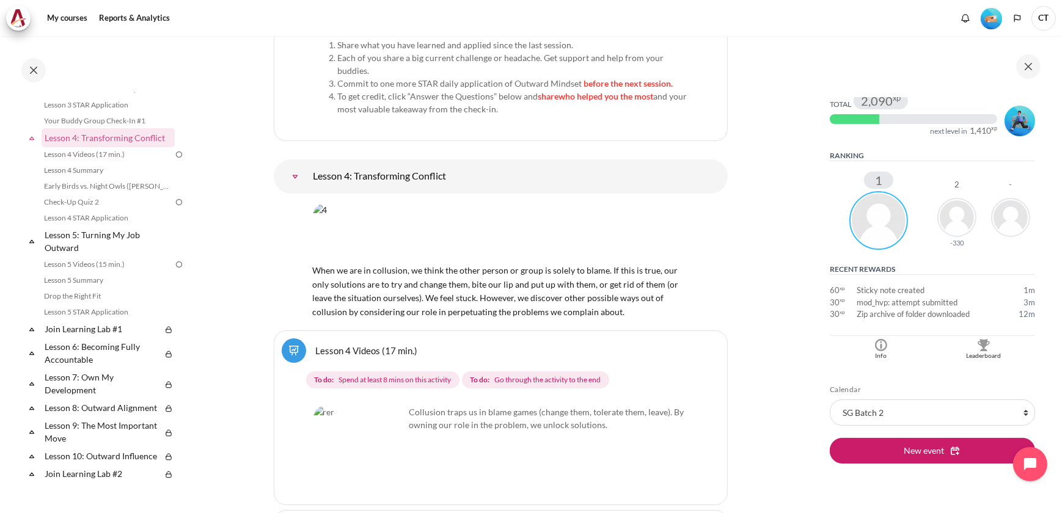
click at [932, 313] on td "Zip archive of folder downloaded" at bounding box center [931, 314] width 150 height 12
click at [977, 344] on img "Blocks" at bounding box center [983, 345] width 12 height 12
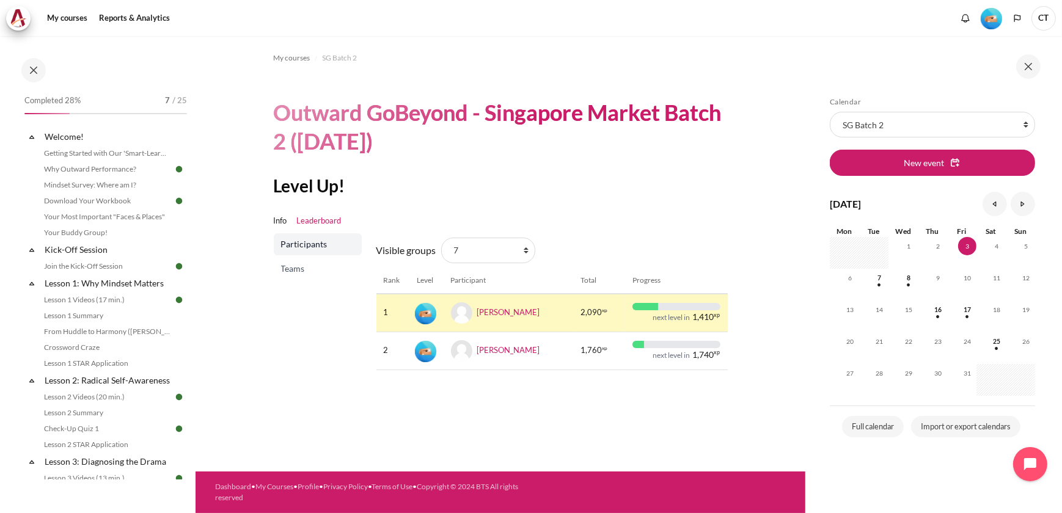
click at [704, 319] on span "1,410" at bounding box center [703, 317] width 21 height 9
click at [586, 309] on span "2,090" at bounding box center [590, 313] width 21 height 12
click at [526, 244] on select "All participants 7 1 1 2 2 3 3 4 4 5 5 6 6 7 HR" at bounding box center [488, 251] width 94 height 26
select select "0"
click at [441, 238] on select "All participants 7 1 1 2 2 3 3 4 4 5 5 6 6 7 HR" at bounding box center [488, 251] width 94 height 26
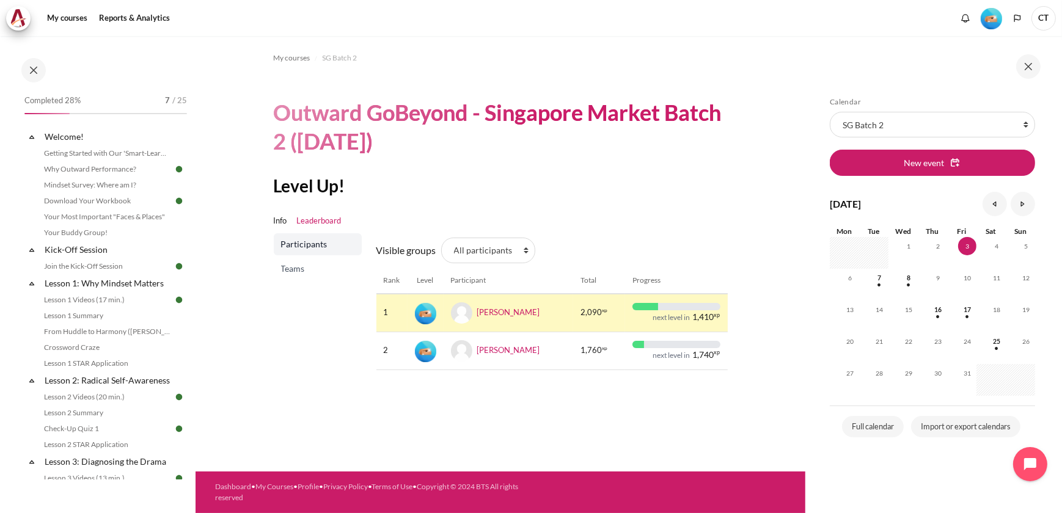
click at [304, 265] on span "Teams" at bounding box center [319, 269] width 76 height 12
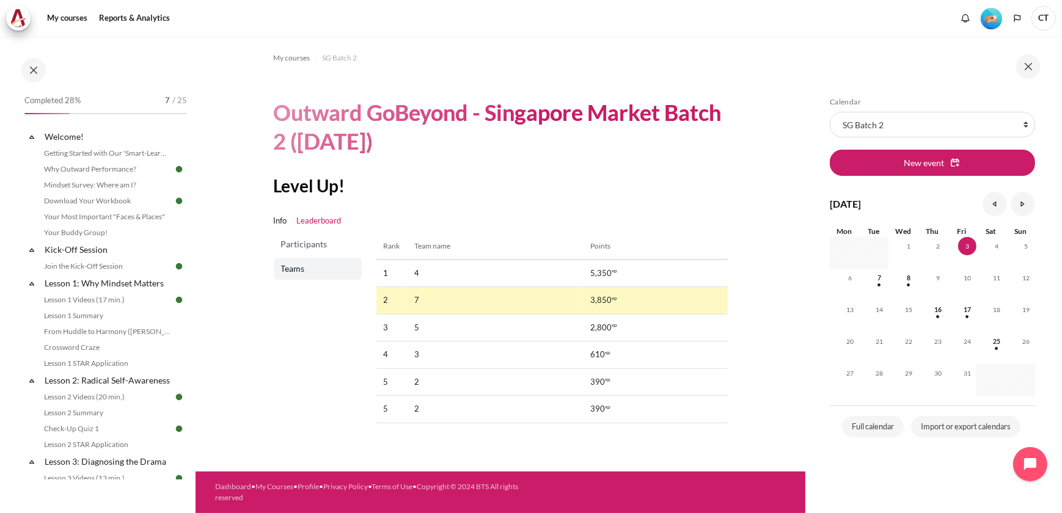
click at [317, 271] on span "Teams" at bounding box center [319, 269] width 76 height 12
click at [619, 274] on td "5,350 xp" at bounding box center [655, 273] width 144 height 27
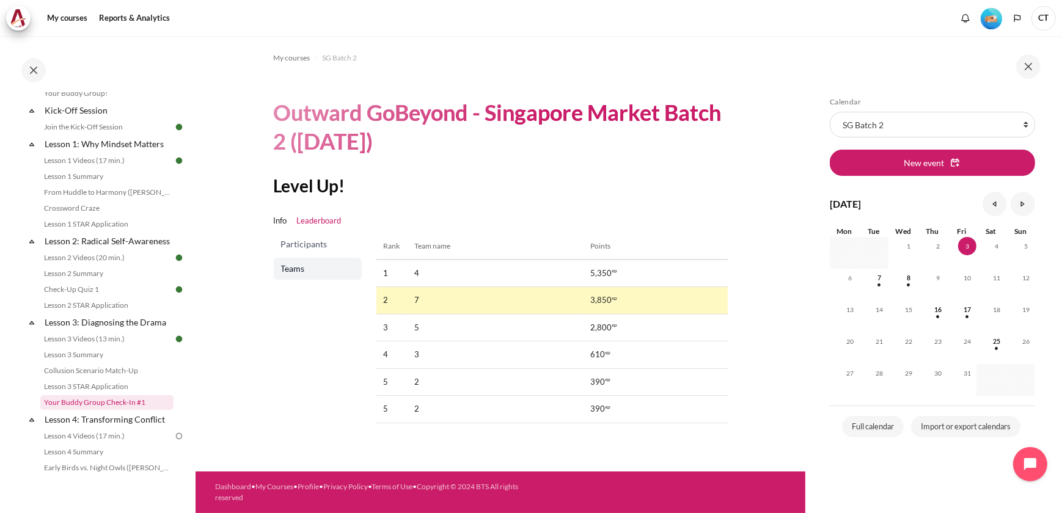
scroll to position [166, 0]
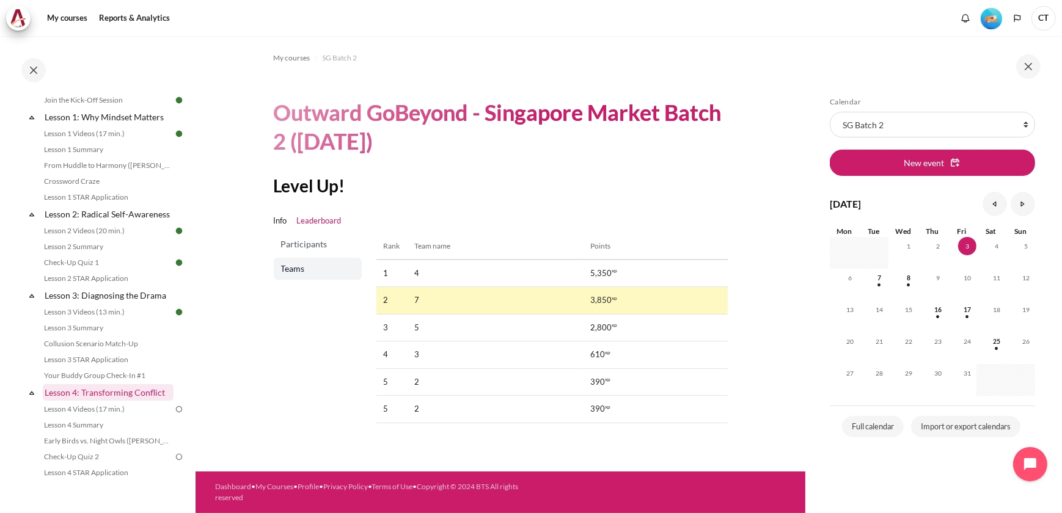
click at [145, 401] on link "Lesson 4: Transforming Conflict" at bounding box center [108, 392] width 131 height 16
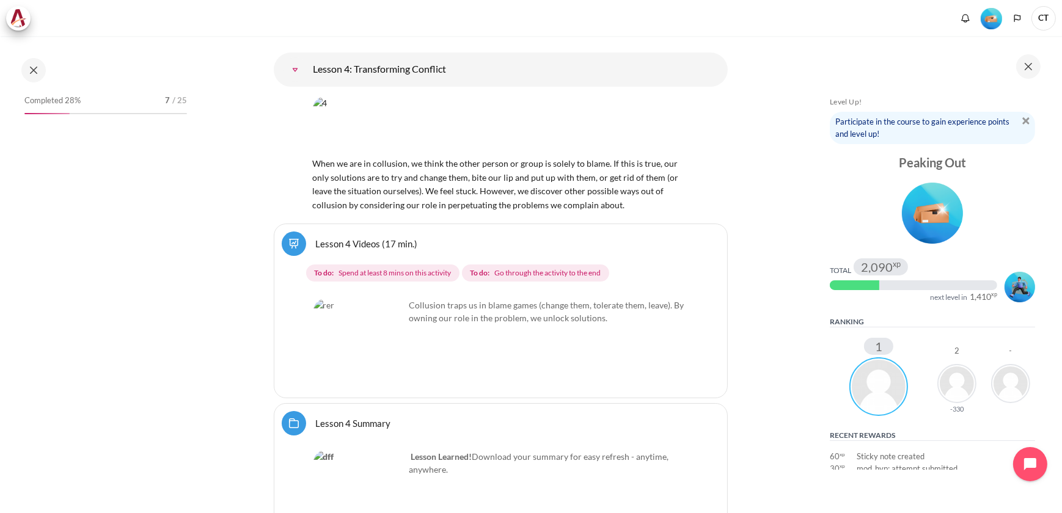
scroll to position [5501, 0]
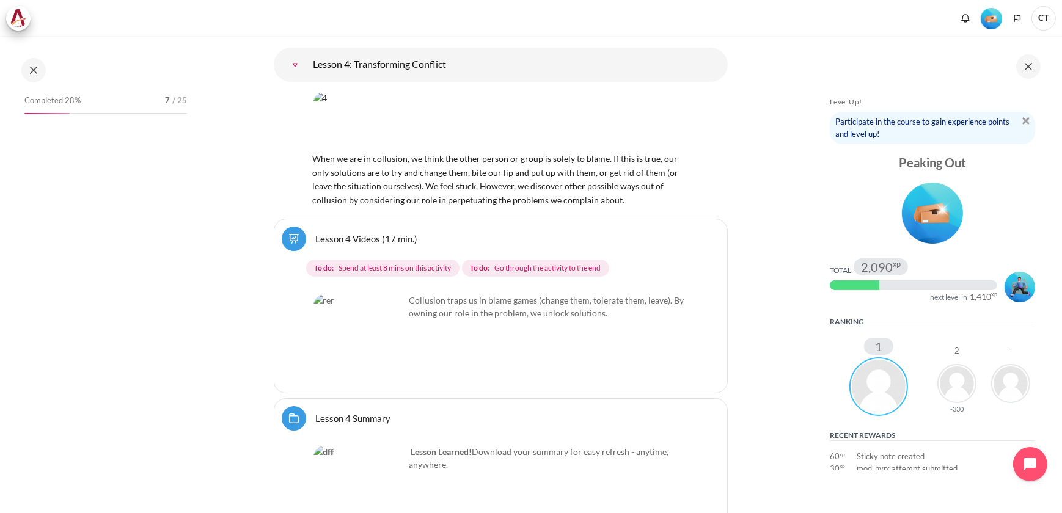
click at [387, 294] on img "Content" at bounding box center [359, 340] width 92 height 92
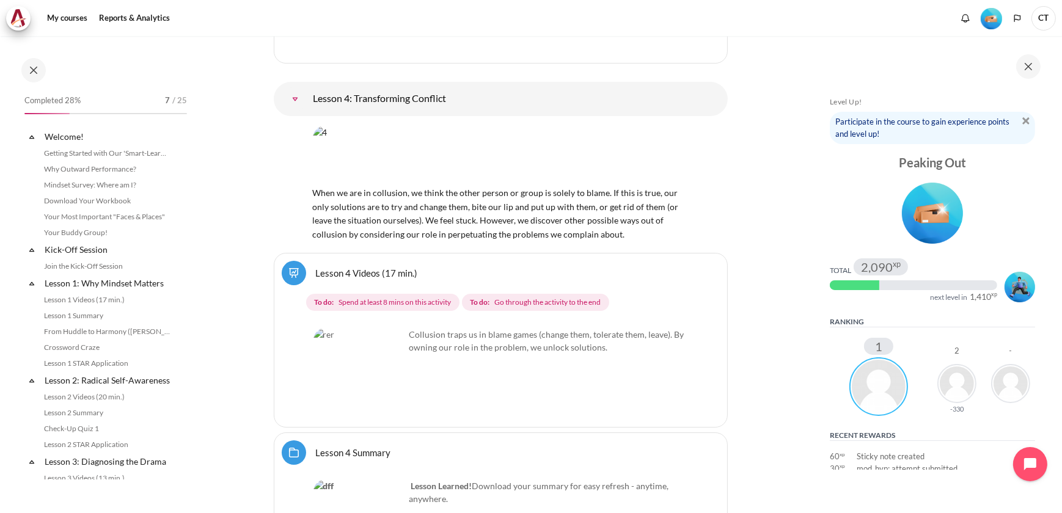
scroll to position [421, 0]
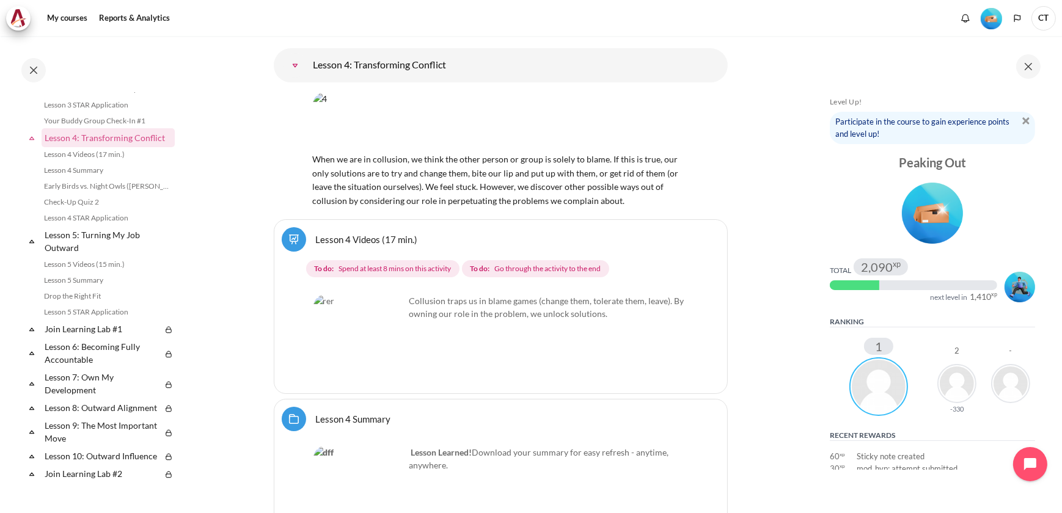
click at [316, 233] on link "Lesson 4 Videos (17 min.)" at bounding box center [367, 239] width 102 height 12
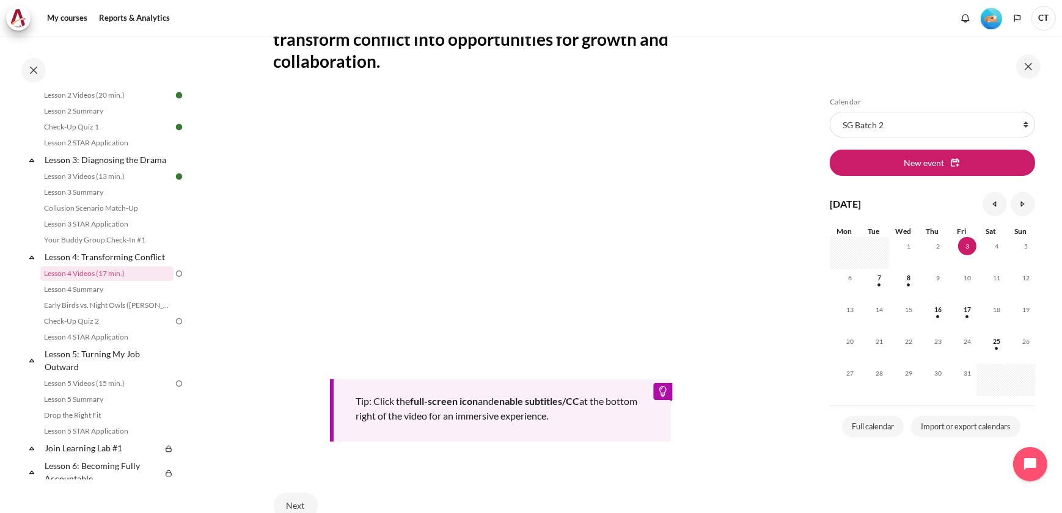
scroll to position [277, 0]
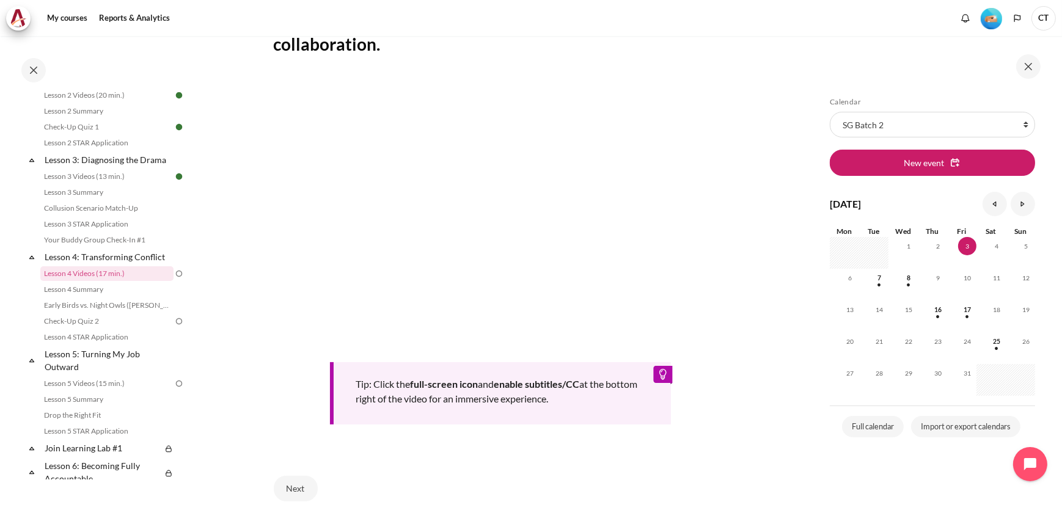
drag, startPoint x: 465, startPoint y: 456, endPoint x: 655, endPoint y: 498, distance: 194.1
drag, startPoint x: 655, startPoint y: 498, endPoint x: 298, endPoint y: 488, distance: 356.9
click at [298, 488] on button "Next" at bounding box center [296, 489] width 44 height 26
click at [295, 487] on button "Next" at bounding box center [296, 489] width 44 height 26
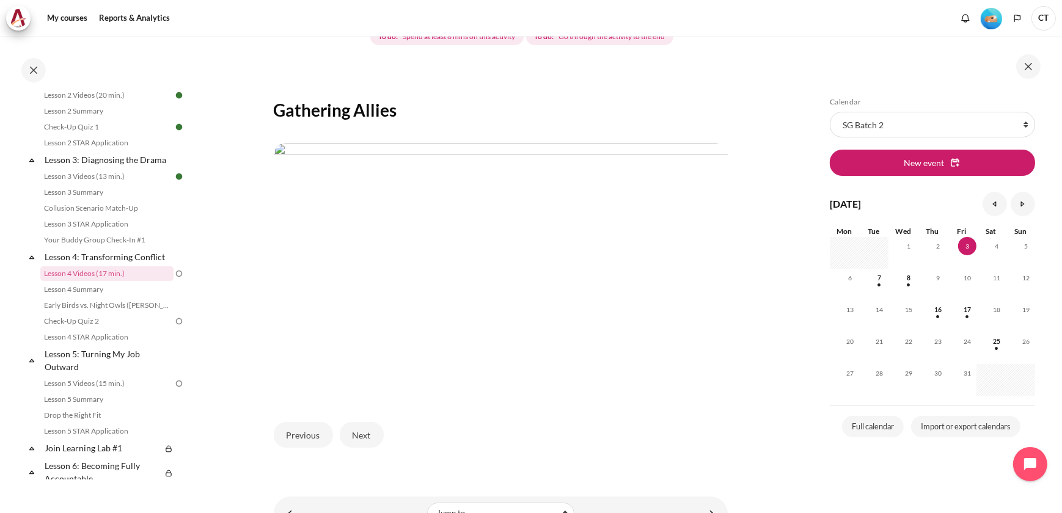
scroll to position [223, 0]
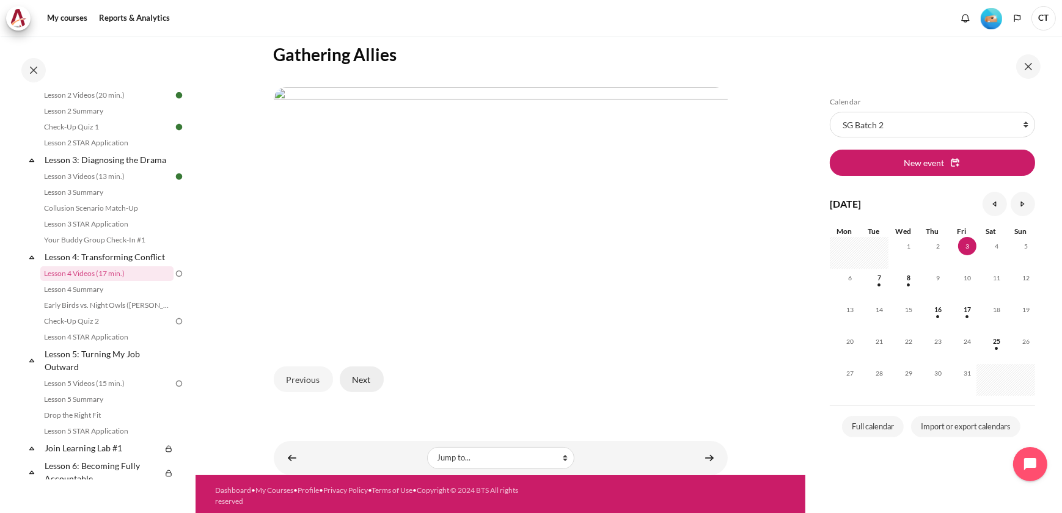
click at [370, 378] on button "Next" at bounding box center [362, 379] width 44 height 26
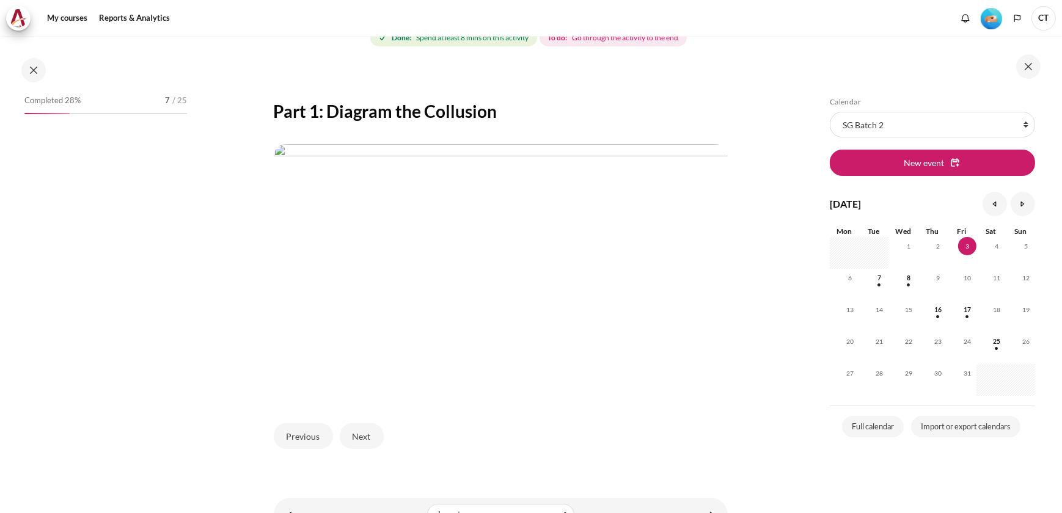
scroll to position [302, 0]
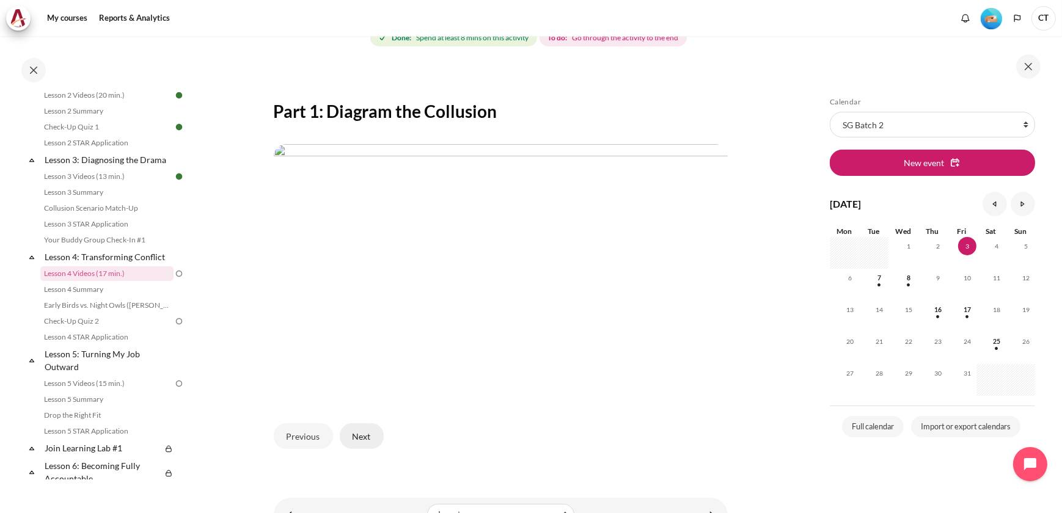
click at [366, 428] on button "Next" at bounding box center [362, 436] width 44 height 26
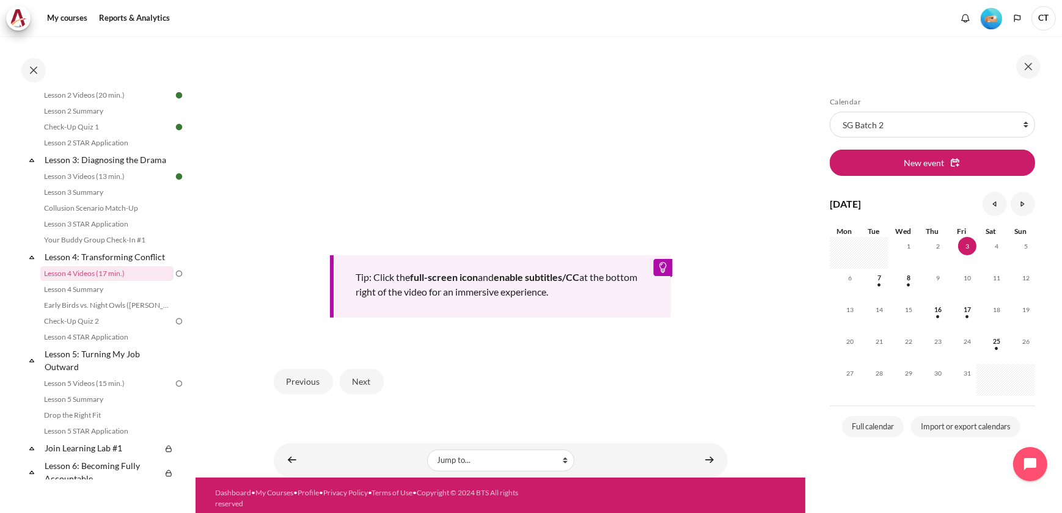
scroll to position [387, 0]
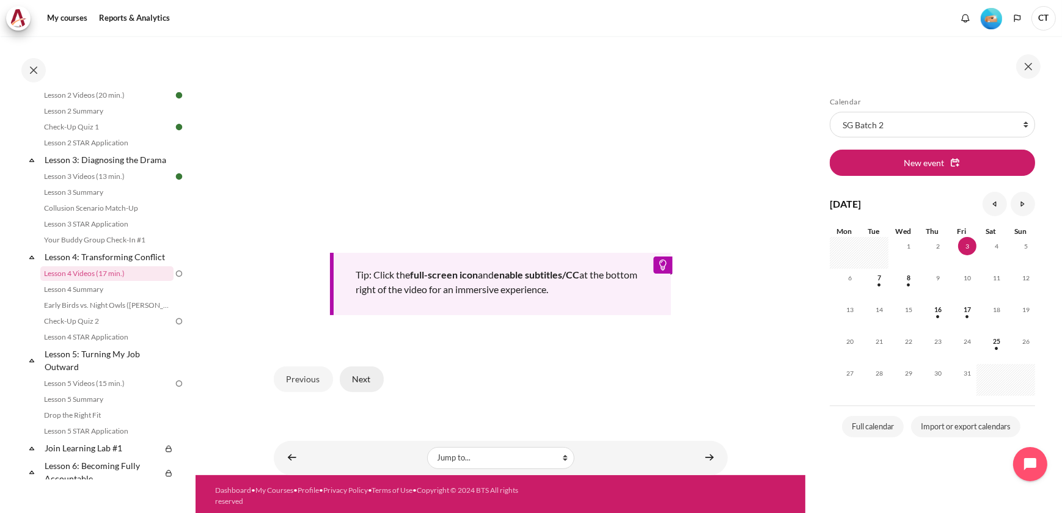
click at [371, 373] on button "Next" at bounding box center [362, 379] width 44 height 26
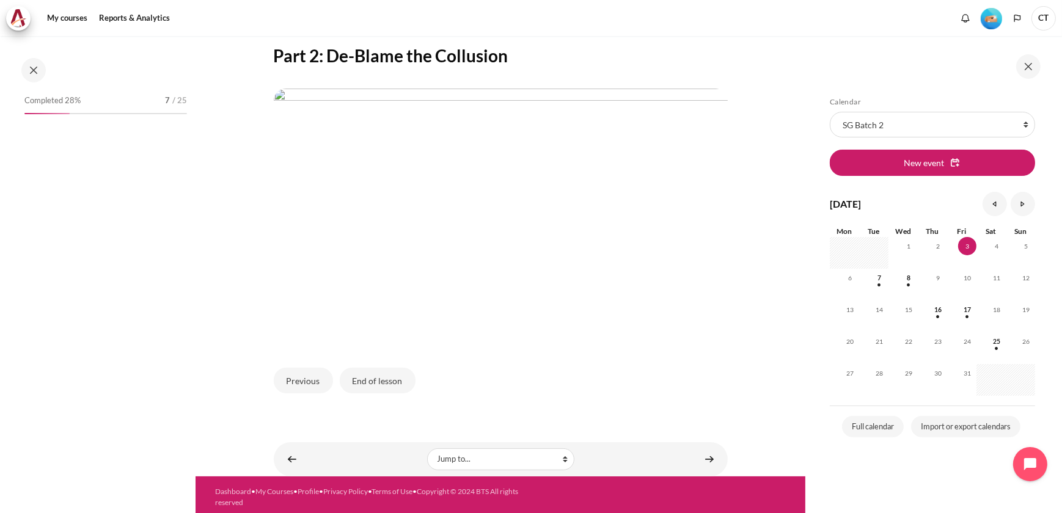
scroll to position [302, 0]
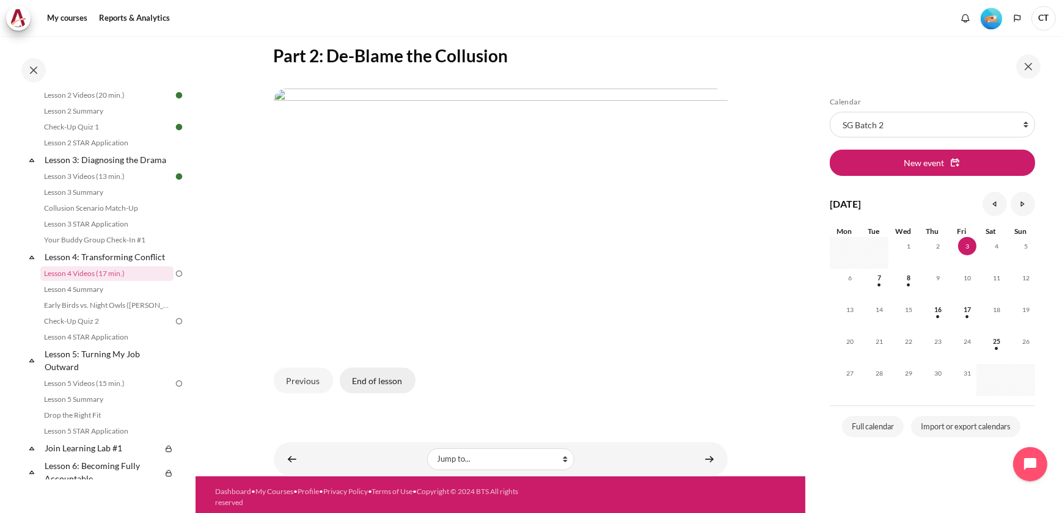
click at [384, 374] on button "End of lesson" at bounding box center [378, 381] width 76 height 26
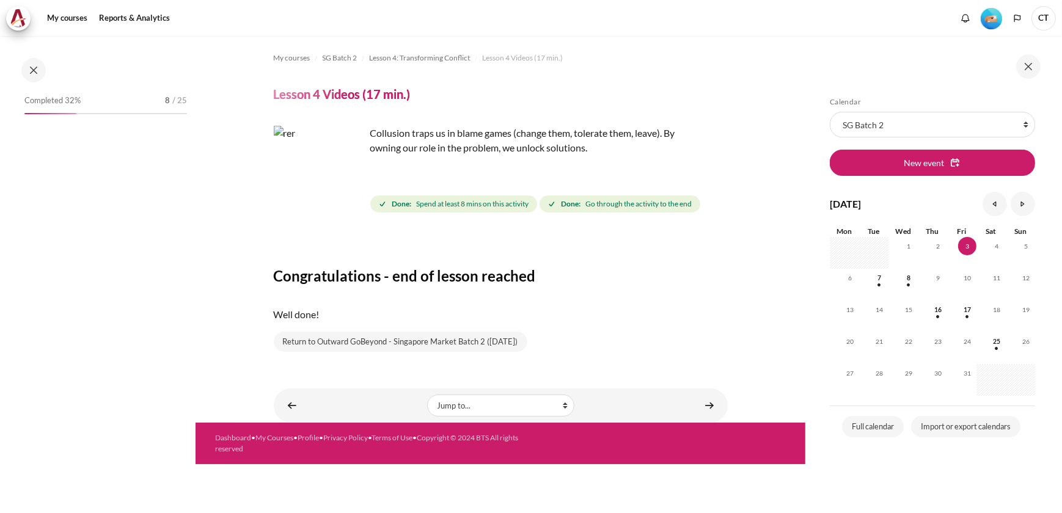
scroll to position [302, 0]
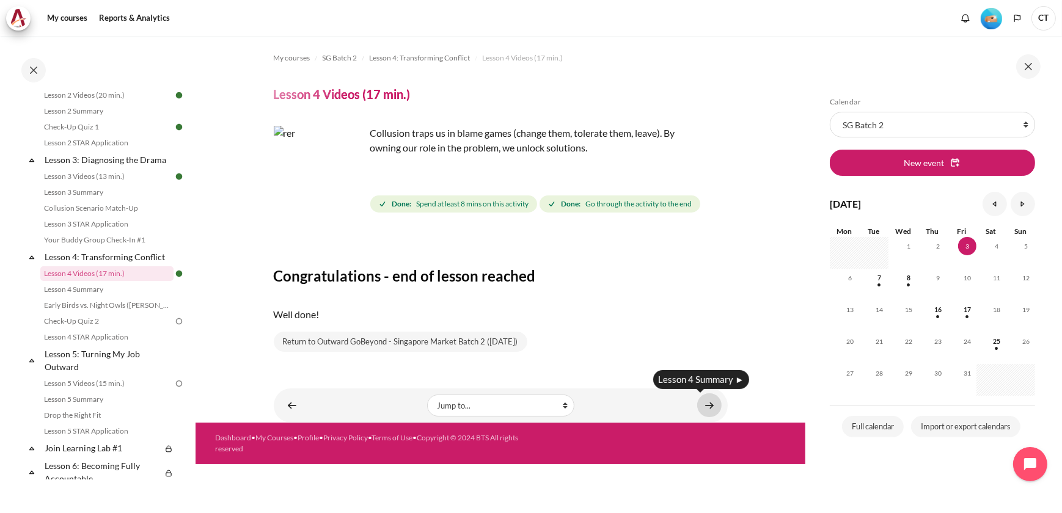
click at [708, 402] on link "Content" at bounding box center [709, 405] width 24 height 24
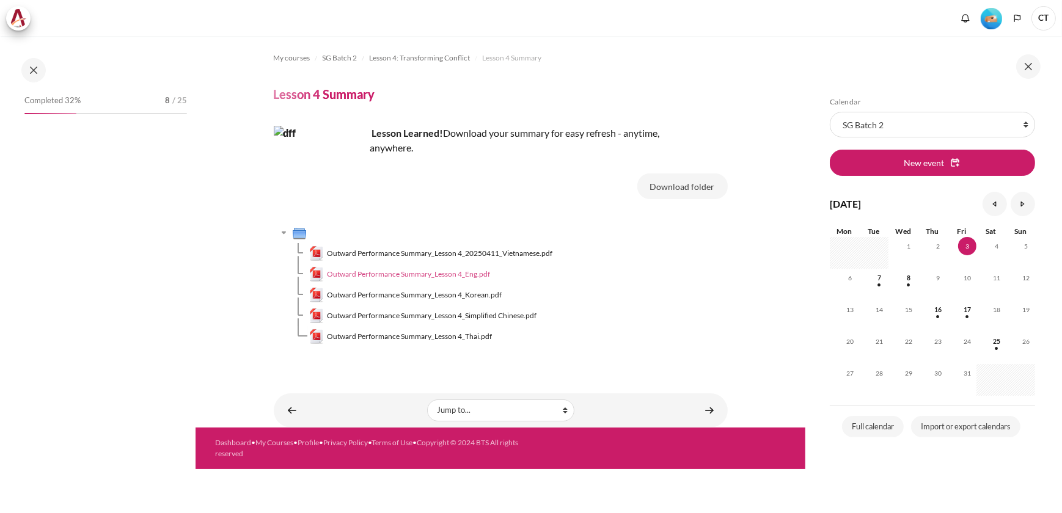
click at [459, 272] on span "Outward Performance Summary_Lesson 4_Eng.pdf" at bounding box center [408, 274] width 163 height 11
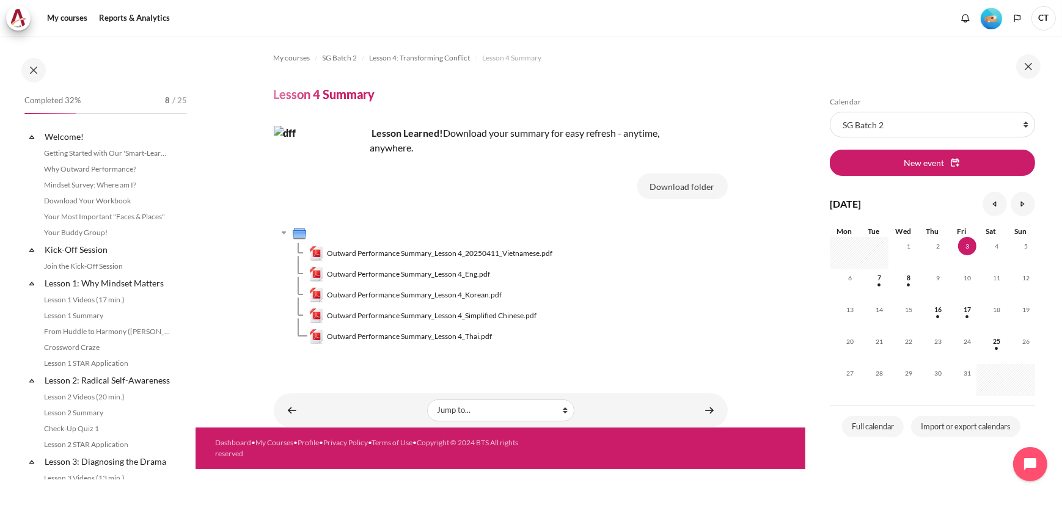
scroll to position [318, 0]
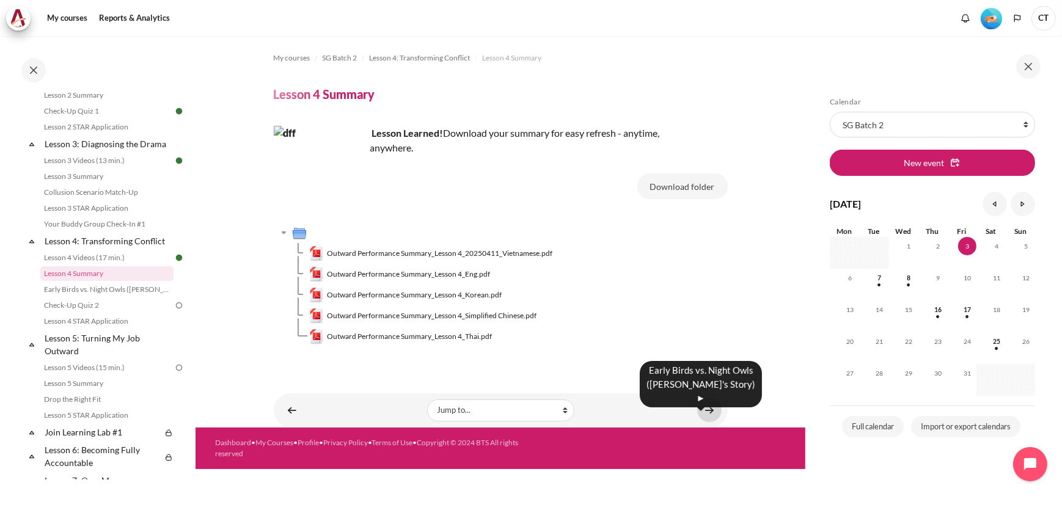
click at [712, 405] on link "Content" at bounding box center [709, 410] width 24 height 24
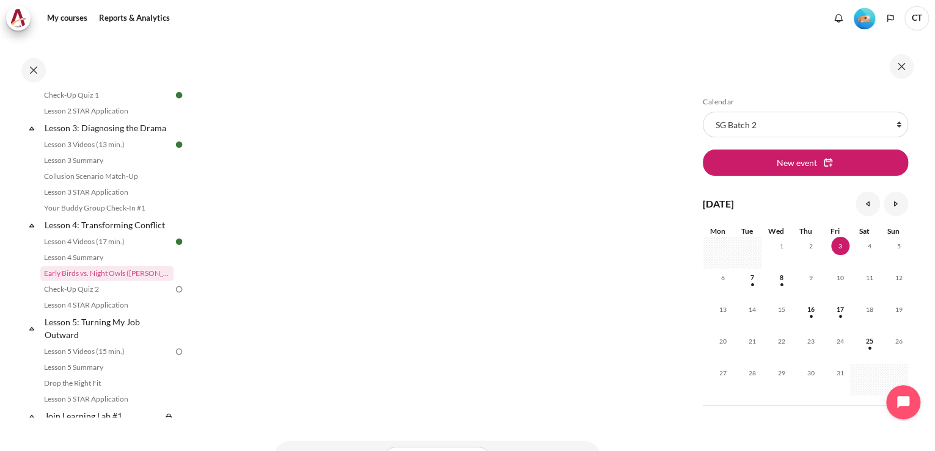
scroll to position [462, 0]
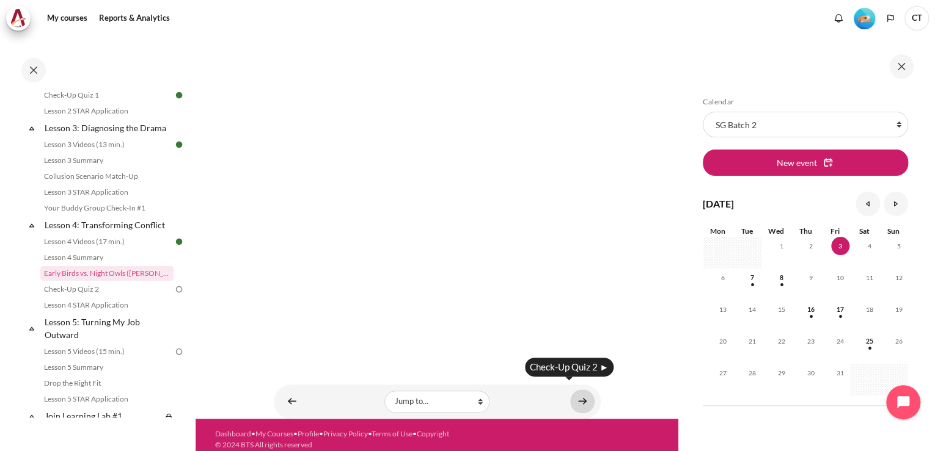
click at [570, 390] on link "Content" at bounding box center [582, 402] width 24 height 24
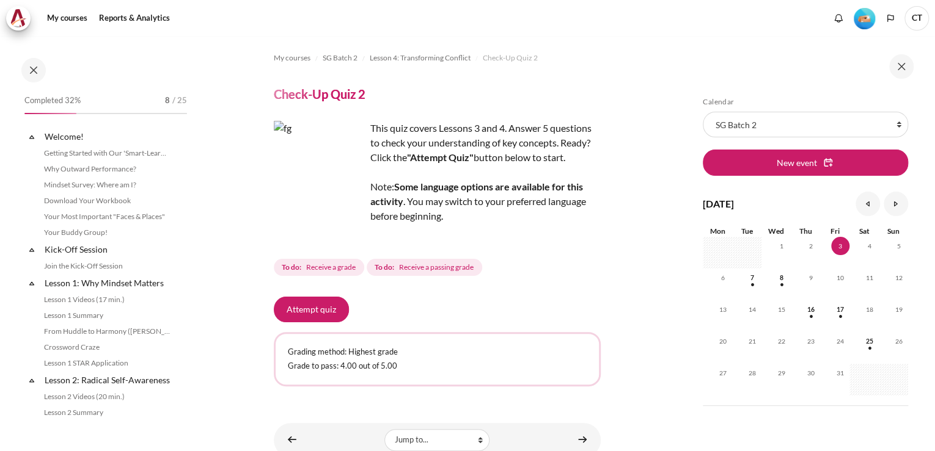
scroll to position [381, 0]
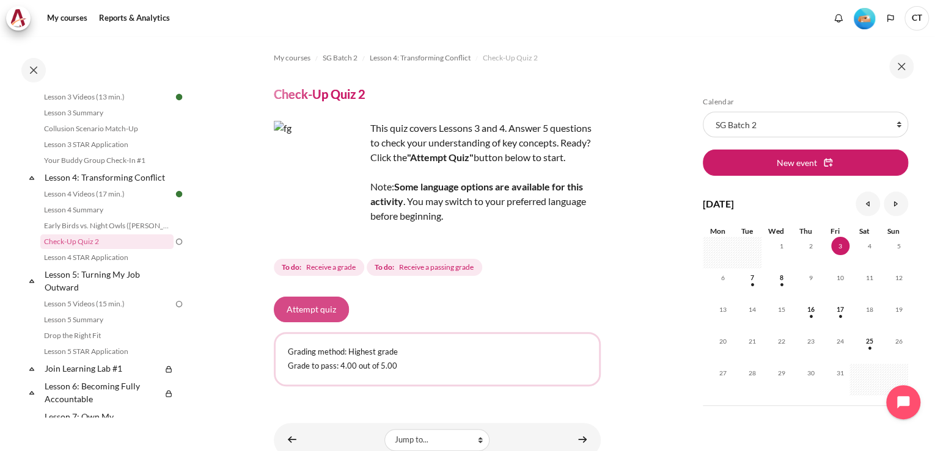
click at [330, 308] on button "Attempt quiz" at bounding box center [311, 310] width 75 height 26
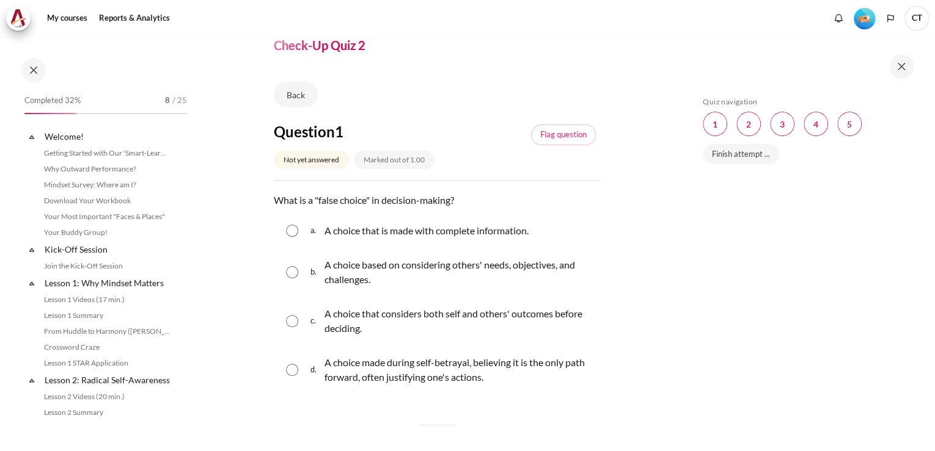
scroll to position [381, 0]
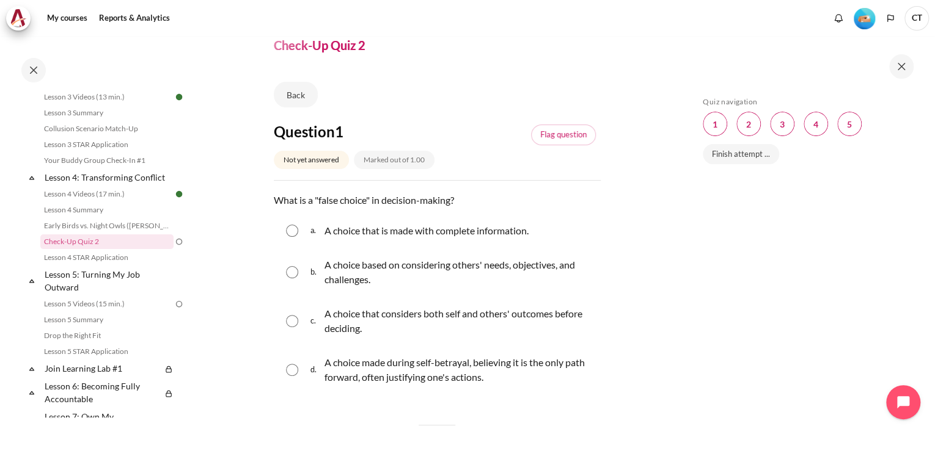
click at [560, 322] on p "A choice that considers both self and others' outcomes before deciding." at bounding box center [459, 321] width 270 height 29
radio input "true"
click at [564, 365] on p "A choice made during self-betrayal, believing it is the only path forward, ofte…" at bounding box center [459, 369] width 270 height 29
radio input "true"
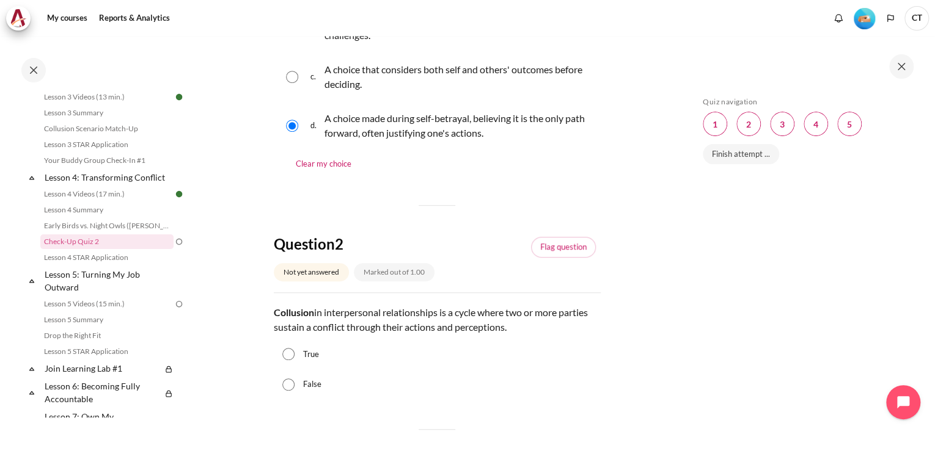
scroll to position [342, 0]
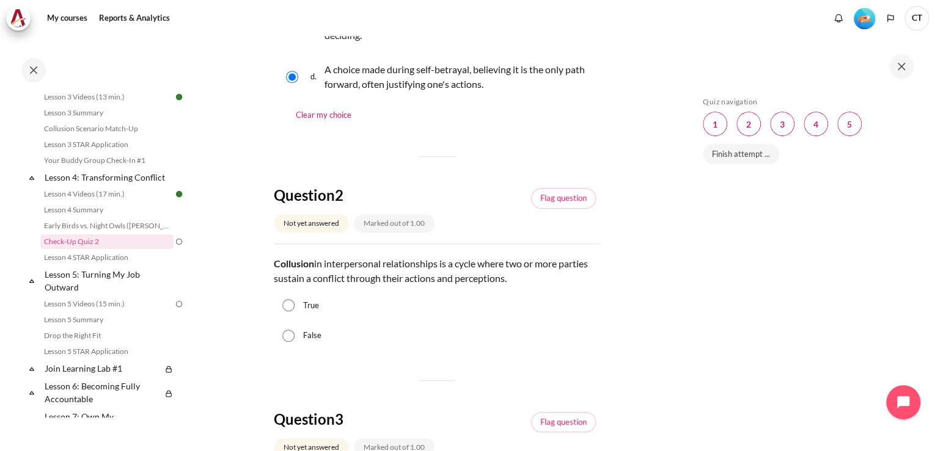
click at [310, 311] on div "True" at bounding box center [437, 306] width 327 height 31
click at [293, 310] on input "True" at bounding box center [288, 305] width 12 height 12
radio input "true"
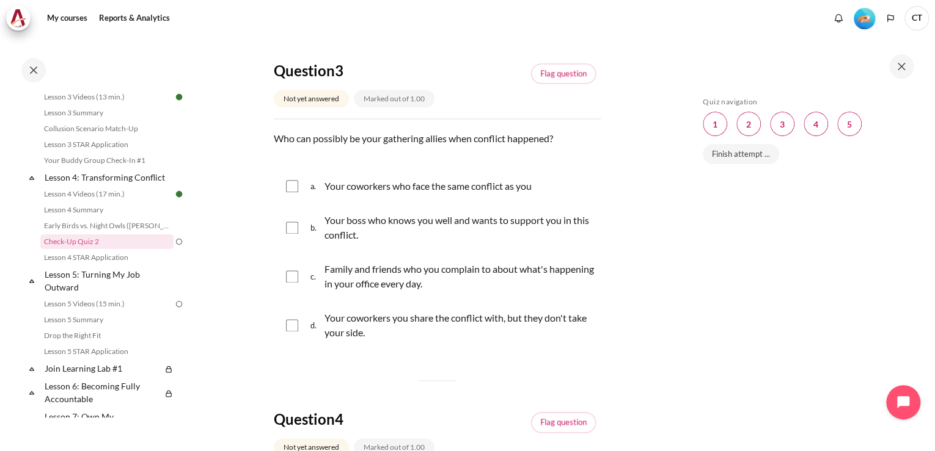
scroll to position [733, 0]
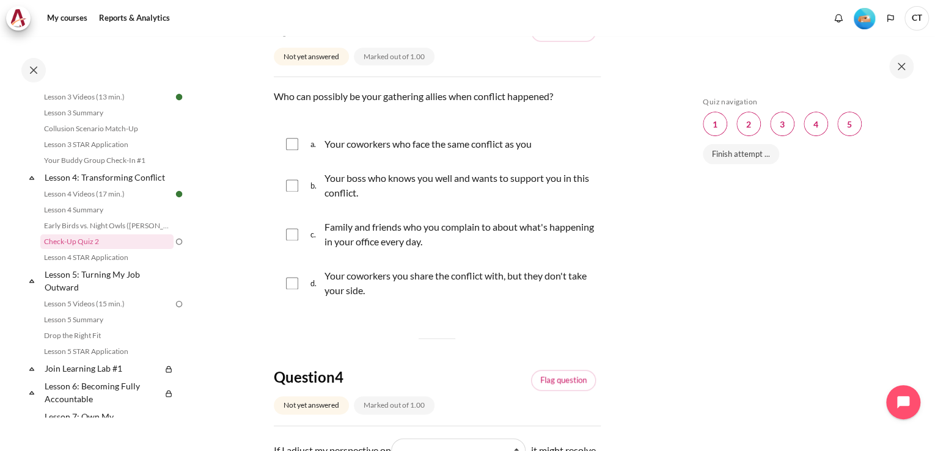
click at [292, 186] on input "Content" at bounding box center [292, 186] width 12 height 12
checkbox input "true"
click at [288, 142] on input "Content" at bounding box center [292, 144] width 12 height 12
checkbox input "true"
click at [292, 237] on input "Content" at bounding box center [292, 234] width 12 height 12
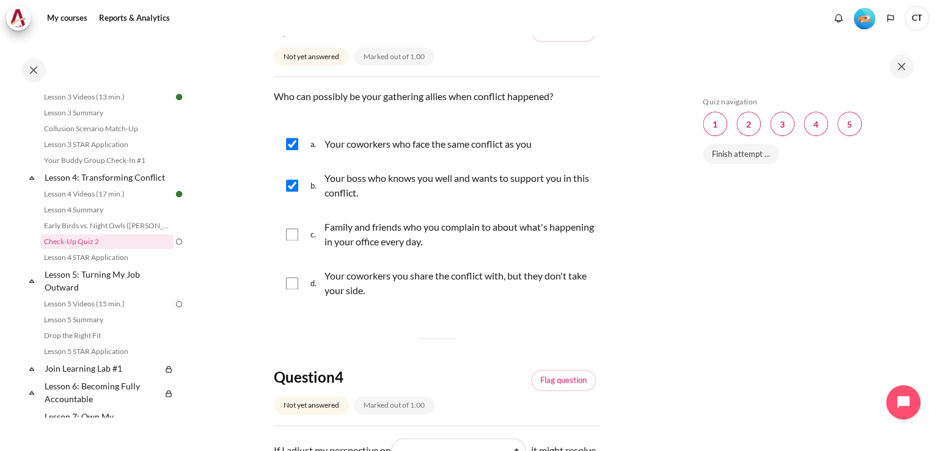
checkbox input "true"
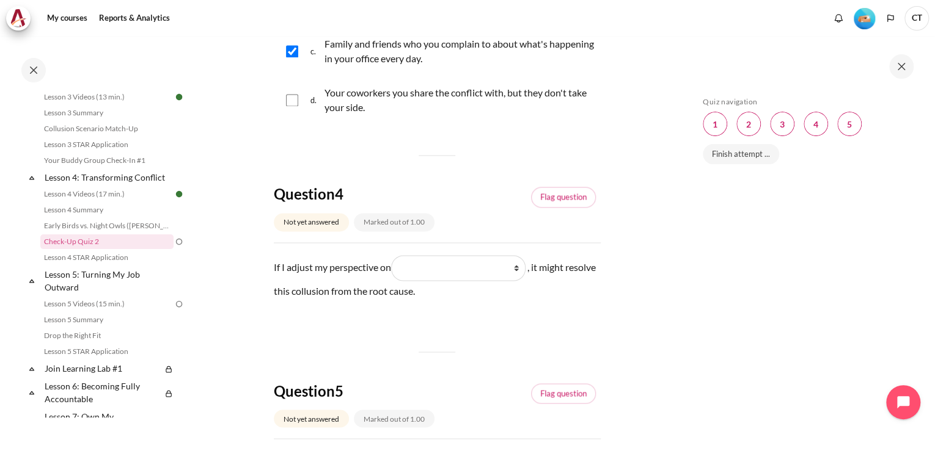
scroll to position [928, 0]
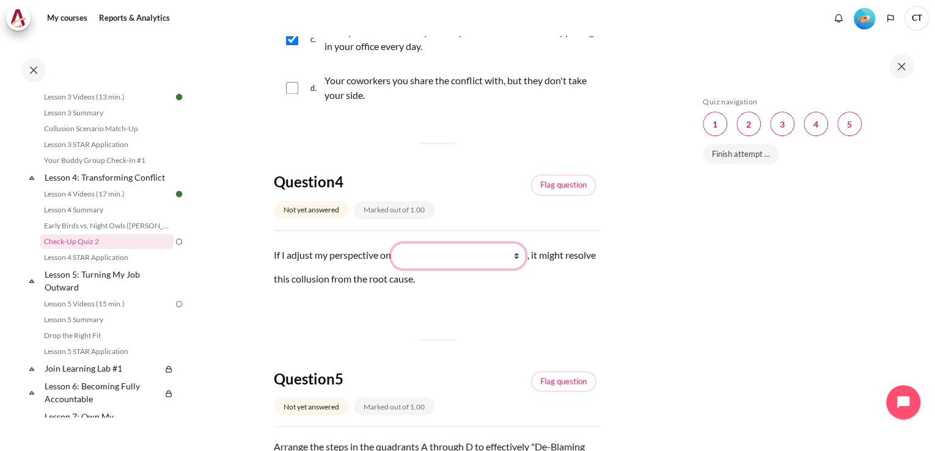
click at [510, 263] on select "What they do What I see and feel about what they do What I do What they see and…" at bounding box center [458, 256] width 134 height 26
click at [524, 259] on select "What they do What I see and feel about what they do What I do What they see and…" at bounding box center [458, 256] width 134 height 26
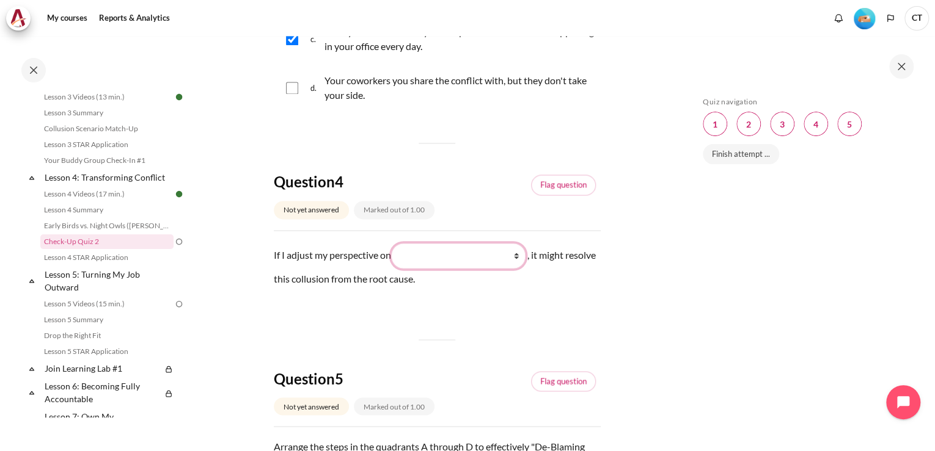
select select "2"
click at [395, 243] on select "What they do What I see and feel about what they do What I do What they see and…" at bounding box center [458, 256] width 134 height 26
click at [571, 287] on p "If I adjust my perspective on Blank 1 Question 4 What they do What I see and fe…" at bounding box center [437, 265] width 327 height 45
click at [523, 259] on select "What they do What I see and feel about what they do What I do What they see and…" at bounding box center [458, 256] width 134 height 26
click at [523, 260] on select "What they do What I see and feel about what they do What I do What they see and…" at bounding box center [458, 256] width 134 height 26
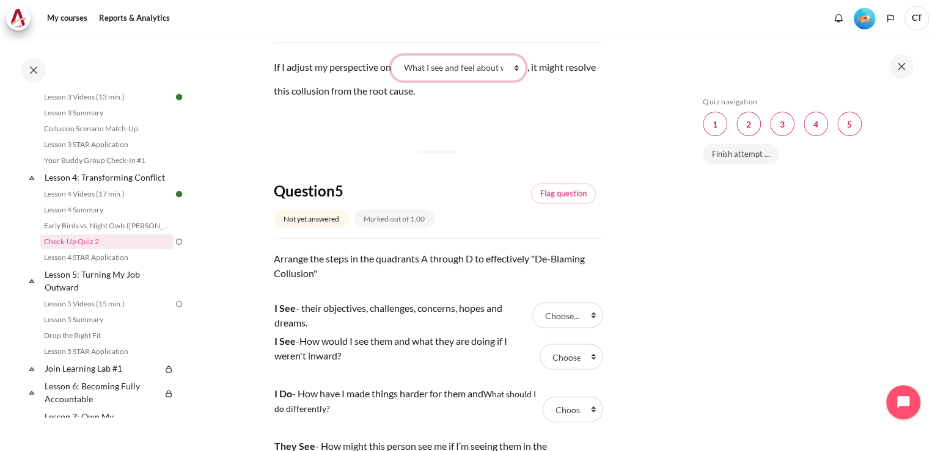
scroll to position [1173, 0]
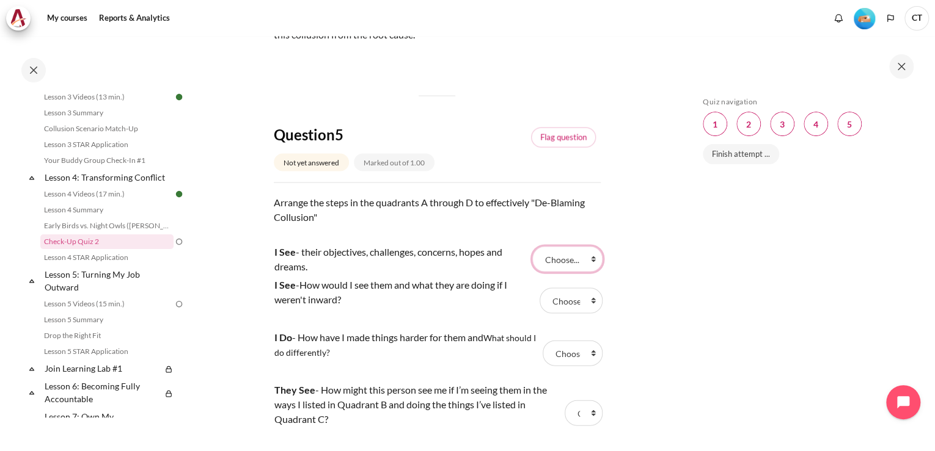
click at [569, 262] on select "Choose... A D B C" at bounding box center [567, 259] width 70 height 26
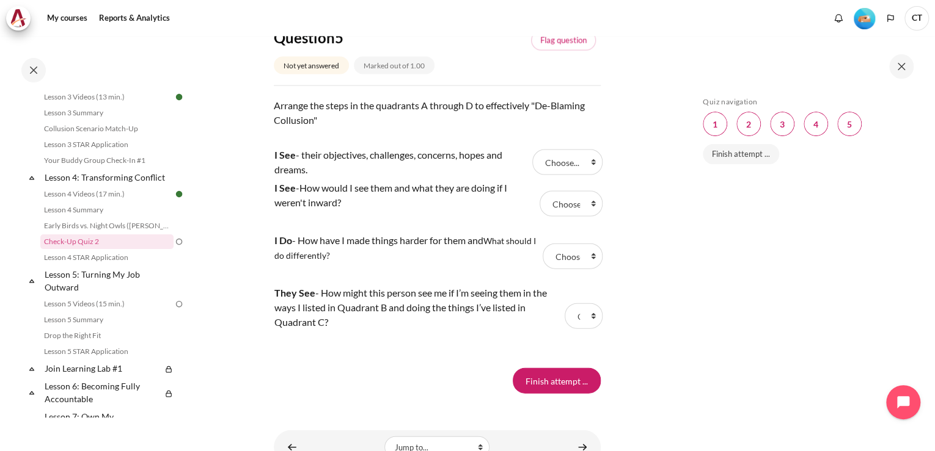
scroll to position [1226, 0]
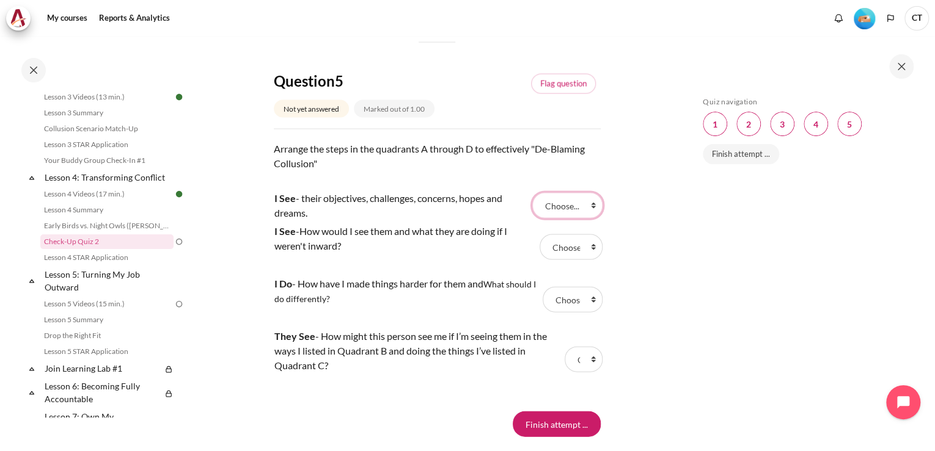
click at [569, 211] on select "Choose... A D B C" at bounding box center [567, 206] width 70 height 26
click at [571, 211] on select "Choose... A D B C" at bounding box center [567, 206] width 70 height 26
click at [694, 230] on div "Skip Quiz navigation Quiz navigation Question 1 This page Question 2 This page …" at bounding box center [806, 243] width 257 height 415
click at [583, 203] on select "Choose... A D B C" at bounding box center [567, 206] width 70 height 26
select select "1"
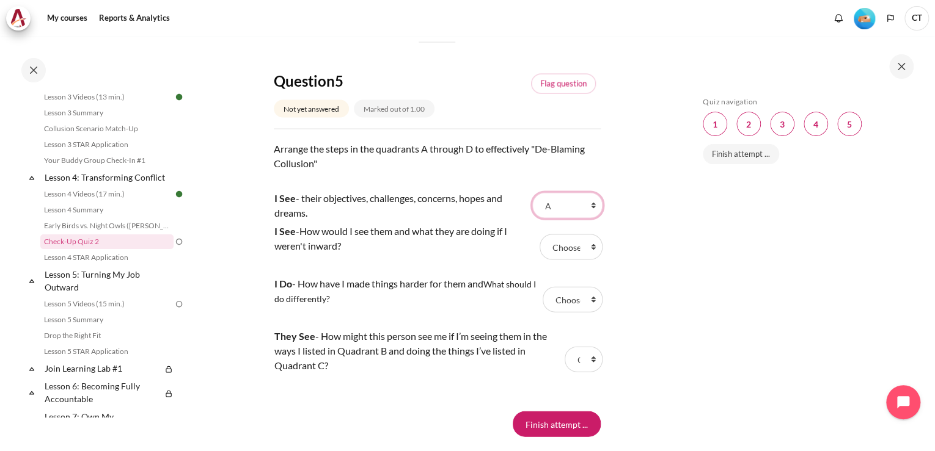
click at [532, 193] on select "Choose... A D B C" at bounding box center [567, 206] width 70 height 26
click at [594, 364] on select "Choose... A D B C" at bounding box center [583, 360] width 38 height 26
select select "2"
click at [564, 347] on select "Choose... A D B C" at bounding box center [583, 360] width 38 height 26
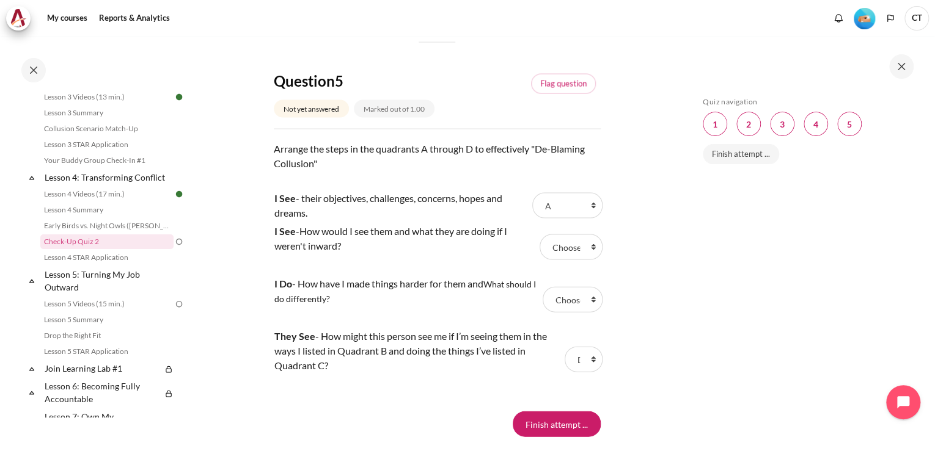
click at [591, 257] on td "Answer 2 Question 5 Choose... A D B C" at bounding box center [568, 247] width 64 height 27
click at [590, 250] on select "Choose... A D B C" at bounding box center [570, 248] width 63 height 26
select select "4"
click at [539, 235] on select "Choose... A D B C" at bounding box center [570, 248] width 63 height 26
click at [581, 304] on select "Choose... A D B C" at bounding box center [572, 300] width 60 height 26
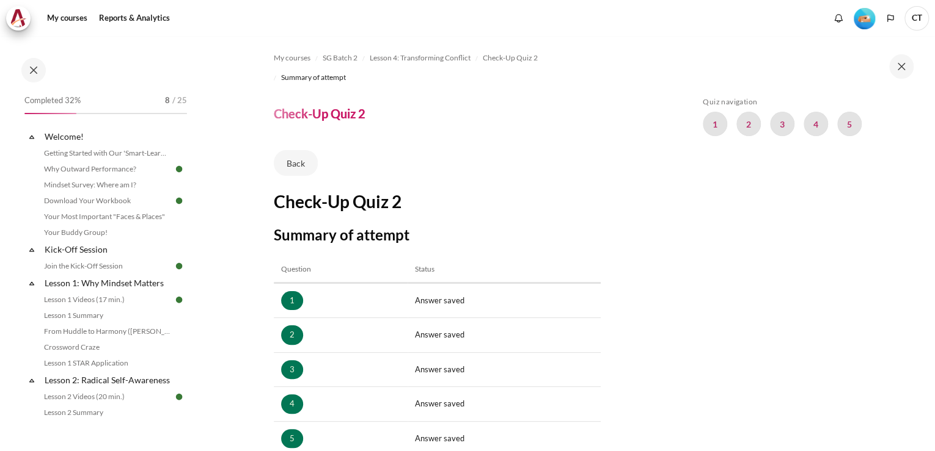
scroll to position [206, 0]
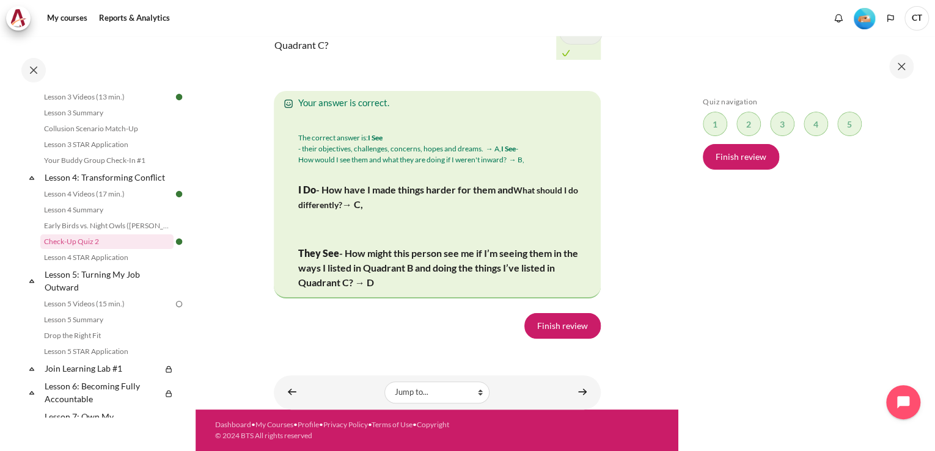
scroll to position [2507, 0]
click at [563, 318] on link "Finish review" at bounding box center [562, 326] width 76 height 26
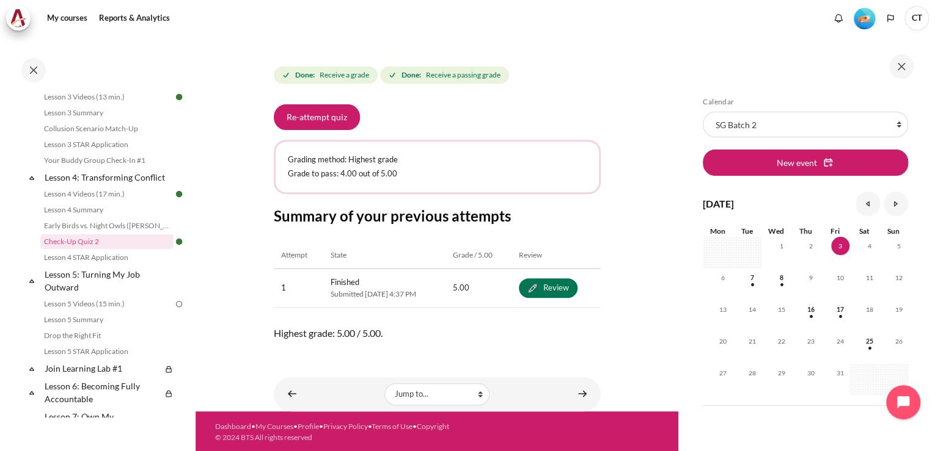
scroll to position [200, 0]
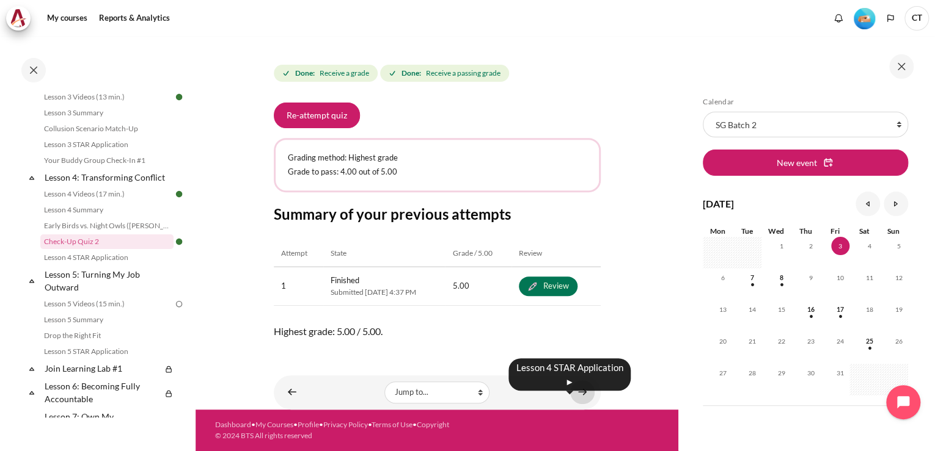
click at [581, 396] on link "Content" at bounding box center [582, 393] width 24 height 24
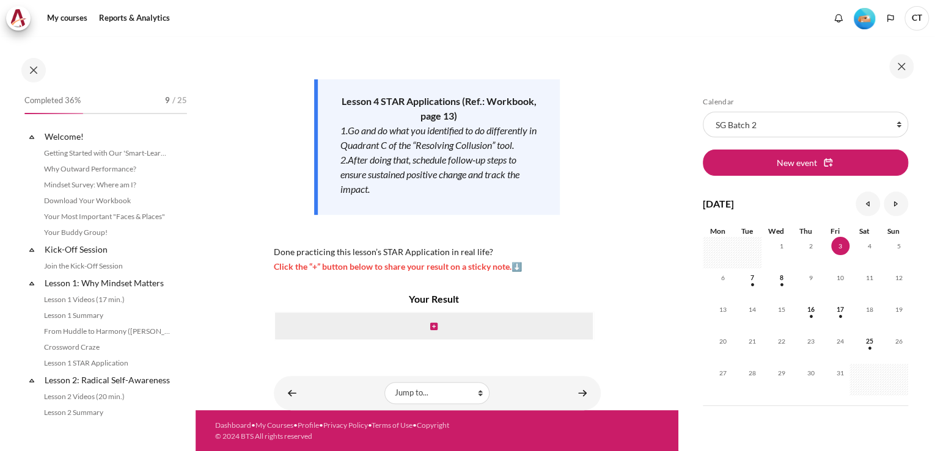
scroll to position [398, 0]
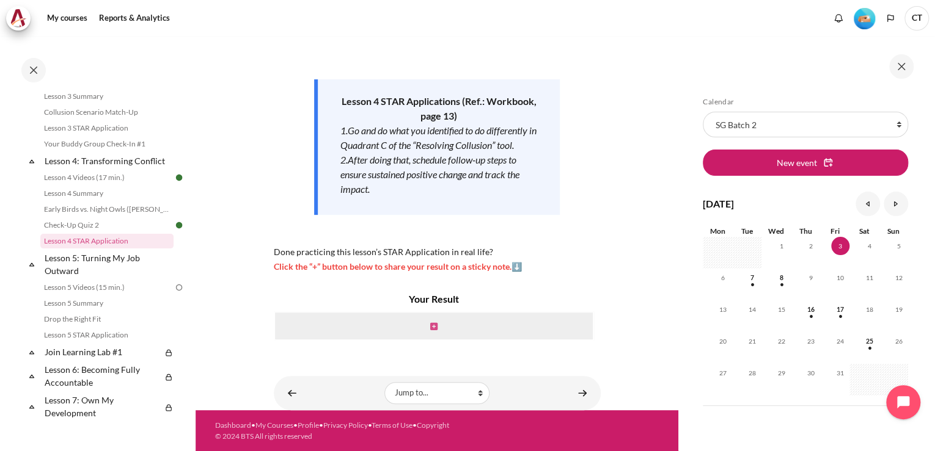
click at [431, 327] on icon "Content" at bounding box center [433, 326] width 7 height 9
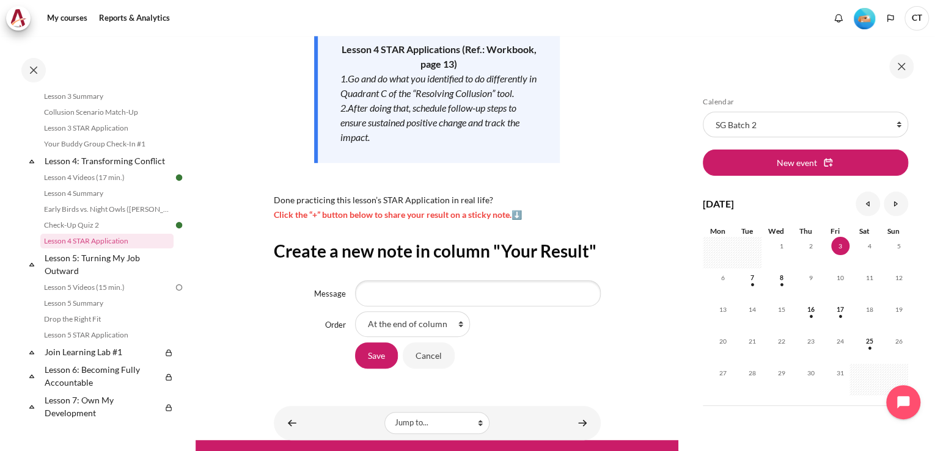
scroll to position [195, 0]
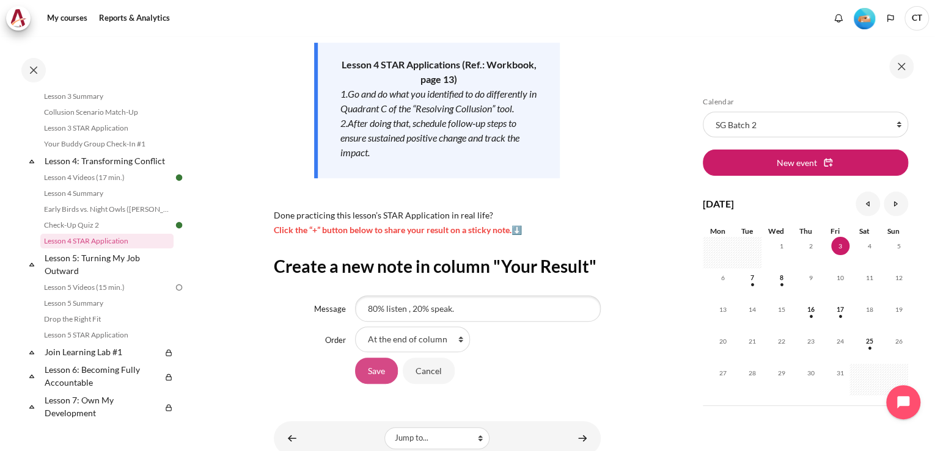
type input "80% listen , 20% speak."
click at [373, 384] on input "Save" at bounding box center [376, 371] width 43 height 26
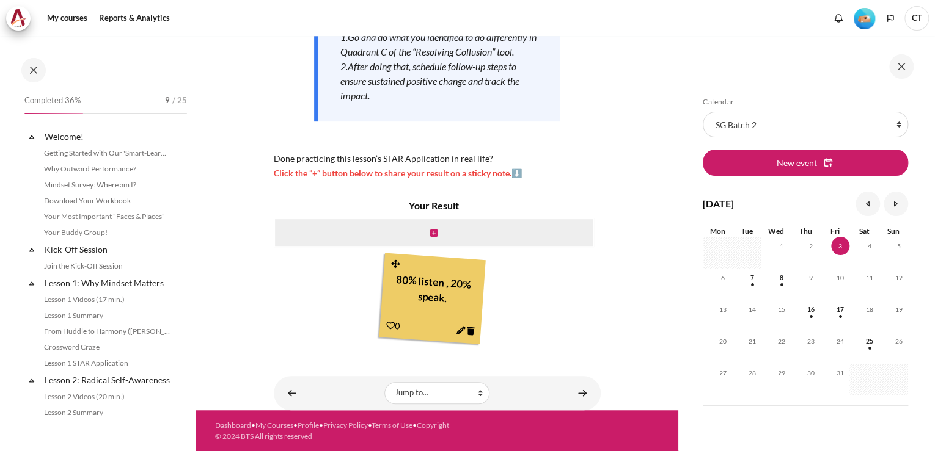
scroll to position [398, 0]
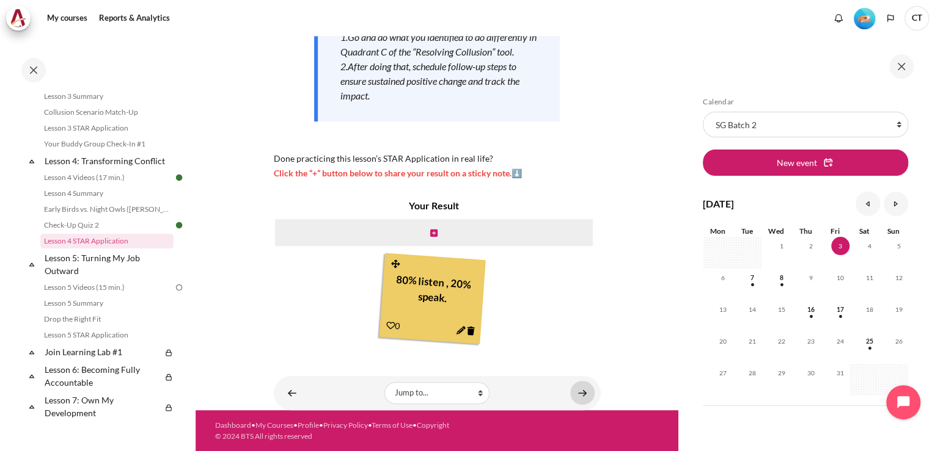
click at [582, 394] on body "Skip to main content Open course index Completed 36% 9 / 25 Expand Collapse" at bounding box center [467, 225] width 935 height 451
click at [611, 321] on section "My courses SG Batch 2 Lesson 4: Transforming Conflict Lesson 4 STAR Application…" at bounding box center [436, 97] width 483 height 627
drag, startPoint x: 583, startPoint y: 382, endPoint x: 577, endPoint y: 392, distance: 11.4
click at [577, 392] on div "Lesson 5 Videos (15 min.) ►" at bounding box center [570, 389] width 122 height 40
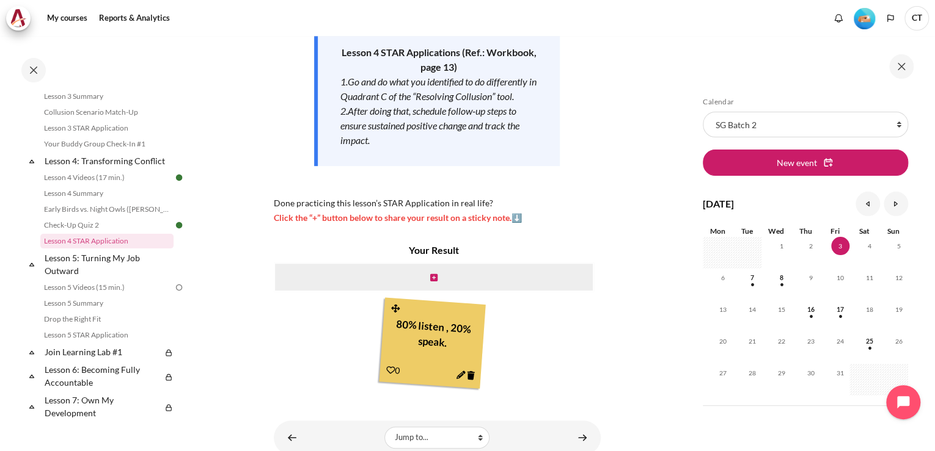
scroll to position [252, 0]
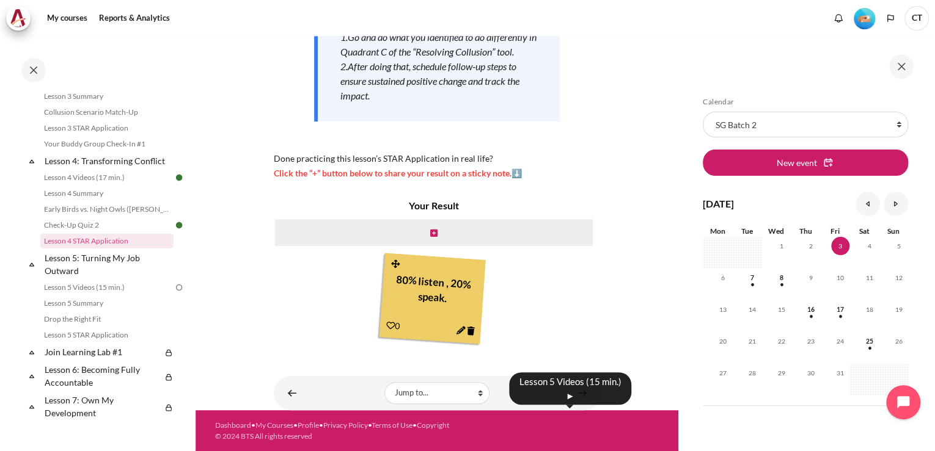
click at [578, 392] on body "Skip to main content Open course index Completed 36% 9 / 25 Expand Collapse" at bounding box center [467, 225] width 935 height 451
click at [578, 392] on div "Lesson 5 Videos (15 min.) ►" at bounding box center [570, 389] width 122 height 40
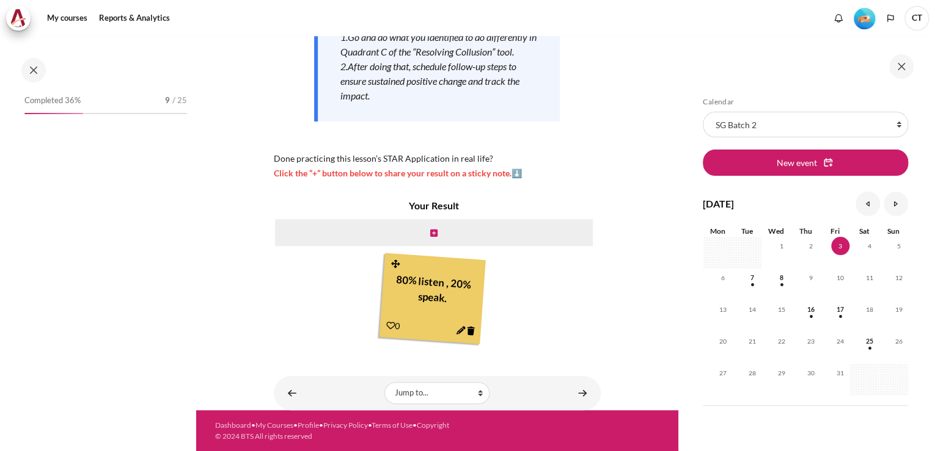
scroll to position [398, 0]
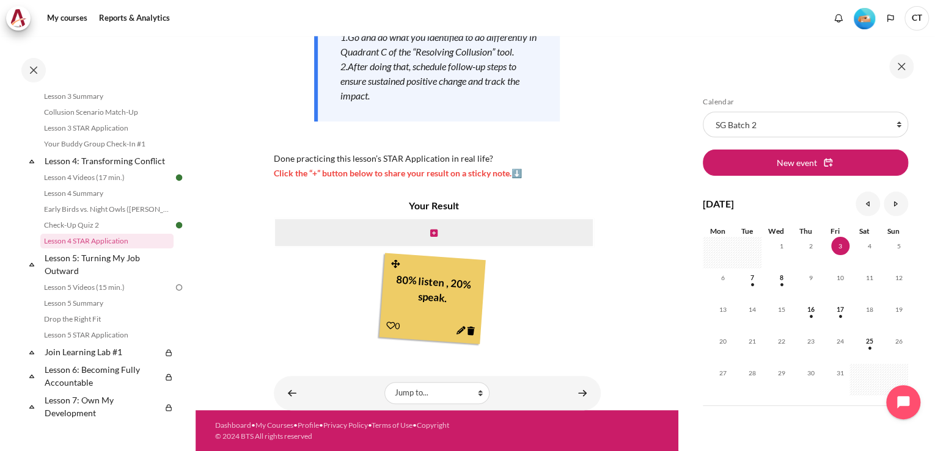
click at [574, 392] on div "Lesson 5 Videos (15 min.) ►" at bounding box center [570, 389] width 122 height 40
click at [122, 269] on link "Lesson 5: Turning My Job Outward" at bounding box center [108, 264] width 131 height 29
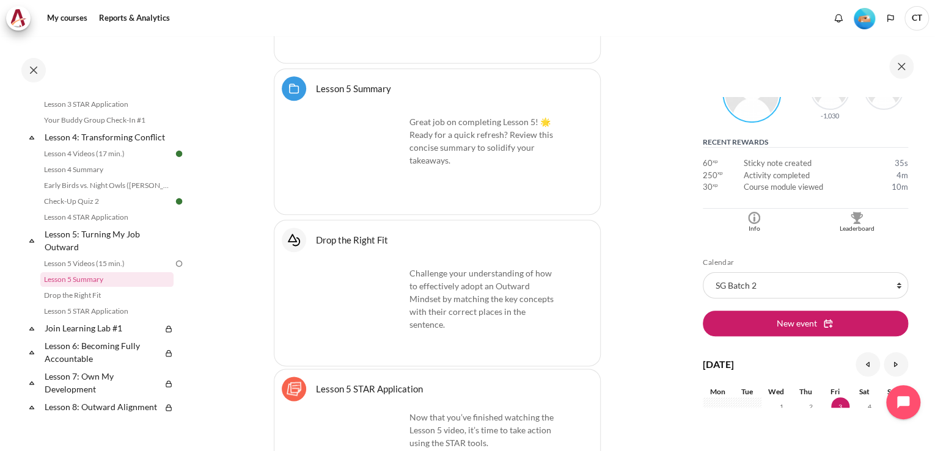
scroll to position [391, 0]
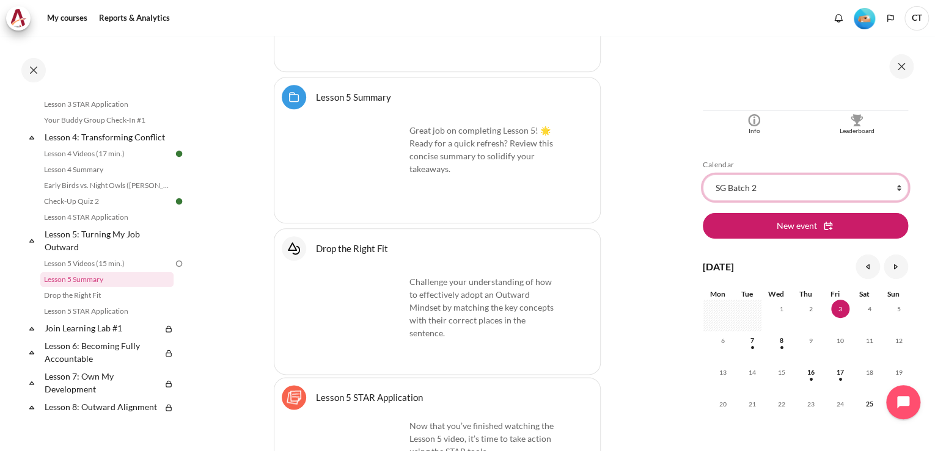
click at [823, 188] on select "All courses SG Batch 2" at bounding box center [804, 188] width 205 height 26
click at [823, 189] on select "All courses SG Batch 2" at bounding box center [804, 188] width 205 height 26
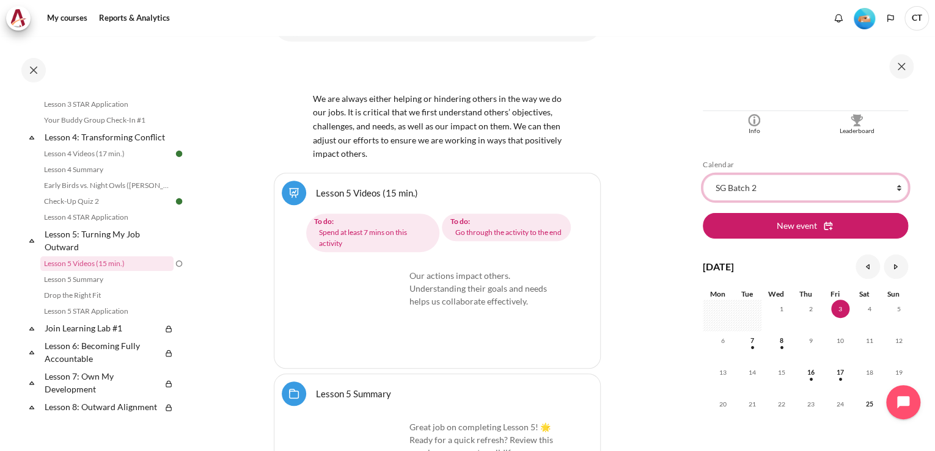
scroll to position [7305, 0]
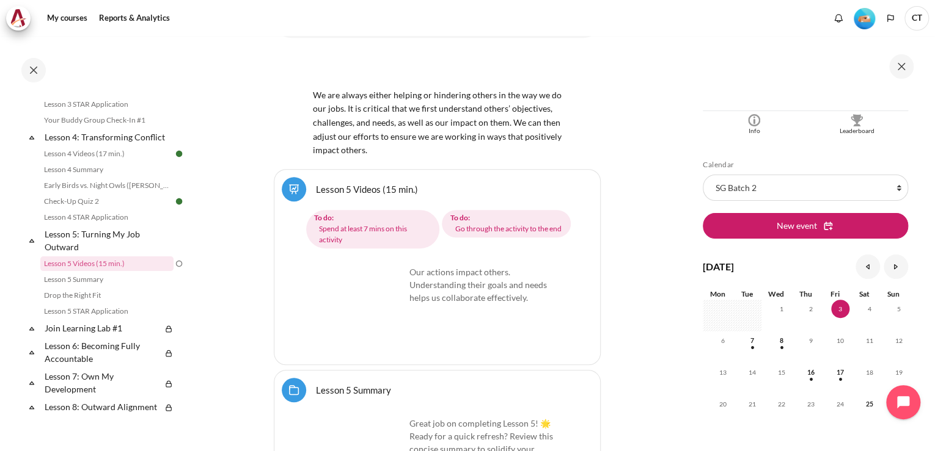
click at [388, 354] on img "Content" at bounding box center [359, 312] width 92 height 92
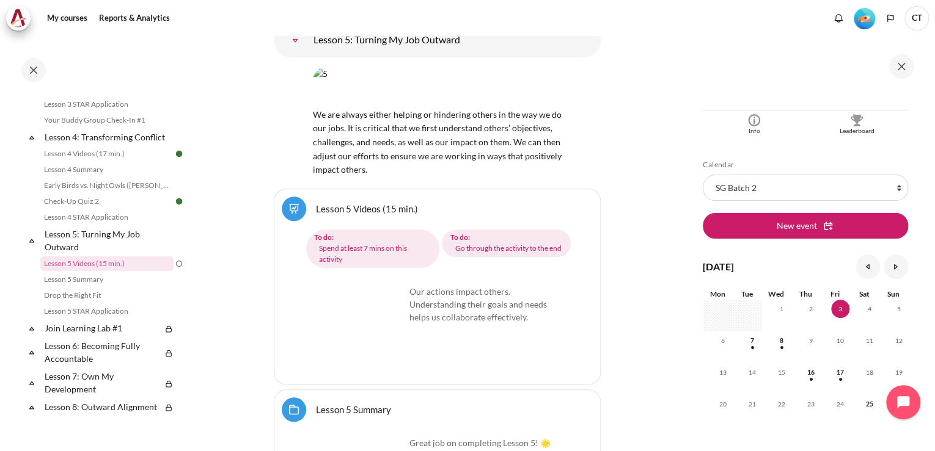
click at [390, 357] on img "Content" at bounding box center [359, 331] width 92 height 92
click at [316, 210] on link "Lesson 5 Videos (15 min.)" at bounding box center [367, 209] width 102 height 12
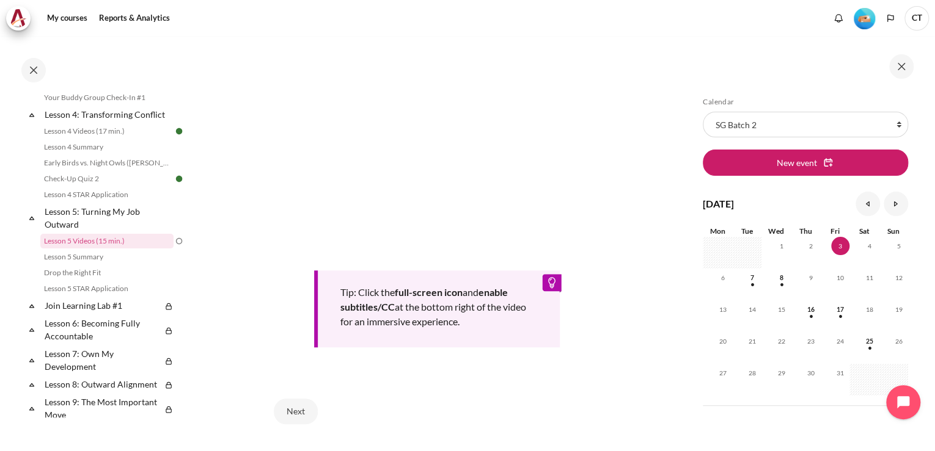
scroll to position [387, 0]
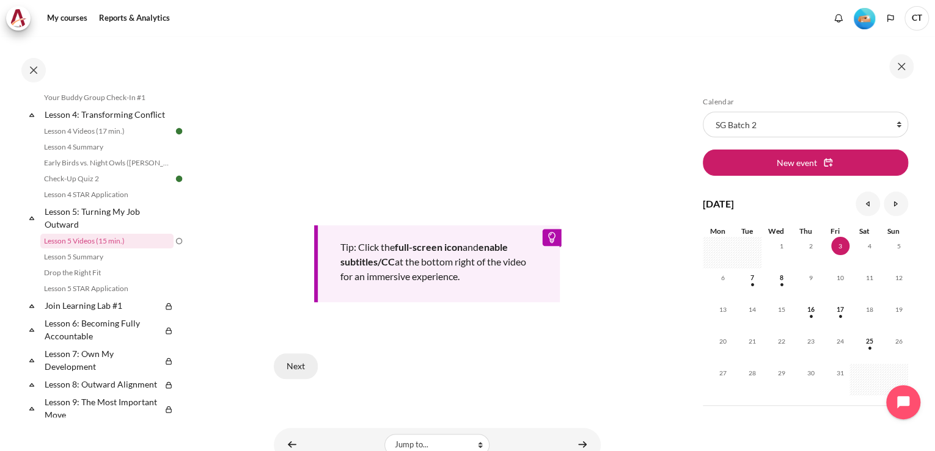
click at [305, 354] on button "Next" at bounding box center [296, 367] width 44 height 26
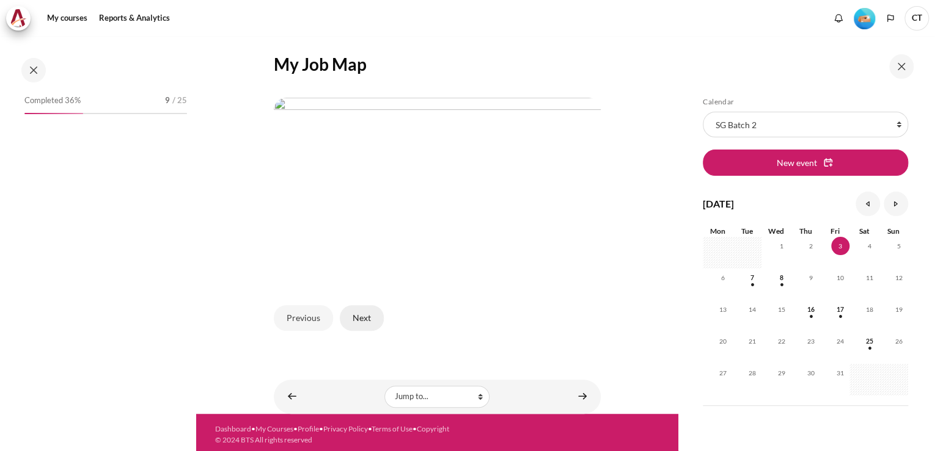
scroll to position [444, 0]
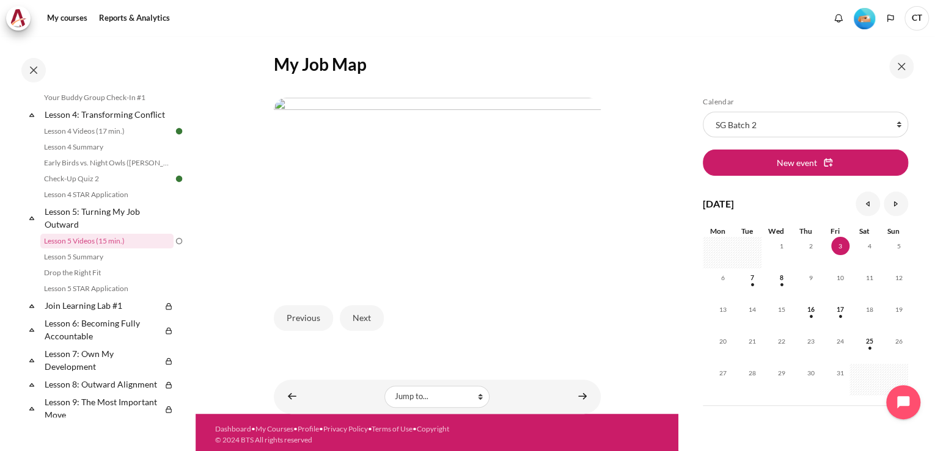
drag, startPoint x: 349, startPoint y: 327, endPoint x: 354, endPoint y: 315, distance: 12.9
click at [349, 327] on div "Previous Next" at bounding box center [437, 318] width 327 height 50
click at [354, 315] on button "Next" at bounding box center [362, 318] width 44 height 26
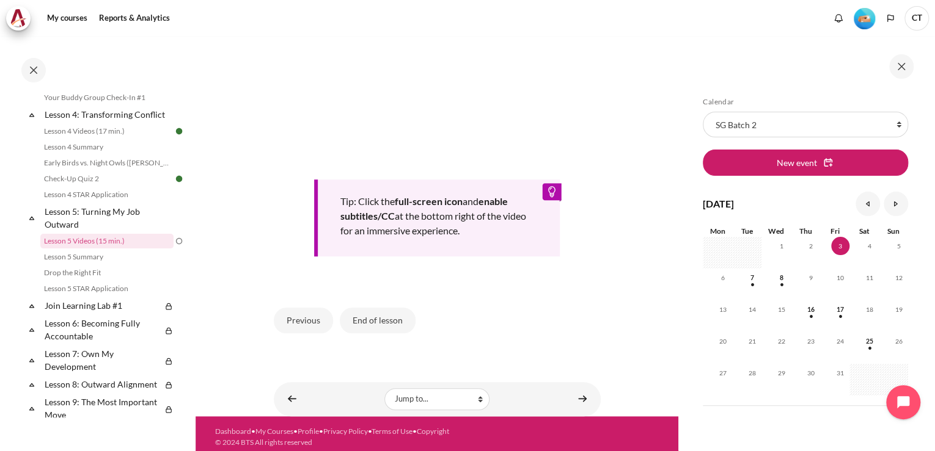
scroll to position [435, 0]
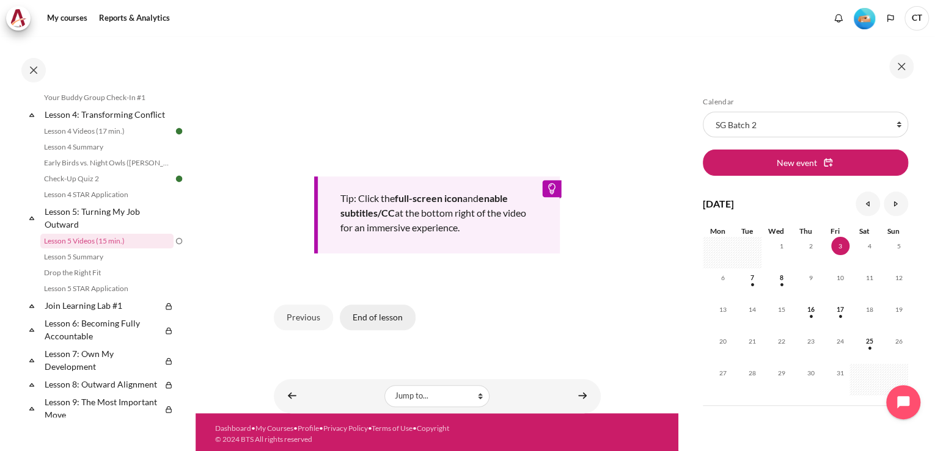
click at [396, 308] on button "End of lesson" at bounding box center [378, 318] width 76 height 26
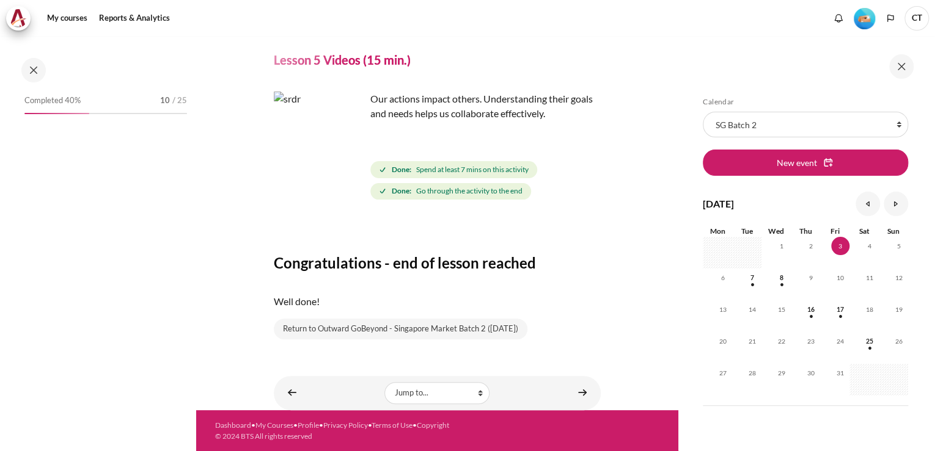
scroll to position [444, 0]
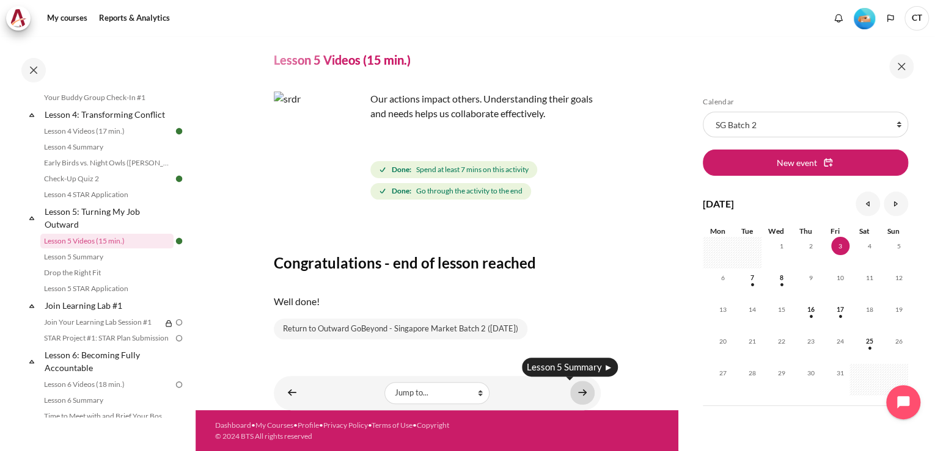
click at [580, 396] on link "Content" at bounding box center [582, 393] width 24 height 24
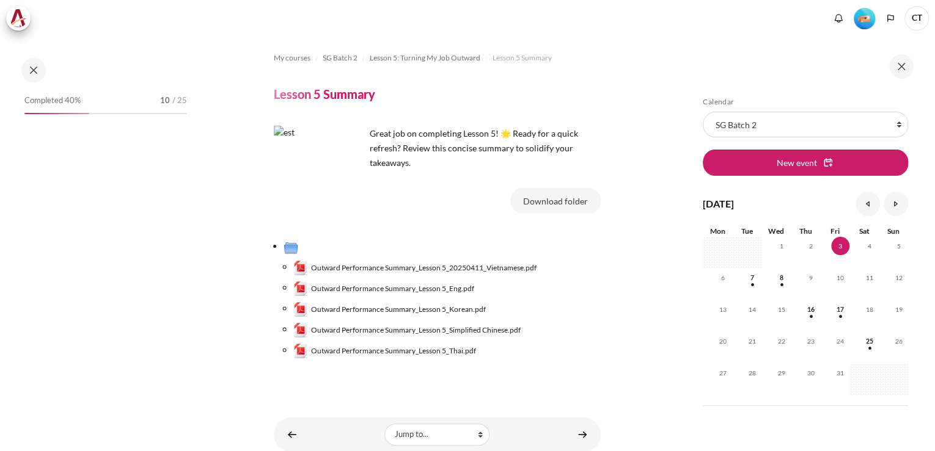
click at [545, 201] on button "Download folder" at bounding box center [555, 201] width 90 height 26
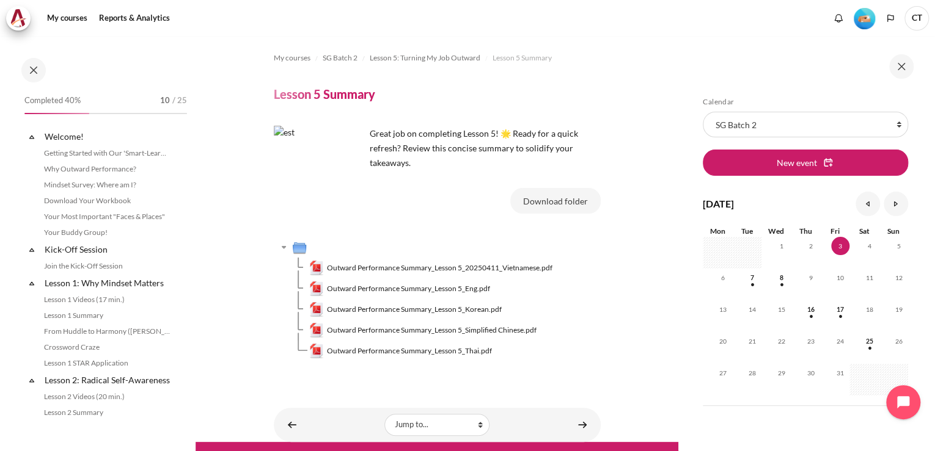
scroll to position [459, 0]
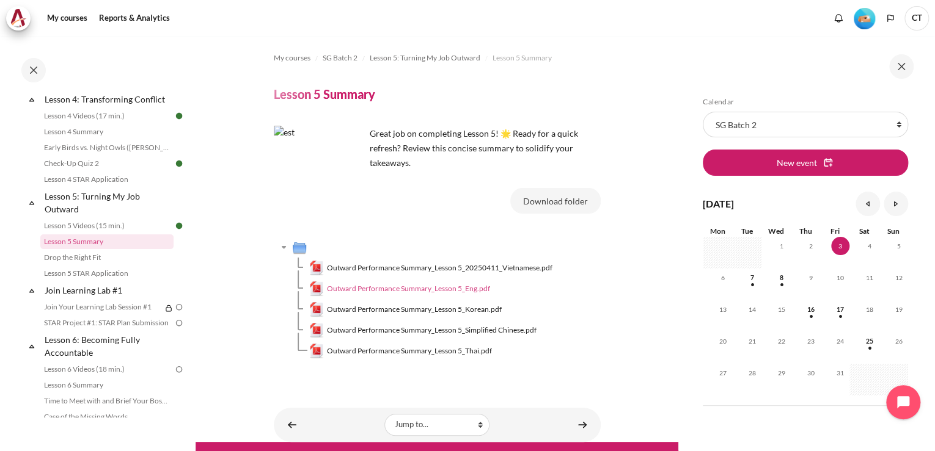
click at [380, 287] on span "Outward Performance Summary_Lesson 5_Eng.pdf" at bounding box center [408, 288] width 163 height 11
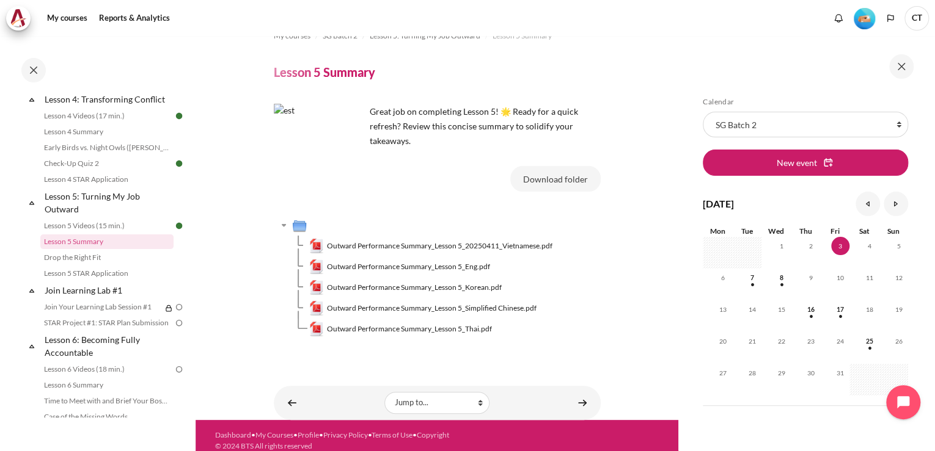
scroll to position [32, 0]
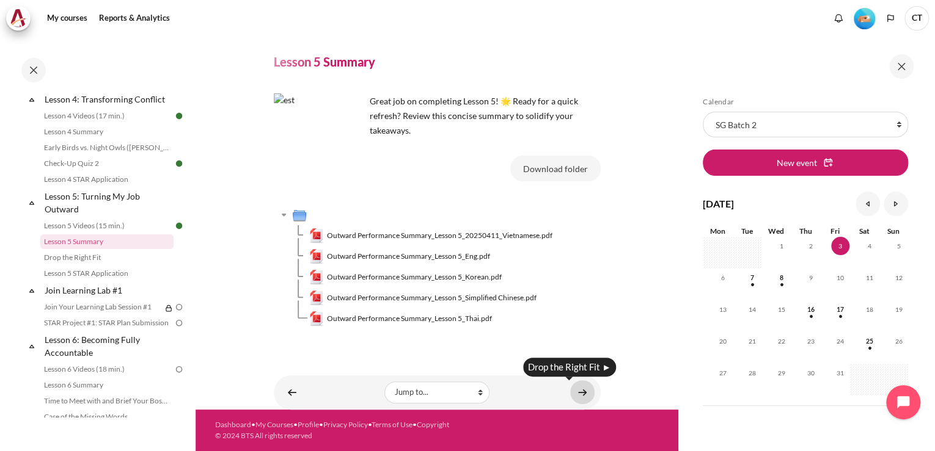
click at [577, 392] on link "Content" at bounding box center [582, 393] width 24 height 24
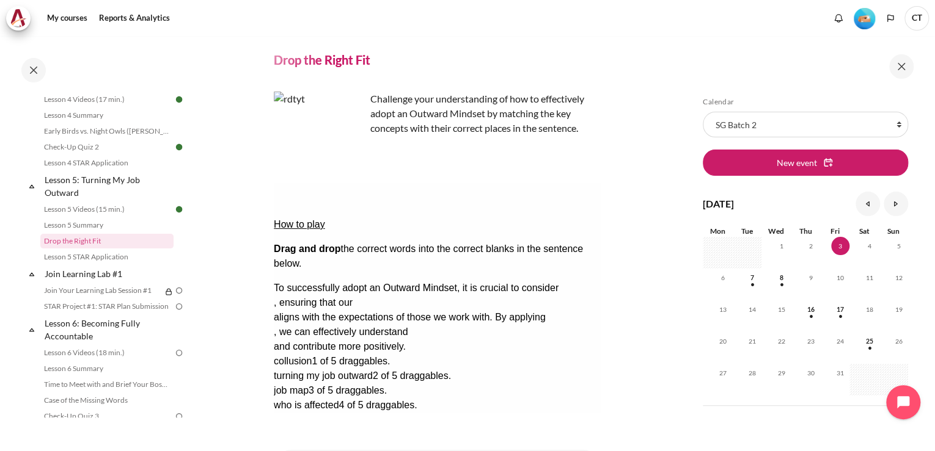
scroll to position [49, 0]
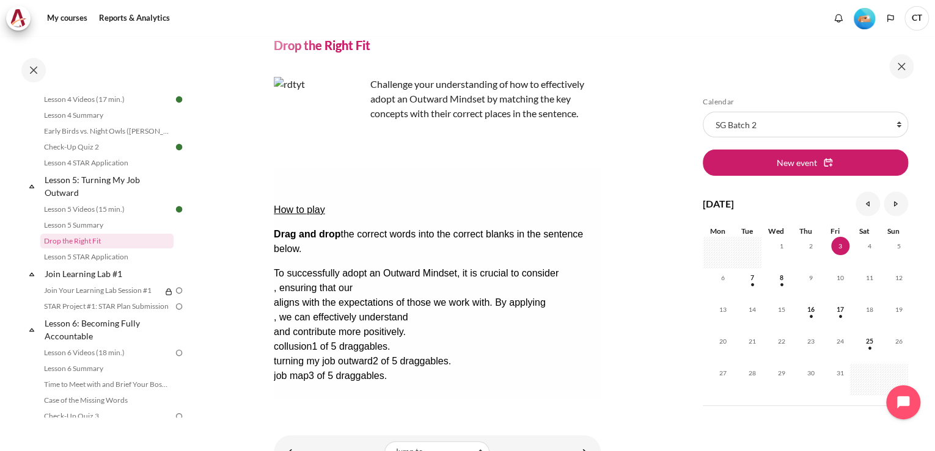
drag, startPoint x: 559, startPoint y: 327, endPoint x: 351, endPoint y: 248, distance: 222.7
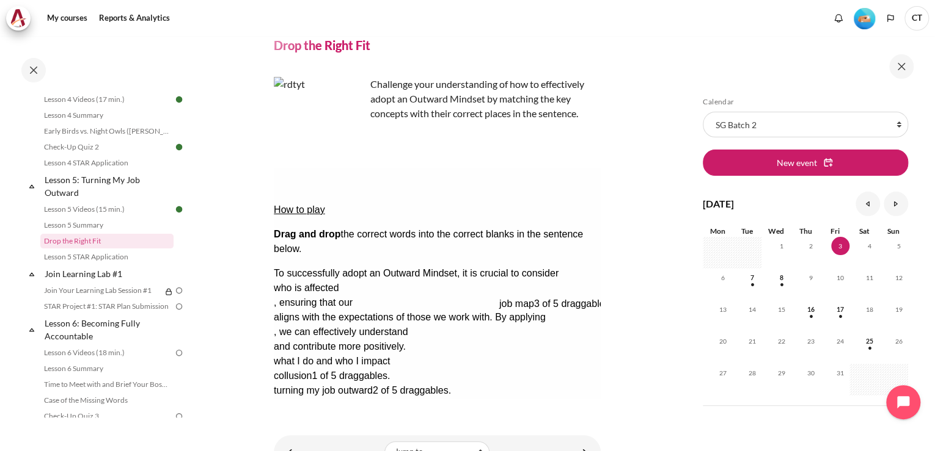
drag, startPoint x: 306, startPoint y: 349, endPoint x: 531, endPoint y: 247, distance: 246.8
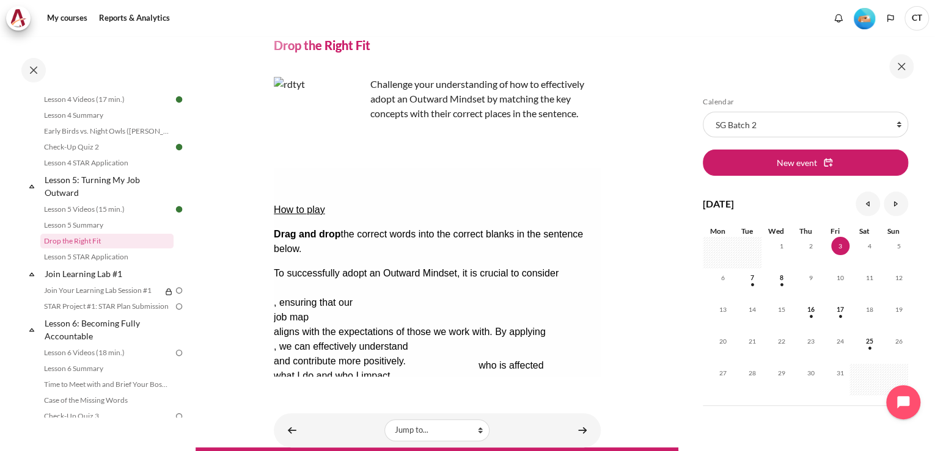
scroll to position [0, 0]
drag, startPoint x: 366, startPoint y: 250, endPoint x: 545, endPoint y: 532, distance: 334.0
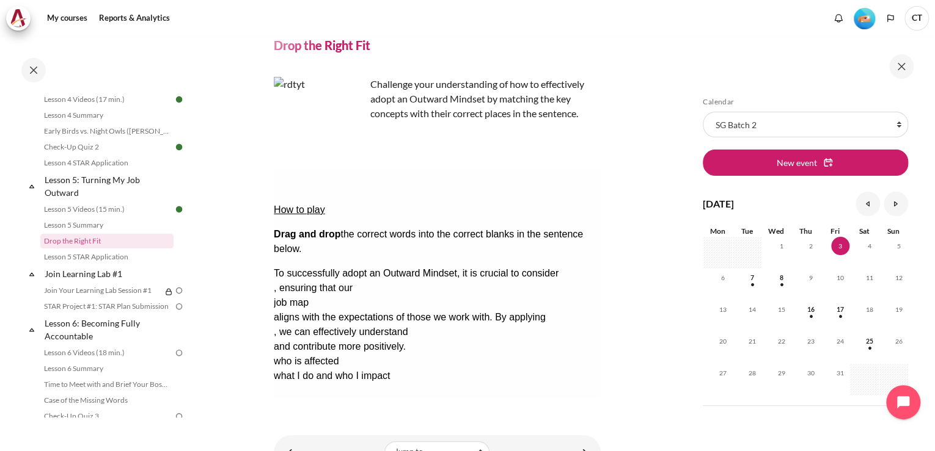
drag, startPoint x: 499, startPoint y: 322, endPoint x: 347, endPoint y: 252, distance: 167.8
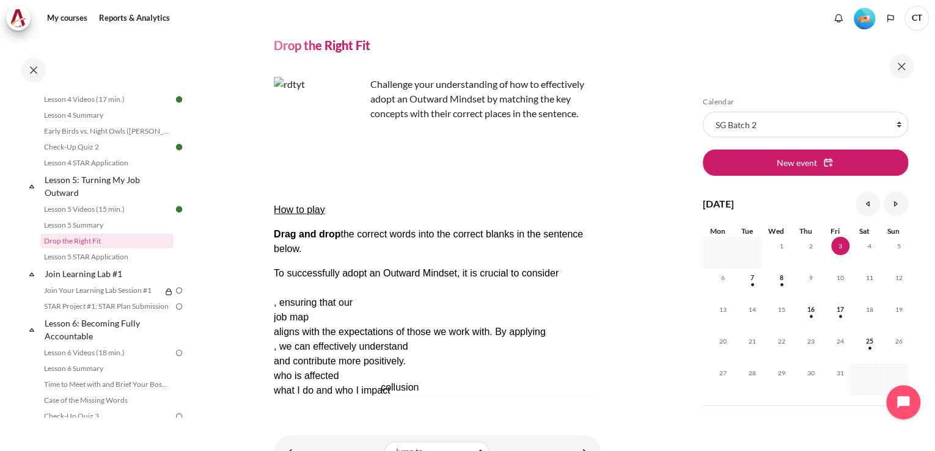
drag, startPoint x: 347, startPoint y: 250, endPoint x: 454, endPoint y: 369, distance: 160.0
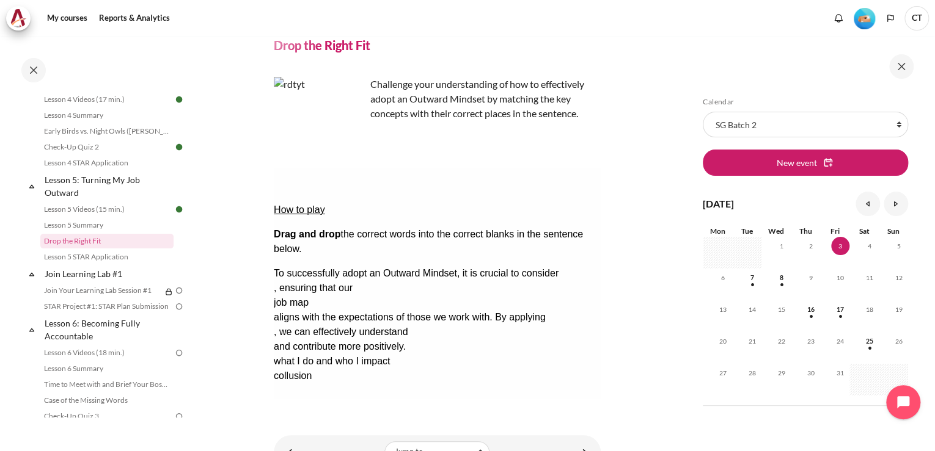
drag, startPoint x: 499, startPoint y: 322, endPoint x: 328, endPoint y: 247, distance: 186.8
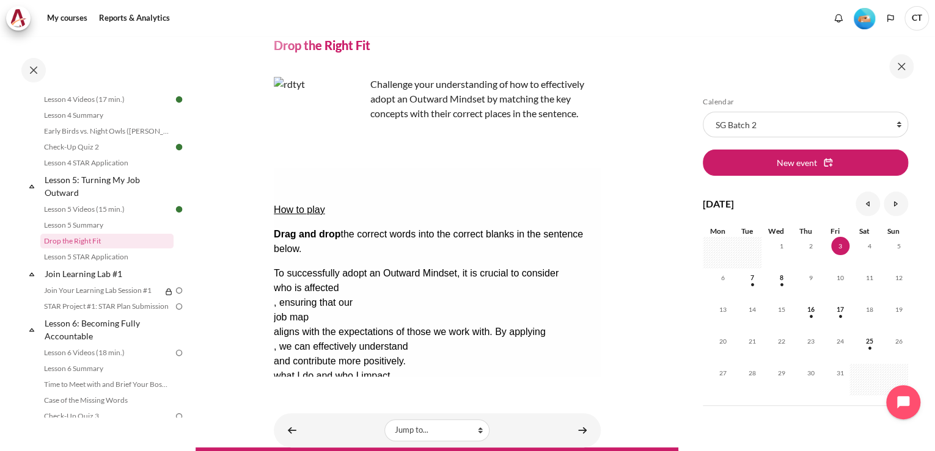
drag, startPoint x: 509, startPoint y: 328, endPoint x: 313, endPoint y: 287, distance: 200.3
drag, startPoint x: 340, startPoint y: 326, endPoint x: 300, endPoint y: 308, distance: 44.0
drag, startPoint x: 326, startPoint y: 310, endPoint x: 322, endPoint y: 299, distance: 11.6
drag, startPoint x: 373, startPoint y: 303, endPoint x: 445, endPoint y: 348, distance: 85.6
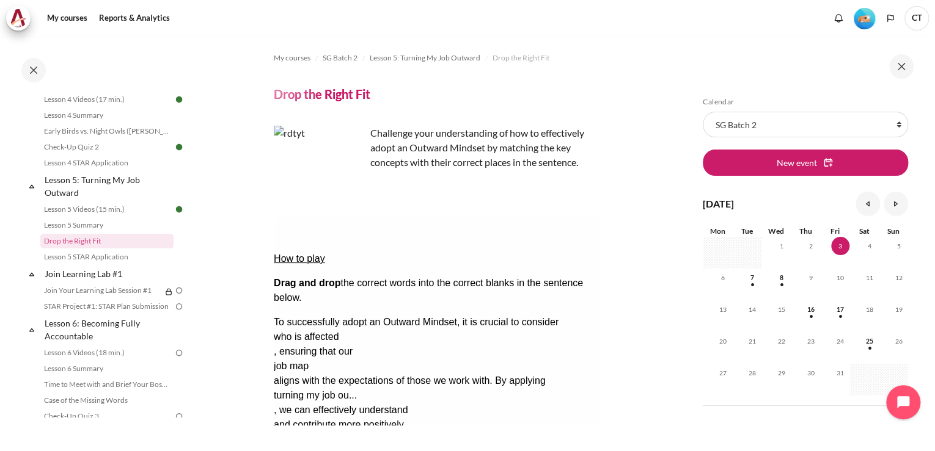
scroll to position [49, 0]
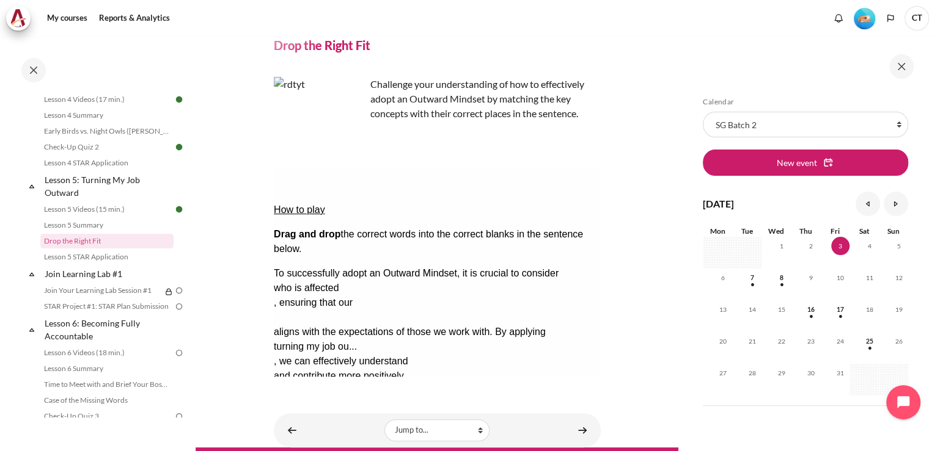
drag, startPoint x: 508, startPoint y: 249, endPoint x: 328, endPoint y: 302, distance: 188.0
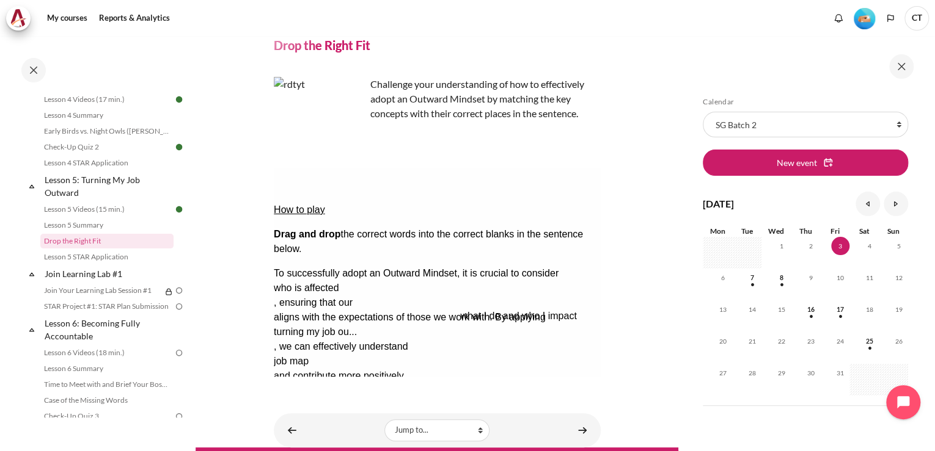
drag, startPoint x: 337, startPoint y: 323, endPoint x: 538, endPoint y: 248, distance: 215.1
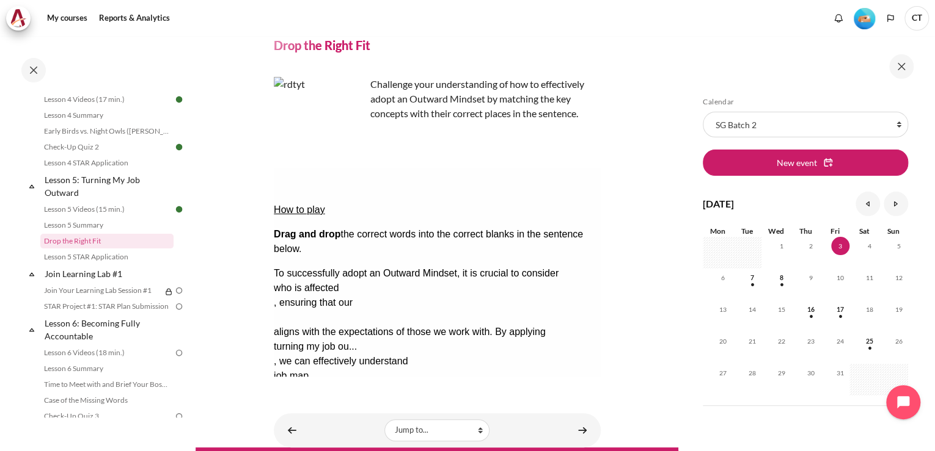
drag, startPoint x: 482, startPoint y: 252, endPoint x: 421, endPoint y: 347, distance: 112.9
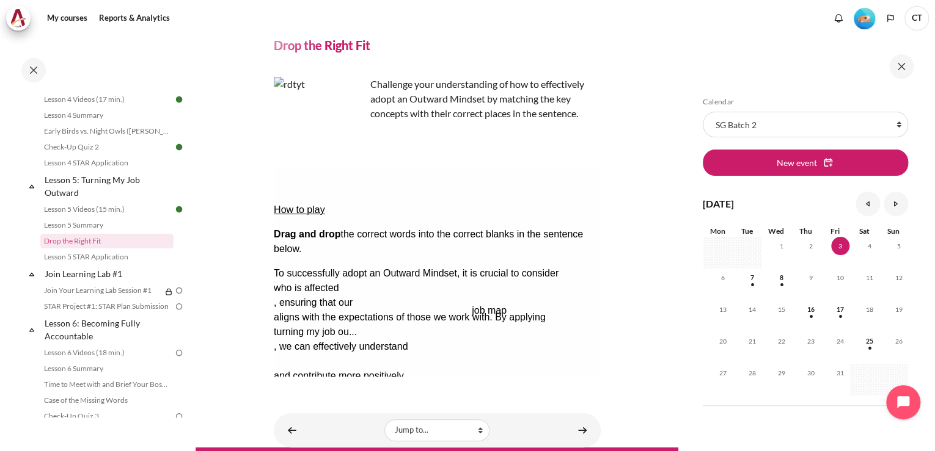
drag, startPoint x: 333, startPoint y: 299, endPoint x: 530, endPoint y: 246, distance: 204.2
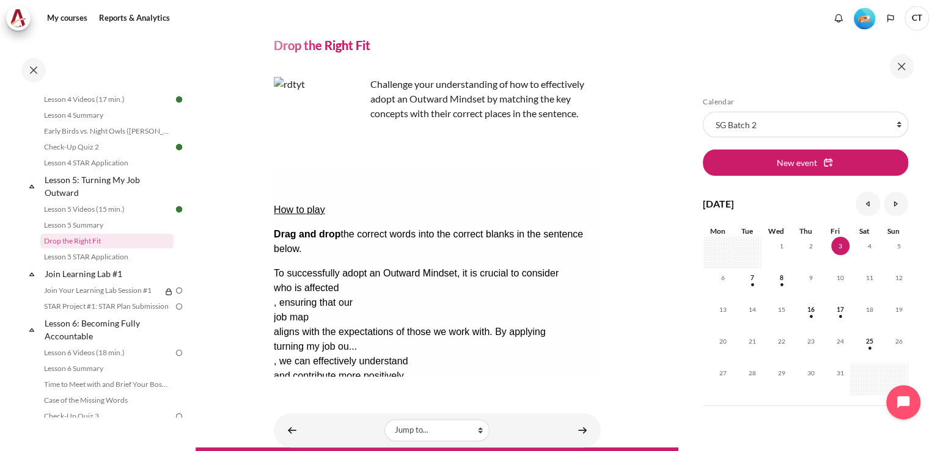
click at [562, 315] on div "To successfully adopt an Outward Mindset, it is crucial to consider who is affe…" at bounding box center [436, 339] width 327 height 147
drag, startPoint x: 433, startPoint y: 328, endPoint x: 329, endPoint y: 307, distance: 105.9
drag, startPoint x: 315, startPoint y: 322, endPoint x: 319, endPoint y: 303, distance: 19.9
click at [376, 413] on div "Check Check the answers. The responses will be marked as correct, incorrect, or…" at bounding box center [436, 420] width 327 height 15
click at [306, 414] on button "Check Check the answers. The responses will be marked as correct, incorrect, or…" at bounding box center [289, 420] width 33 height 13
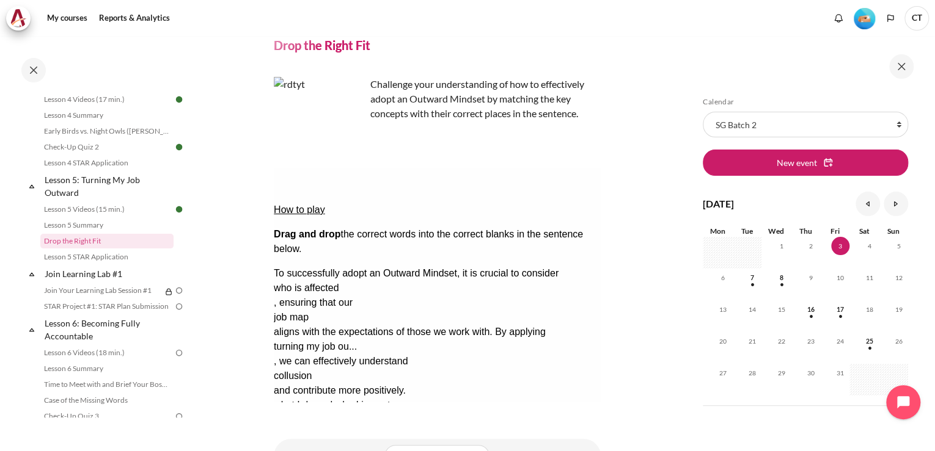
click at [333, 451] on button "Show solution Show the solution. The task will be marked with its correct solut…" at bounding box center [303, 457] width 60 height 13
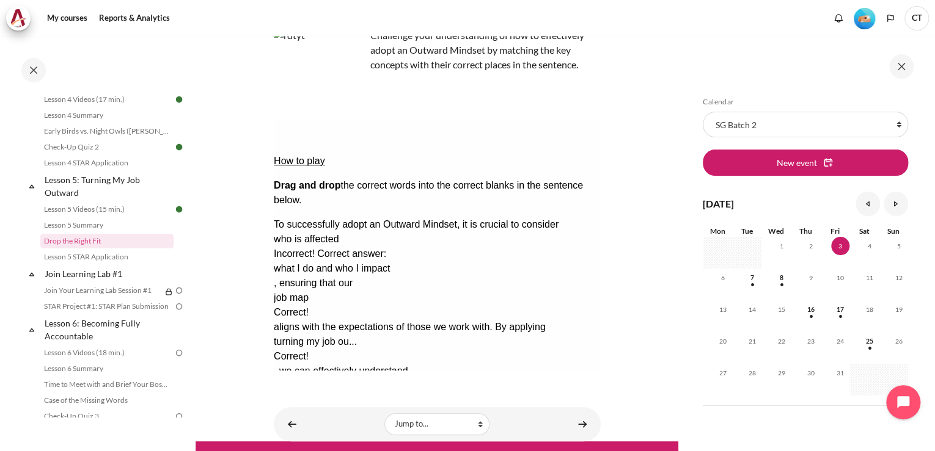
scroll to position [129, 0]
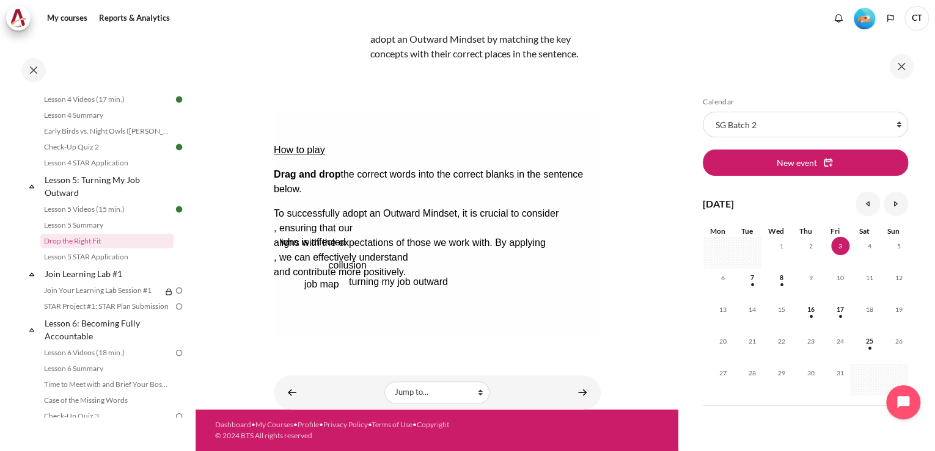
scroll to position [109, 0]
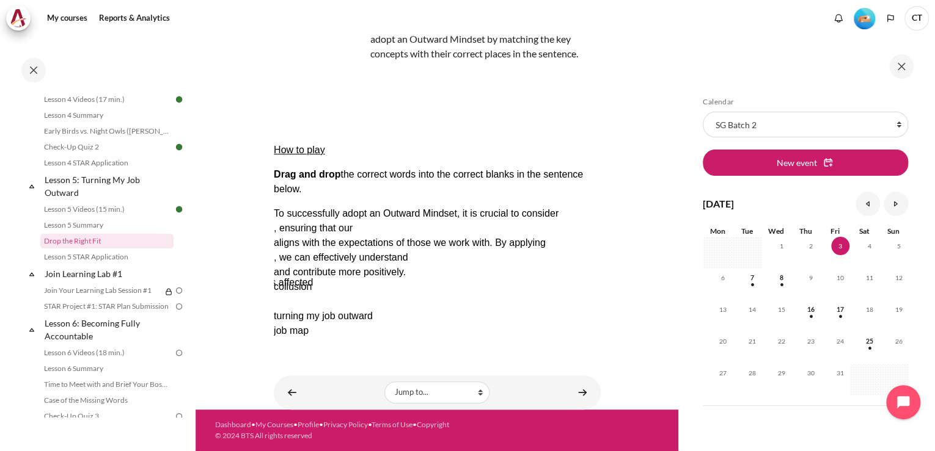
drag, startPoint x: 396, startPoint y: 265, endPoint x: 370, endPoint y: 246, distance: 32.7
drag, startPoint x: 358, startPoint y: 288, endPoint x: 336, endPoint y: 199, distance: 91.8
drag, startPoint x: 346, startPoint y: 263, endPoint x: 337, endPoint y: 187, distance: 76.3
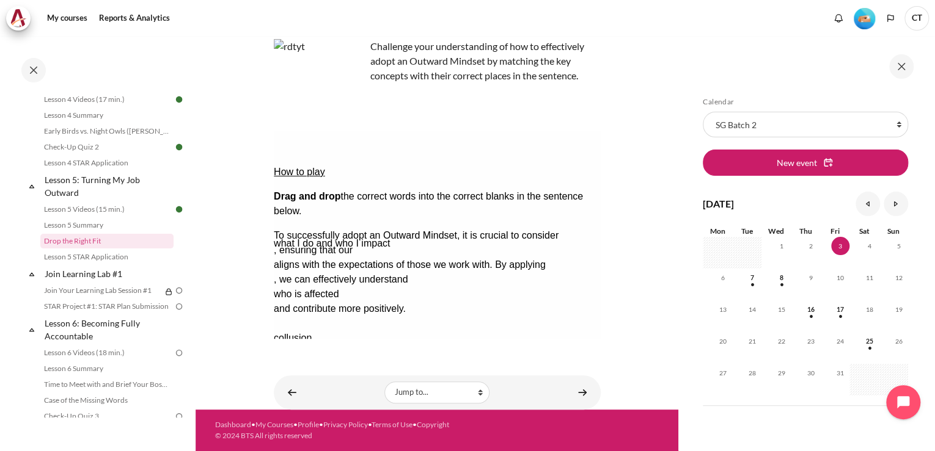
scroll to position [87, 0]
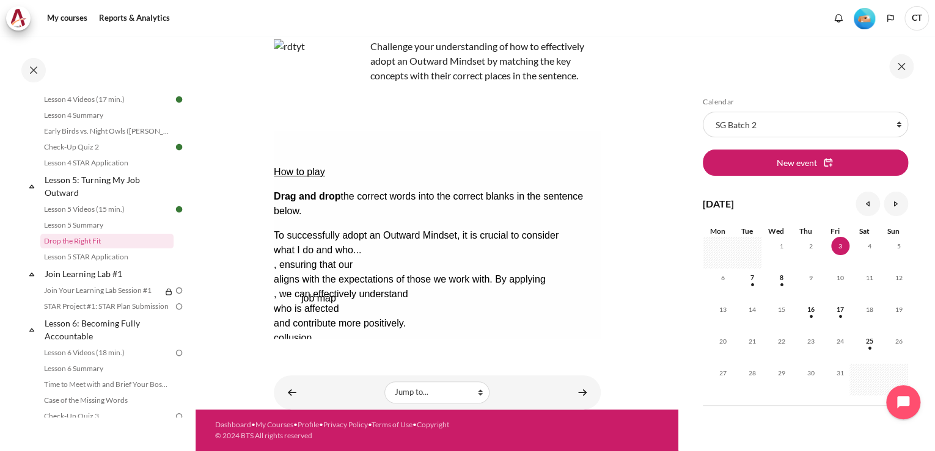
drag, startPoint x: 482, startPoint y: 288, endPoint x: 509, endPoint y: 219, distance: 74.6
drag, startPoint x: 309, startPoint y: 284, endPoint x: 512, endPoint y: 204, distance: 218.6
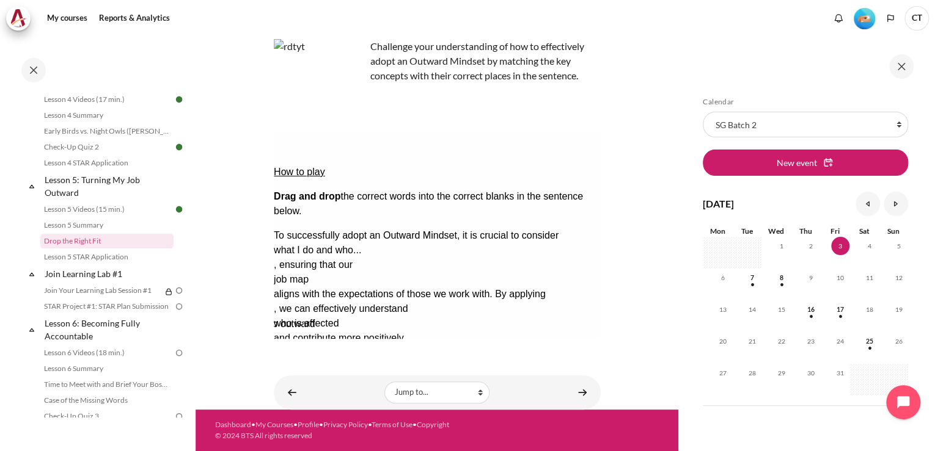
drag, startPoint x: 424, startPoint y: 284, endPoint x: 352, endPoint y: 242, distance: 83.5
click at [514, 305] on div "How to play Drag and drop the correct words into the correct blanks in the sent…" at bounding box center [436, 260] width 327 height 259
click at [306, 376] on button "Check Check the answers. The responses will be marked as correct, incorrect, or…" at bounding box center [289, 382] width 33 height 13
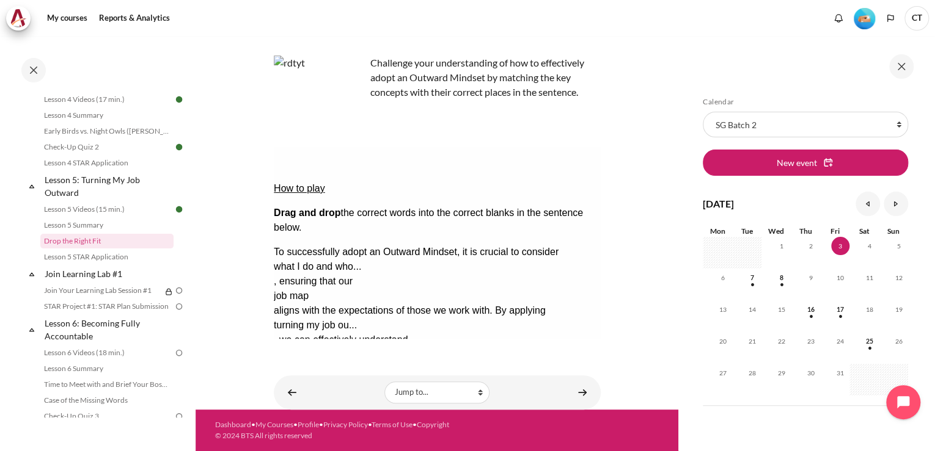
scroll to position [112, 0]
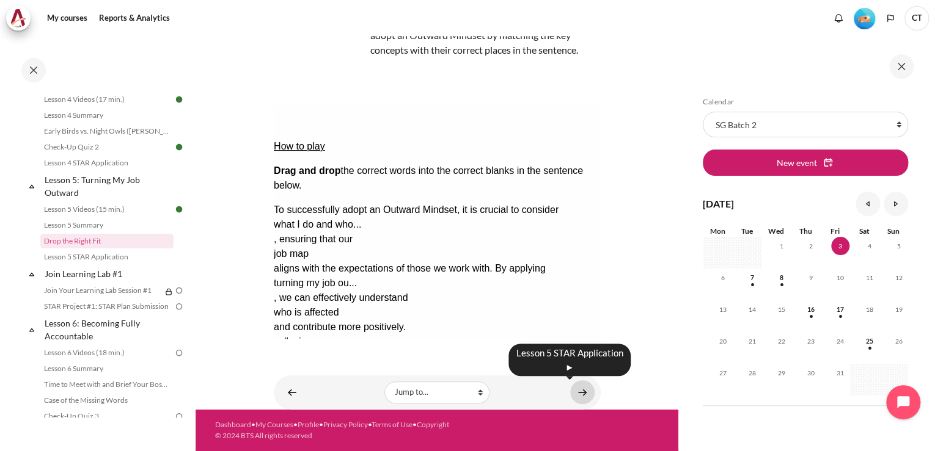
click at [577, 390] on link "Content" at bounding box center [582, 393] width 24 height 24
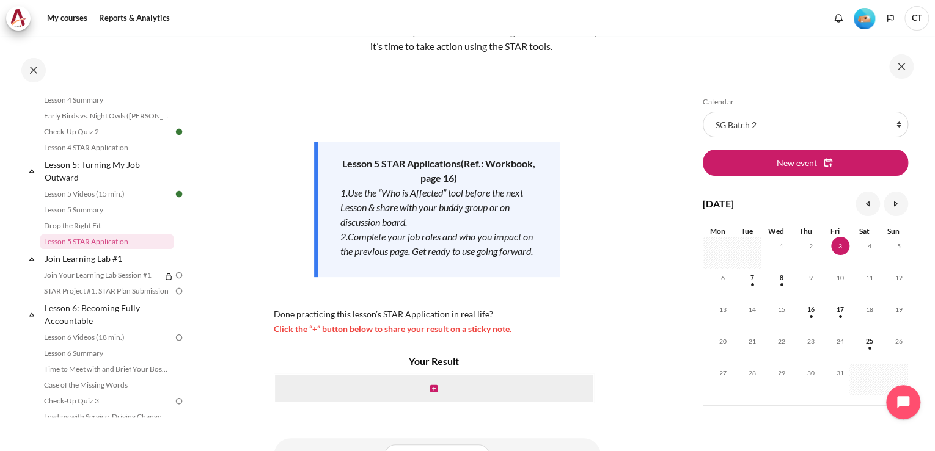
scroll to position [98, 0]
click at [430, 392] on icon "Content" at bounding box center [433, 388] width 7 height 9
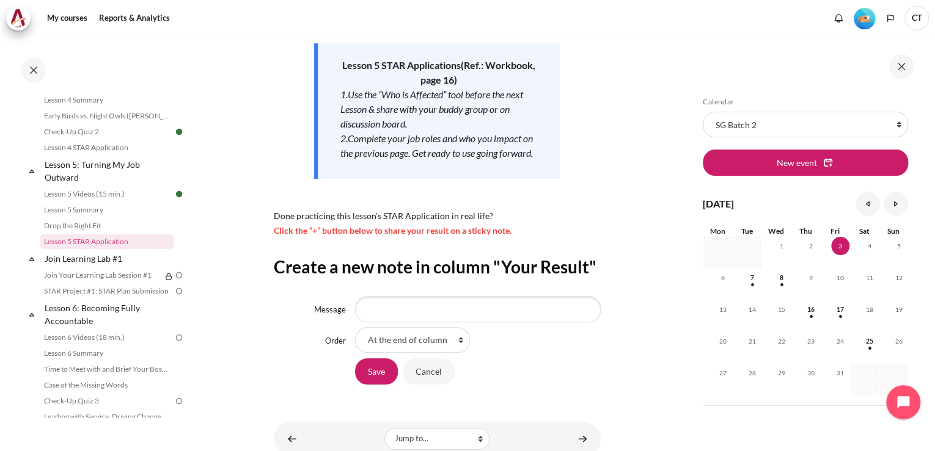
scroll to position [195, 0]
click at [428, 321] on input "Message" at bounding box center [477, 309] width 245 height 26
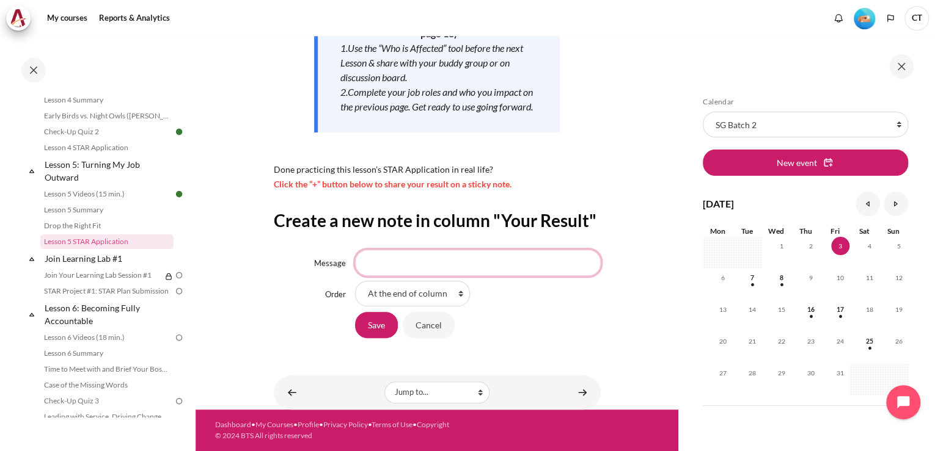
scroll to position [278, 0]
click at [381, 327] on input "Save" at bounding box center [376, 325] width 43 height 26
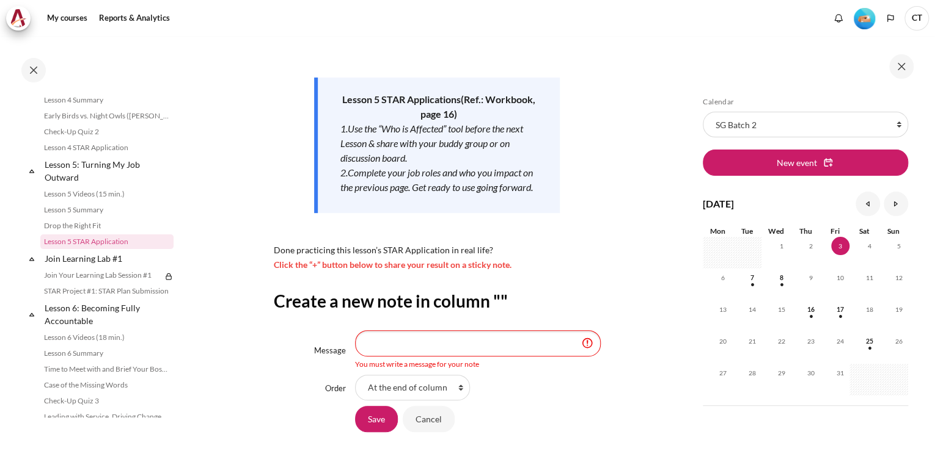
scroll to position [220, 0]
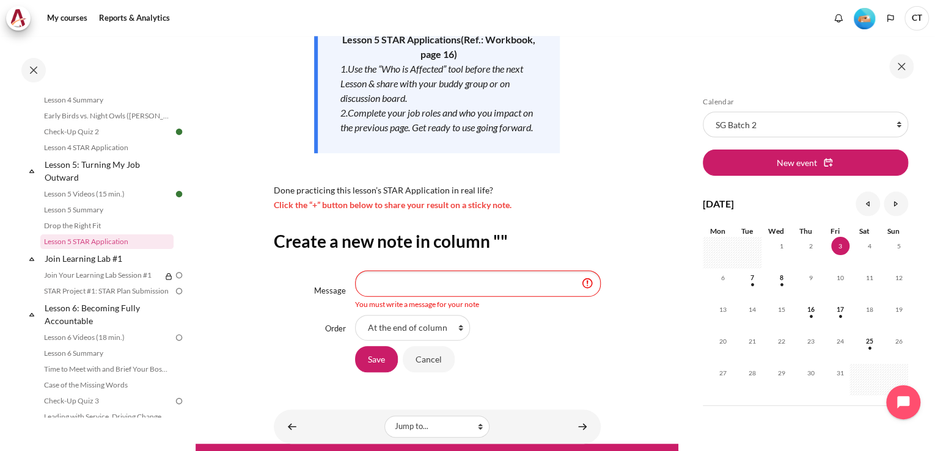
click at [495, 296] on input "Message" at bounding box center [477, 284] width 245 height 26
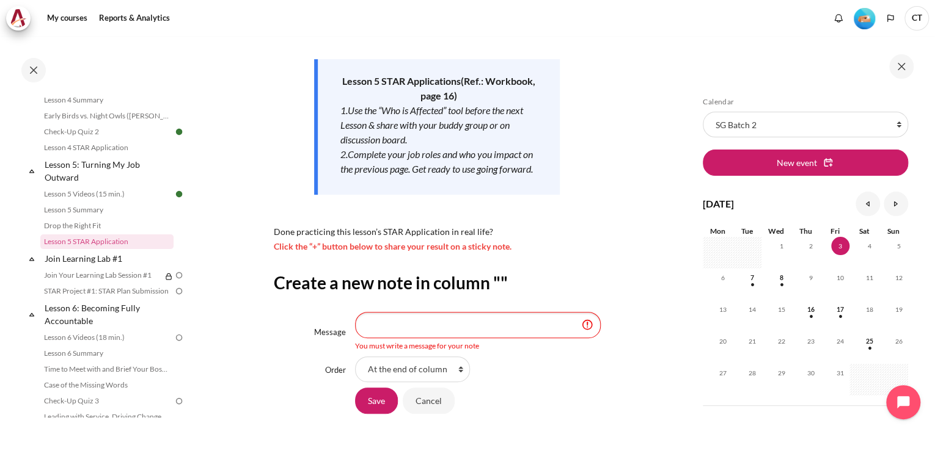
scroll to position [269, 0]
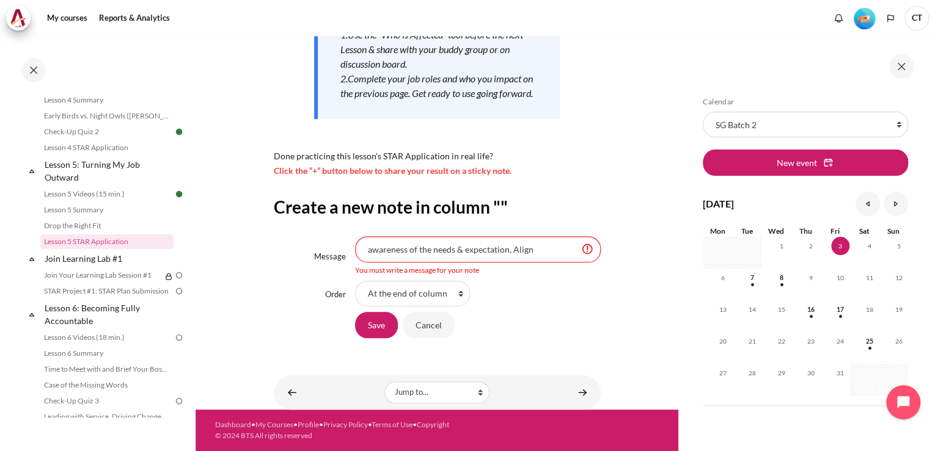
click at [548, 252] on input "awareness of the needs & expectation, Align" at bounding box center [477, 249] width 245 height 26
type input "awareness of the needs & expectation, Align"
click at [381, 326] on input "Save" at bounding box center [376, 325] width 43 height 26
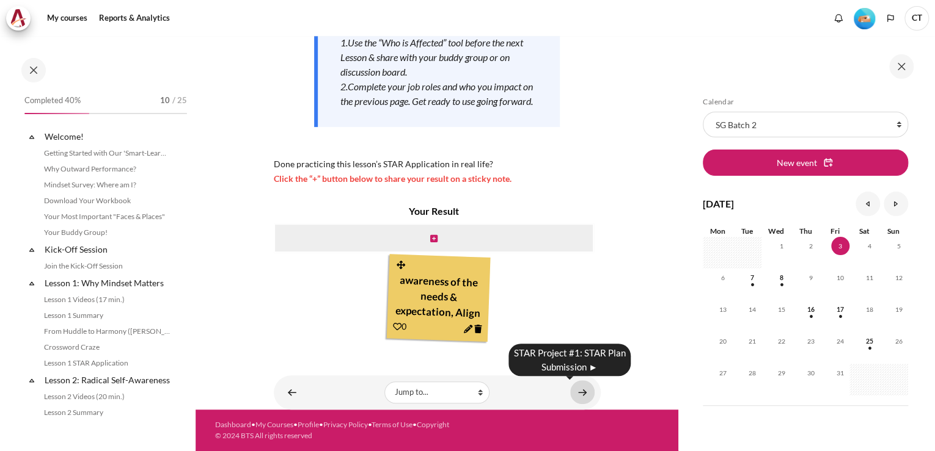
scroll to position [491, 0]
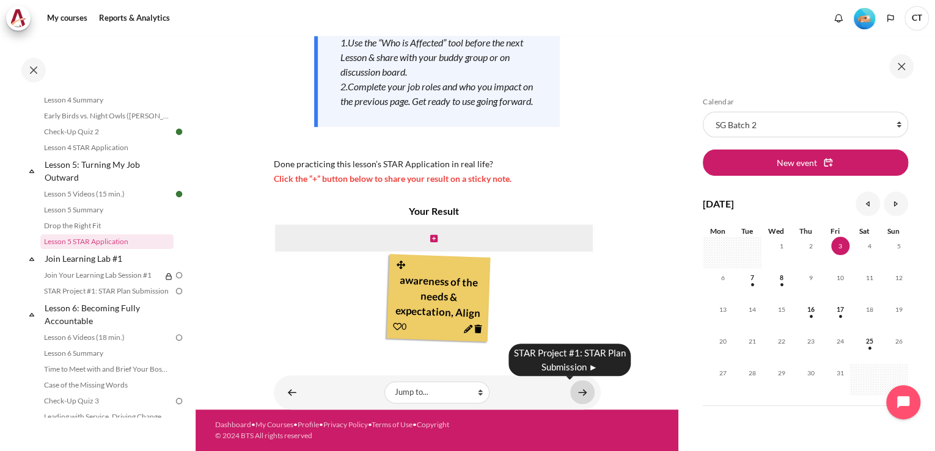
click at [579, 391] on link "Content" at bounding box center [582, 393] width 24 height 24
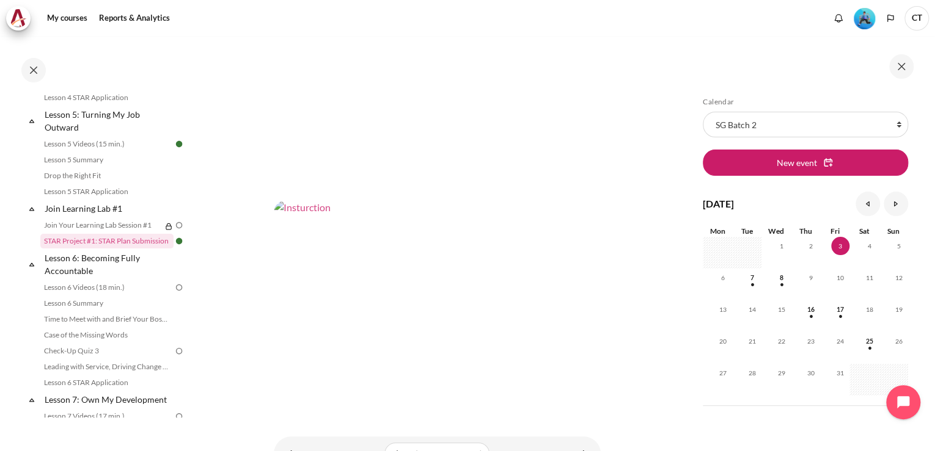
scroll to position [328, 0]
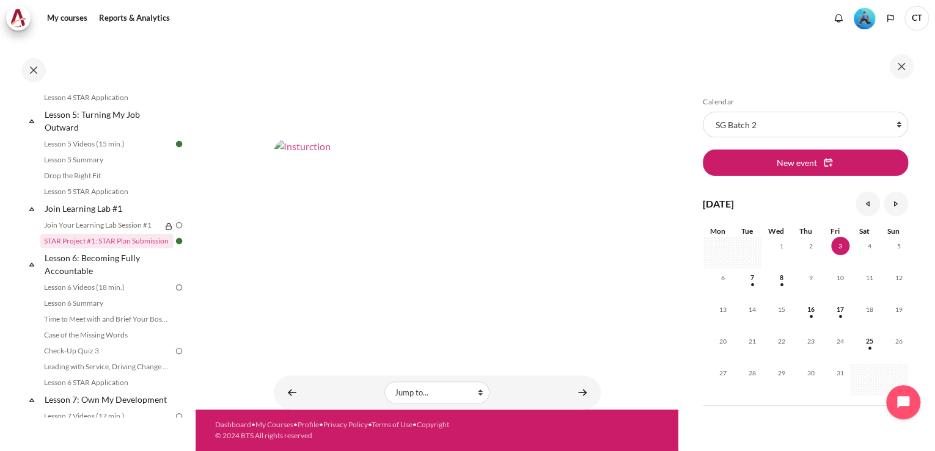
click at [445, 231] on img "Content" at bounding box center [437, 231] width 327 height 184
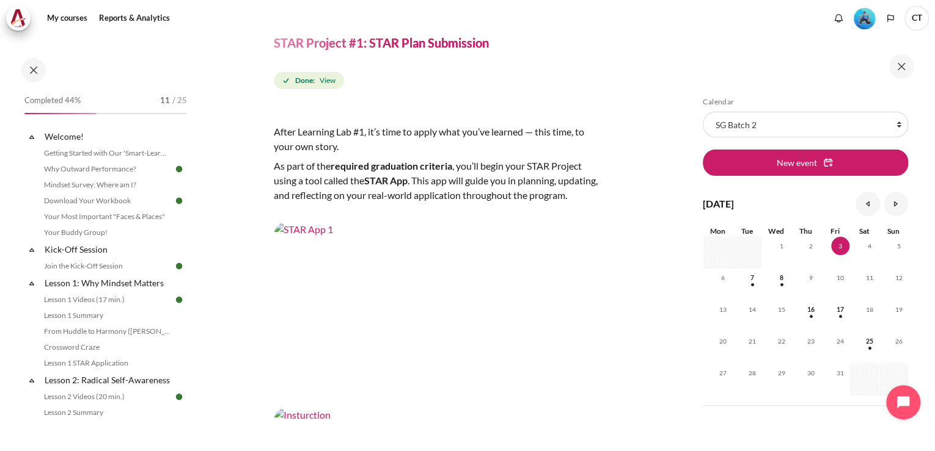
scroll to position [35, 0]
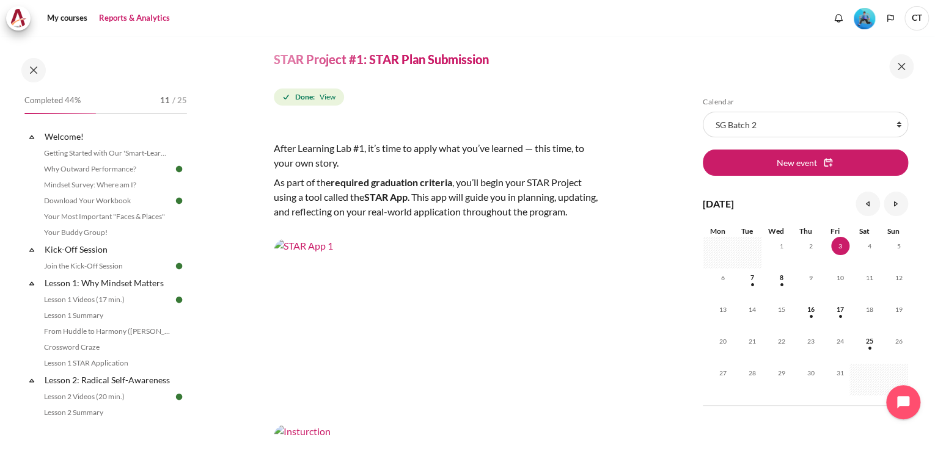
click at [122, 16] on link "Reports & Analytics" at bounding box center [134, 18] width 79 height 24
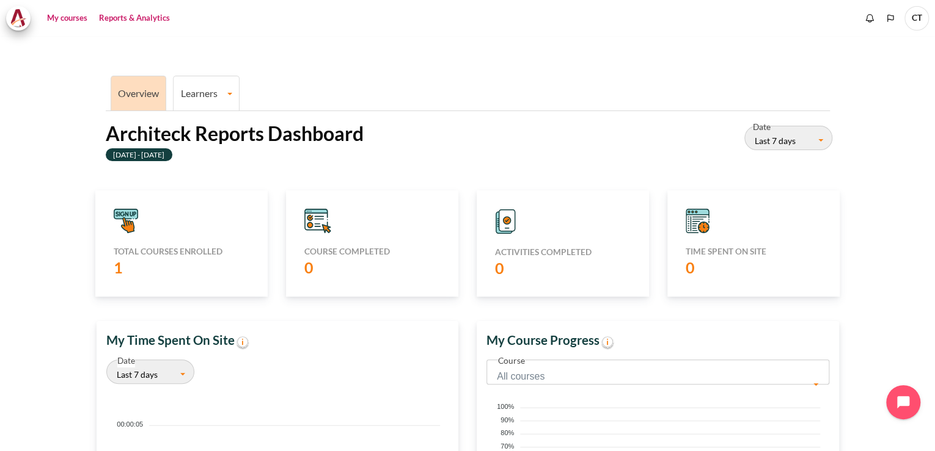
click at [60, 17] on link "My courses" at bounding box center [67, 18] width 49 height 24
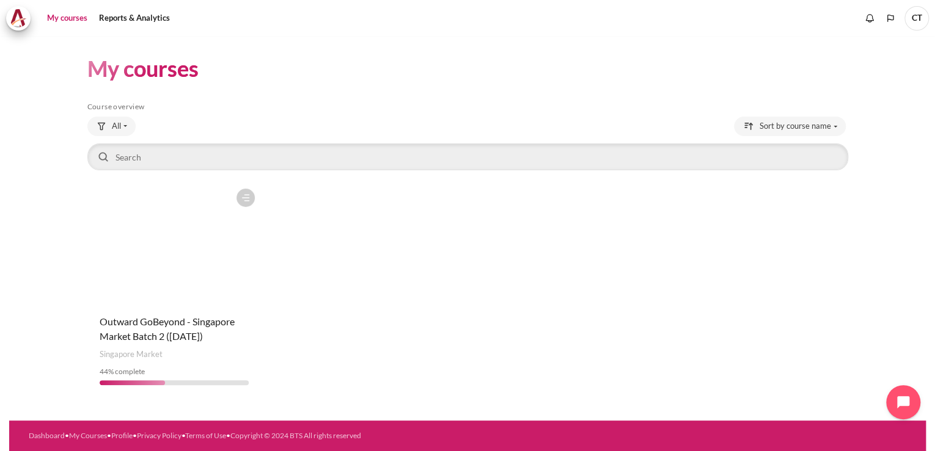
click at [186, 310] on div "Course is starred Actions for course Outward GoBeyond - Singapore Market Batch …" at bounding box center [173, 289] width 173 height 213
click at [186, 242] on figure "Content" at bounding box center [173, 244] width 173 height 122
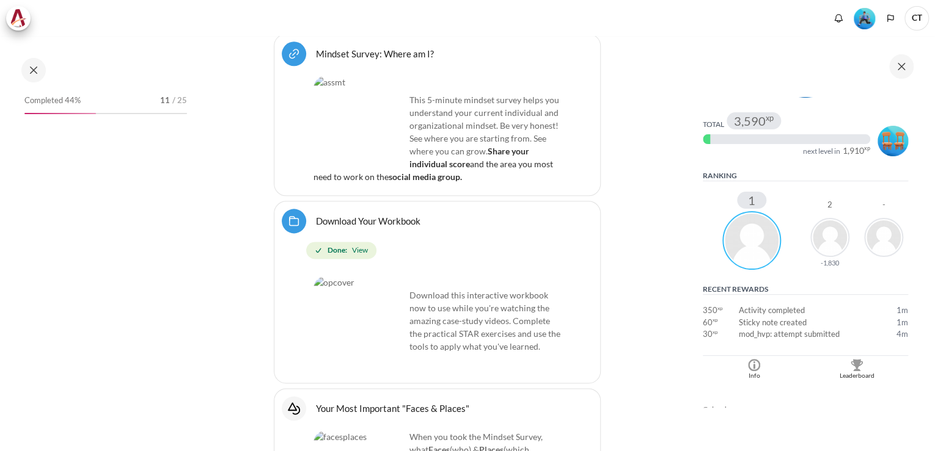
scroll to position [244, 0]
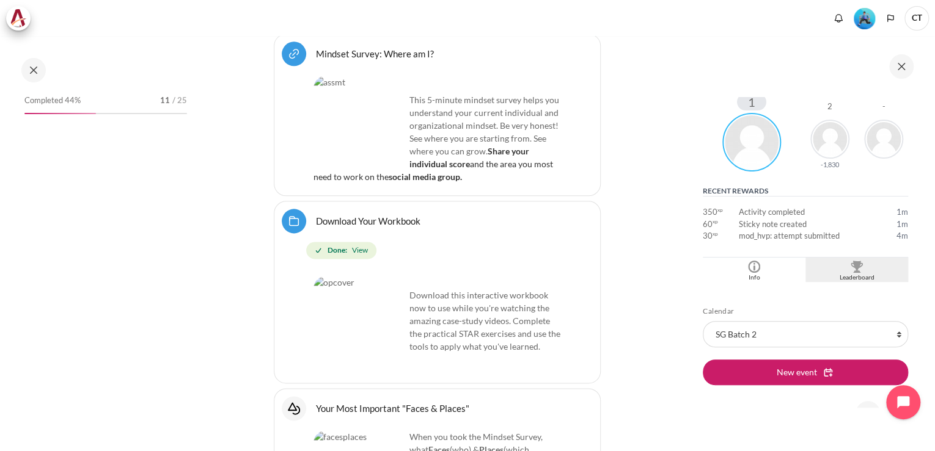
click at [856, 273] on div "Leaderboard" at bounding box center [856, 278] width 97 height 10
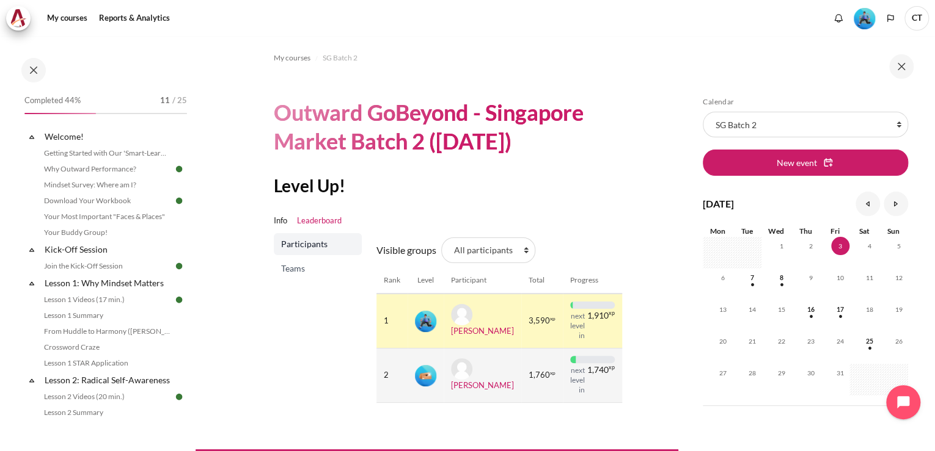
click at [550, 375] on span "xp" at bounding box center [552, 373] width 5 height 3
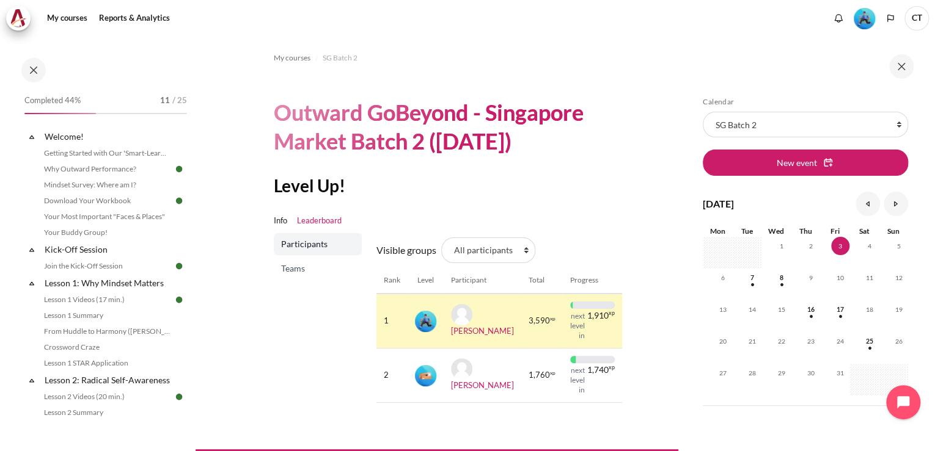
click at [311, 263] on span "Teams" at bounding box center [319, 269] width 76 height 12
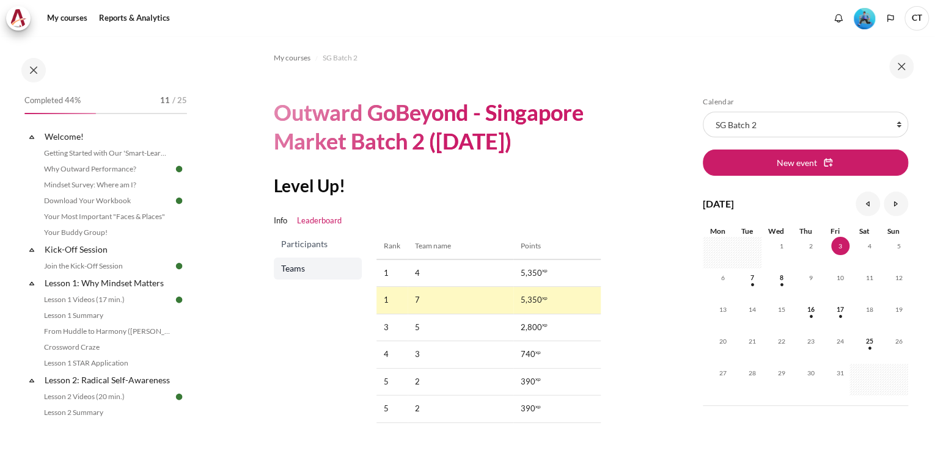
click at [344, 242] on span "Participants" at bounding box center [319, 244] width 76 height 12
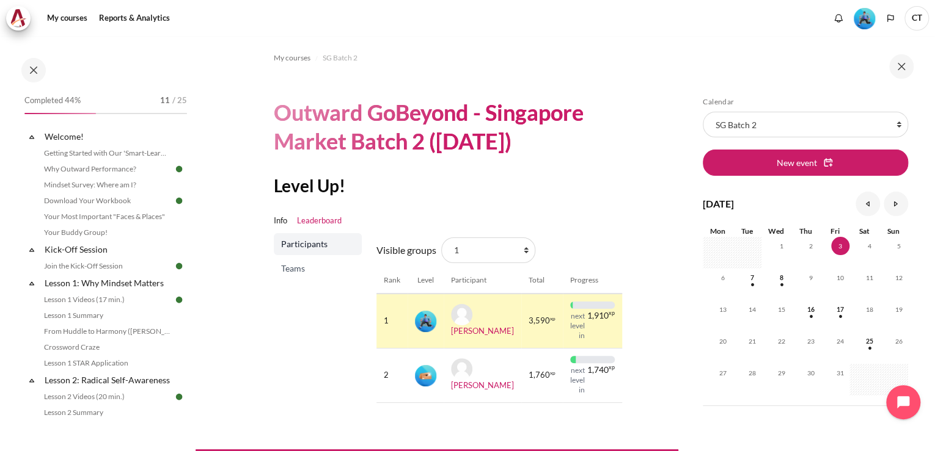
click at [441, 238] on select "All participants 7 1 1 2 2 3 3 4 4 5 5 6 6 7 HR" at bounding box center [488, 251] width 94 height 26
click at [522, 250] on select "All participants 7 1 1 2 2 3 3 4 4 5 5 6 6 7 HR" at bounding box center [488, 251] width 94 height 26
select select "4994"
click at [441, 238] on select "All participants 7 1 1 2 2 3 3 4 4 5 5 6 6 7 HR" at bounding box center [488, 251] width 94 height 26
click at [327, 269] on span "Teams" at bounding box center [319, 269] width 76 height 12
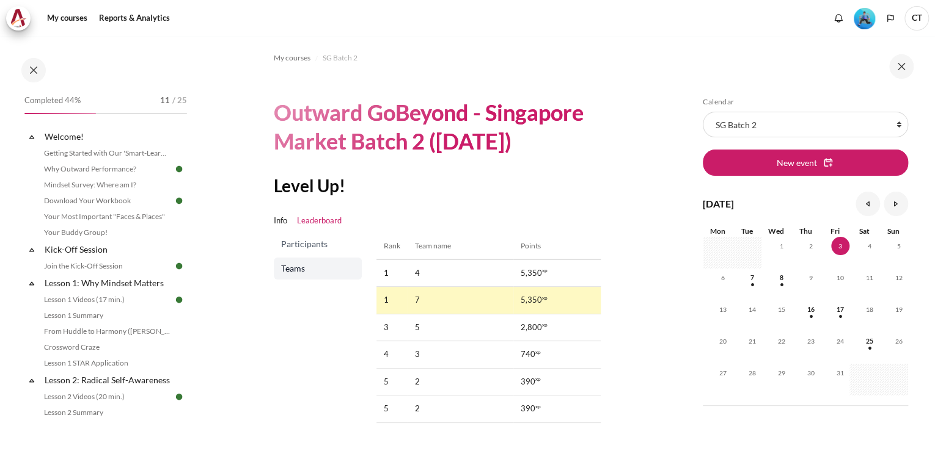
click at [553, 302] on td "5,350 xp" at bounding box center [556, 300] width 87 height 27
click at [536, 279] on td "5,350 xp" at bounding box center [556, 273] width 87 height 27
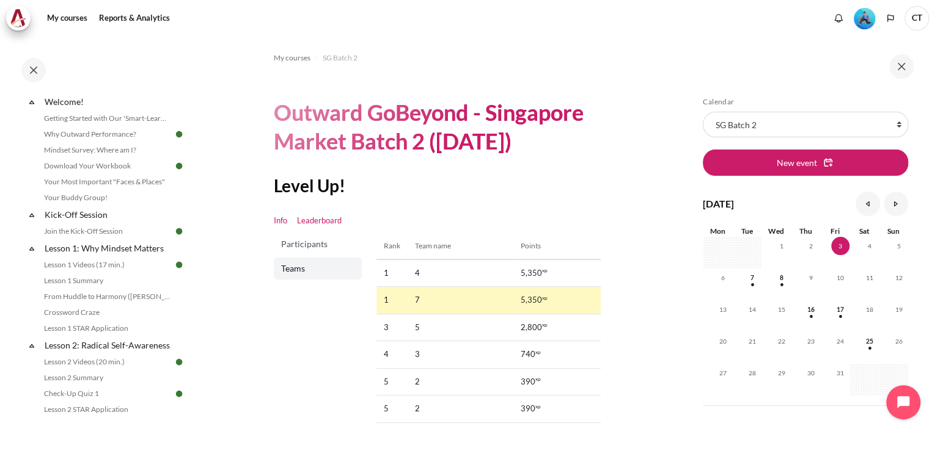
click at [282, 220] on link "Info" at bounding box center [280, 221] width 13 height 12
